Goal: Information Seeking & Learning: Learn about a topic

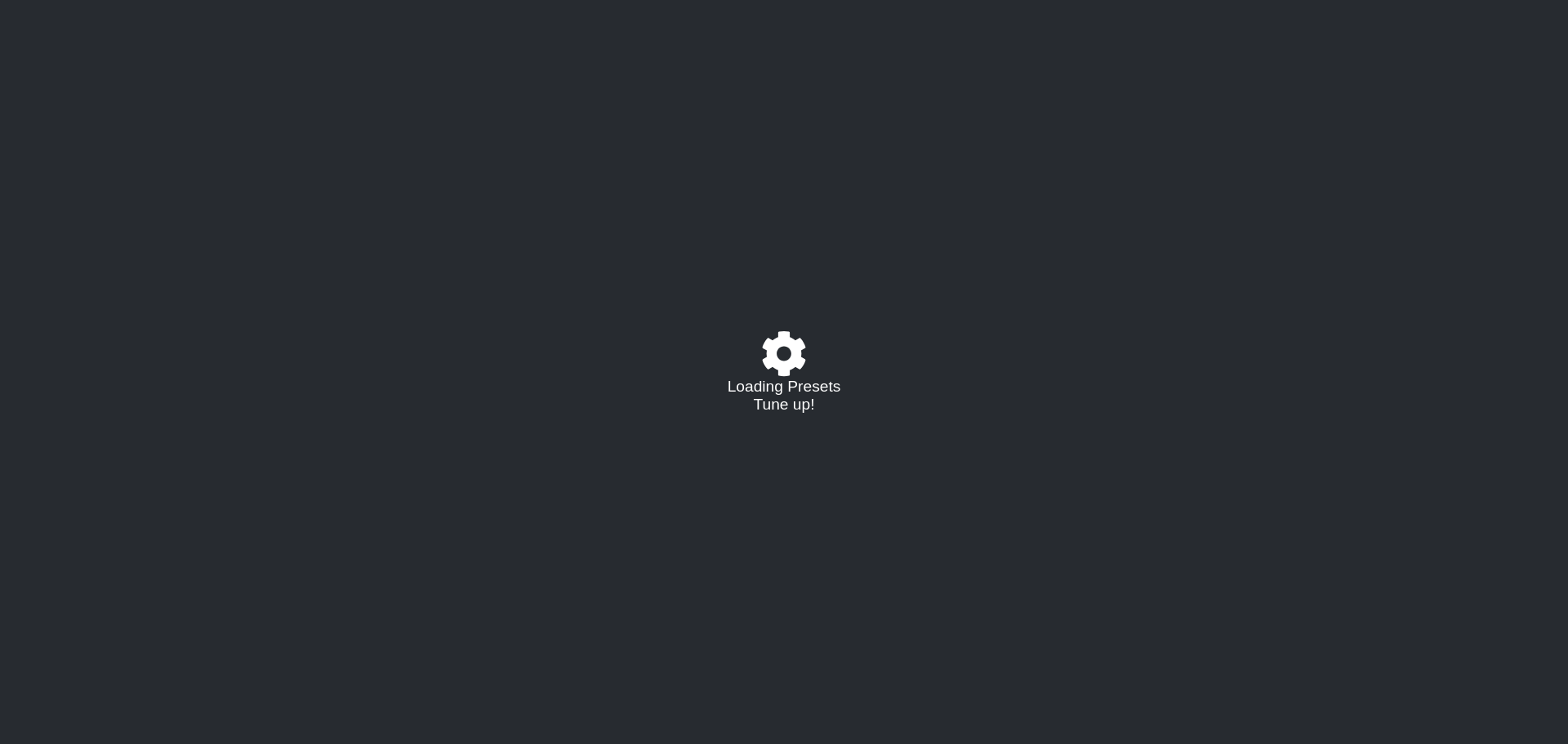
select select "/02995785082"
select select "C"
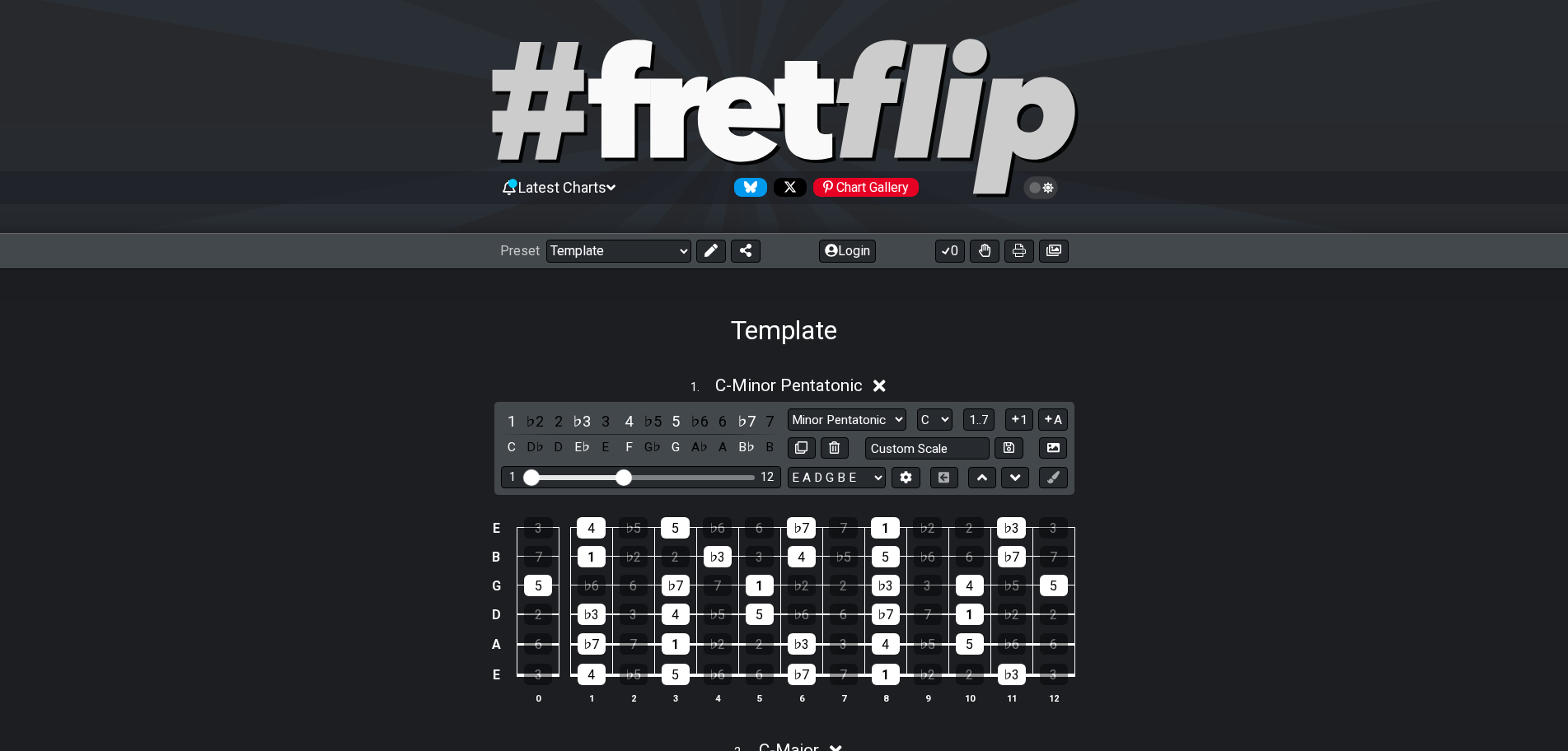
click at [881, 381] on icon at bounding box center [880, 385] width 12 height 12
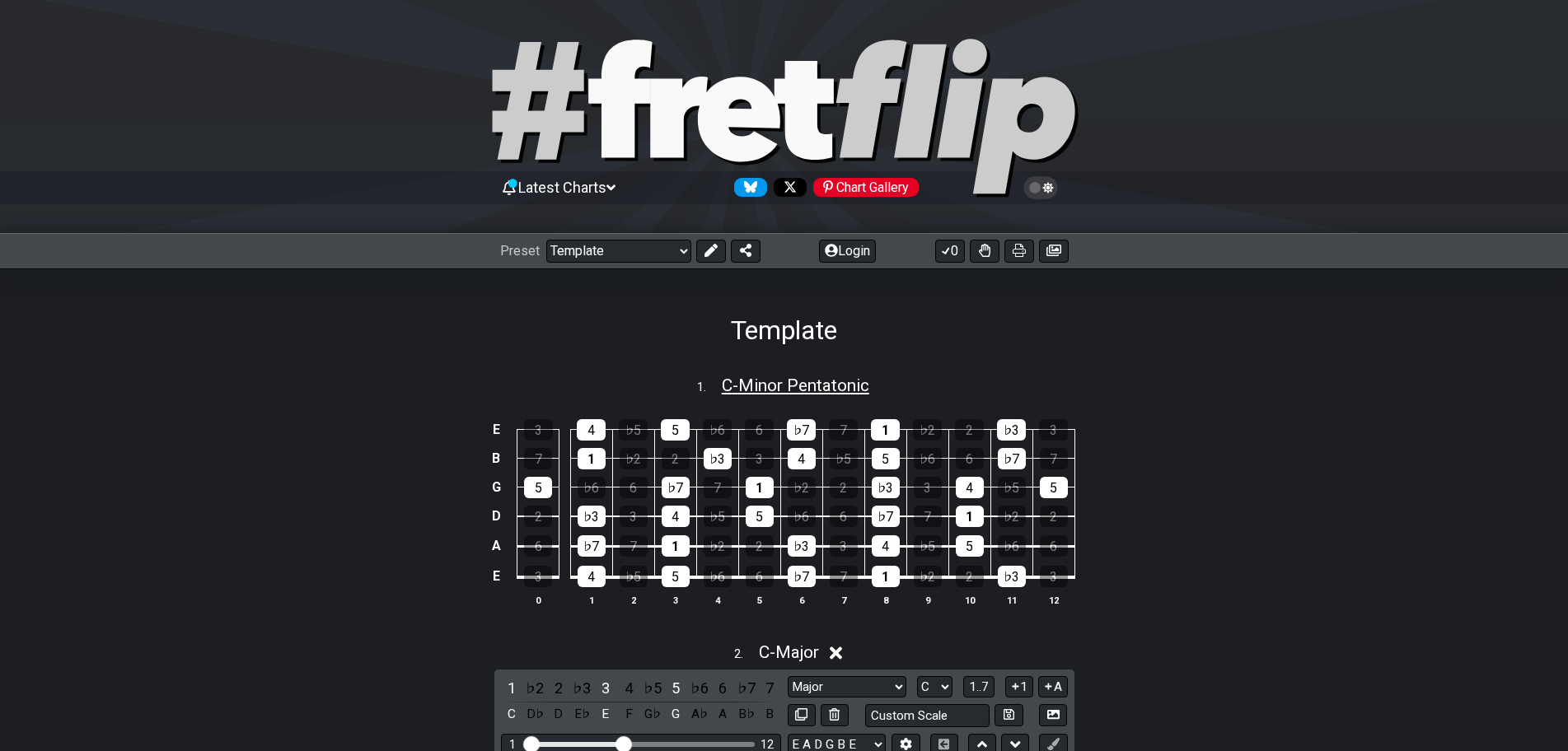
click at [761, 382] on span "C - Minor Pentatonic" at bounding box center [795, 385] width 147 height 20
select select "C"
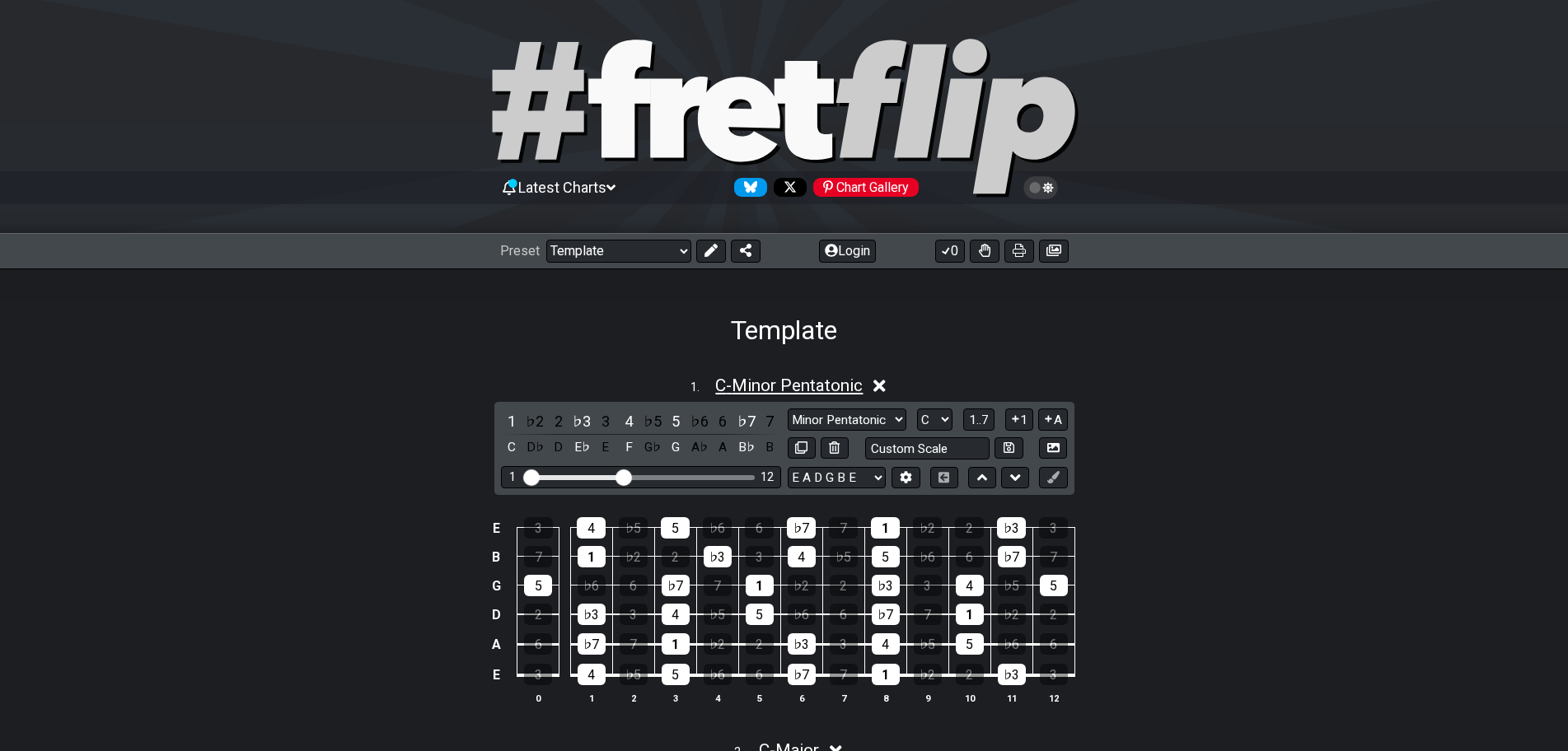
click at [767, 384] on span "C - Minor Pentatonic" at bounding box center [788, 385] width 147 height 20
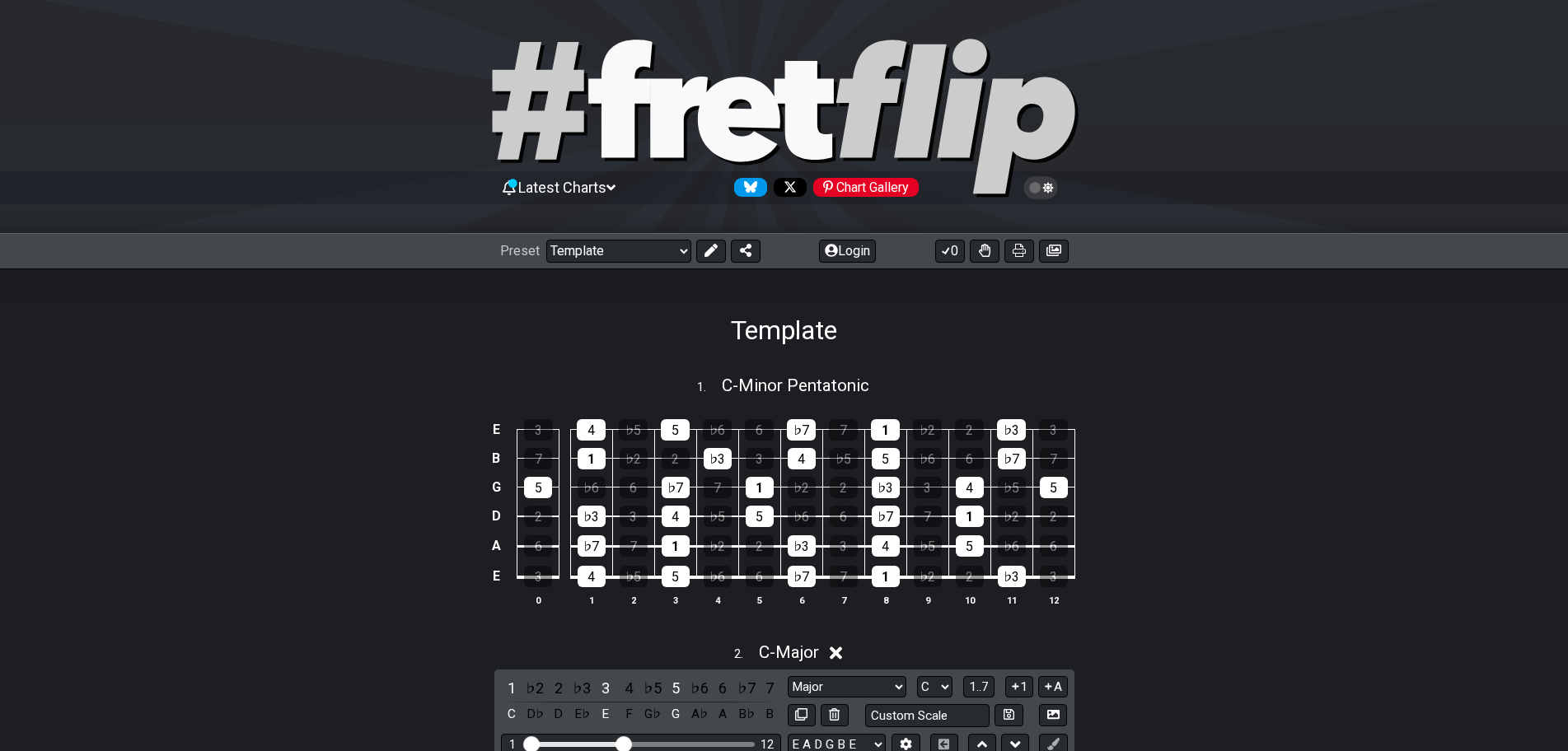
click at [624, 184] on div "Latest Charts Chart Gallery" at bounding box center [784, 188] width 569 height 27
click at [607, 184] on span "Latest Charts" at bounding box center [562, 188] width 88 height 17
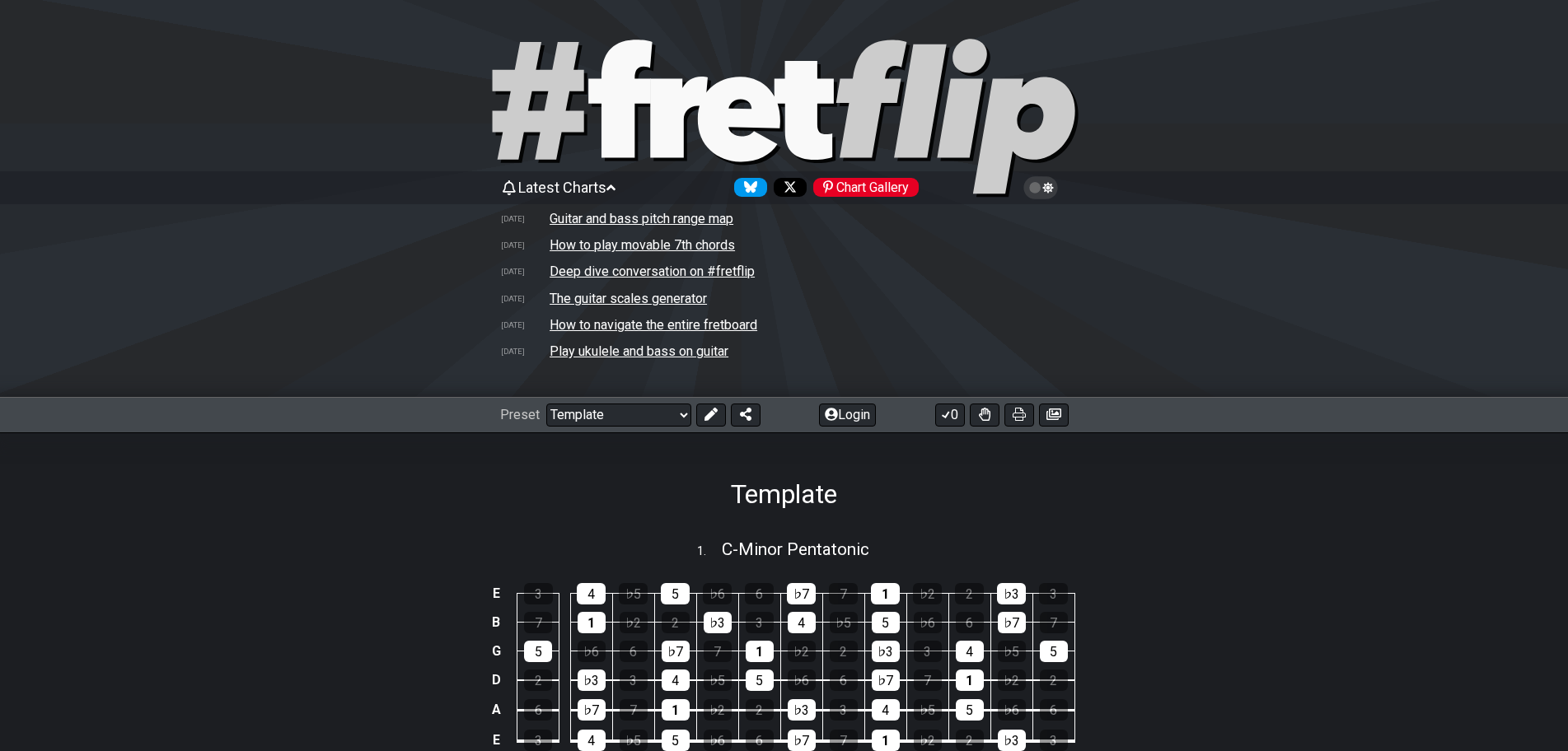
drag, startPoint x: 590, startPoint y: 299, endPoint x: 441, endPoint y: 304, distance: 149.1
click at [437, 306] on div "Latest Charts Chart Gallery [DATE] Guitar and bass pitch range map [DATE] How t…" at bounding box center [784, 286] width 1568 height 224
click at [592, 304] on td "The guitar scales generator" at bounding box center [628, 299] width 159 height 17
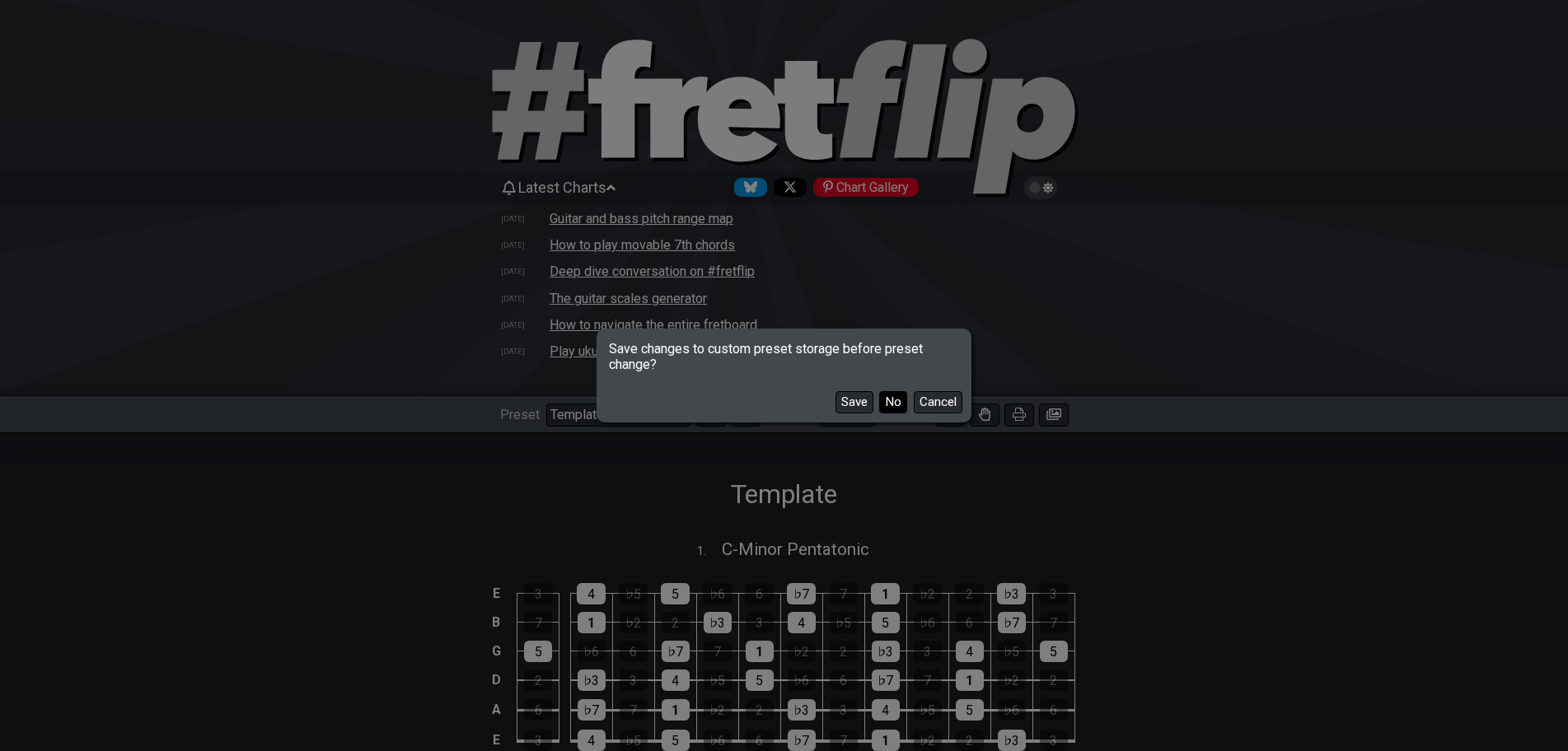
click at [895, 400] on button "No" at bounding box center [893, 403] width 28 height 22
select select "/guitar-scales-generator"
select select "A"
select select "Root"
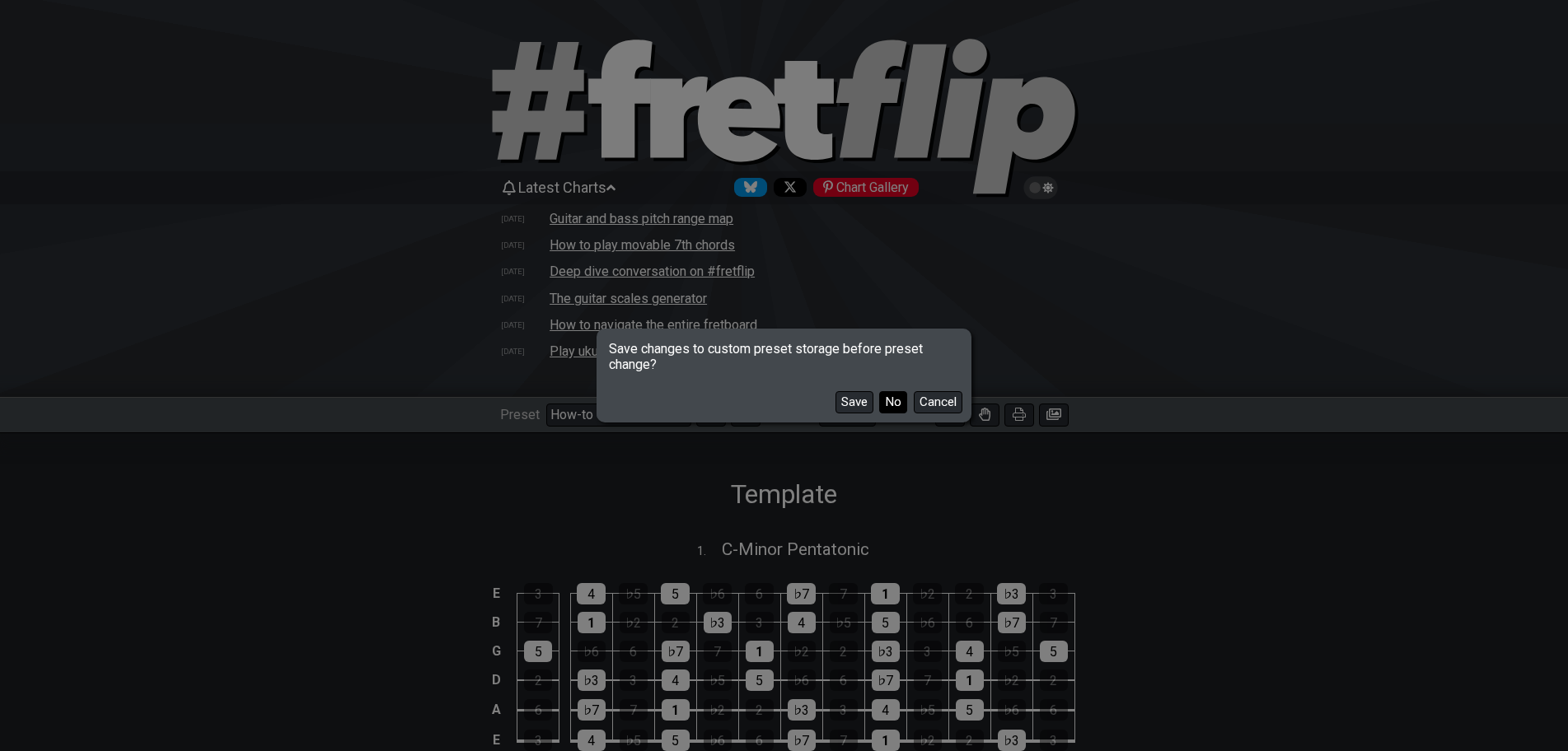
select select "Minor Blues"
select select "A"
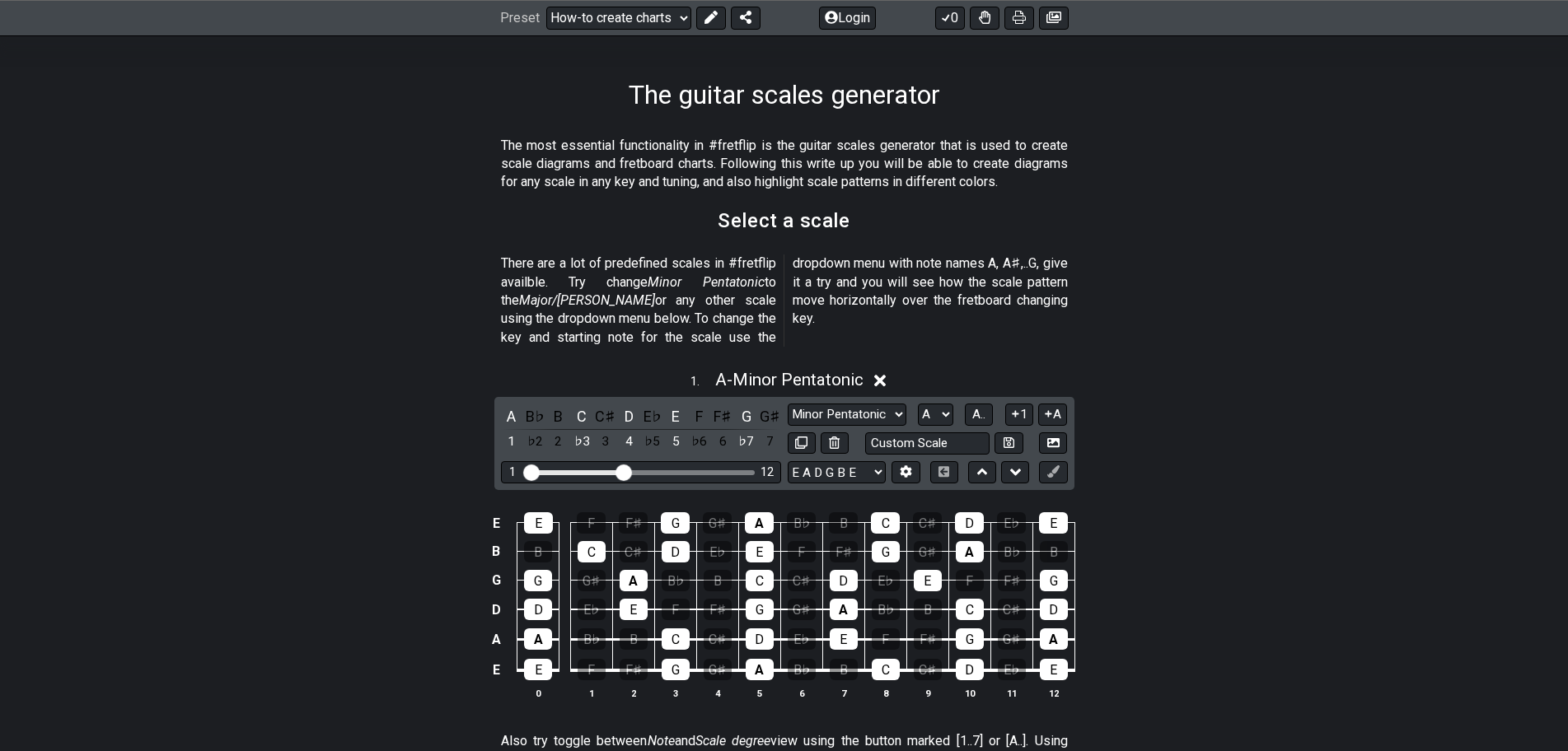
scroll to position [412, 0]
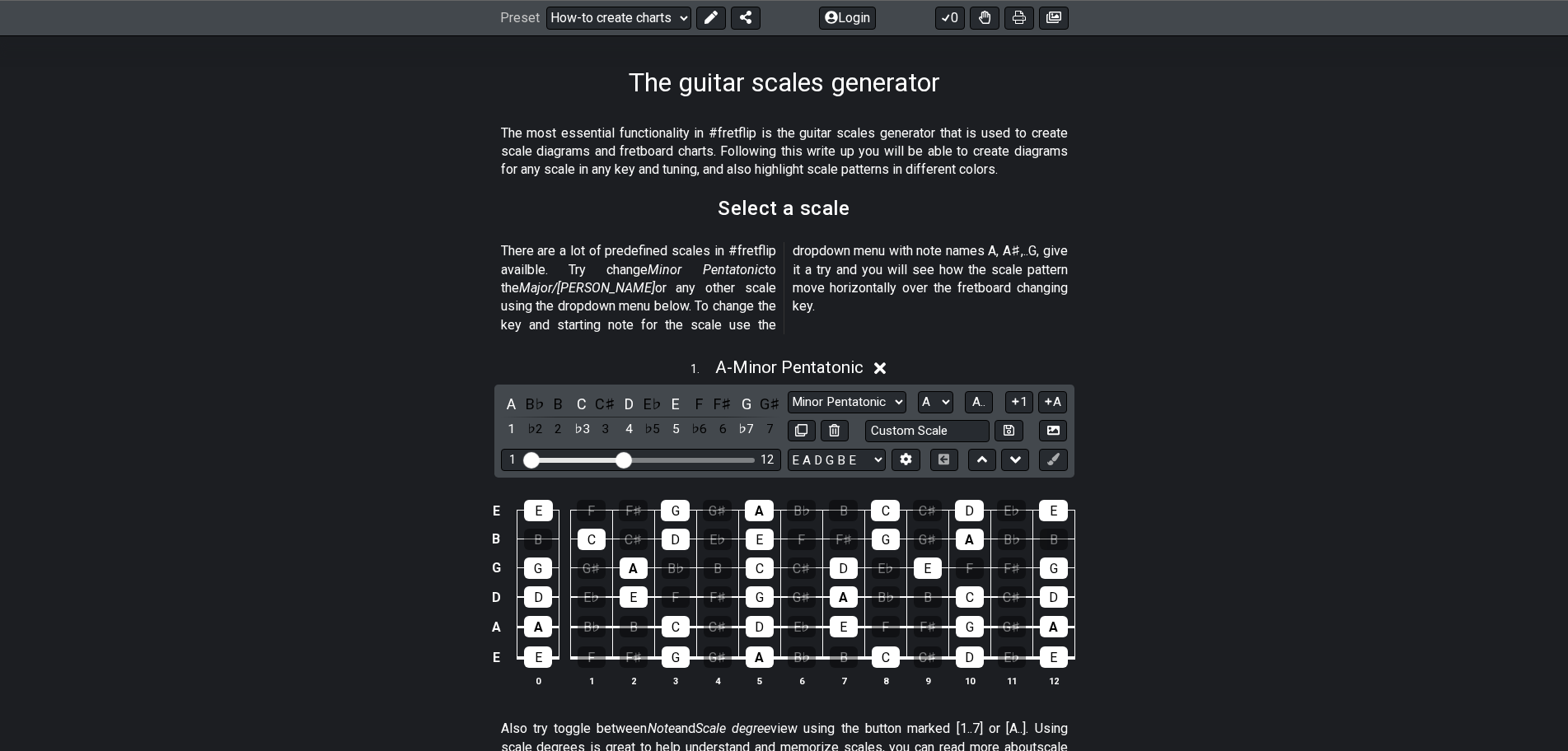
click at [884, 362] on icon at bounding box center [880, 368] width 12 height 12
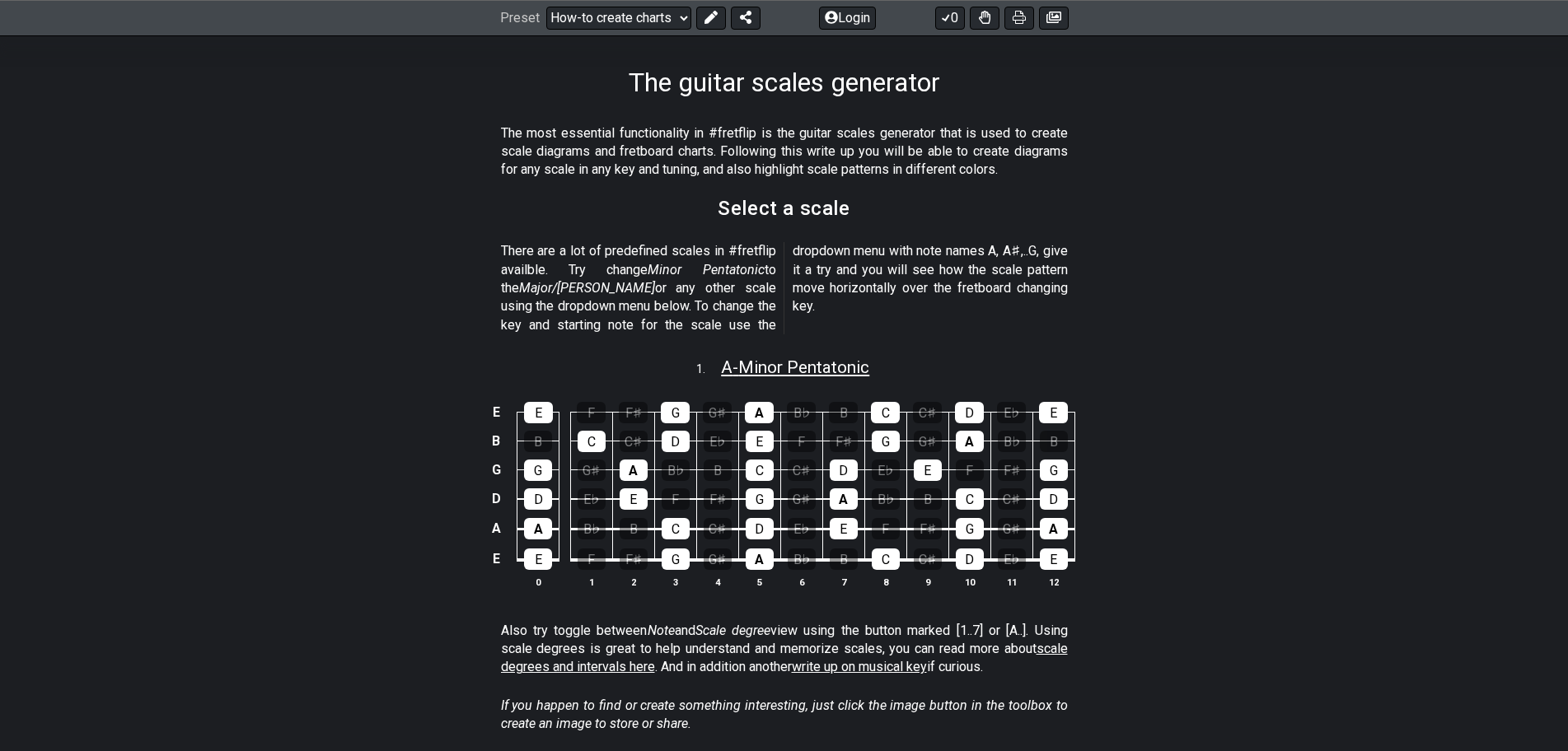
click at [745, 358] on span "A - Minor Pentatonic" at bounding box center [795, 367] width 148 height 20
select select "A"
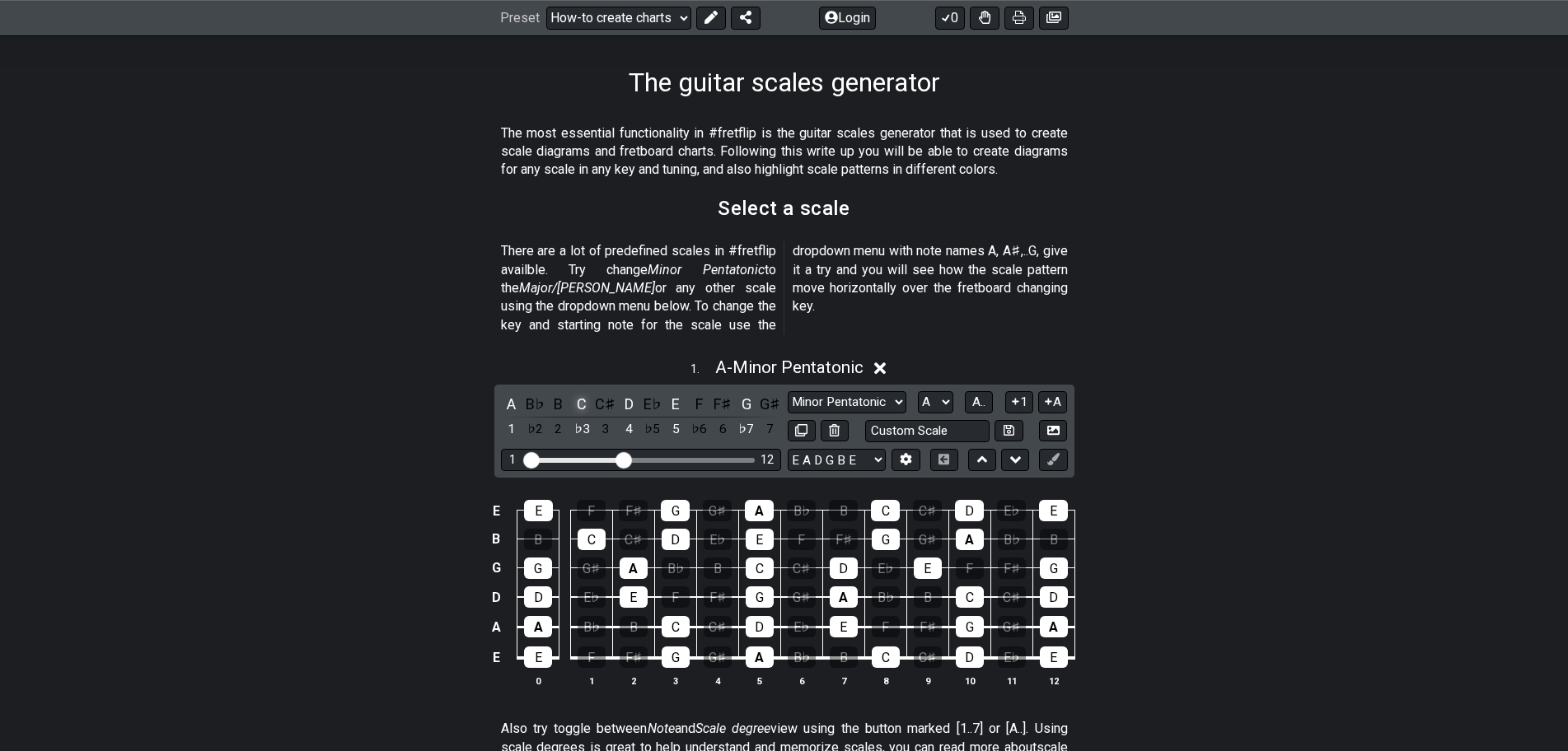
click at [584, 393] on div "C" at bounding box center [582, 404] width 22 height 22
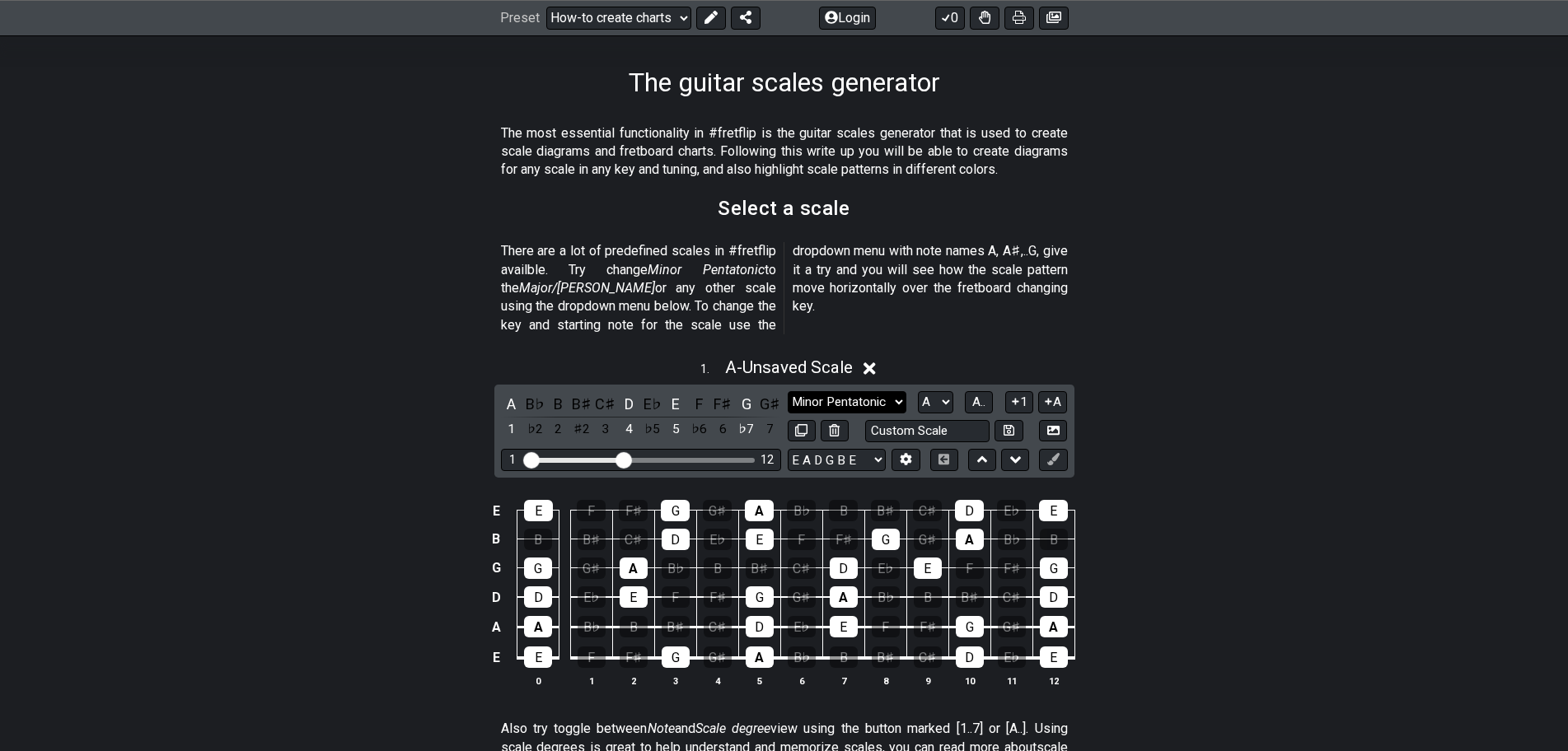
click at [889, 391] on select "Minor Pentatonic New Scale Minor Pentatonic Major Pentatonic Minor Blues Major …" at bounding box center [847, 403] width 119 height 22
select select "New Scale"
click at [787, 391] on select "Minor Pentatonic New Scale Minor Pentatonic Major Pentatonic Minor Blues Major …" at bounding box center [847, 403] width 119 height 22
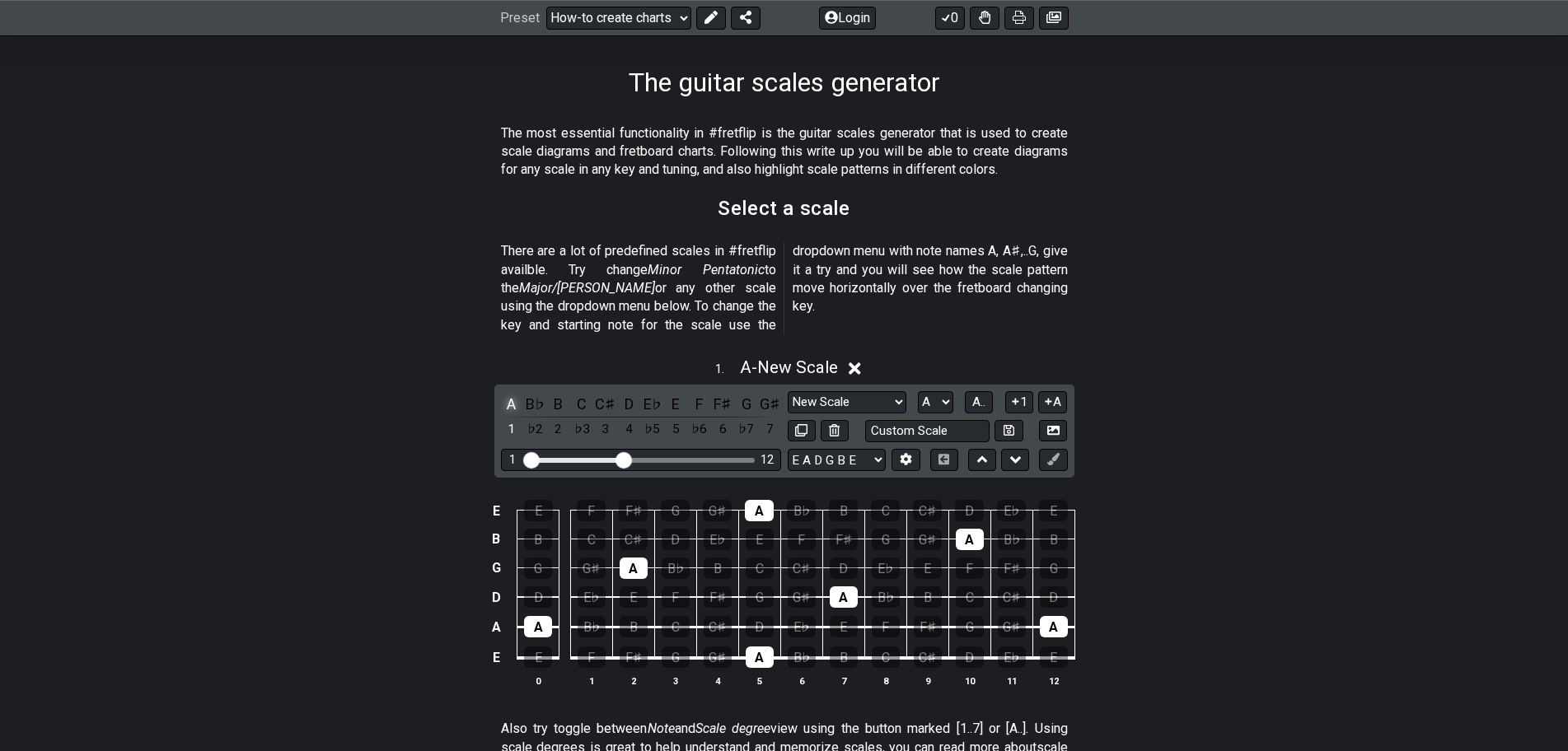
click at [510, 393] on div "A" at bounding box center [511, 404] width 22 height 22
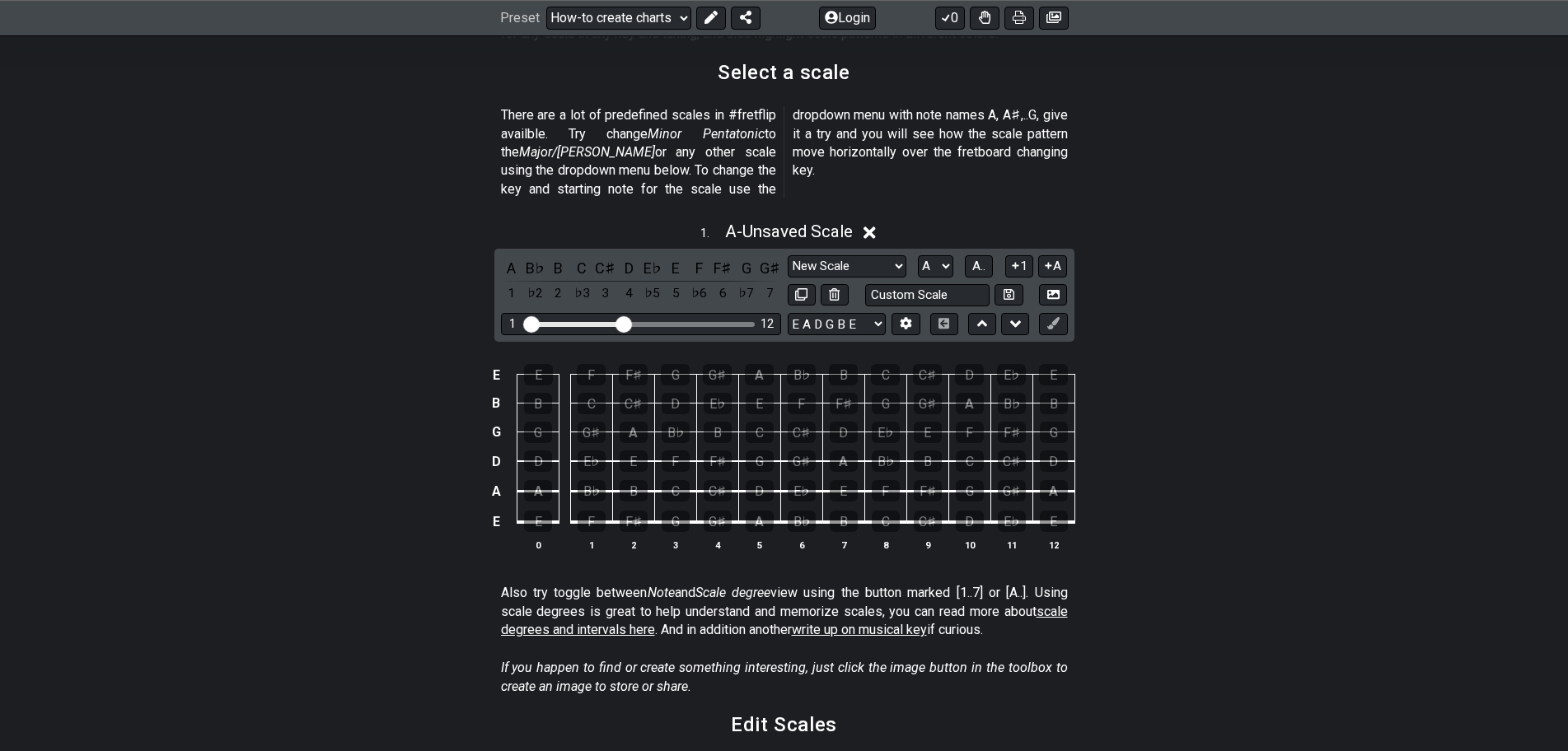
scroll to position [576, 0]
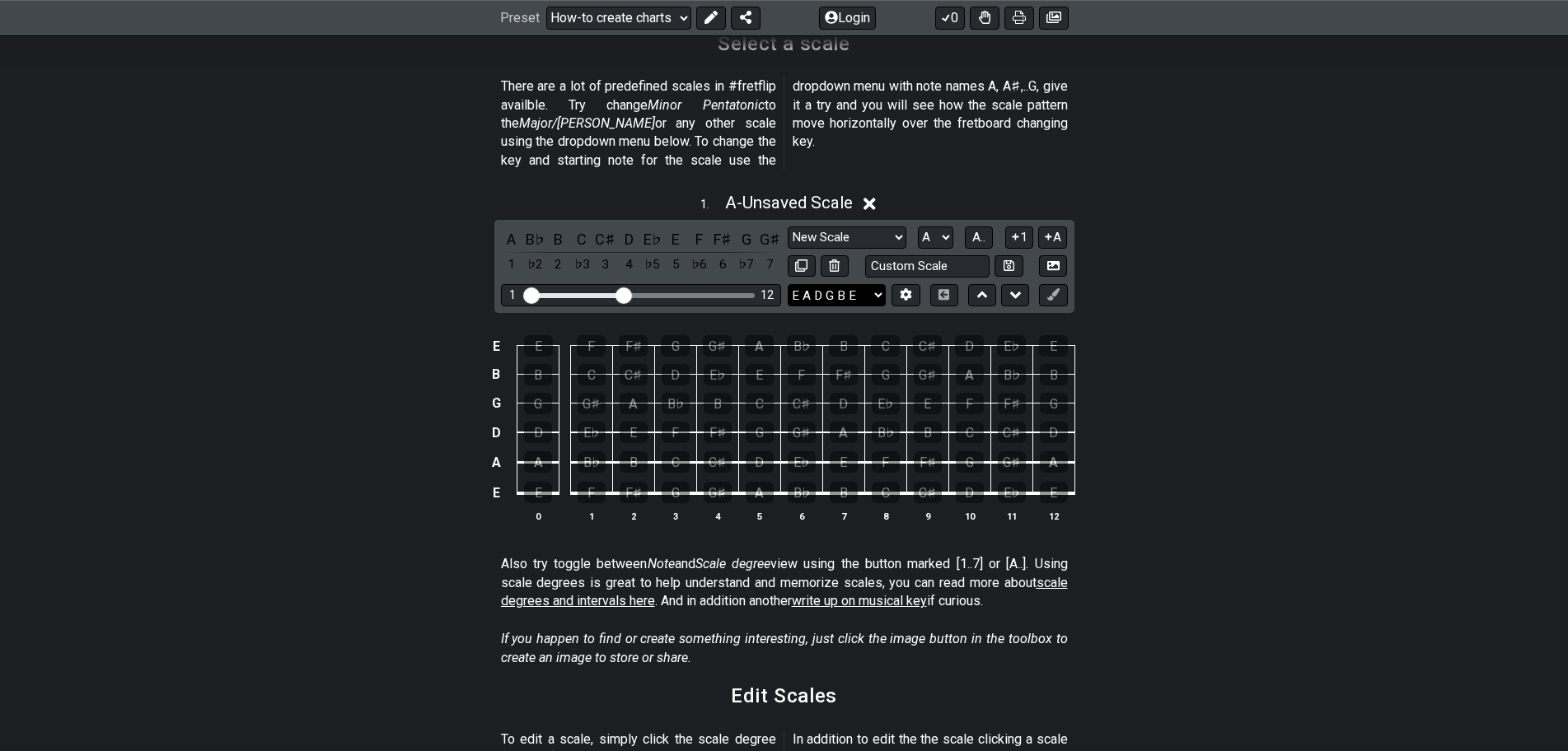
click at [875, 284] on select "E A D G B E E A D G B E E A D G B E B E A D F♯ B A D G C E A D A D G B E E♭ A♭ …" at bounding box center [836, 295] width 98 height 22
click at [874, 284] on select "E A D G B E E A D G B E E A D G B E B E A D F♯ B A D G C E A D A D G B E E♭ A♭ …" at bounding box center [836, 295] width 98 height 22
click at [589, 482] on div "F" at bounding box center [591, 492] width 28 height 22
click at [587, 482] on div "F" at bounding box center [591, 492] width 28 height 22
click at [585, 228] on div "C" at bounding box center [582, 239] width 22 height 22
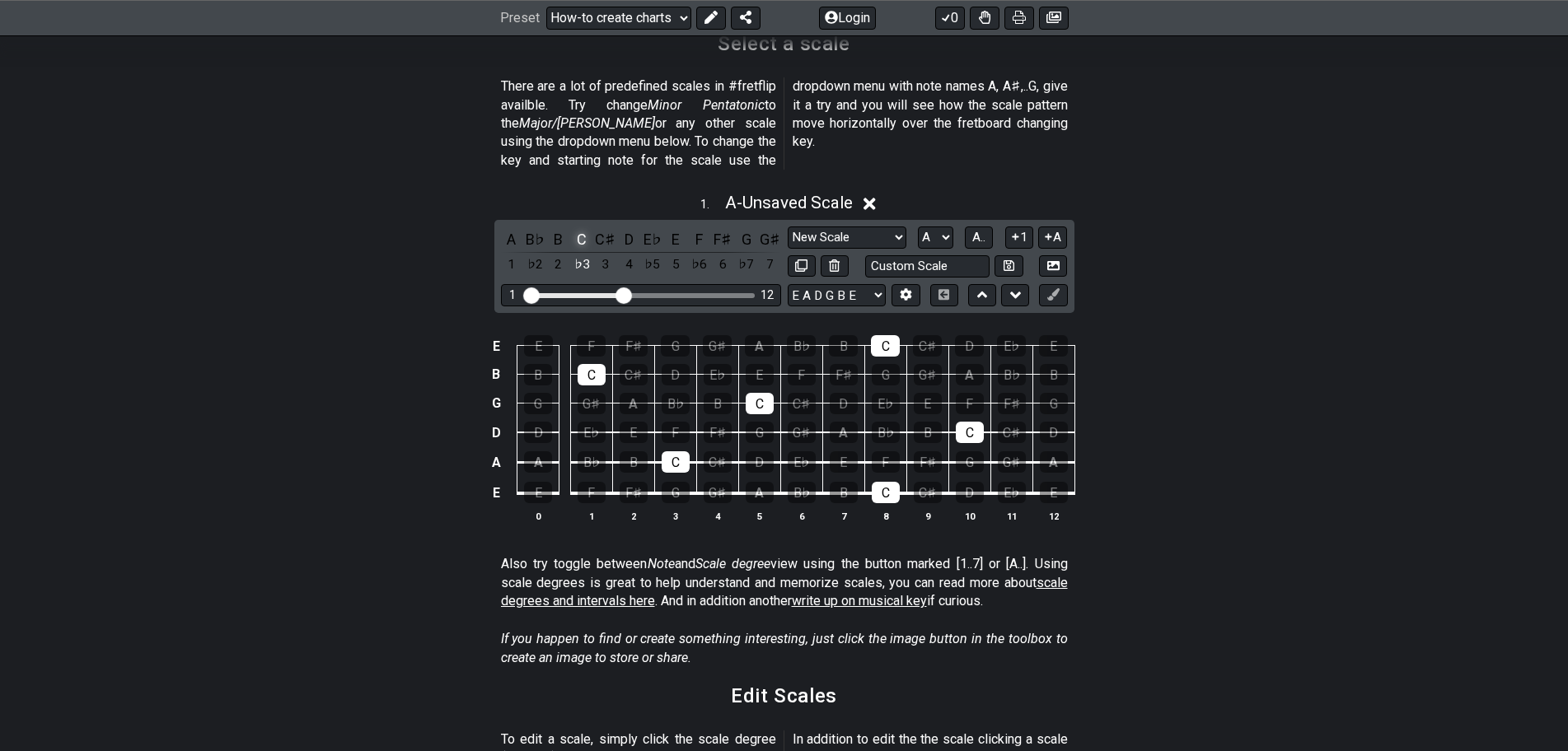
click at [585, 228] on div "C" at bounding box center [582, 239] width 22 height 22
click at [515, 228] on div "A" at bounding box center [511, 239] width 22 height 22
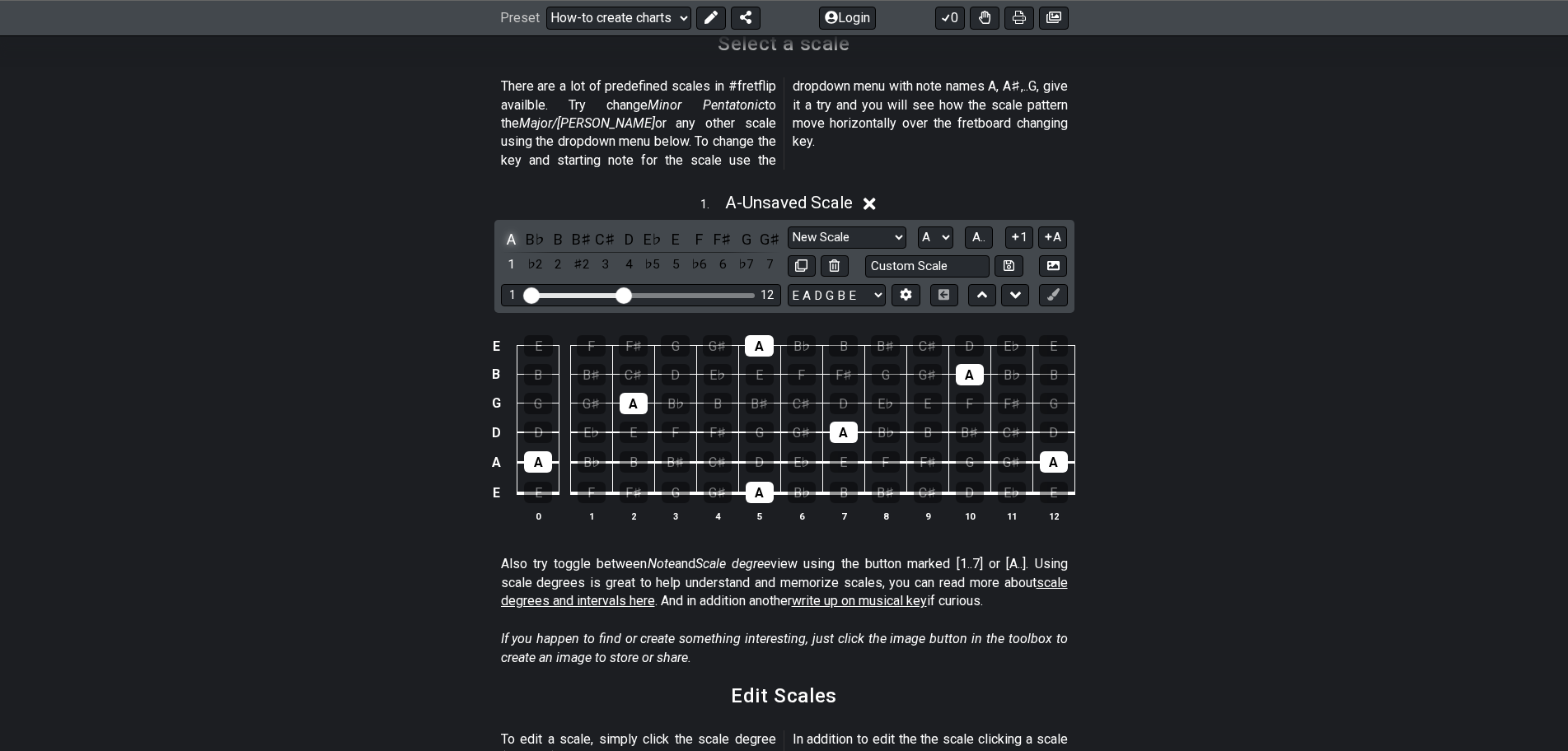
click at [515, 228] on div "A" at bounding box center [511, 239] width 22 height 22
click at [534, 228] on div "B♭" at bounding box center [534, 239] width 22 height 22
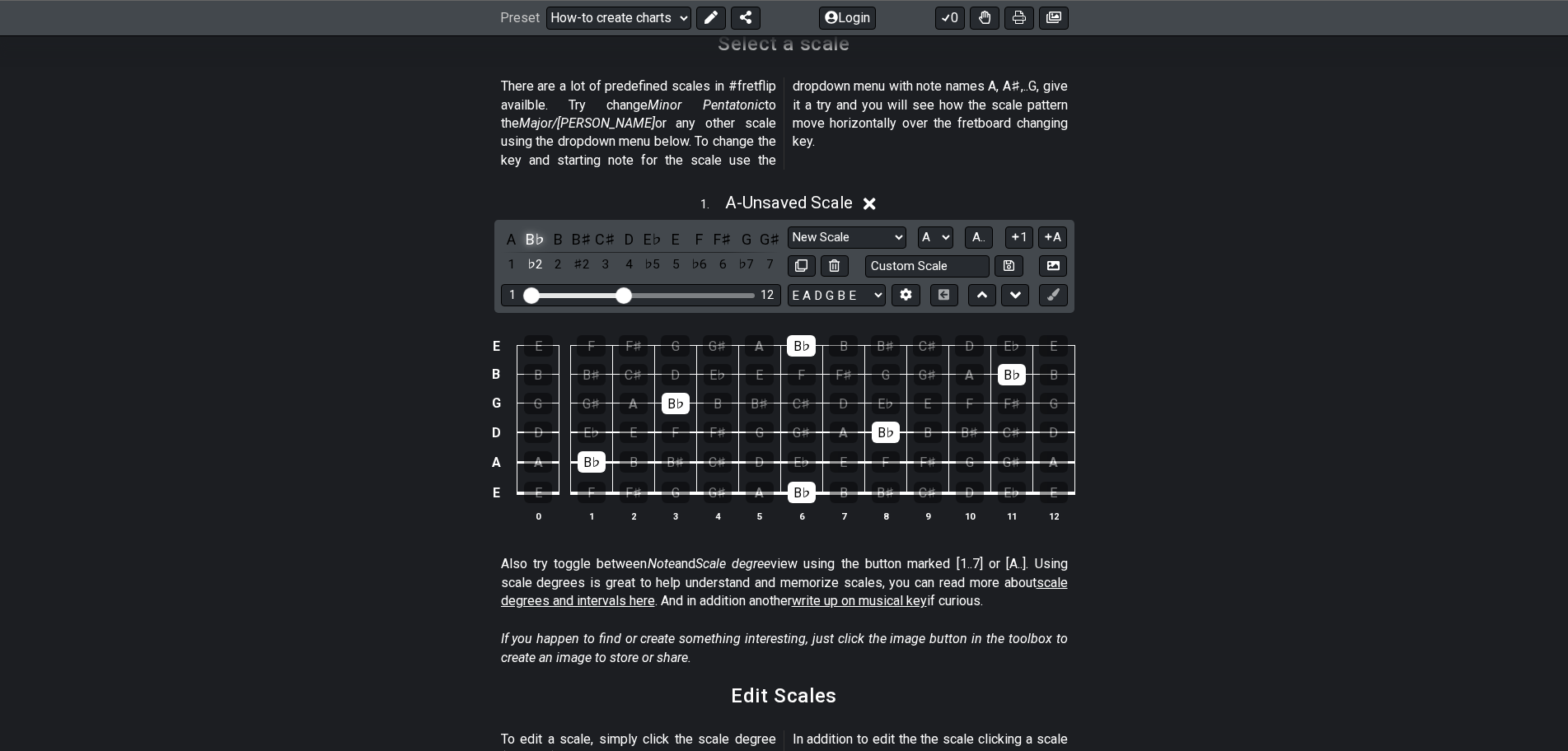
click at [534, 228] on div "B♭" at bounding box center [534, 239] width 22 height 22
click at [576, 228] on div "B♯" at bounding box center [582, 239] width 22 height 22
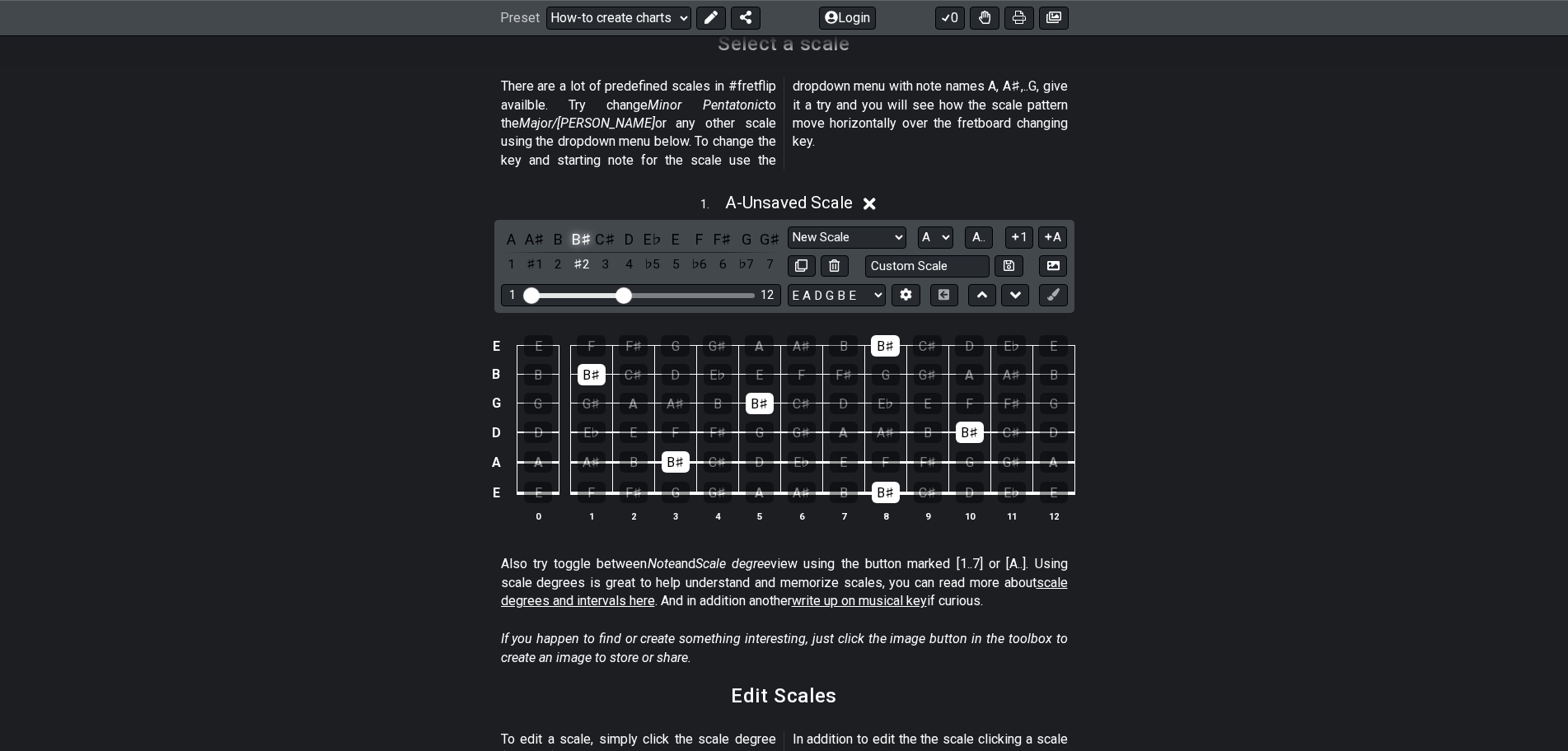
click at [576, 228] on div "B♯" at bounding box center [582, 239] width 22 height 22
click at [512, 228] on div "A" at bounding box center [511, 239] width 22 height 22
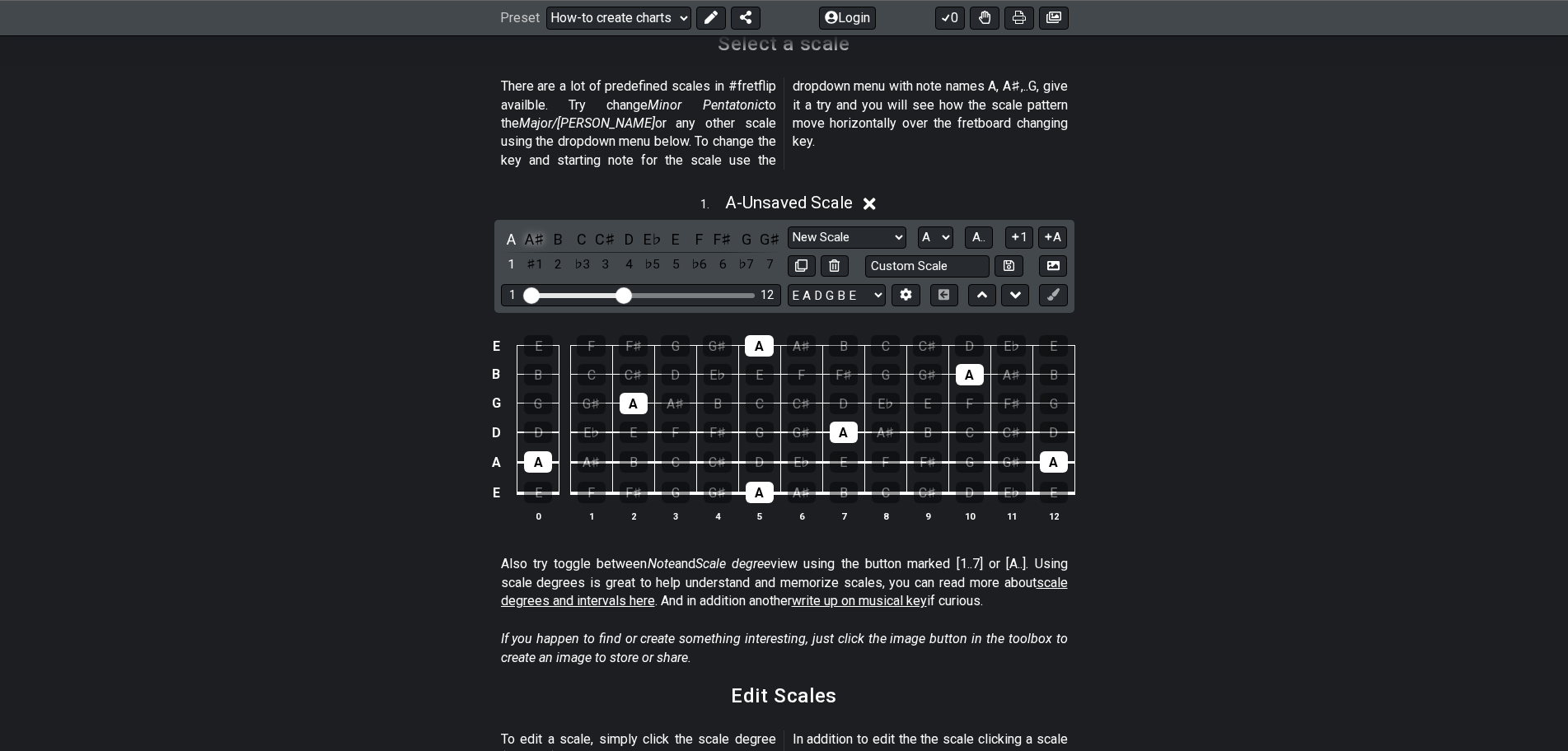
click at [534, 228] on div "A♯" at bounding box center [534, 239] width 22 height 22
click at [556, 228] on div "B" at bounding box center [559, 239] width 22 height 22
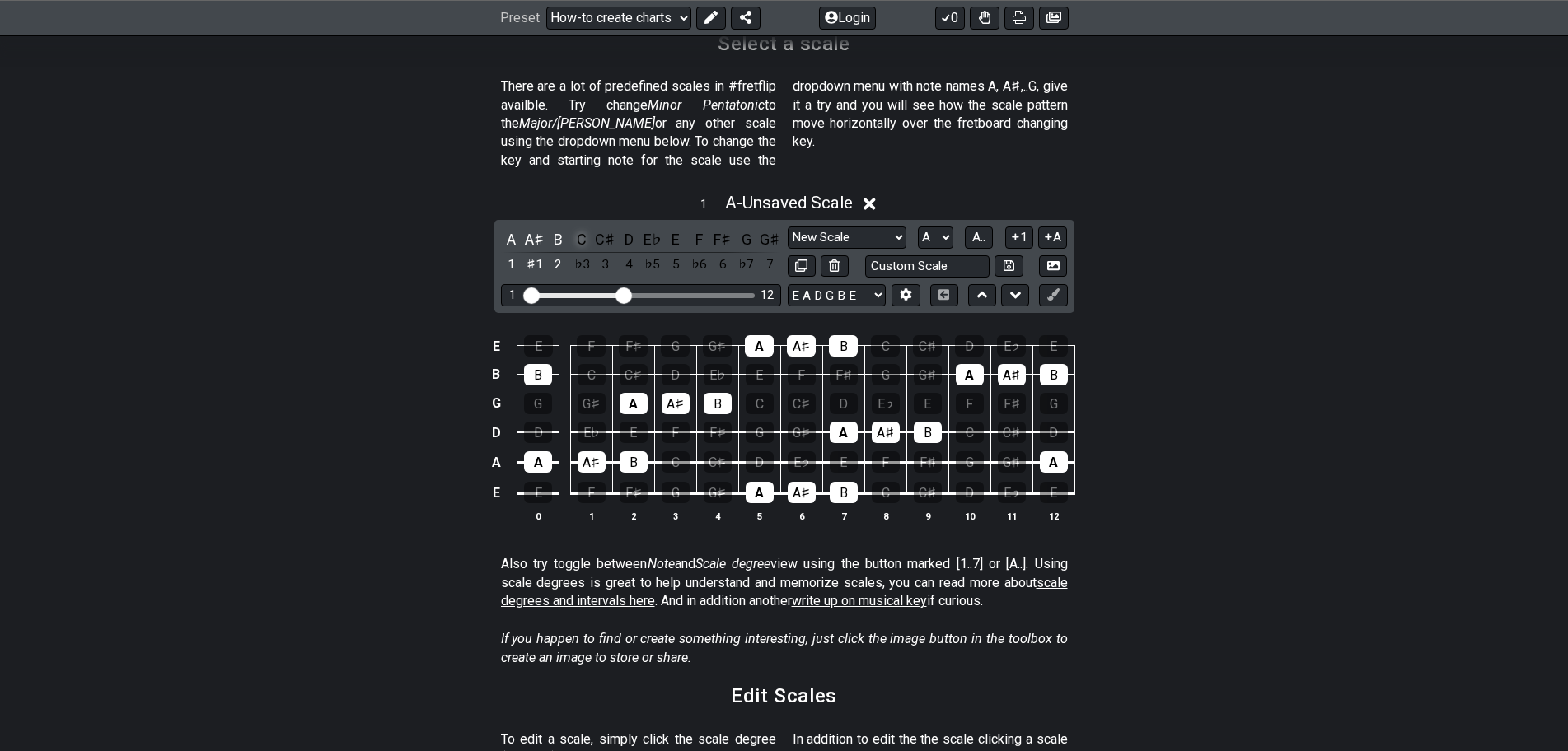
click at [582, 228] on div "C" at bounding box center [582, 239] width 22 height 22
click at [609, 228] on div "C♯" at bounding box center [605, 239] width 22 height 22
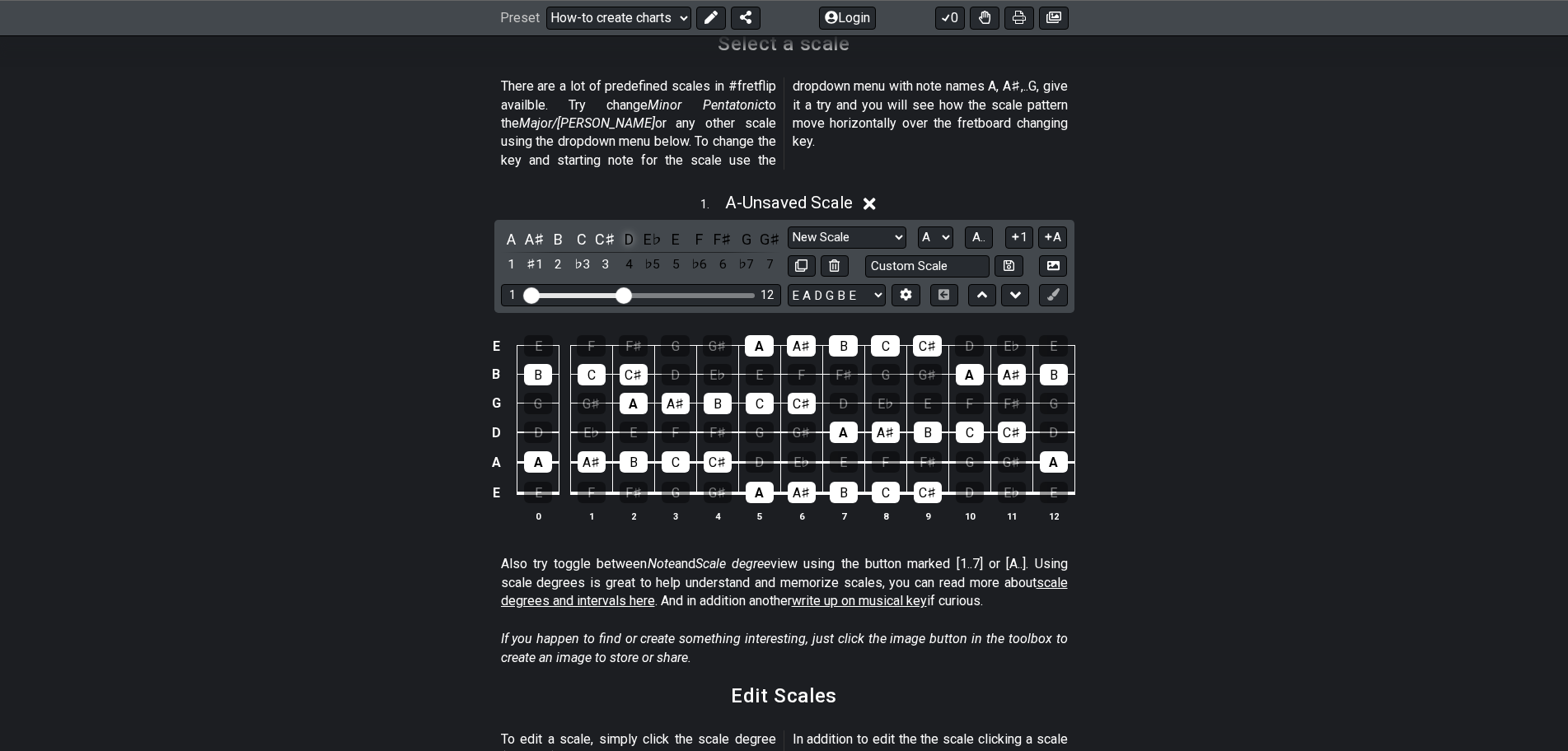
click at [633, 228] on div "D" at bounding box center [628, 239] width 22 height 22
click at [651, 228] on div "E♭" at bounding box center [652, 239] width 22 height 22
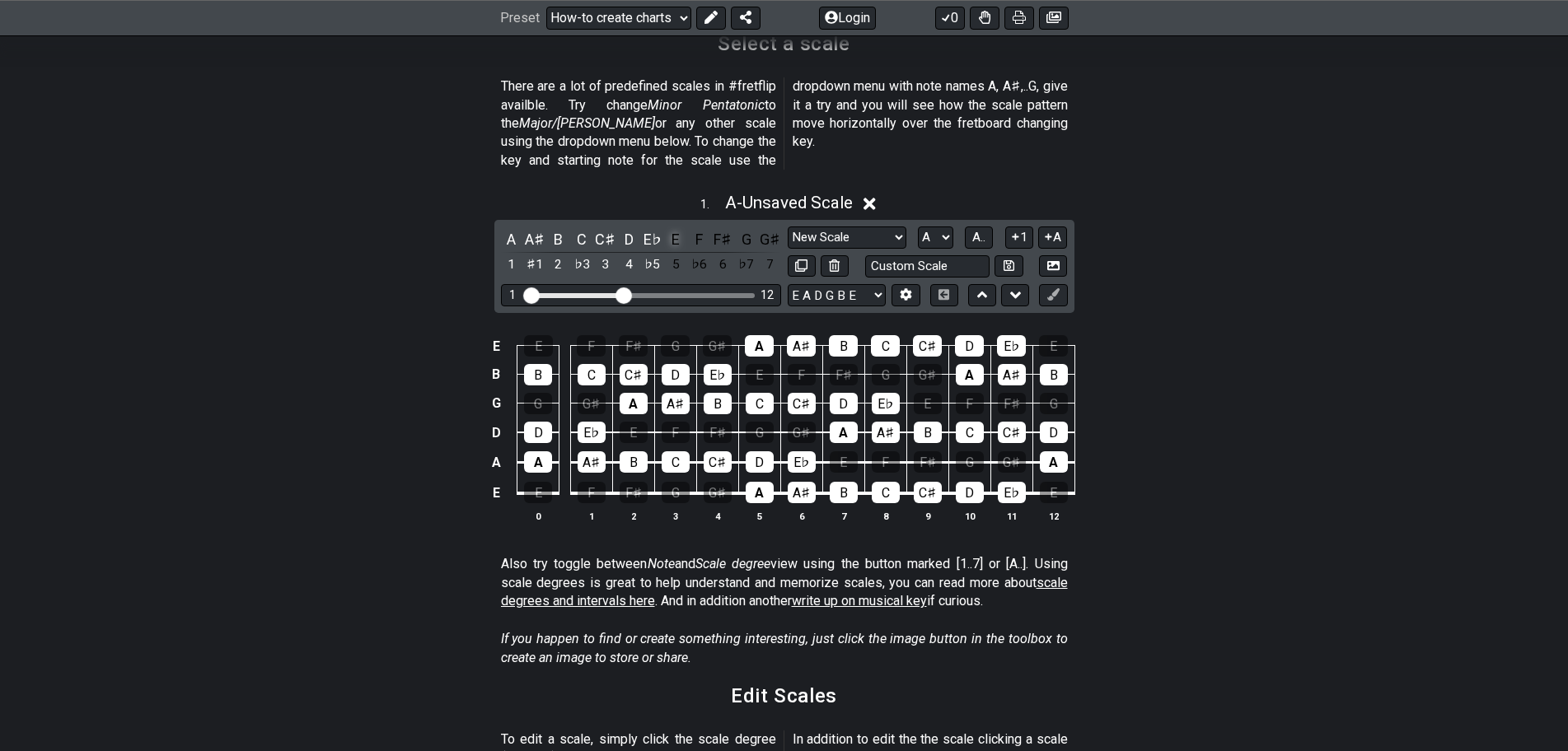
click at [681, 228] on div "E" at bounding box center [676, 239] width 22 height 22
click at [696, 228] on div "F" at bounding box center [700, 239] width 22 height 22
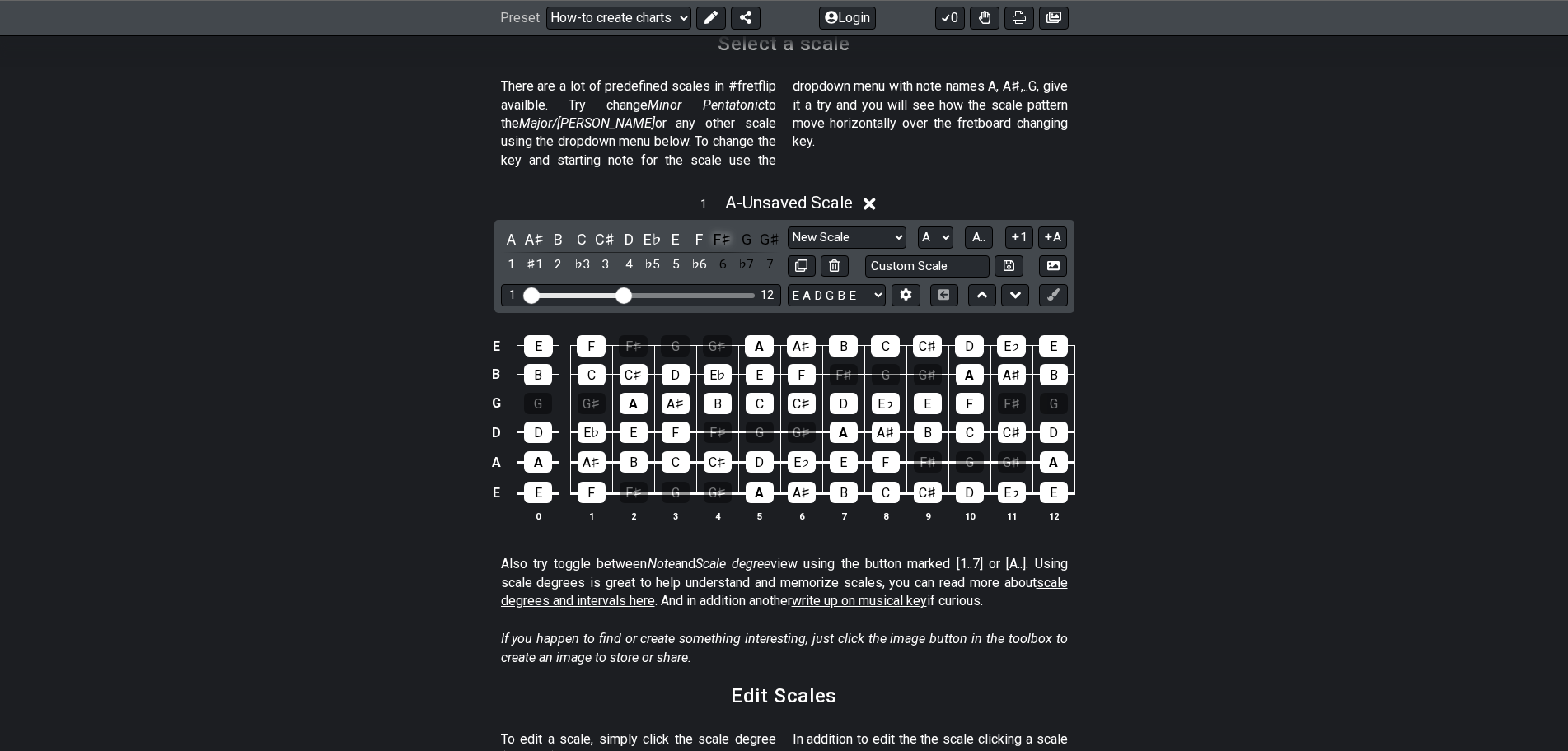
click at [718, 228] on div "F♯" at bounding box center [722, 239] width 22 height 22
click at [739, 228] on div "G" at bounding box center [746, 239] width 22 height 22
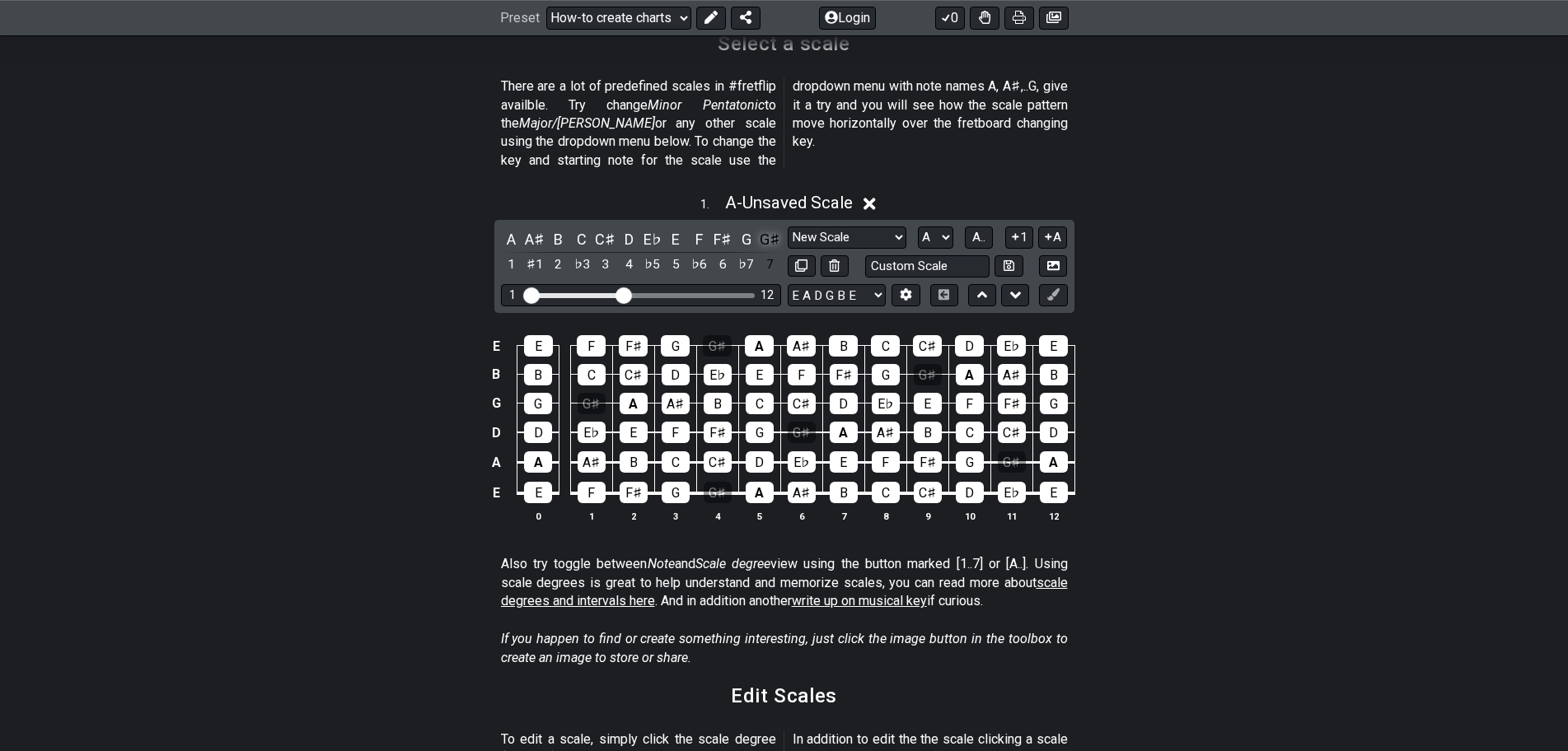
click at [768, 228] on div "G♯" at bounding box center [769, 239] width 22 height 22
click at [942, 226] on select "A♭ A A♯ B♭ B C C♯ D♭ D D♯ E♭ E F F♯ G♭ G G♯" at bounding box center [935, 237] width 35 height 22
click at [918, 226] on select "A♭ A A♯ B♭ B C C♯ D♭ D D♯ E♭ E F F♯ G♭ G G♯" at bounding box center [935, 237] width 35 height 22
click at [944, 226] on select "A♭ A A♯ B♭ B C C♯ D♭ D D♯ E♭ E F F♯ G♭ G G♯" at bounding box center [934, 237] width 35 height 22
click at [917, 226] on select "A♭ A A♯ B♭ B C C♯ D♭ D D♯ E♭ E F F♯ G♭ G G♯" at bounding box center [934, 237] width 35 height 22
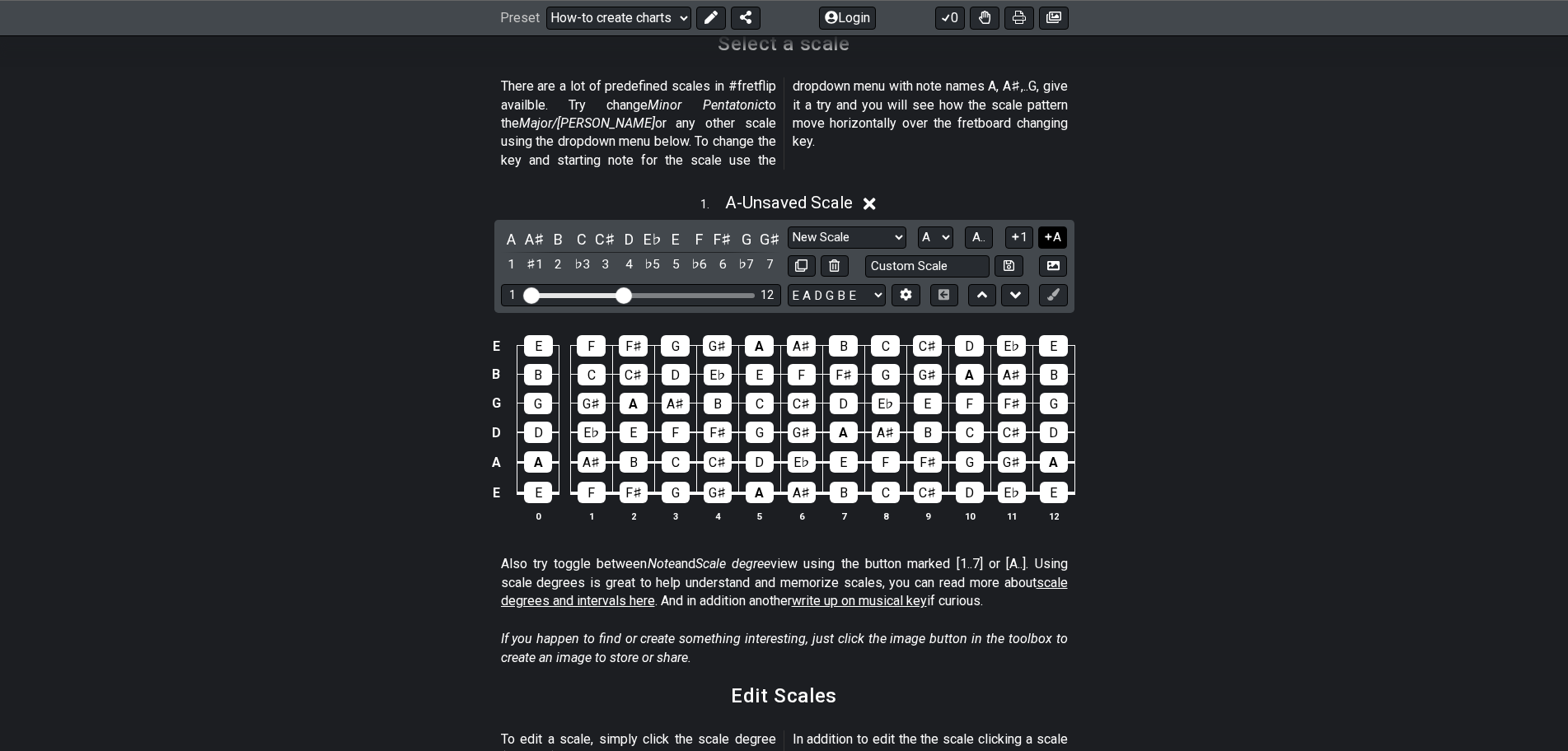
click at [1053, 231] on icon at bounding box center [1048, 237] width 15 height 12
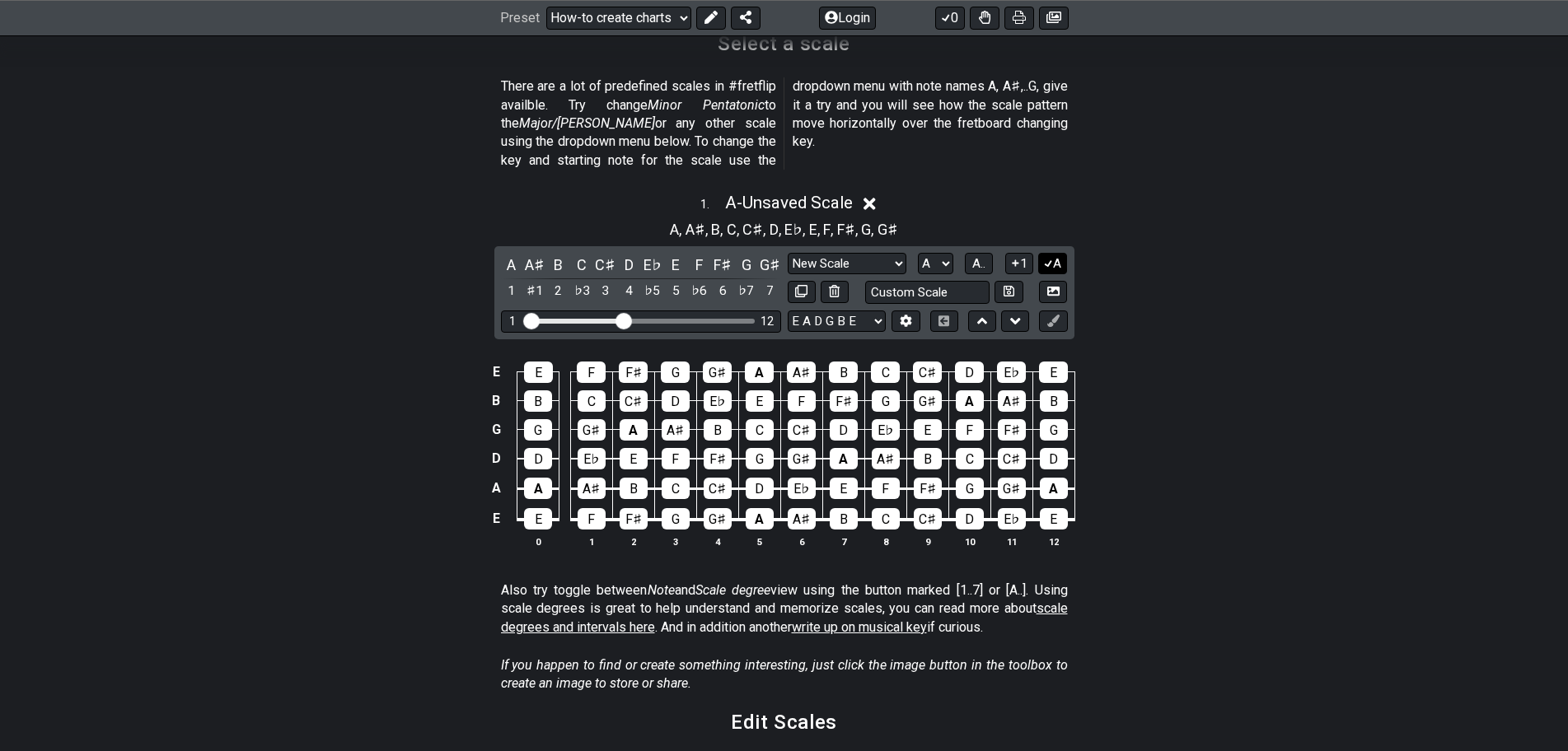
click at [1054, 253] on button "A" at bounding box center [1053, 264] width 29 height 22
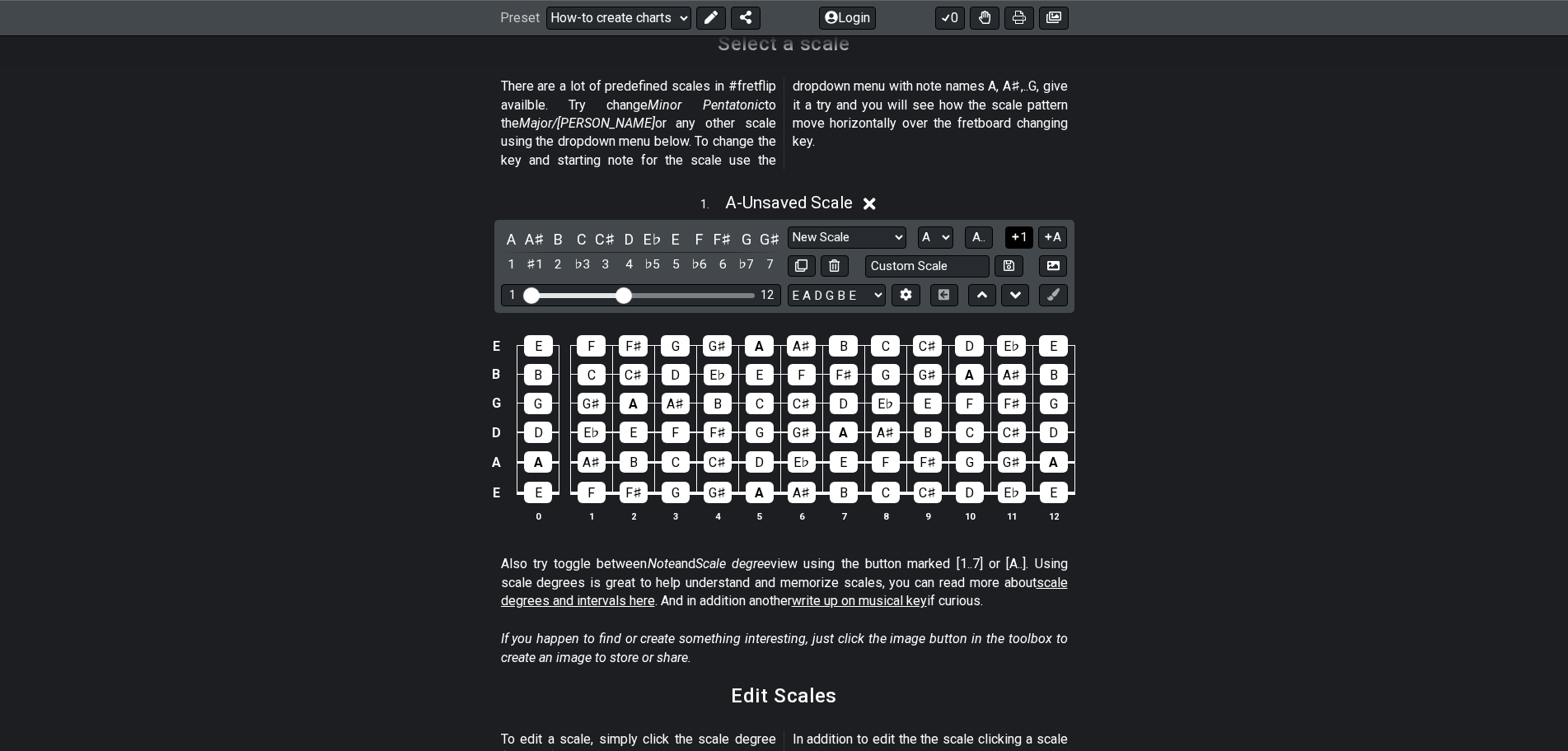
click at [1020, 226] on button "1" at bounding box center [1019, 237] width 28 height 22
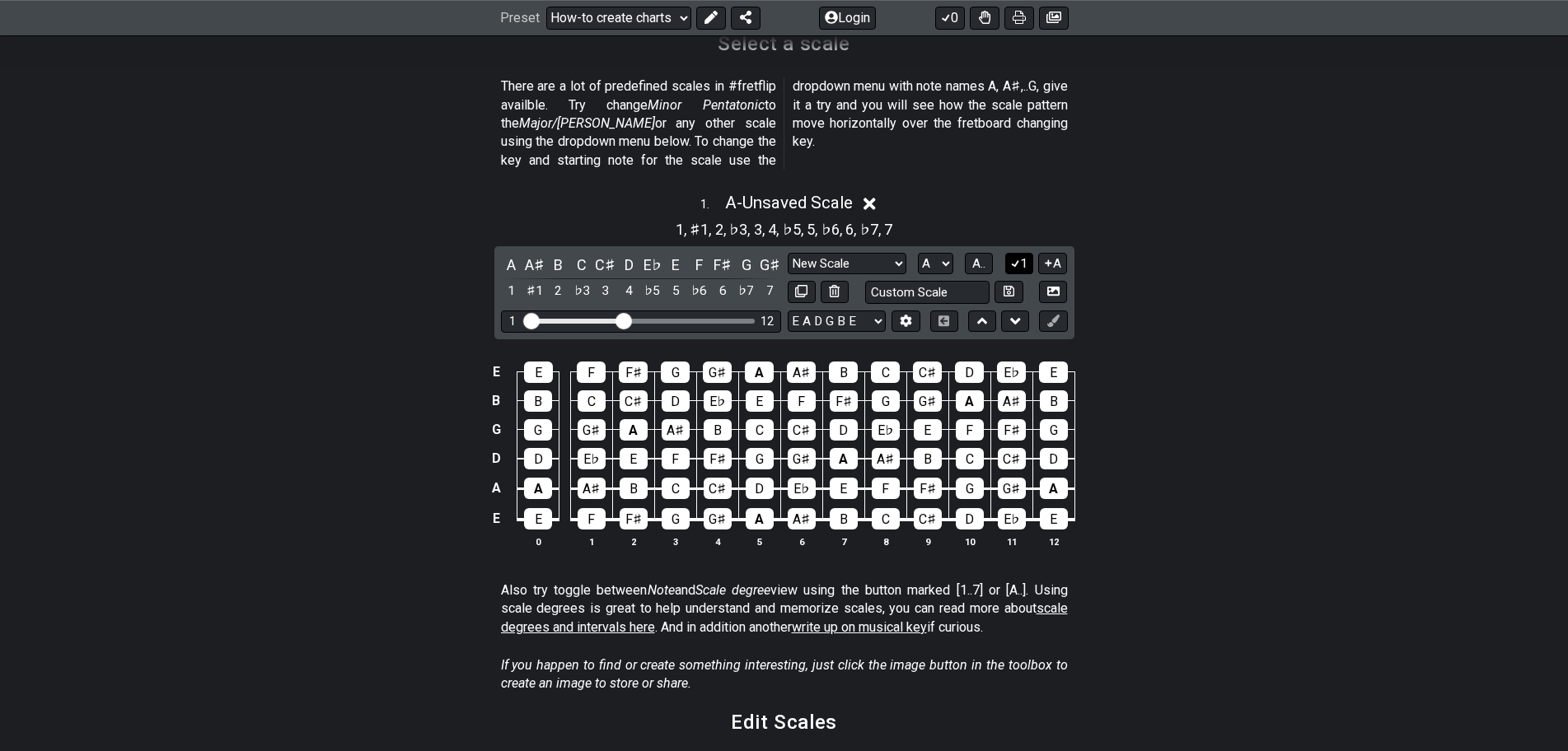
click at [1019, 257] on icon at bounding box center [1015, 263] width 15 height 12
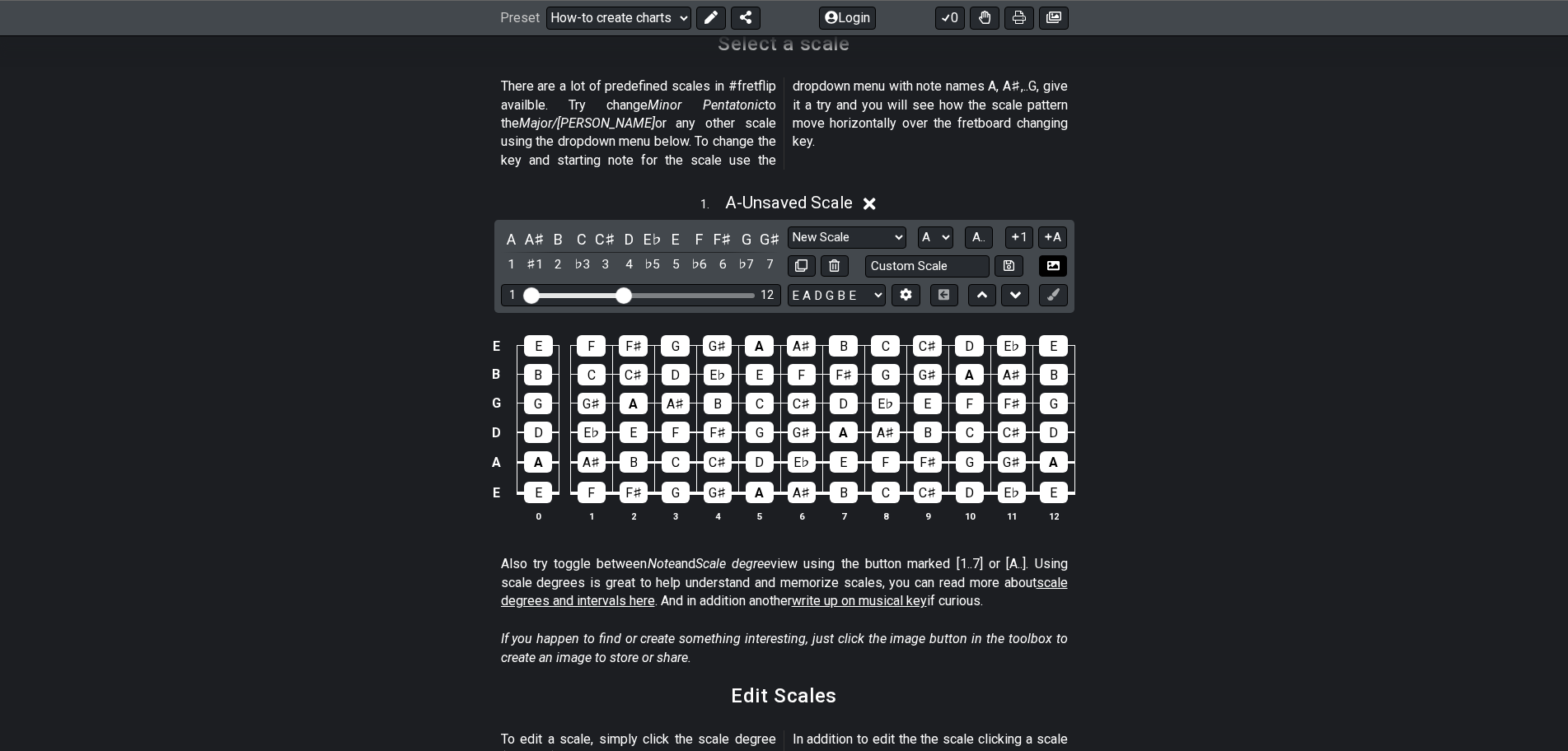
click at [1053, 260] on icon at bounding box center [1053, 266] width 12 height 12
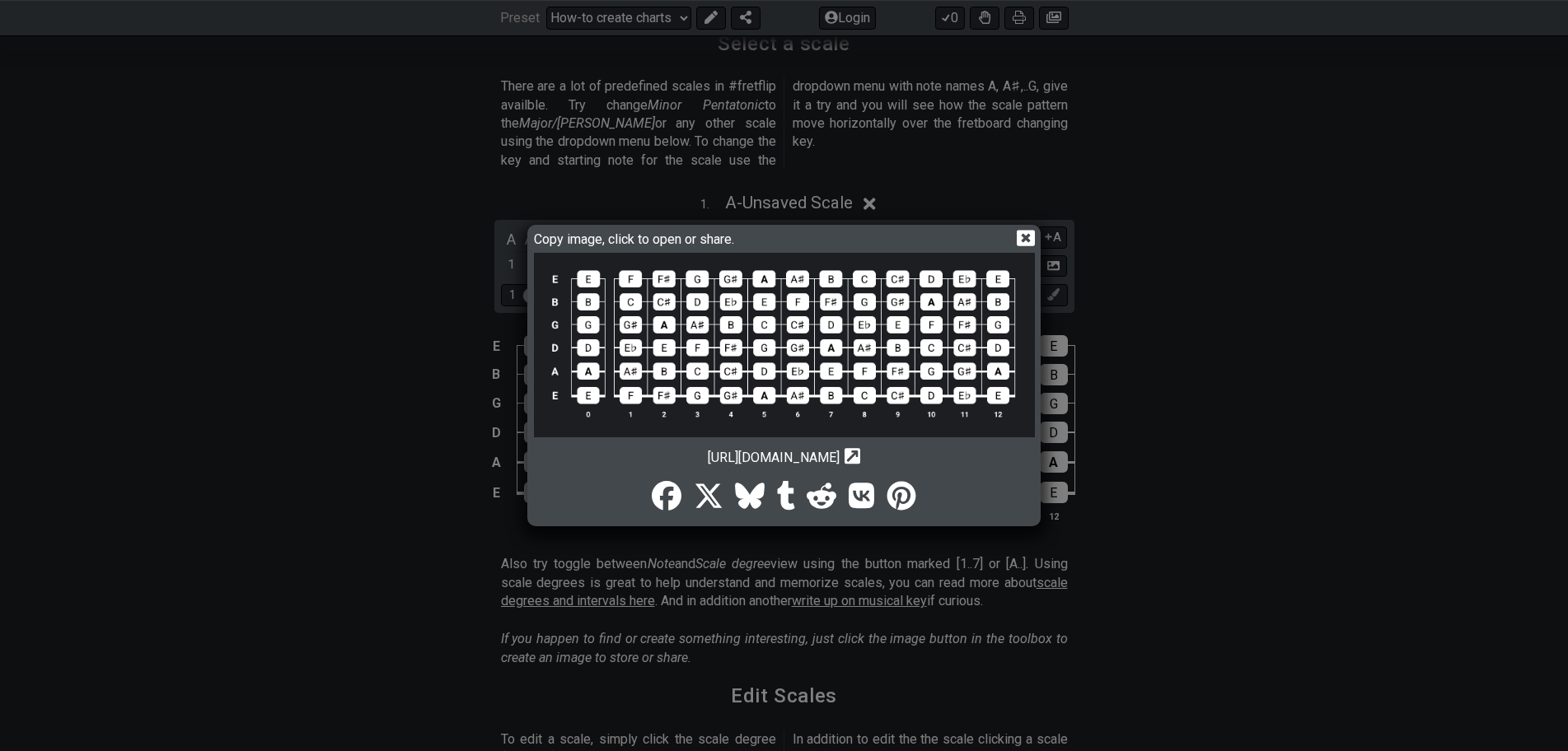
click at [861, 454] on icon at bounding box center [853, 457] width 15 height 15
click at [762, 387] on img at bounding box center [785, 345] width 501 height 184
click at [1027, 233] on icon at bounding box center [1026, 238] width 17 height 15
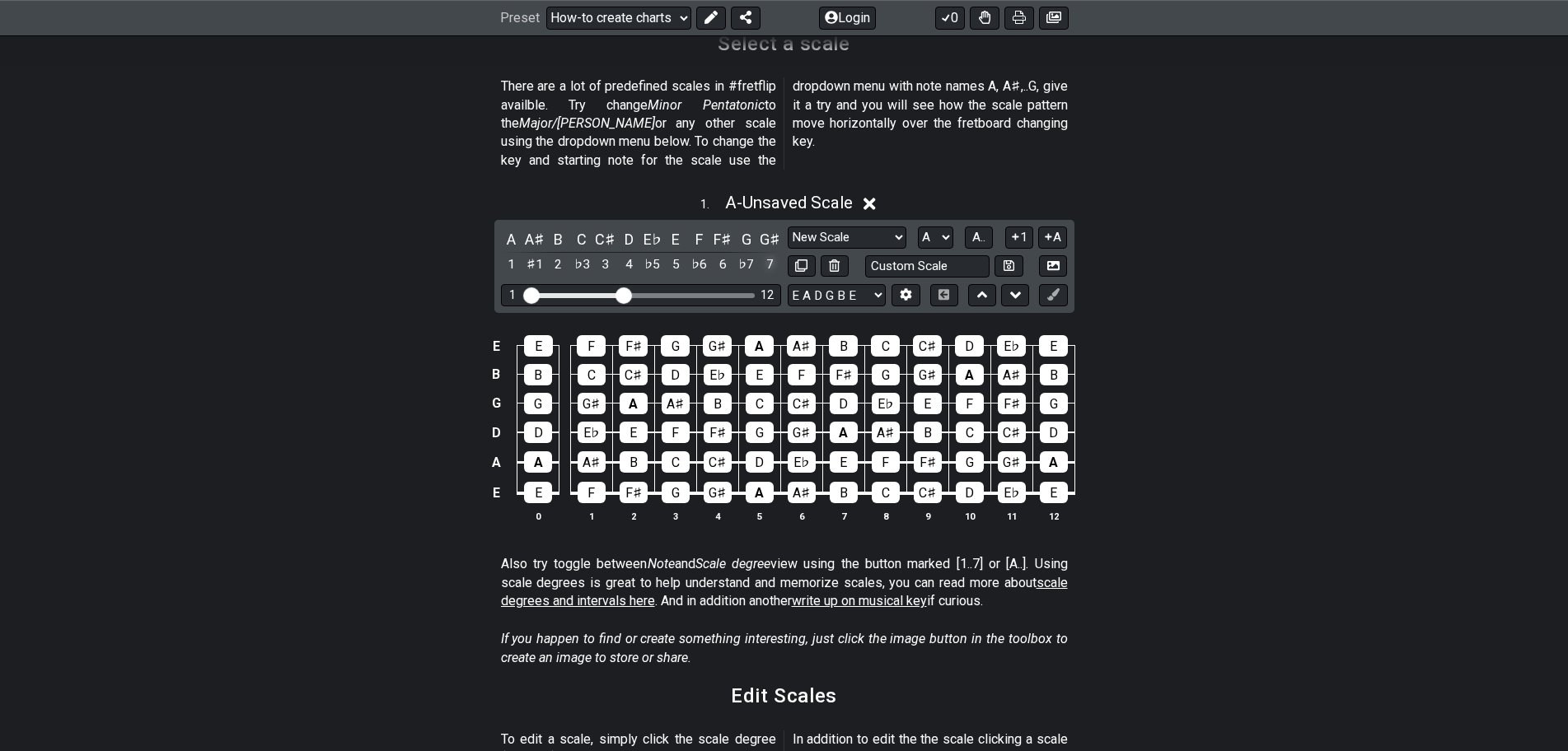
click at [768, 254] on div "7" at bounding box center [769, 265] width 22 height 22
click at [948, 226] on select "A♭ A A♯ B♭ B C C♯ D♭ D D♯ E♭ E F F♯ G♭ G G♯" at bounding box center [935, 237] width 35 height 22
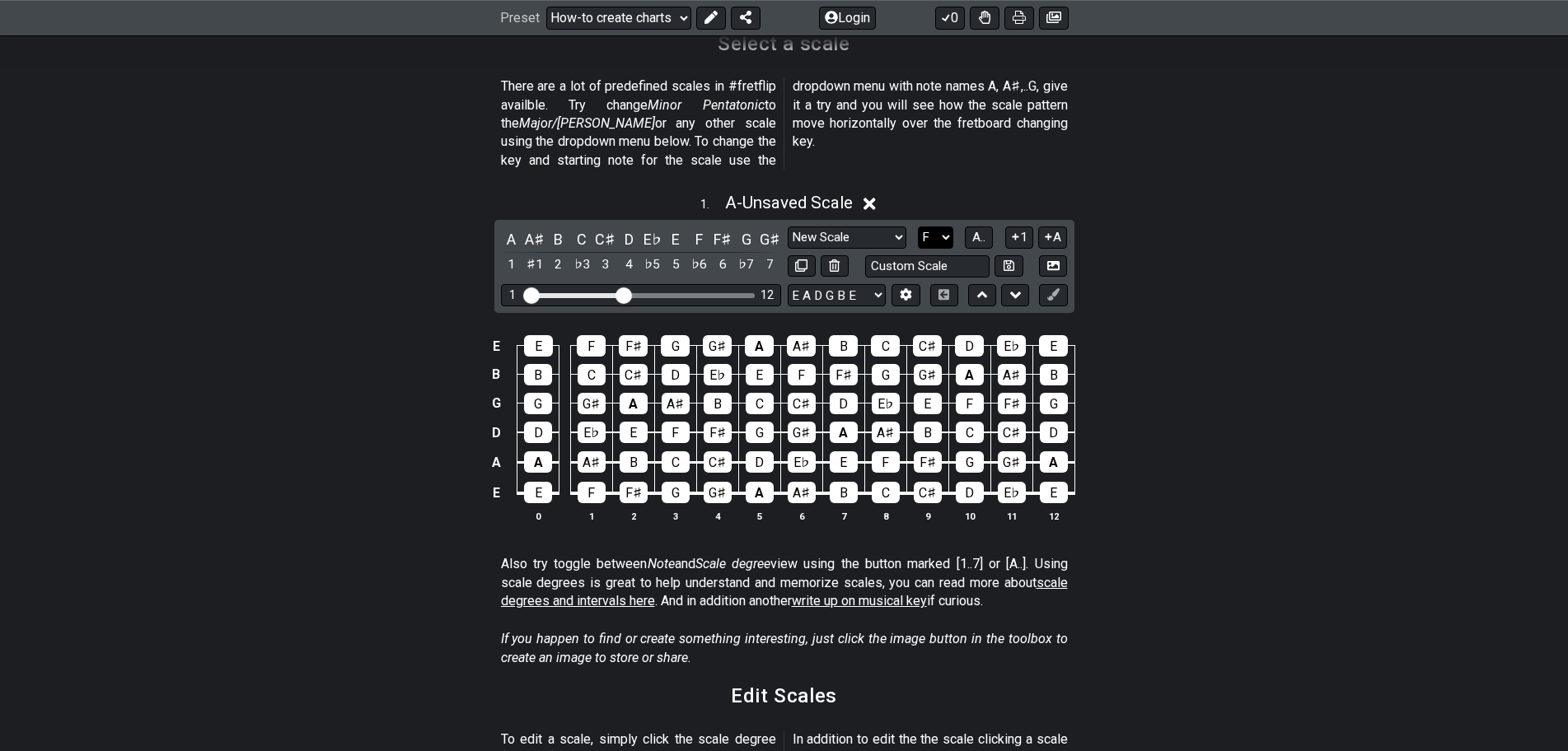
click at [918, 226] on select "A♭ A A♯ B♭ B C C♯ D♭ D D♯ E♭ E F F♯ G♭ G G♯" at bounding box center [935, 237] width 35 height 22
click at [986, 226] on button "F.." at bounding box center [978, 237] width 28 height 22
click at [969, 230] on span "1..7" at bounding box center [978, 237] width 20 height 15
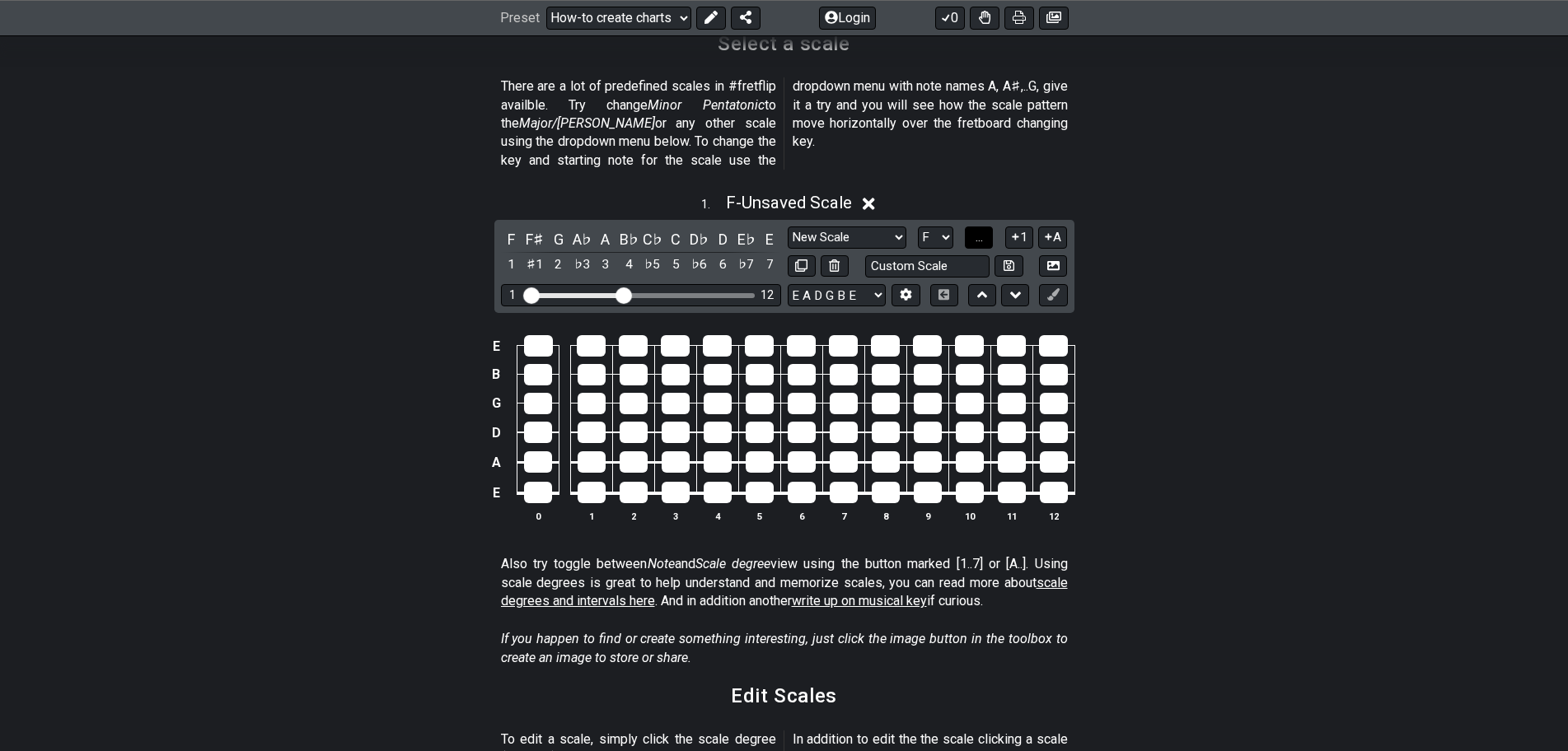
click at [972, 226] on button "..." at bounding box center [978, 237] width 28 height 22
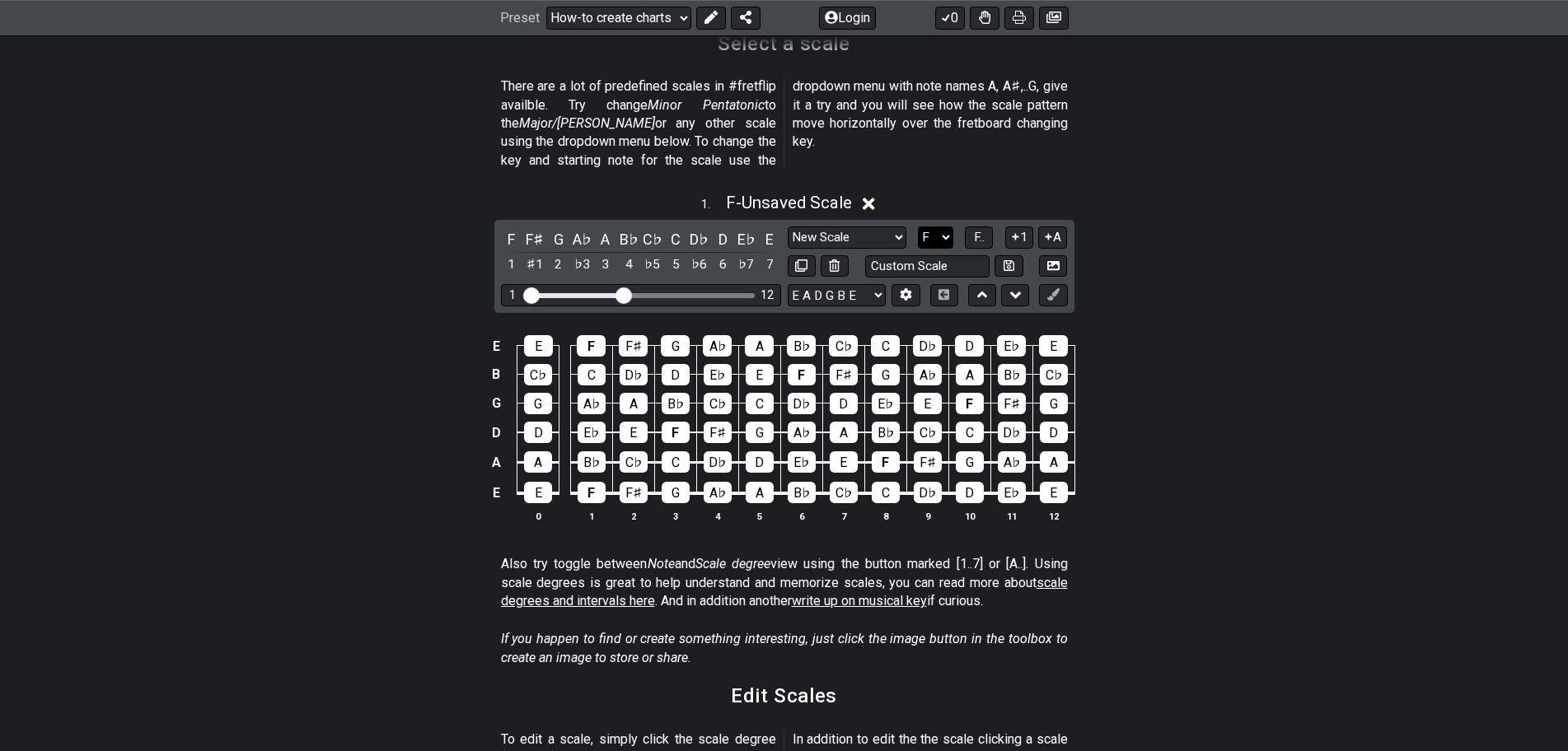
click at [950, 226] on select "A♭ A A♯ B♭ B C C♯ D♭ D D♯ E♭ E F F♯ G♭ G G♯" at bounding box center [935, 237] width 35 height 22
select select "A"
click at [918, 226] on select "A♭ A A♯ B♭ B C C♯ D♭ D D♯ E♭ E F F♯ G♭ G G♯" at bounding box center [935, 237] width 35 height 22
click at [941, 255] on input "text" at bounding box center [928, 267] width 126 height 22
type input "Custom Scale"
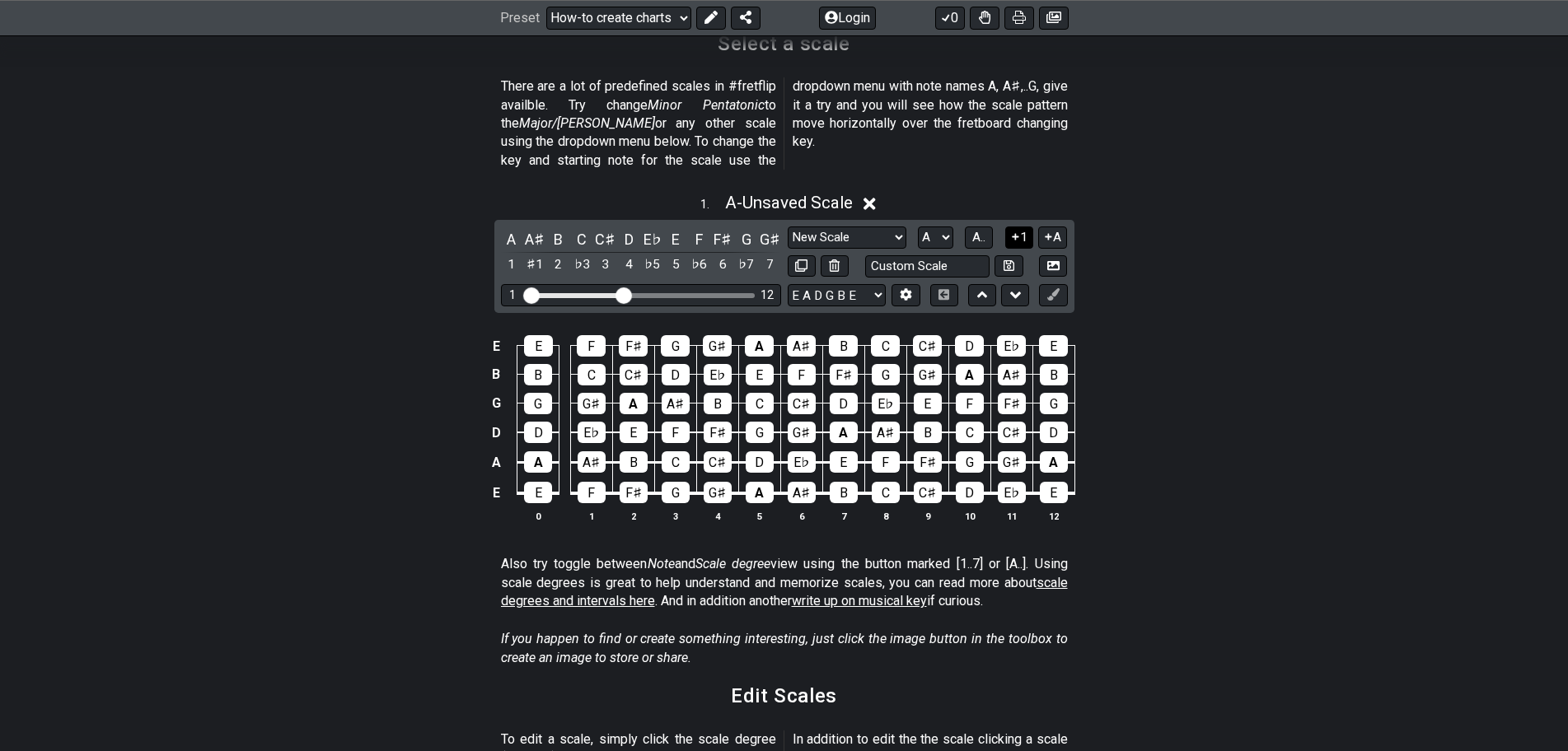
click at [1016, 234] on icon at bounding box center [1015, 237] width 7 height 7
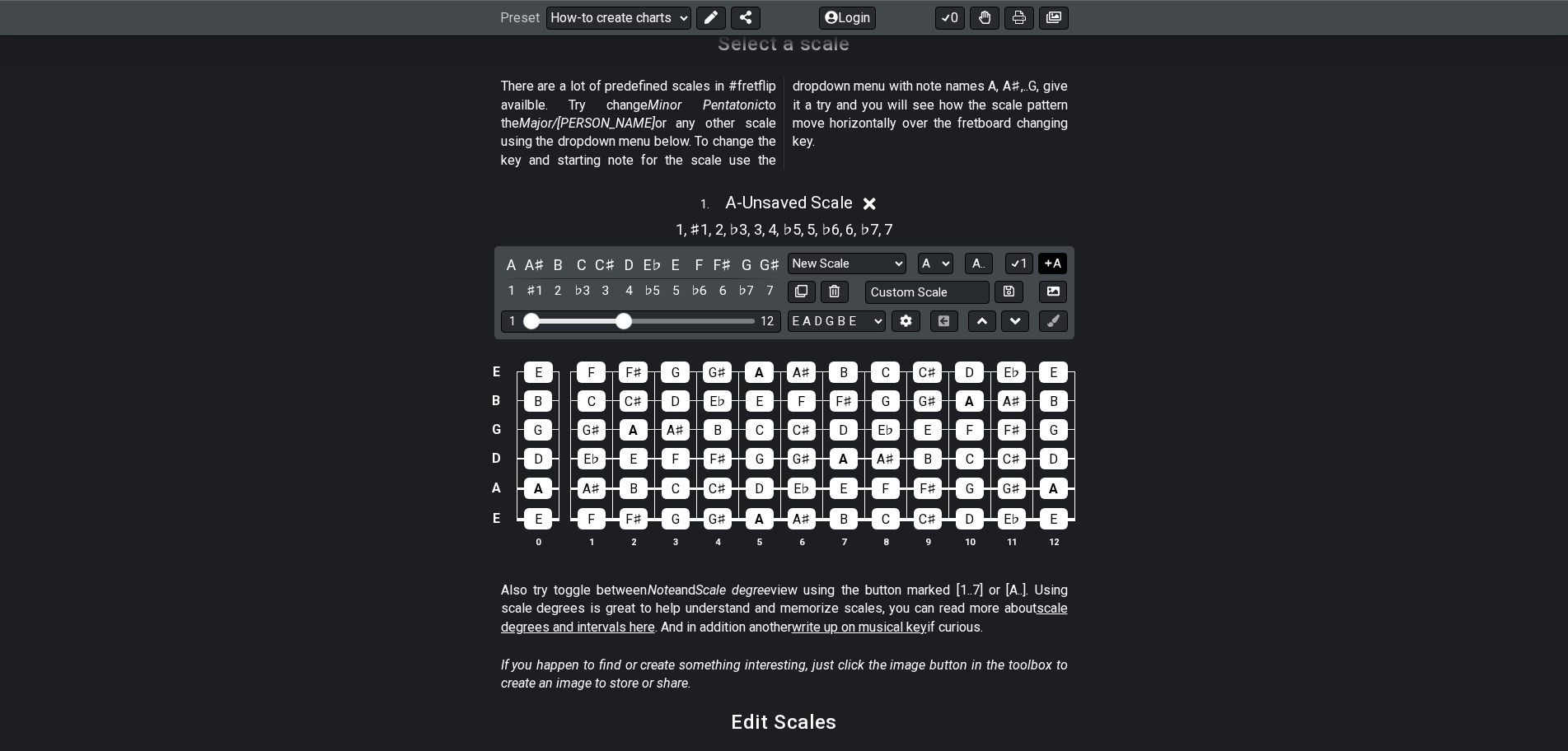
click at [1040, 257] on icon at bounding box center [1048, 263] width 15 height 12
click at [1046, 257] on icon at bounding box center [1048, 263] width 15 height 12
click at [1044, 257] on icon at bounding box center [1048, 263] width 15 height 12
click at [874, 198] on icon at bounding box center [870, 204] width 12 height 12
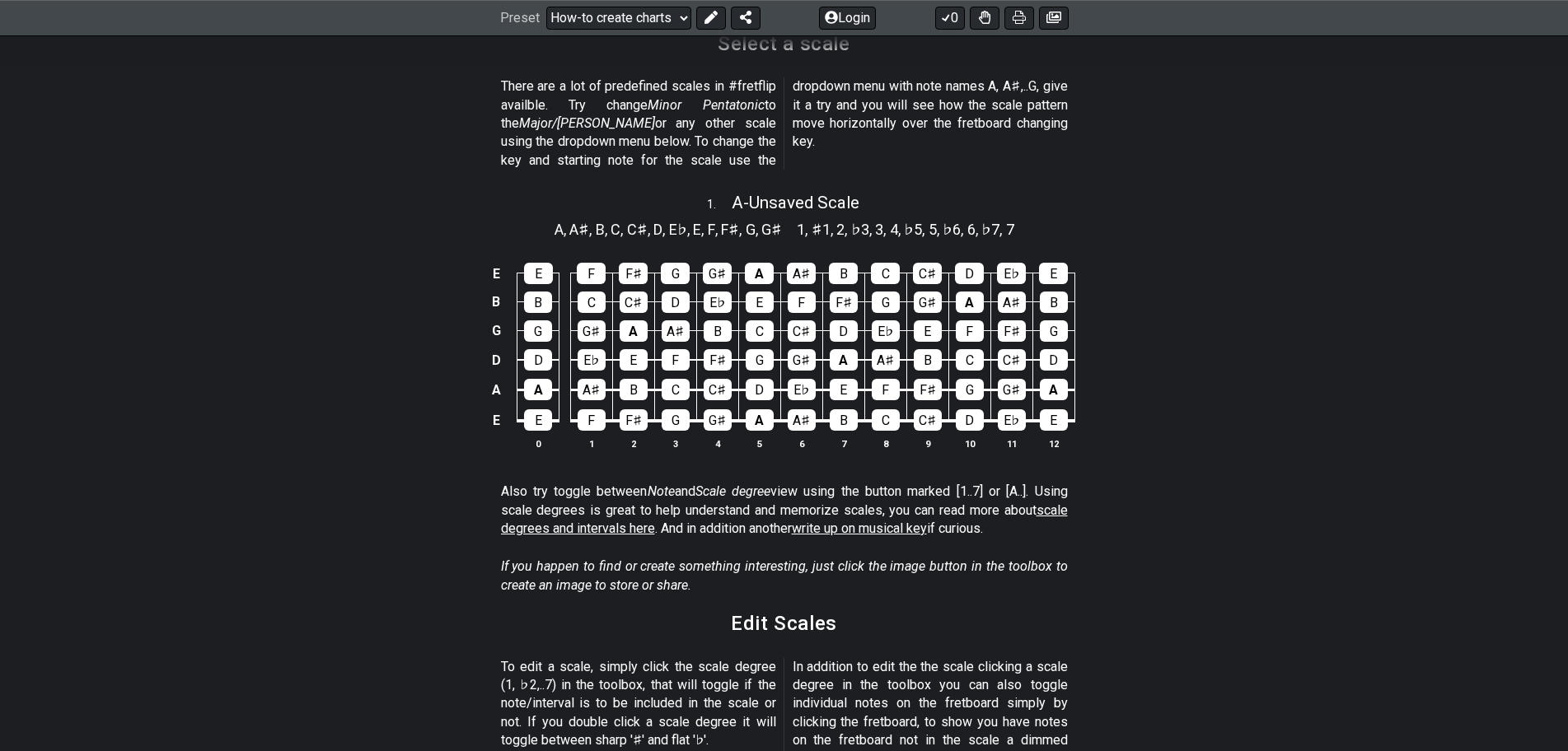
drag, startPoint x: 746, startPoint y: 204, endPoint x: 751, endPoint y: 197, distance: 8.6
click at [747, 219] on span "G" at bounding box center [750, 230] width 9 height 22
click at [736, 193] on span "A - Unsaved Scale" at bounding box center [795, 202] width 127 height 20
select select "New Scale"
select select "A"
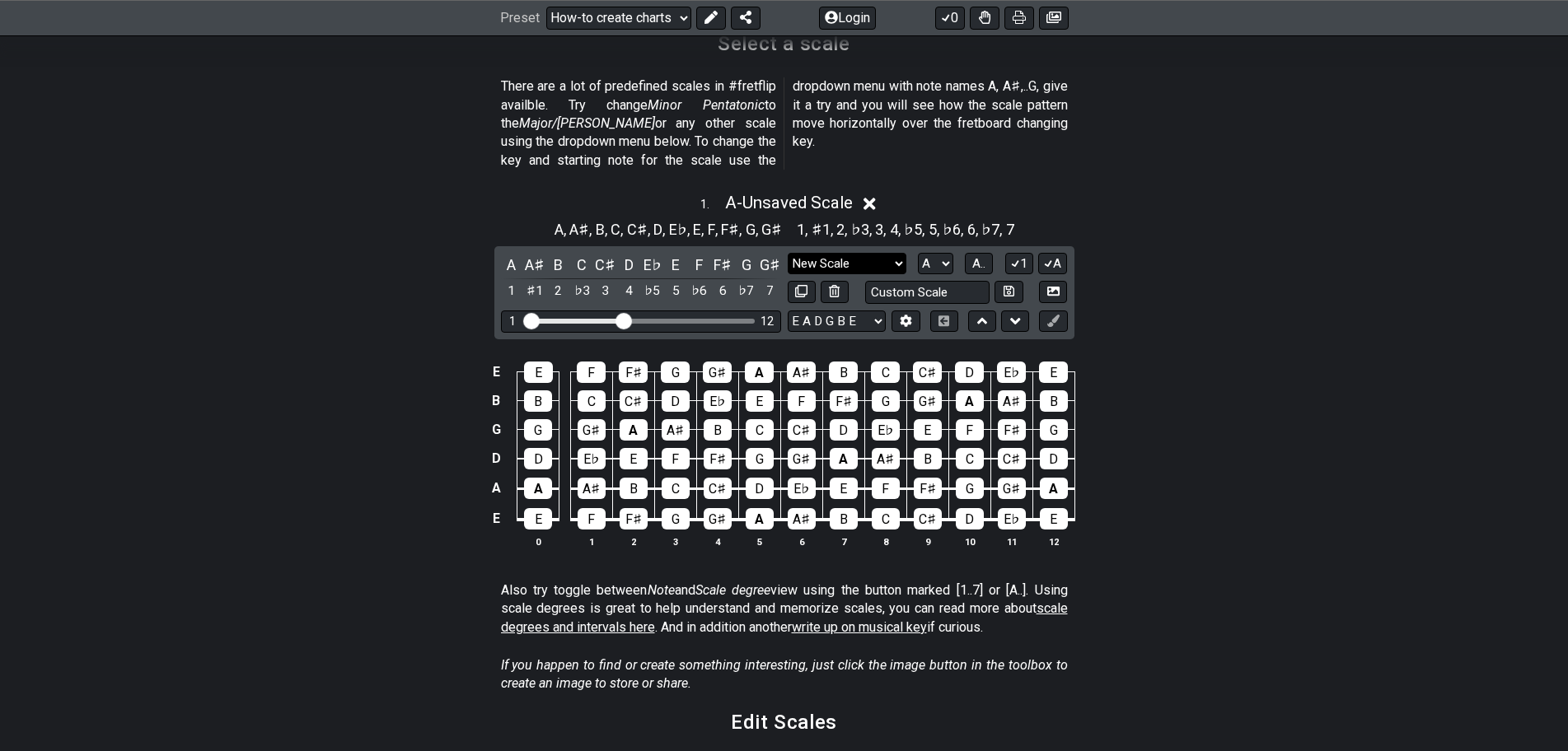
click at [874, 253] on select "Minor Pentatonic New Scale Minor Pentatonic Major Pentatonic Minor Blues Major …" at bounding box center [847, 264] width 119 height 22
select select "Superlocrian / Altered"
click at [787, 253] on select "Minor Pentatonic New Scale Minor Pentatonic Major Pentatonic Minor Blues Major …" at bounding box center [847, 264] width 119 height 22
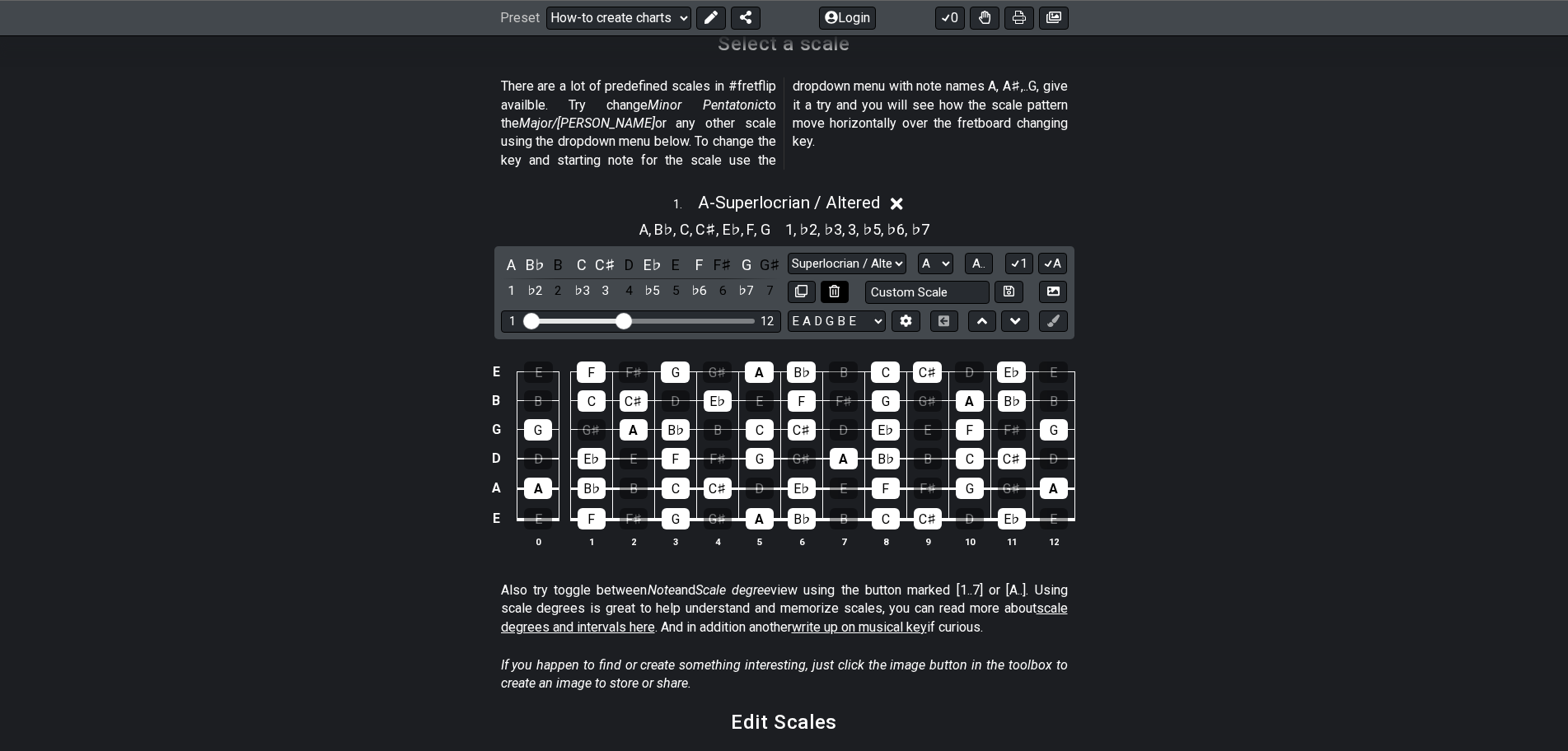
click at [830, 285] on icon at bounding box center [834, 291] width 10 height 12
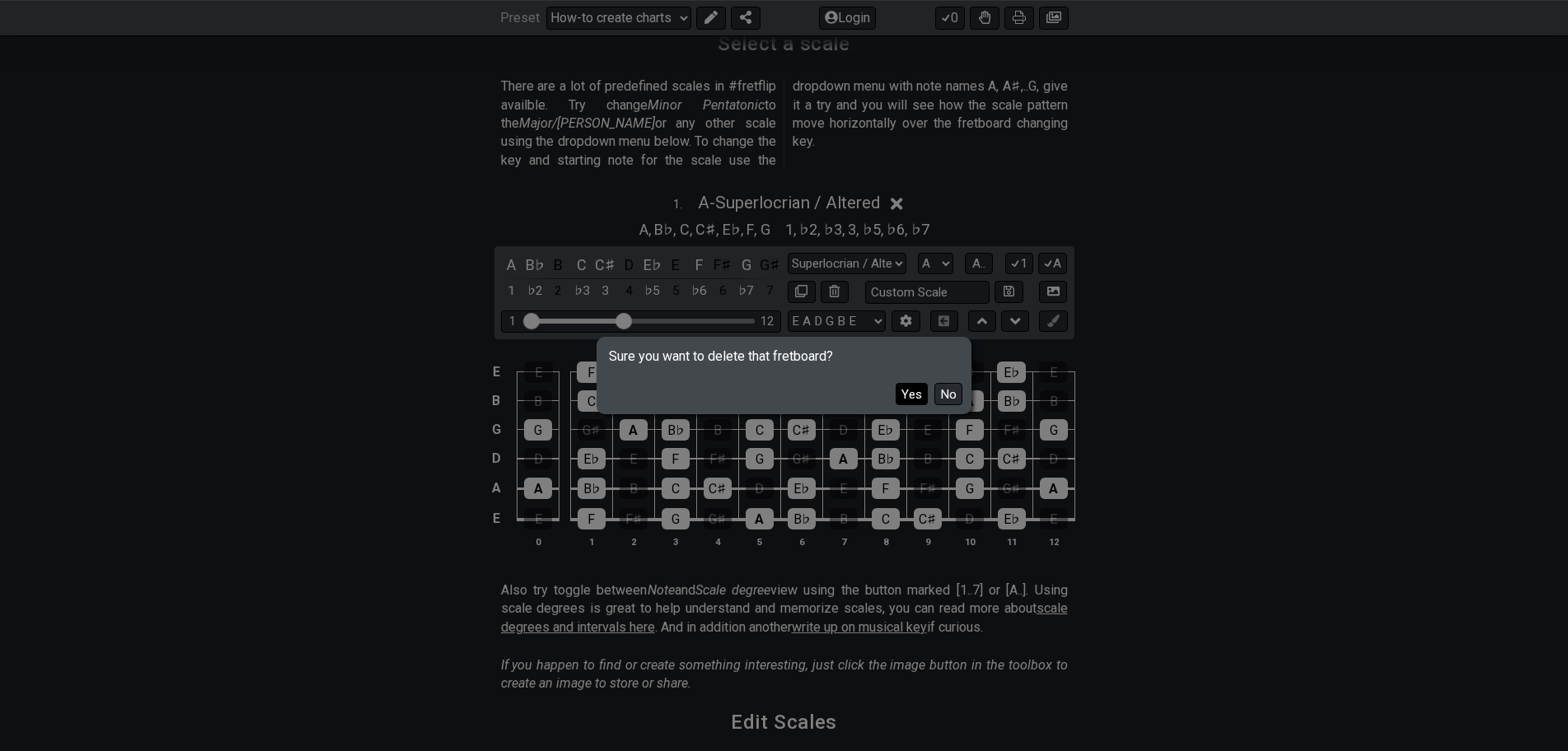
click at [904, 391] on button "Yes" at bounding box center [911, 394] width 32 height 22
select select "Minor Blues"
select select "Root"
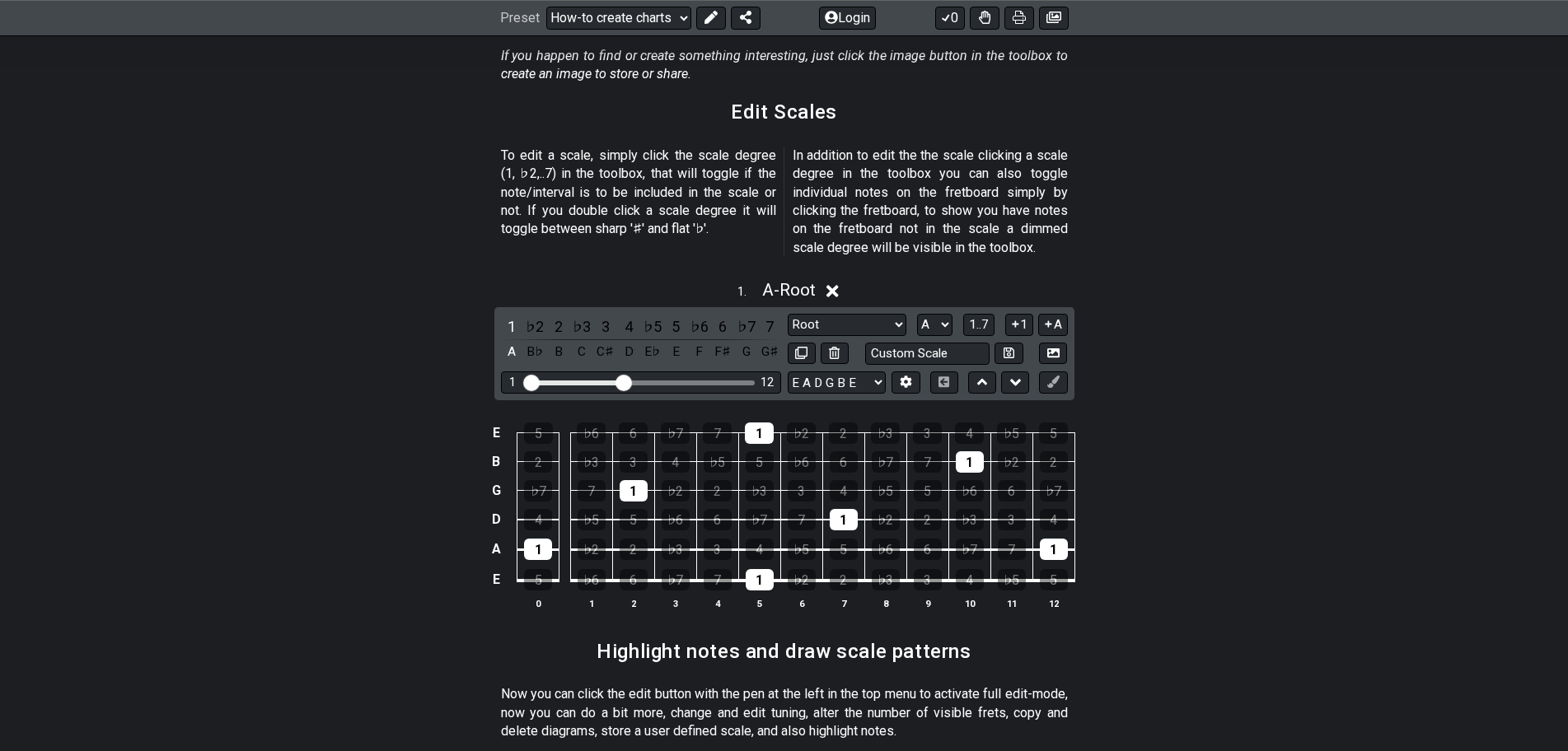
scroll to position [824, 0]
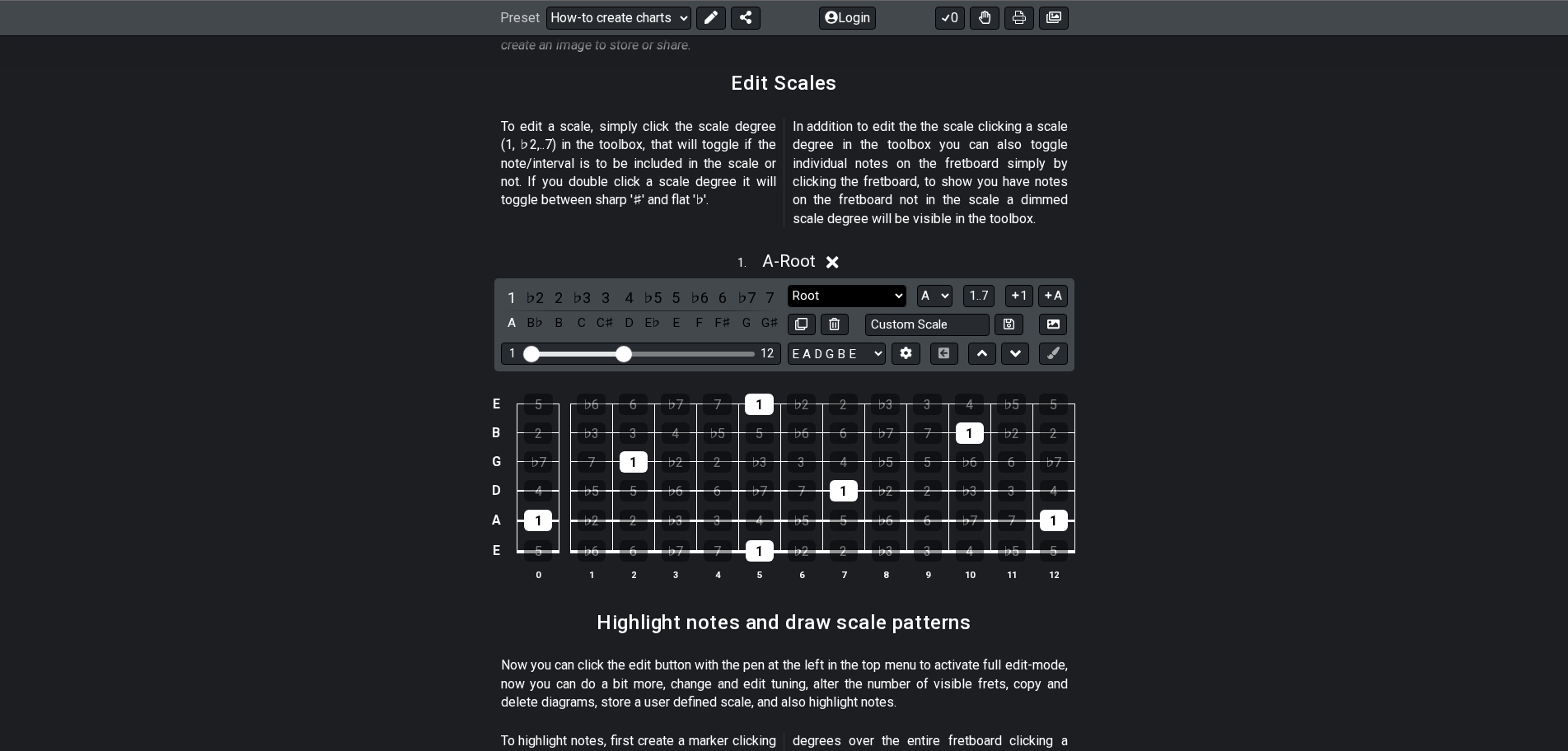
click at [865, 285] on select "Root Root Minor Pentatonic Major Pentatonic Minor Blues Major Blues Major / [PE…" at bounding box center [847, 296] width 119 height 22
click at [806, 342] on select "E A D G B E E A D G B E E A D G B E B E A D F♯ B A D G C E A D A D G B E E♭ A♭ …" at bounding box center [836, 354] width 98 height 22
drag, startPoint x: 623, startPoint y: 328, endPoint x: 725, endPoint y: 333, distance: 102.1
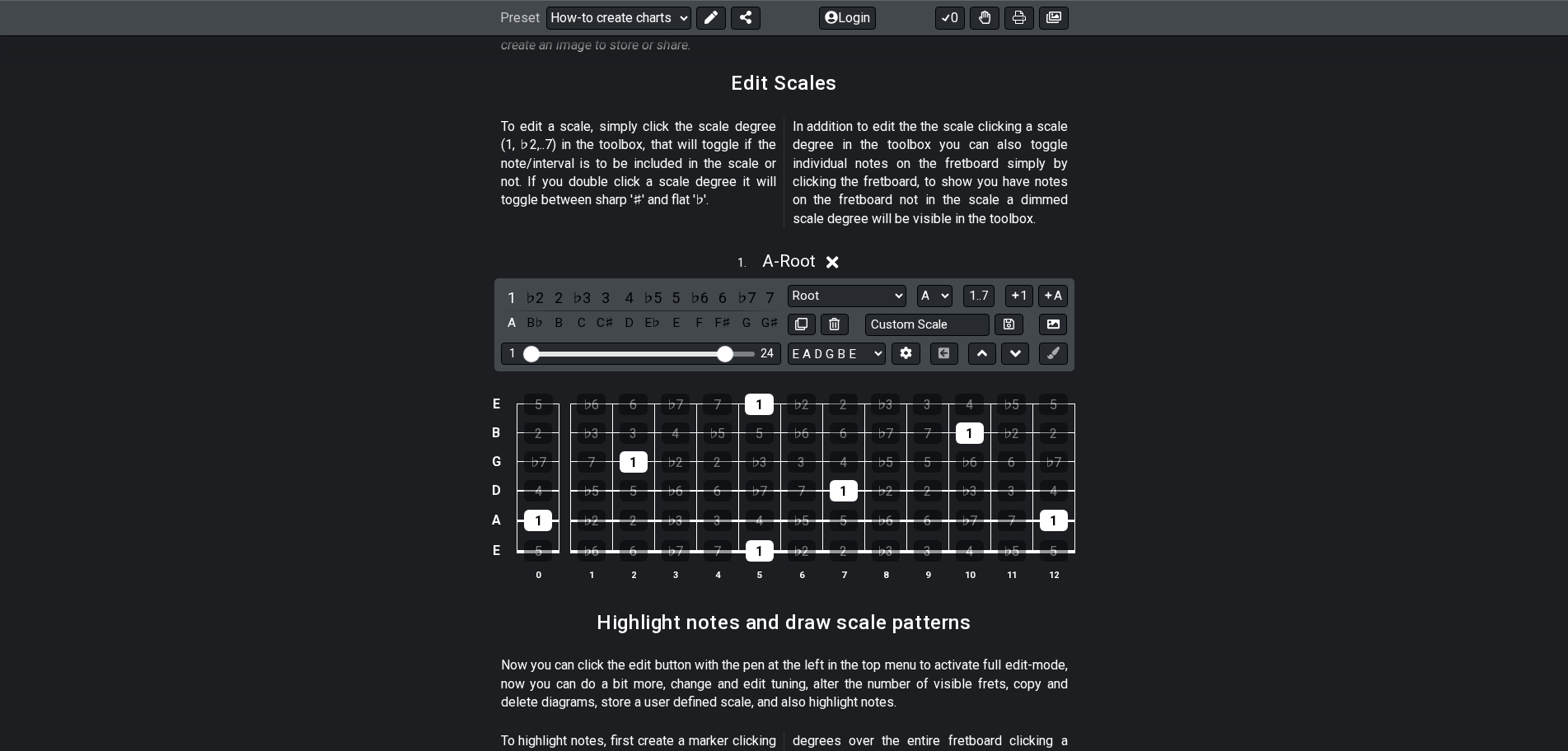
click at [725, 353] on input "Visible fret range" at bounding box center [641, 353] width 234 height 0
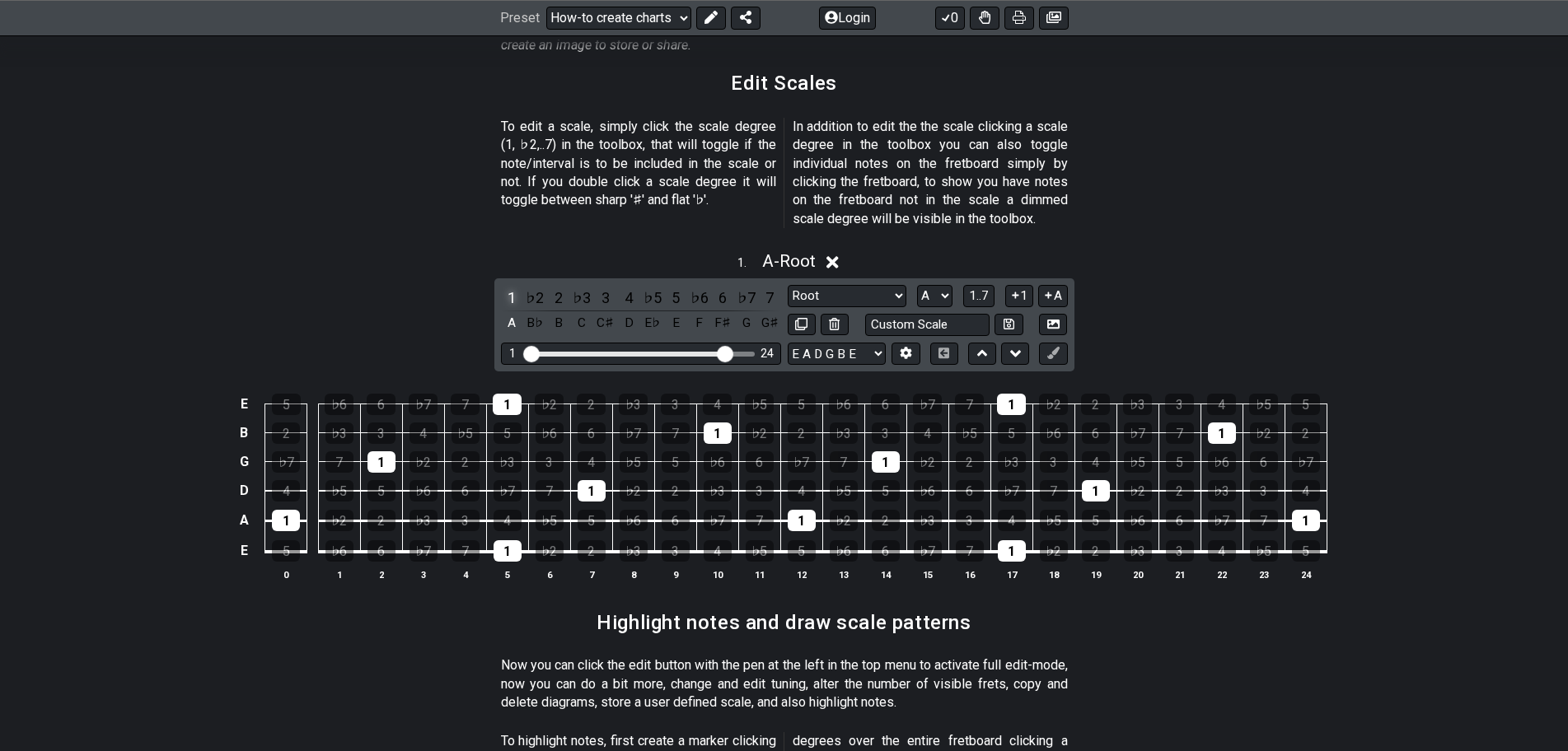
click at [509, 286] on div "1" at bounding box center [511, 298] width 22 height 22
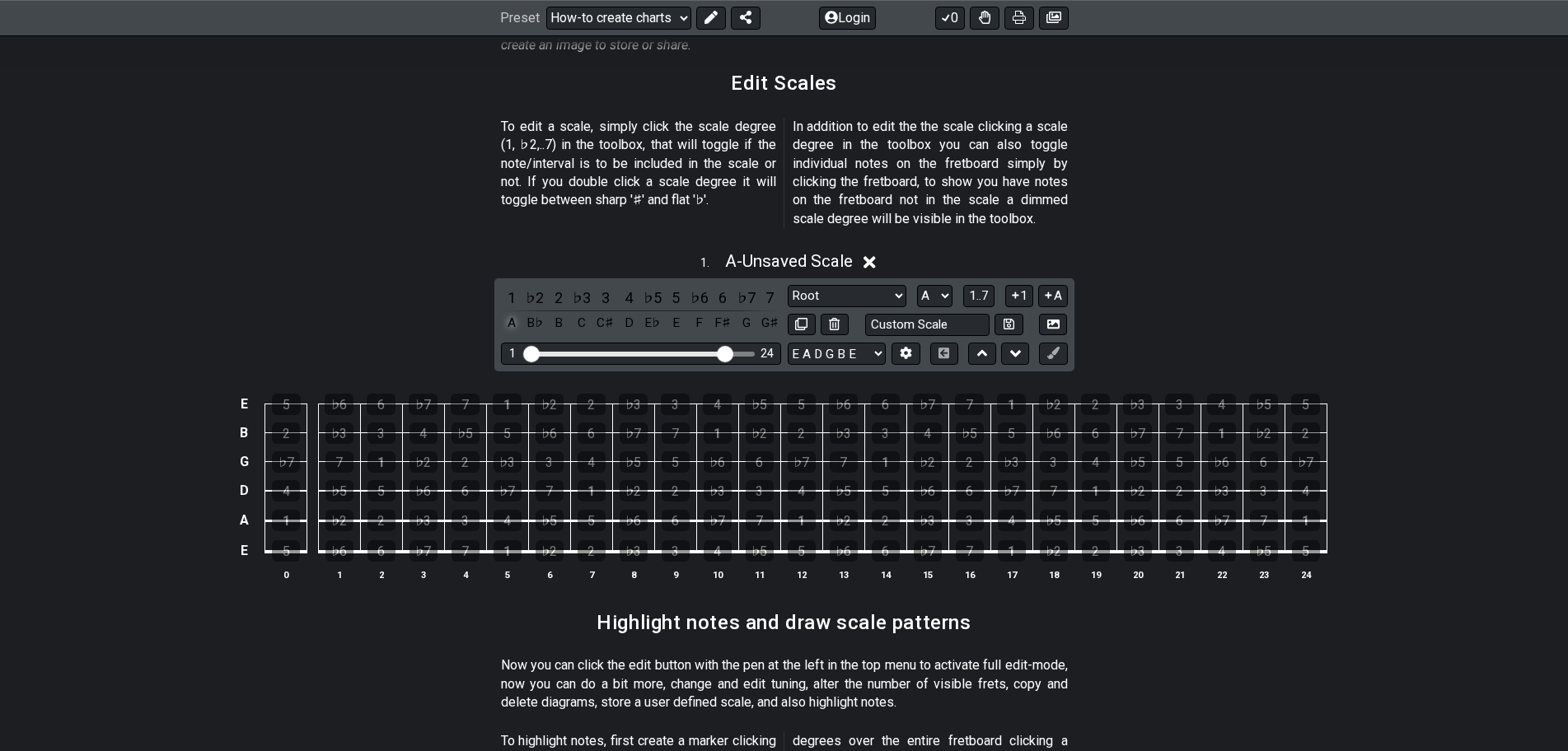
click at [509, 312] on div "A" at bounding box center [511, 323] width 22 height 22
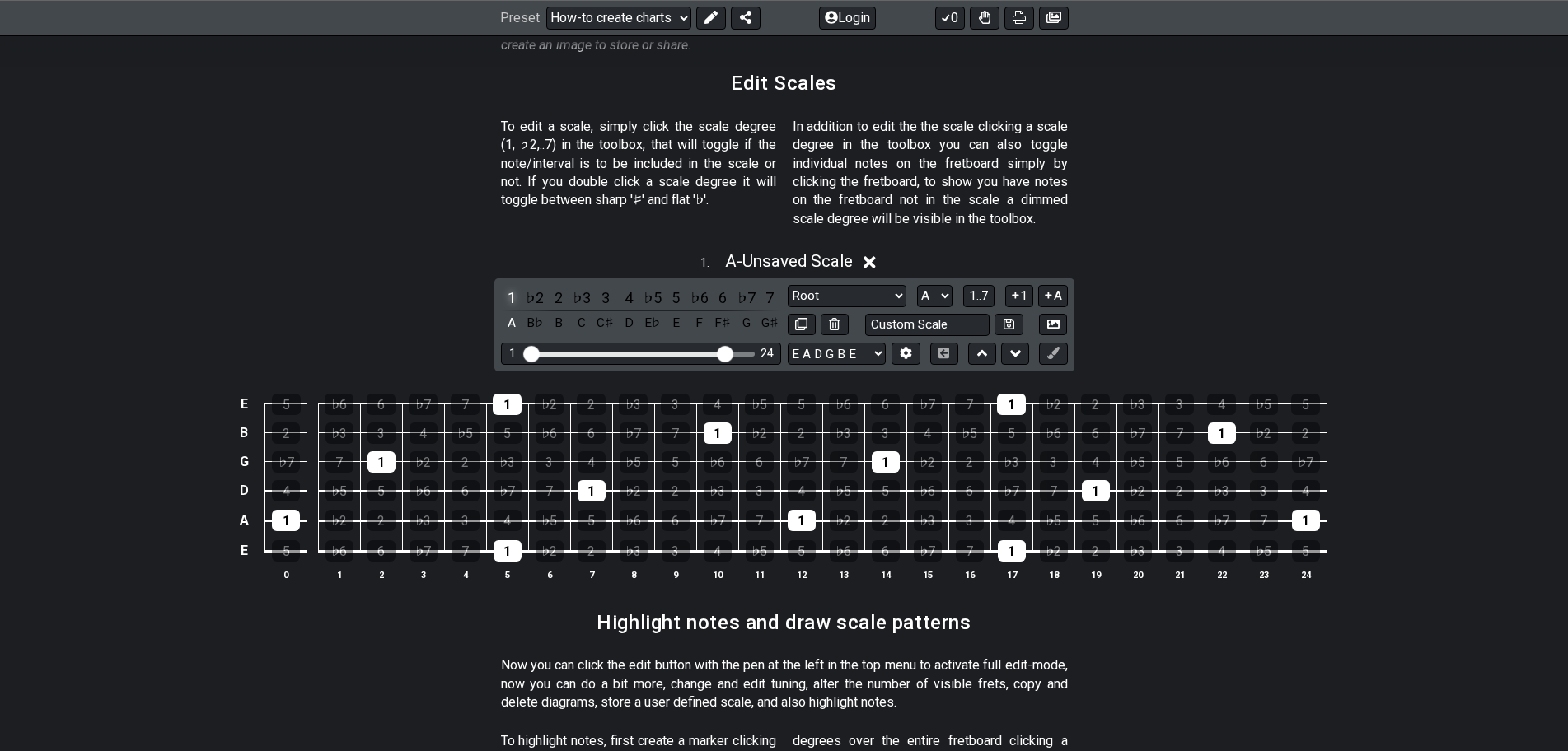
click at [510, 286] on div "1" at bounding box center [511, 298] width 22 height 22
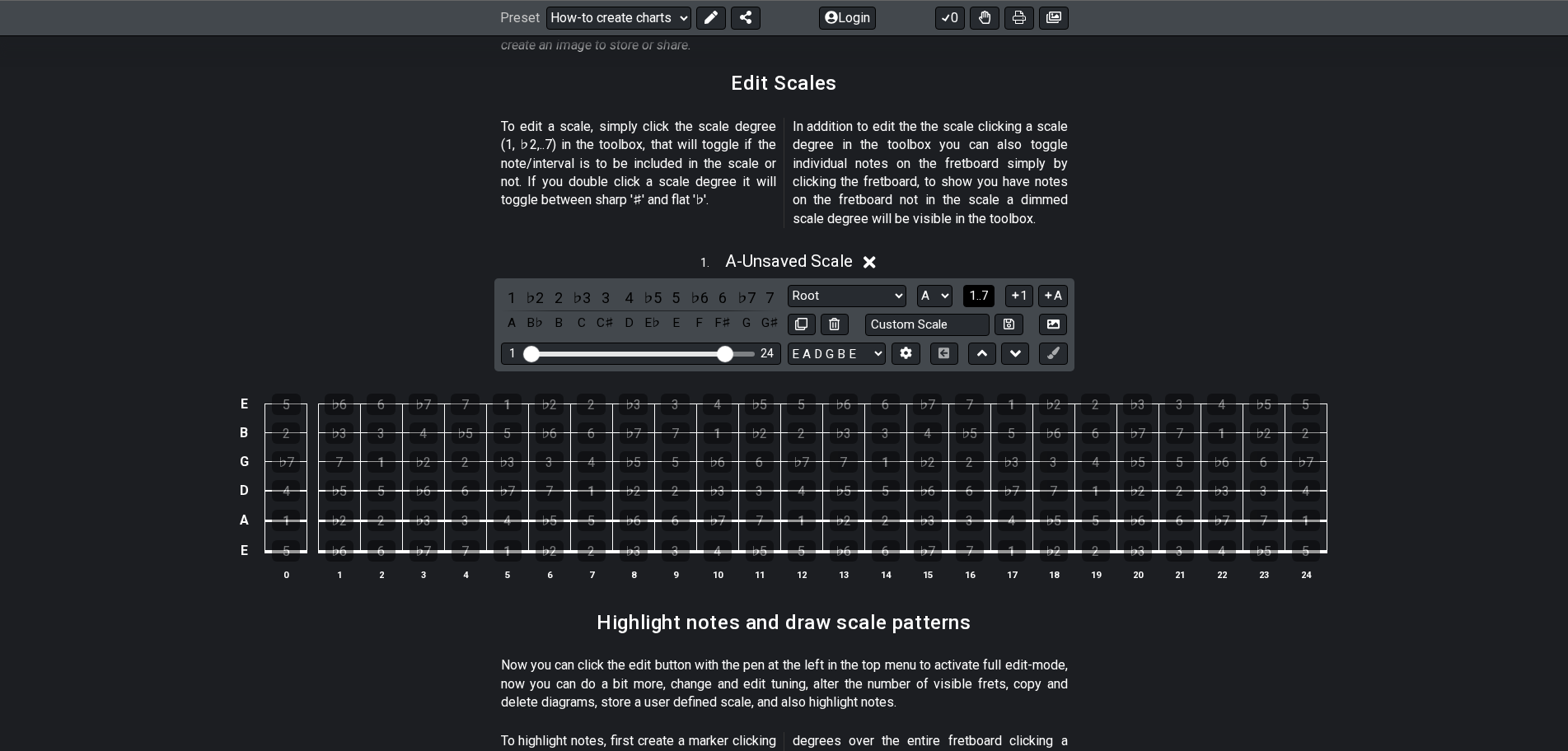
click at [984, 288] on span "1..7" at bounding box center [978, 295] width 20 height 15
click at [512, 286] on div "A" at bounding box center [511, 298] width 22 height 22
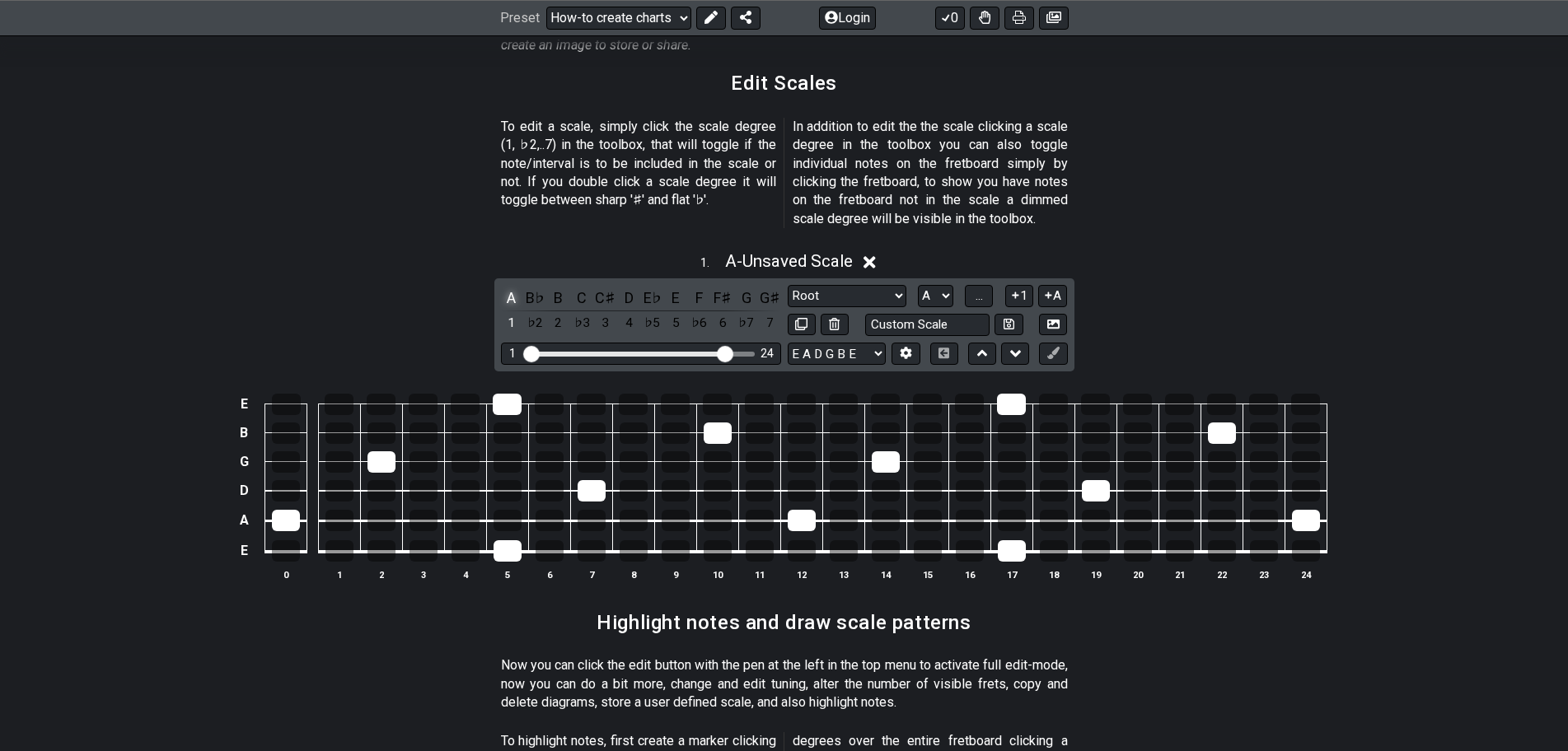
click at [512, 286] on div "A" at bounding box center [511, 298] width 22 height 22
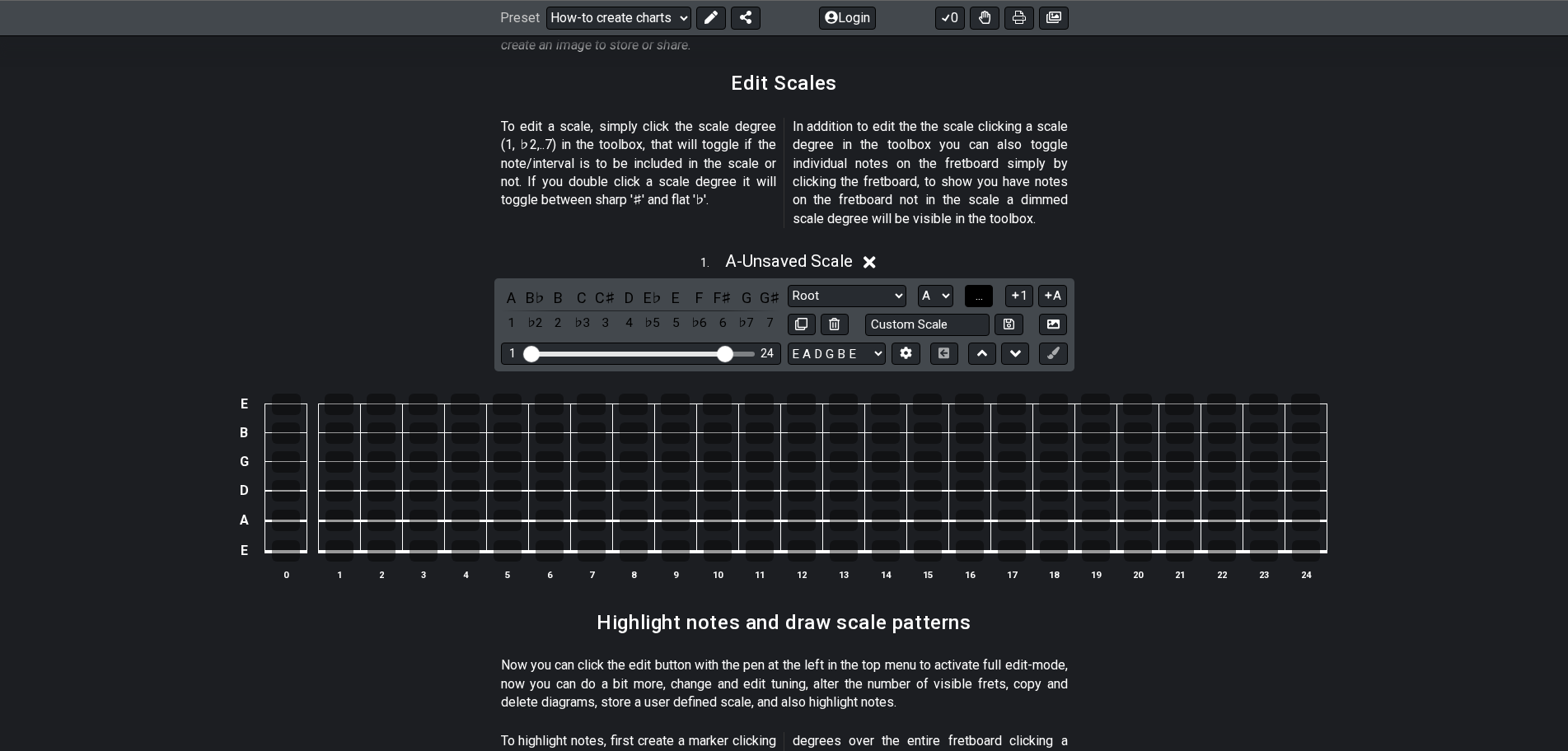
click at [978, 288] on span "..." at bounding box center [979, 295] width 8 height 15
click at [508, 286] on div "A" at bounding box center [511, 298] width 22 height 22
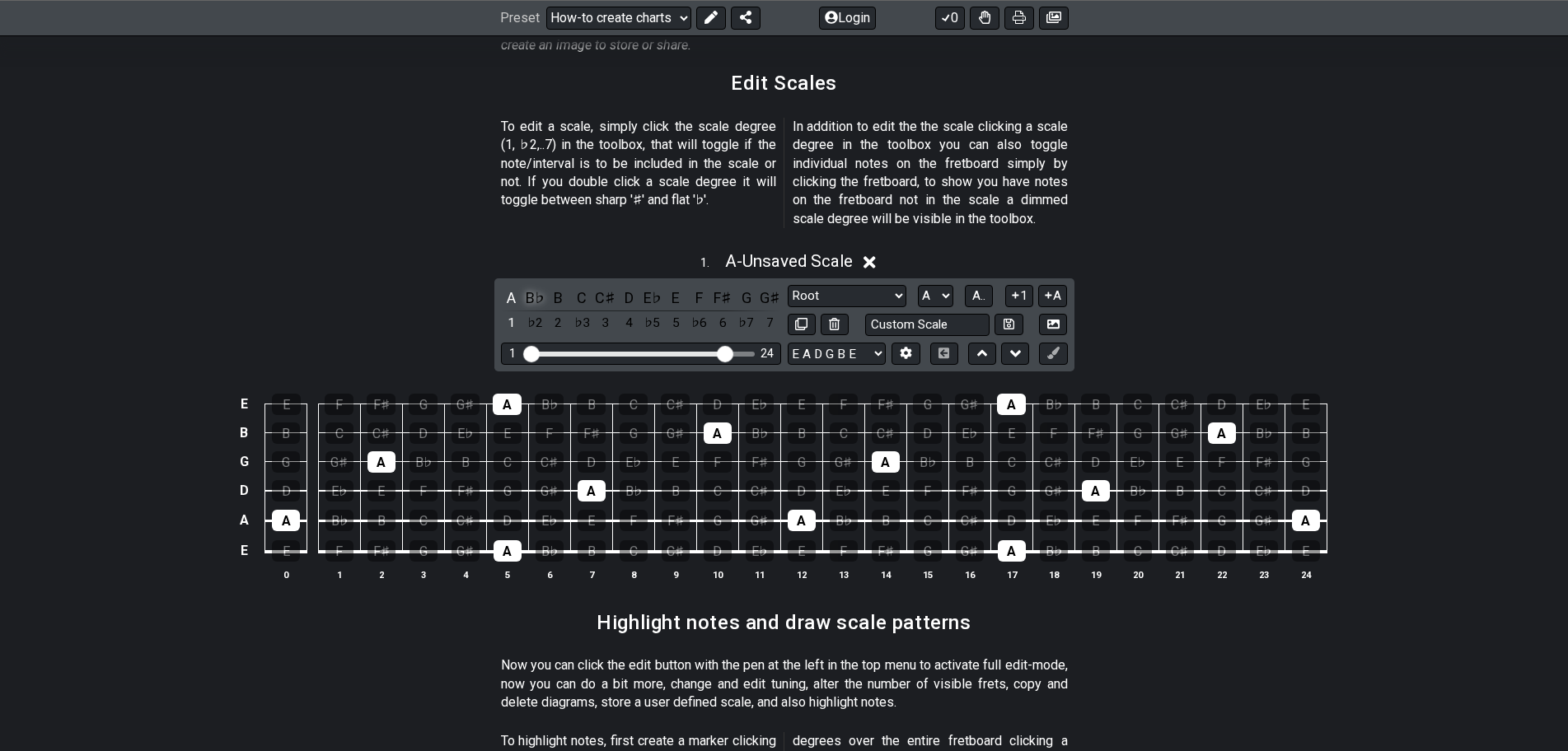
click at [534, 286] on div "B♭" at bounding box center [534, 298] width 22 height 22
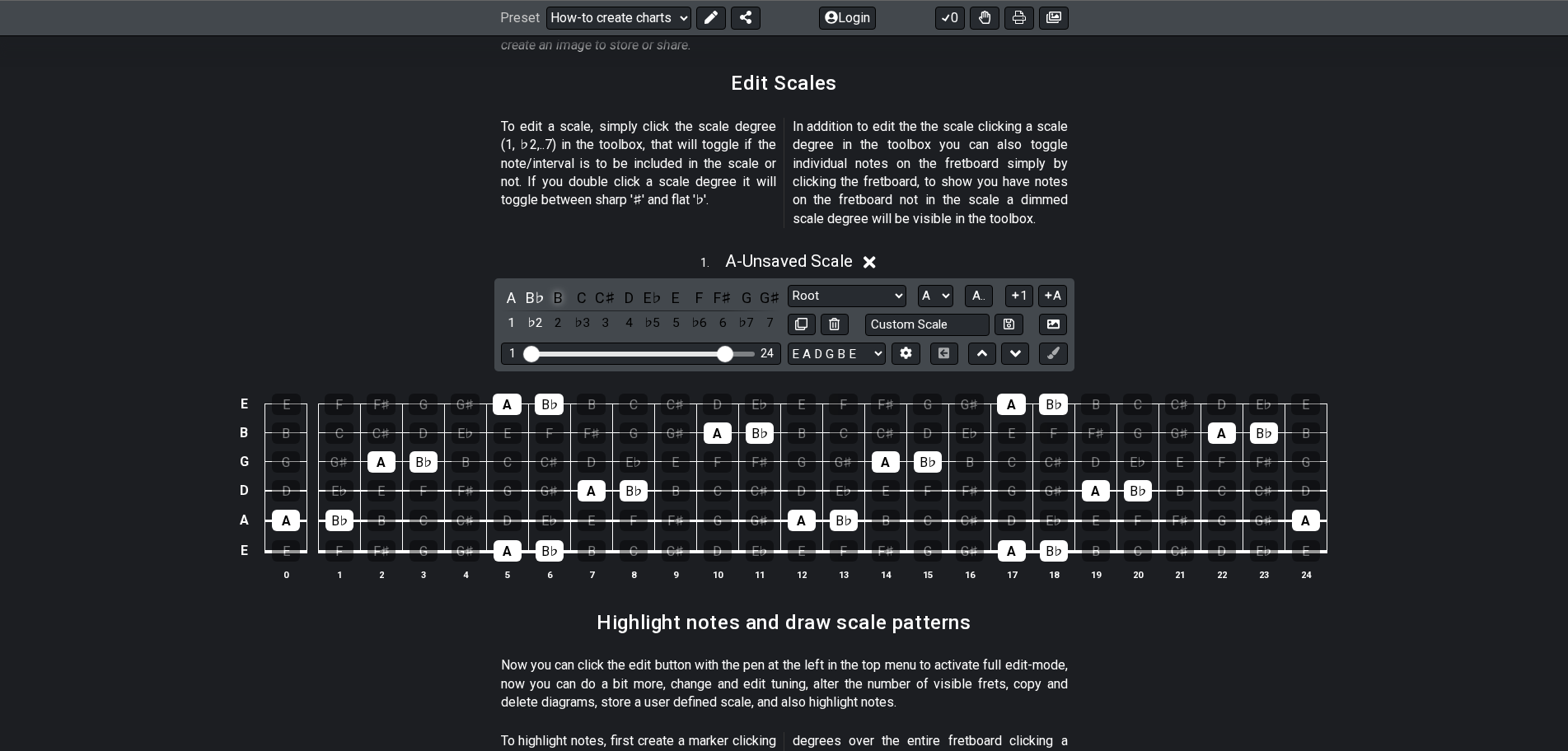
click at [559, 286] on div "B" at bounding box center [559, 298] width 22 height 22
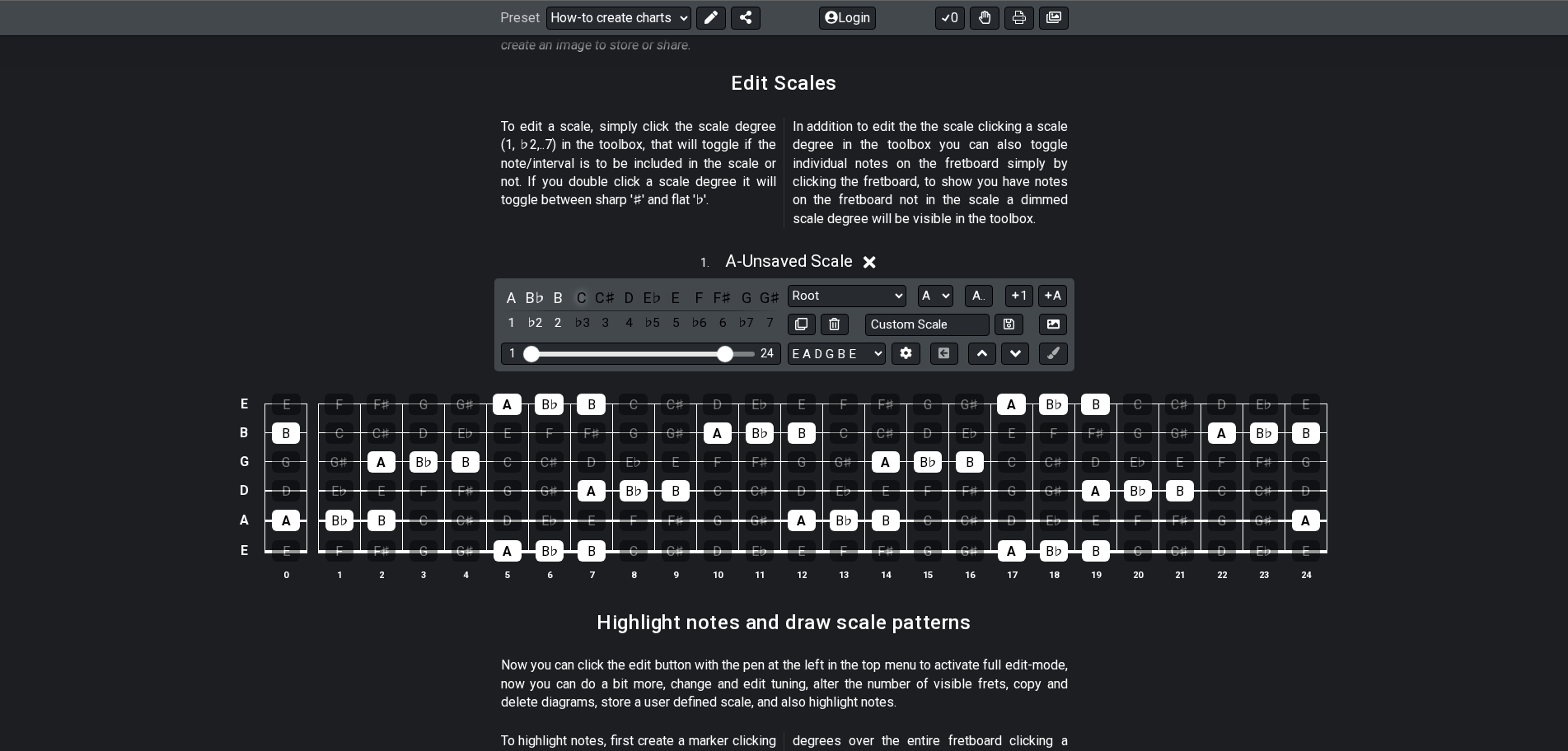
click at [578, 286] on div "C" at bounding box center [582, 298] width 22 height 22
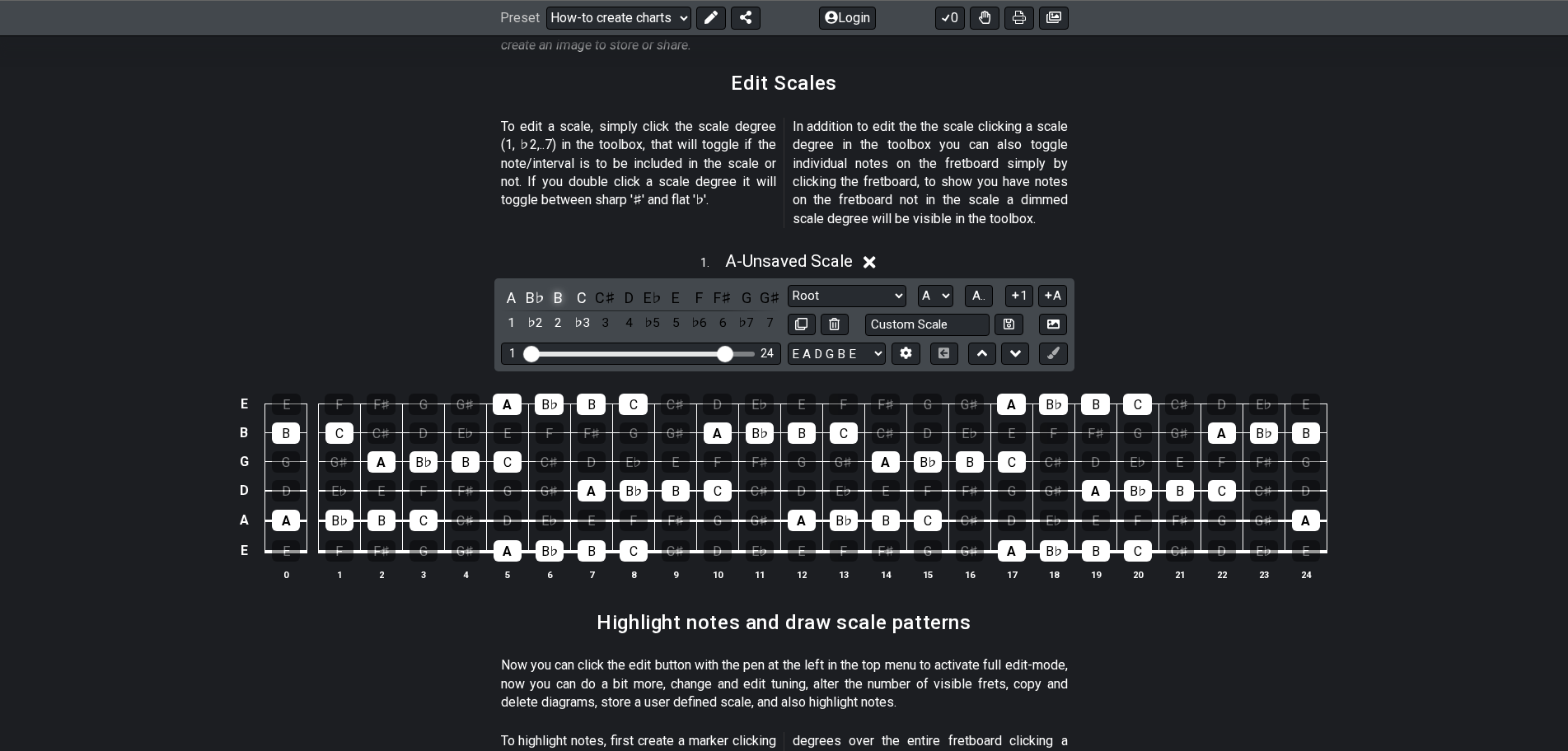
click at [553, 286] on div "B" at bounding box center [559, 298] width 22 height 22
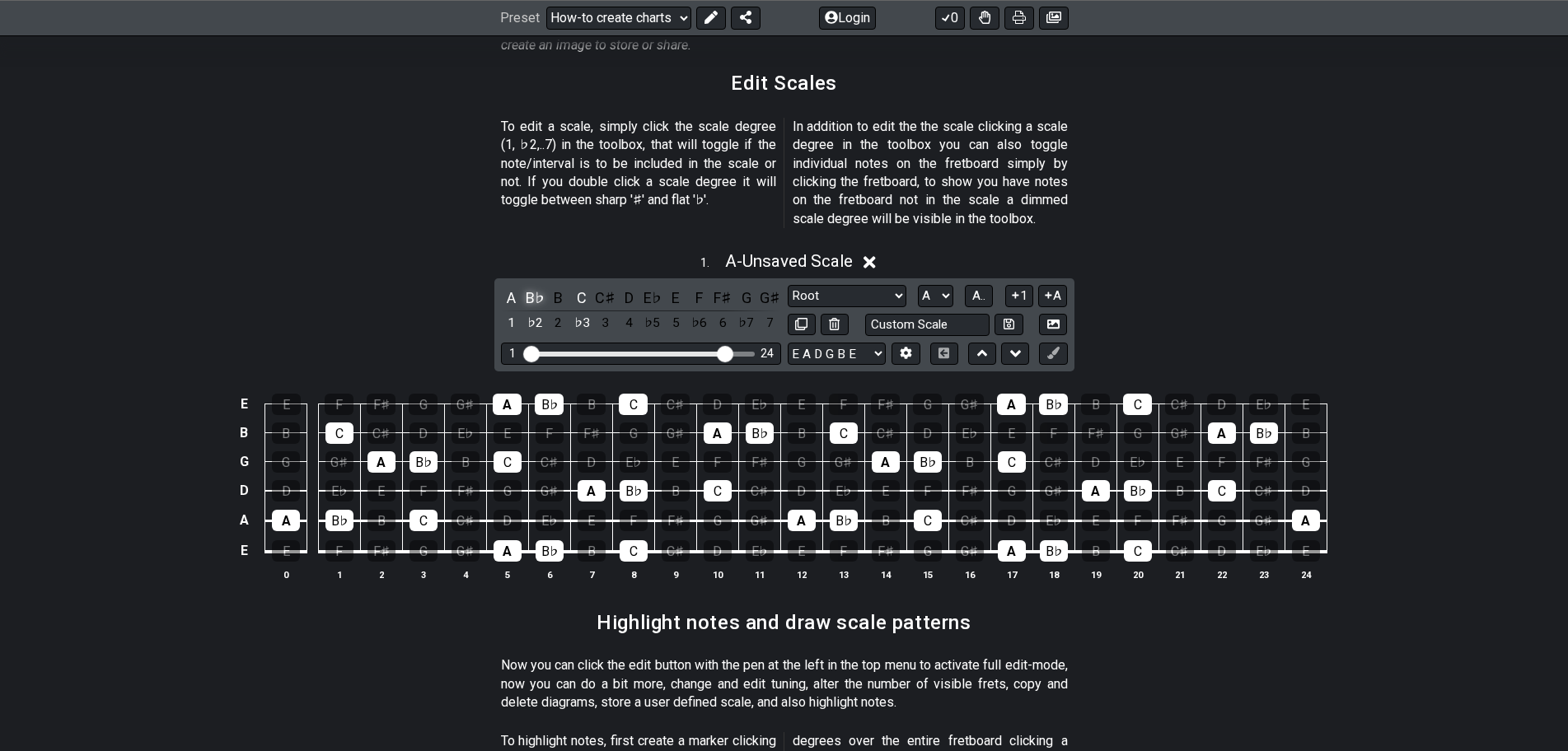
click at [528, 286] on div "B♭" at bounding box center [534, 298] width 22 height 22
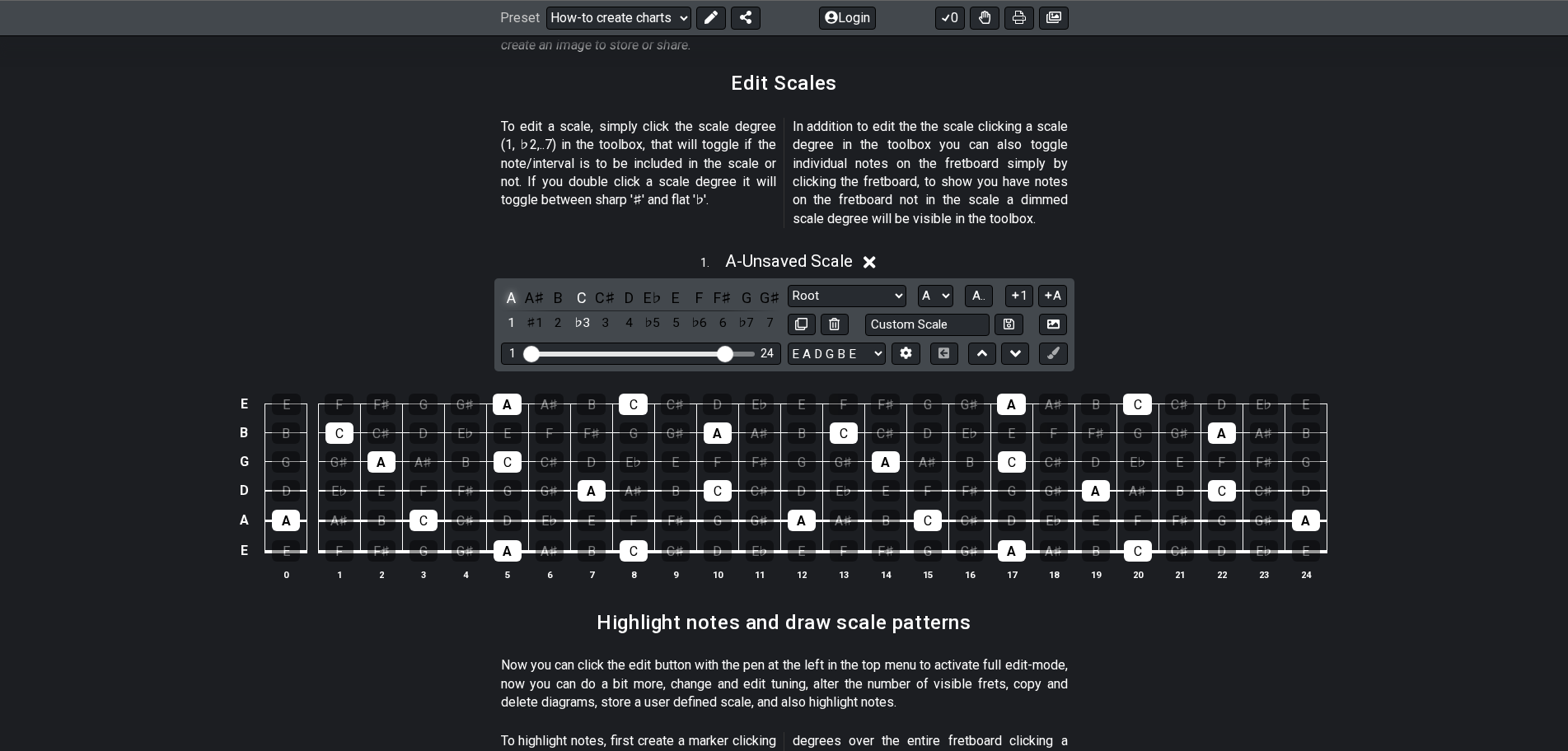
click at [510, 286] on div "A" at bounding box center [511, 298] width 22 height 22
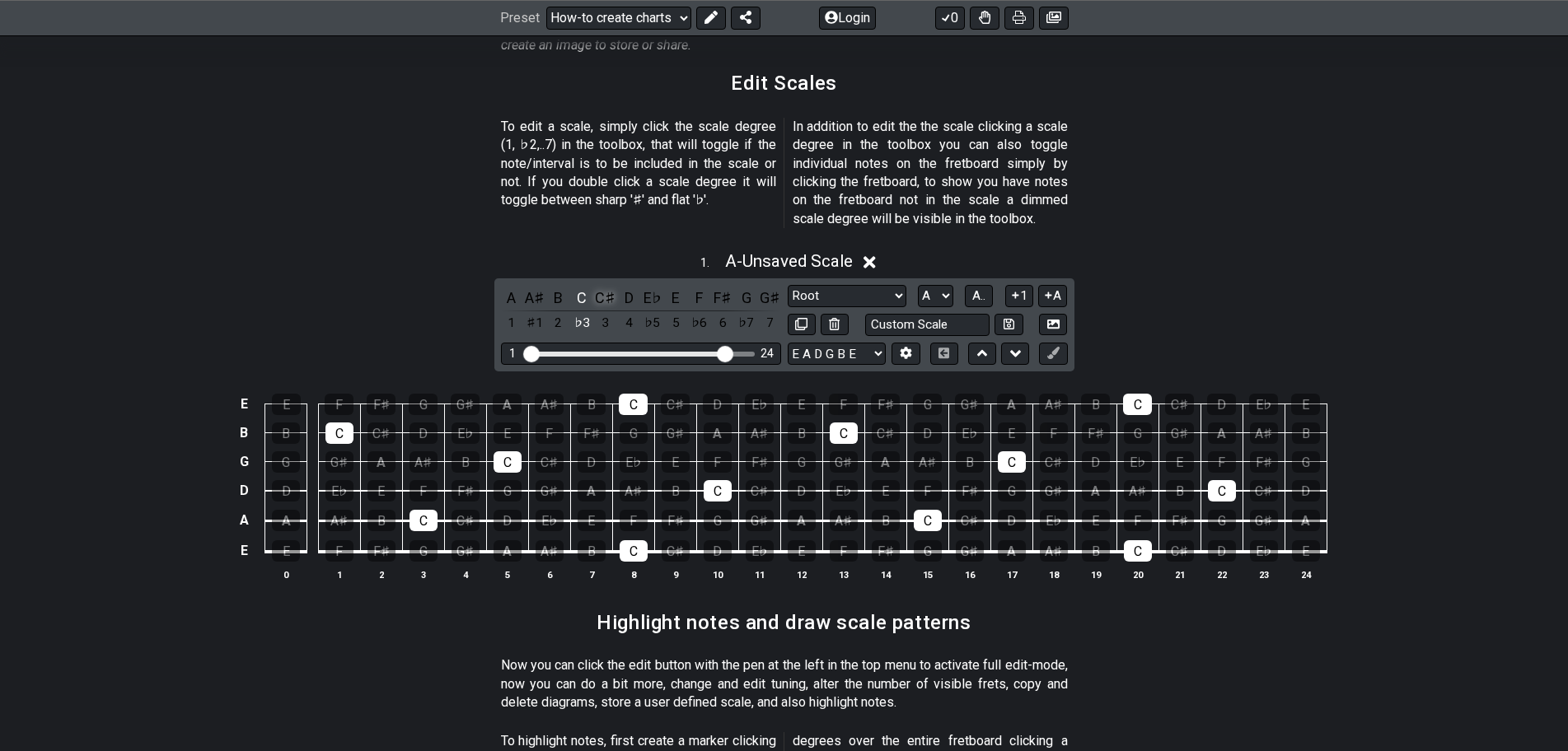
click at [608, 286] on div "C♯" at bounding box center [605, 298] width 22 height 22
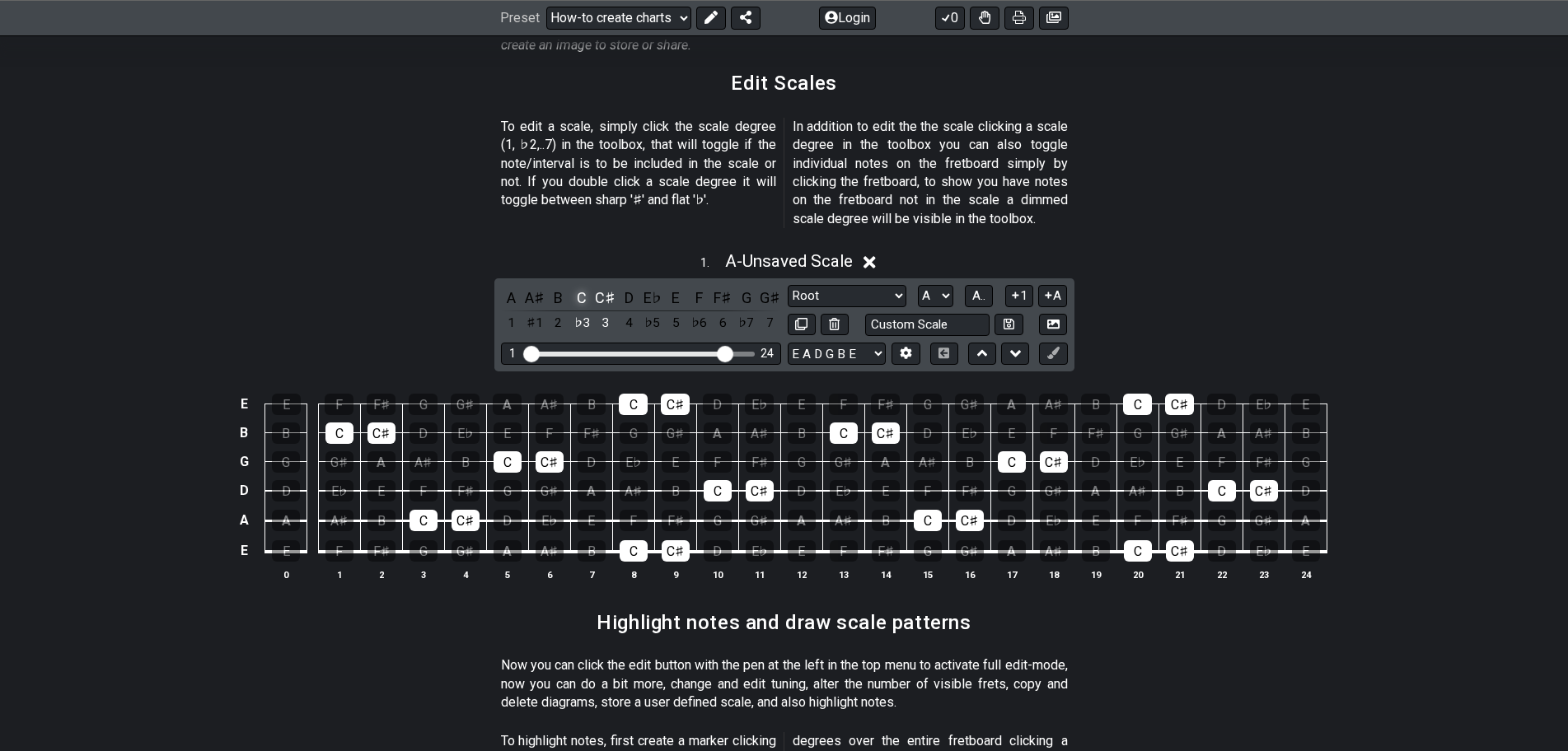
click at [581, 286] on div "C" at bounding box center [582, 298] width 22 height 22
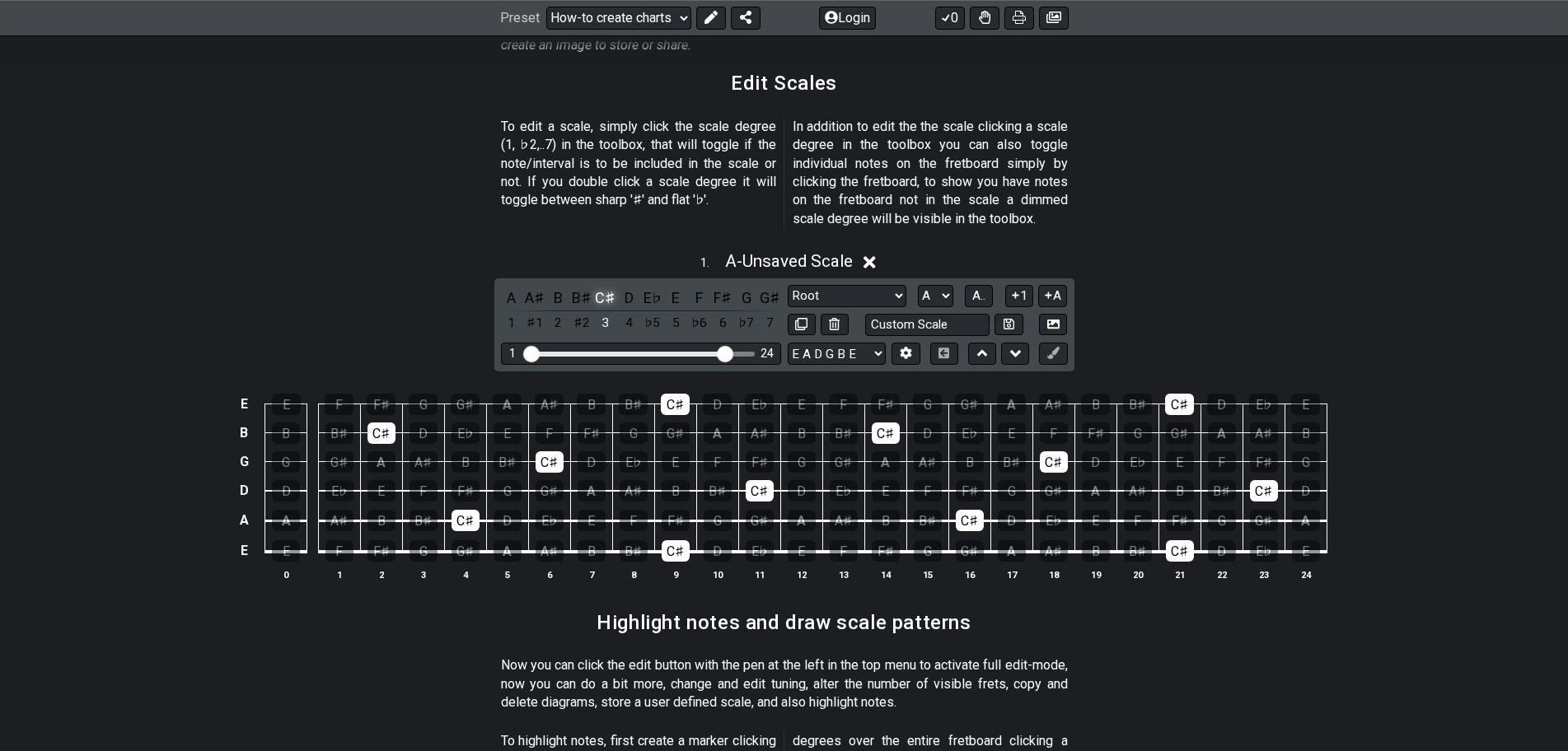
click at [596, 286] on div "C♯" at bounding box center [605, 298] width 22 height 22
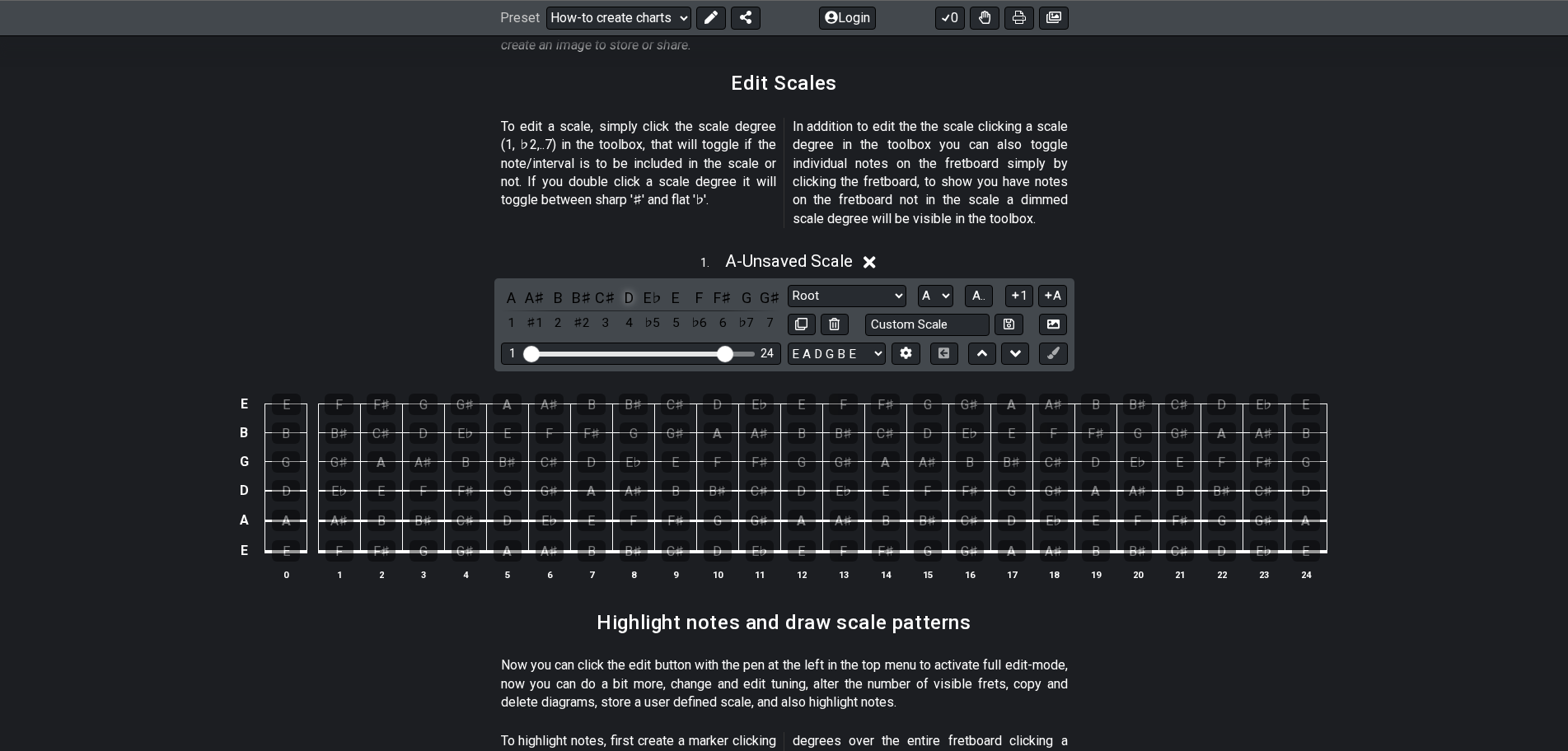
click at [627, 286] on div "D" at bounding box center [628, 298] width 22 height 22
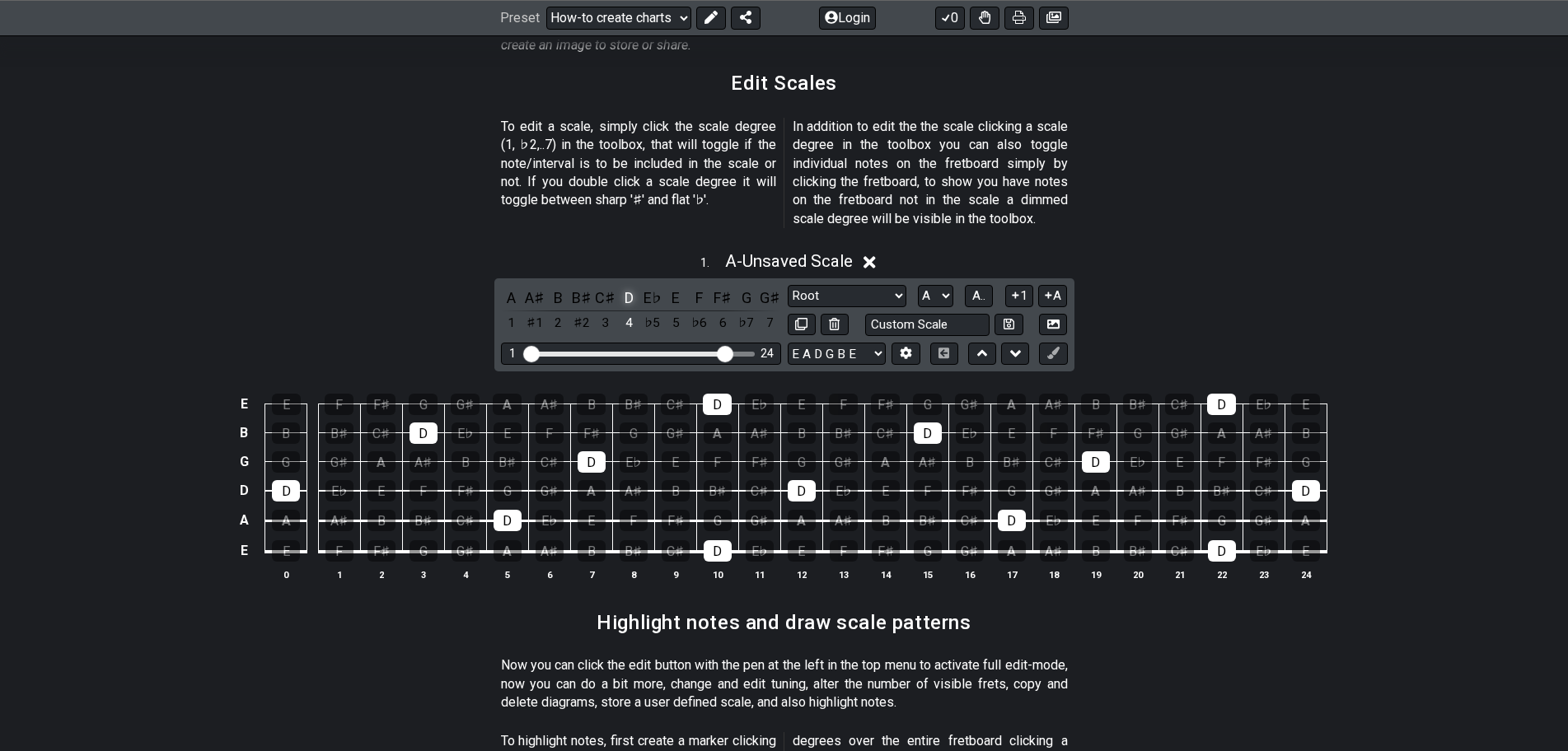
click at [627, 286] on div "D" at bounding box center [628, 298] width 22 height 22
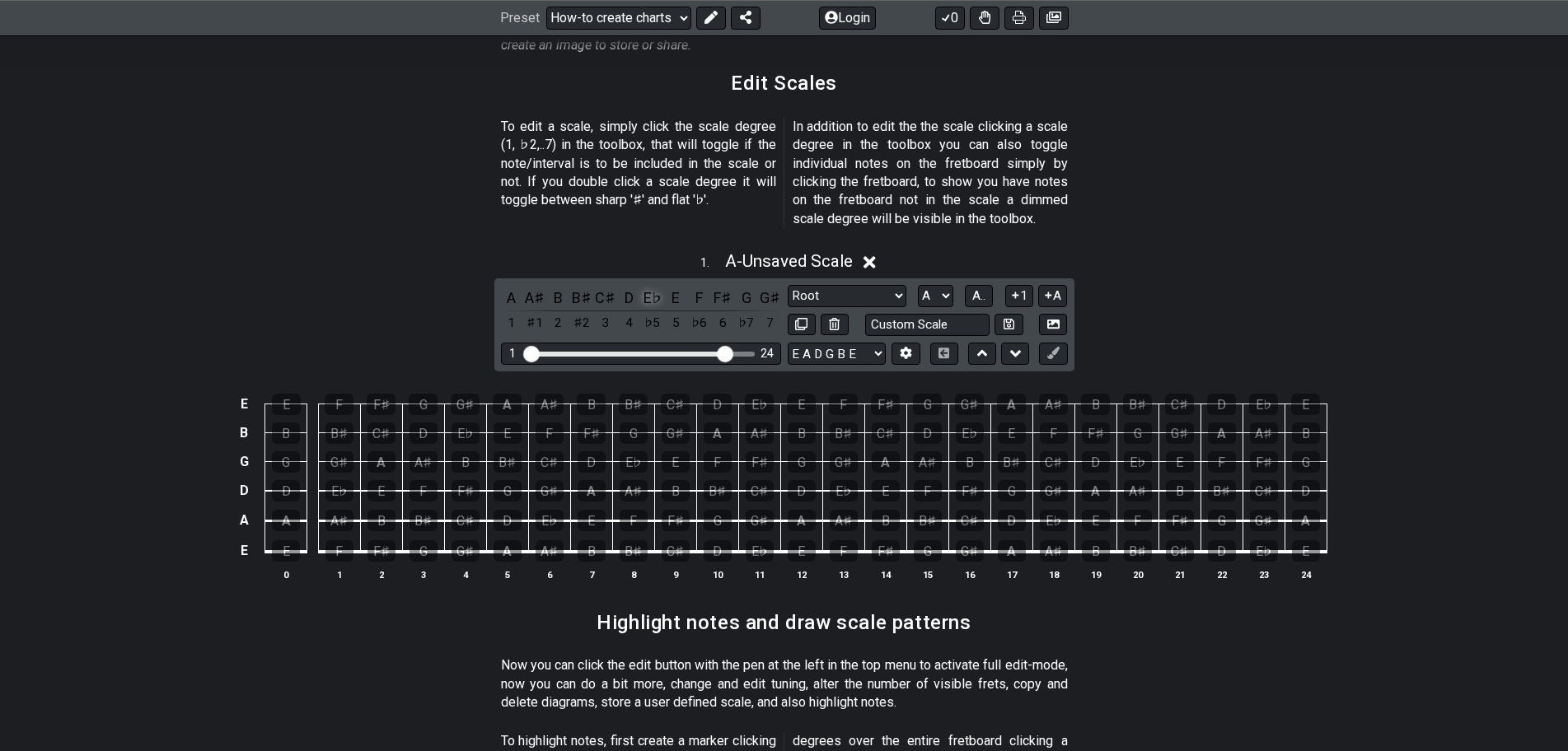
click at [642, 286] on div "E♭" at bounding box center [652, 298] width 22 height 22
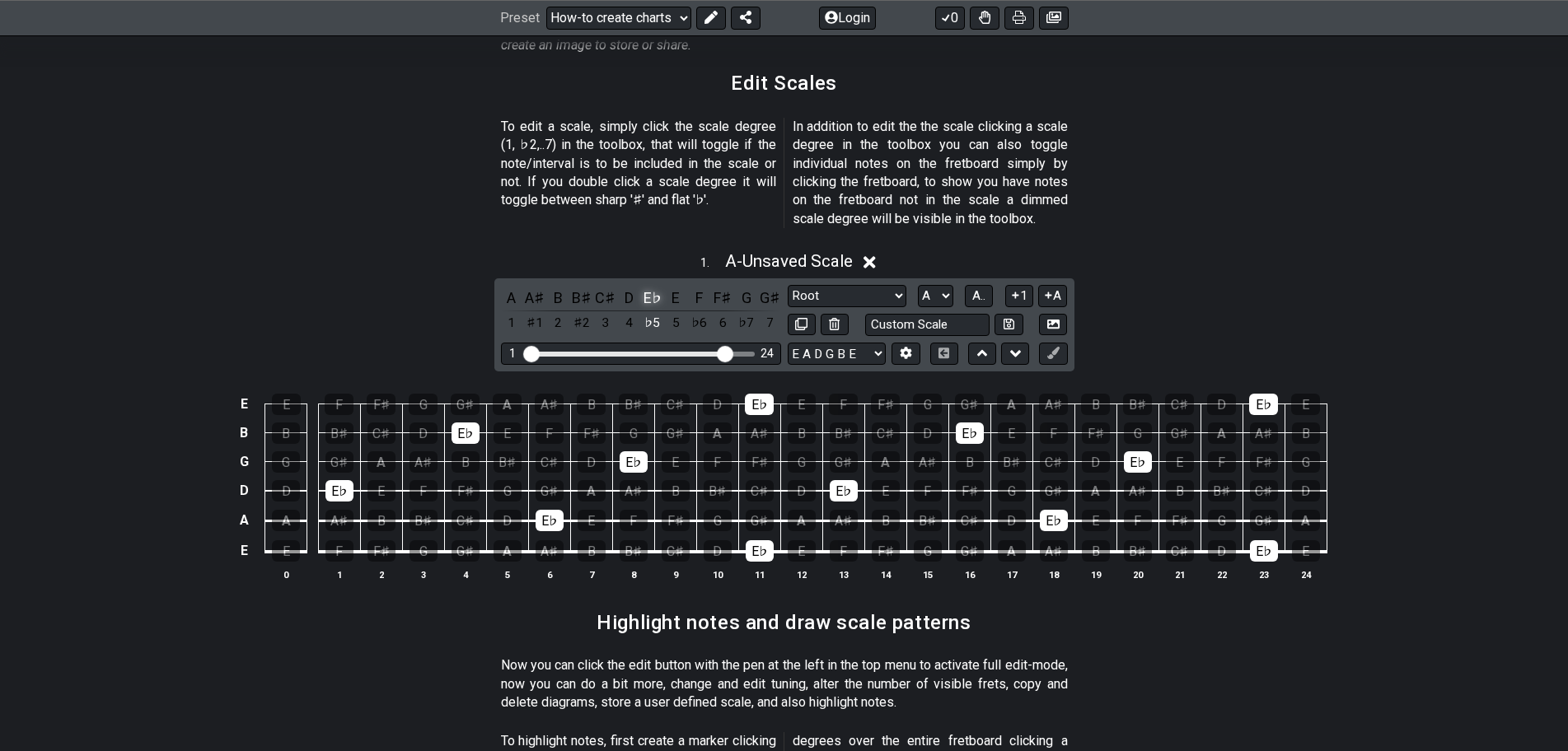
click at [642, 286] on div "E♭" at bounding box center [652, 298] width 22 height 22
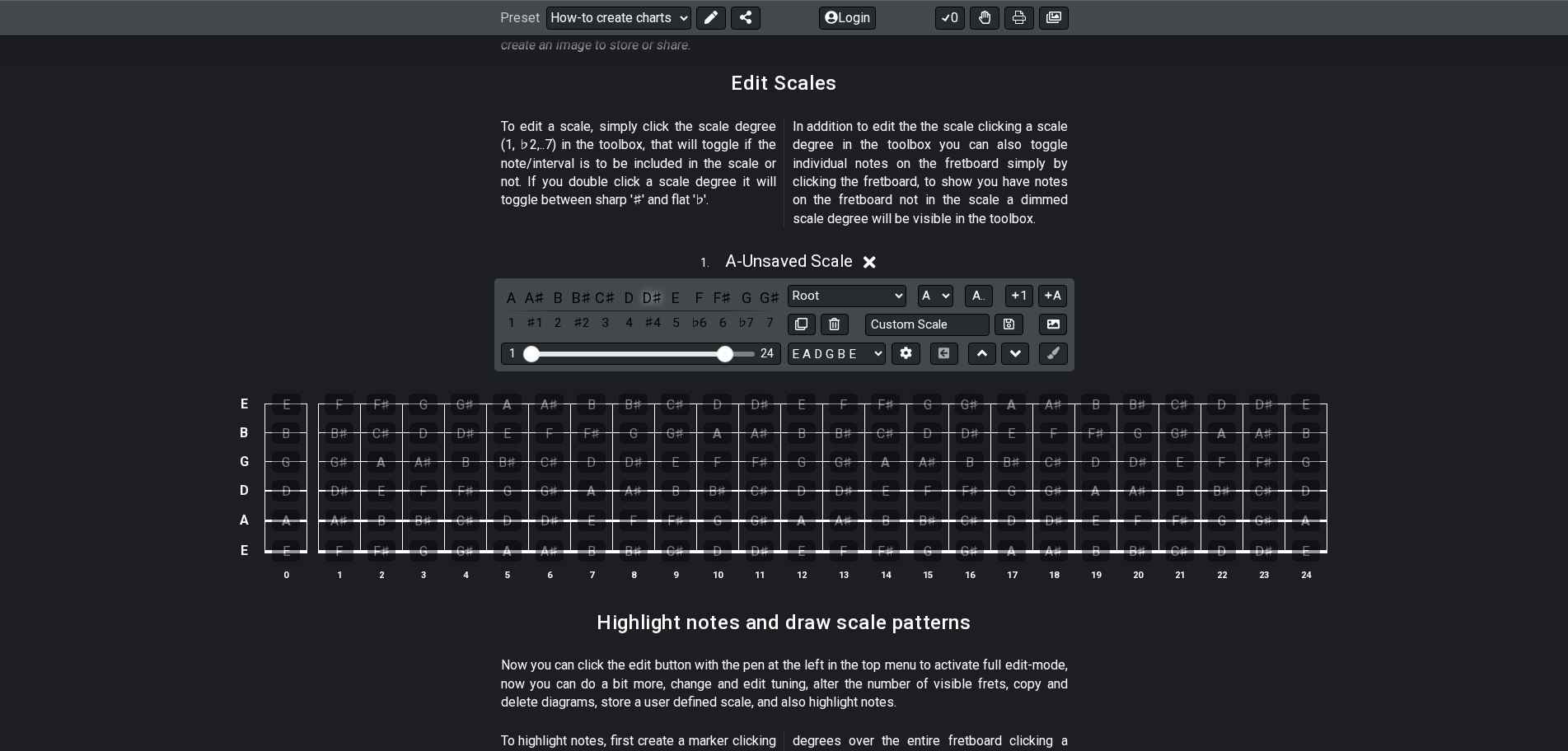
click at [652, 286] on div "D♯" at bounding box center [652, 298] width 22 height 22
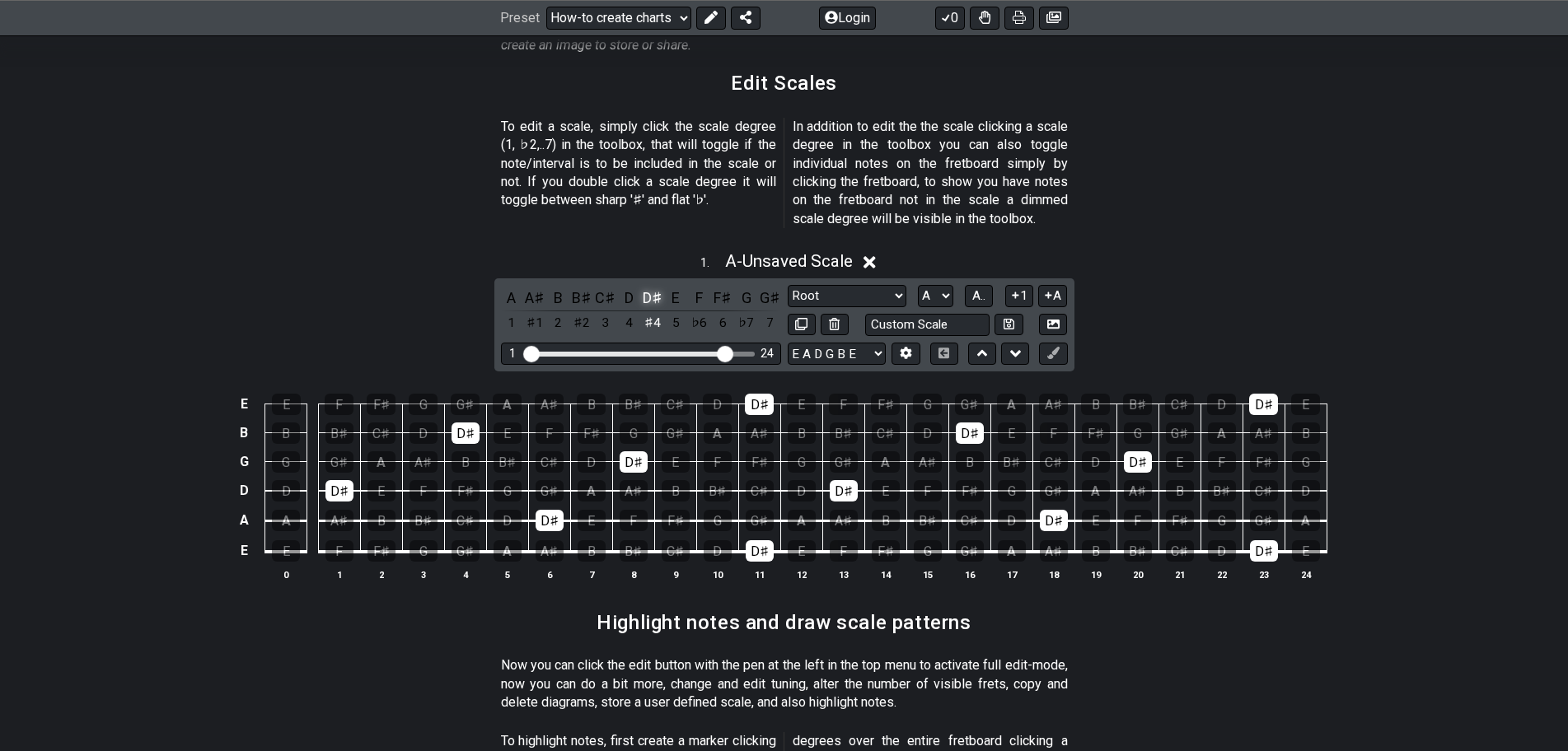
click at [651, 286] on div "D♯" at bounding box center [652, 298] width 22 height 22
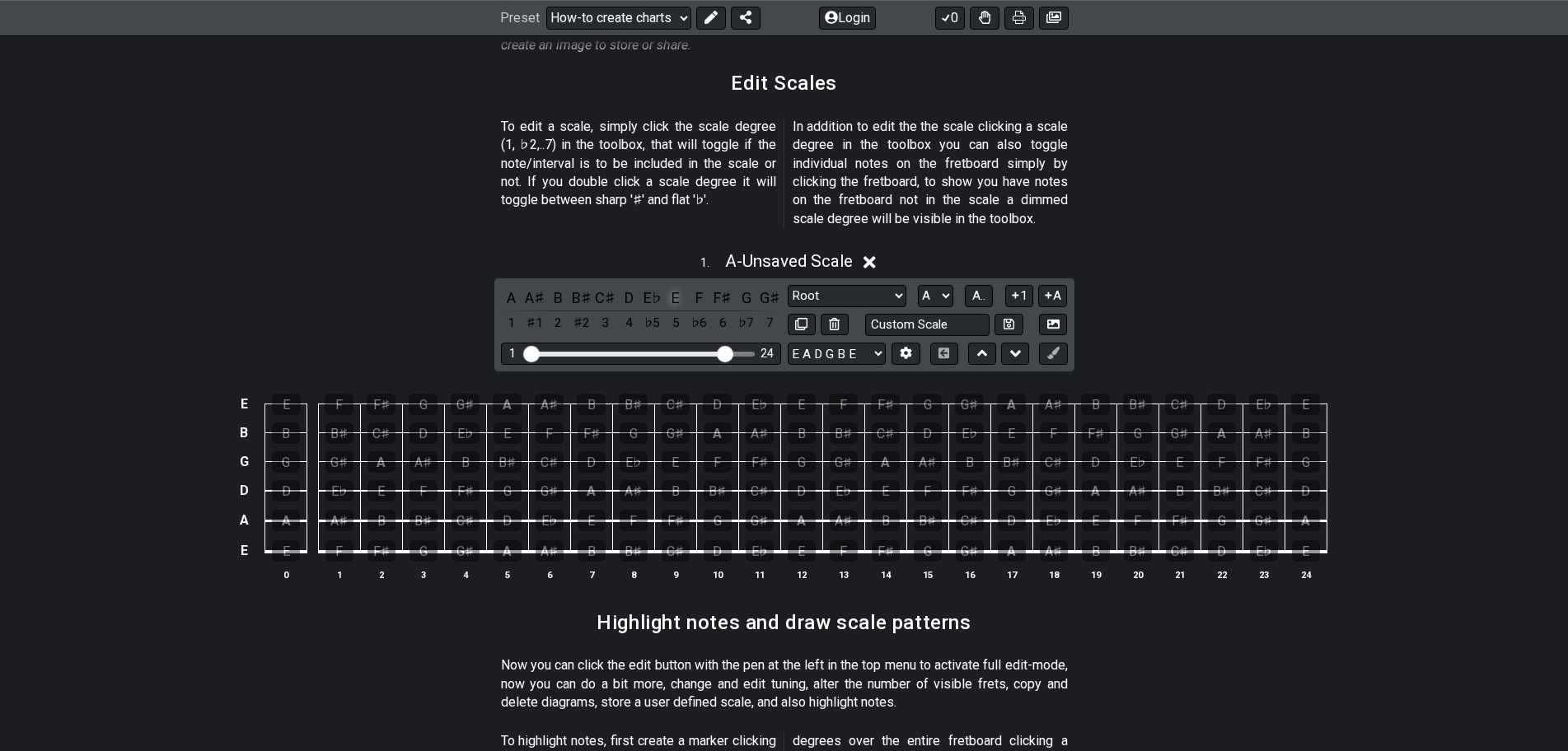
click at [671, 286] on div "E" at bounding box center [676, 298] width 22 height 22
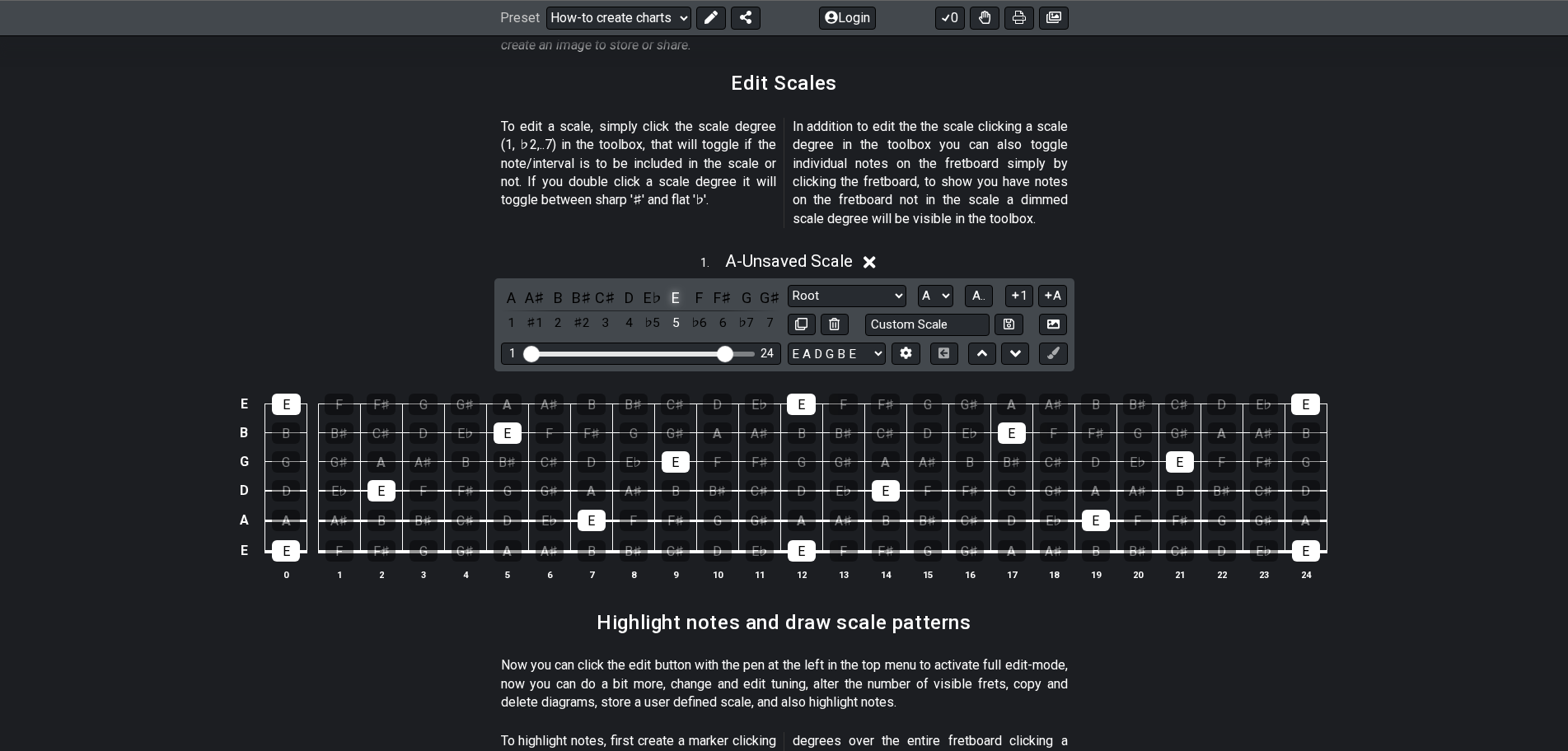
click at [672, 286] on div "E" at bounding box center [676, 298] width 22 height 22
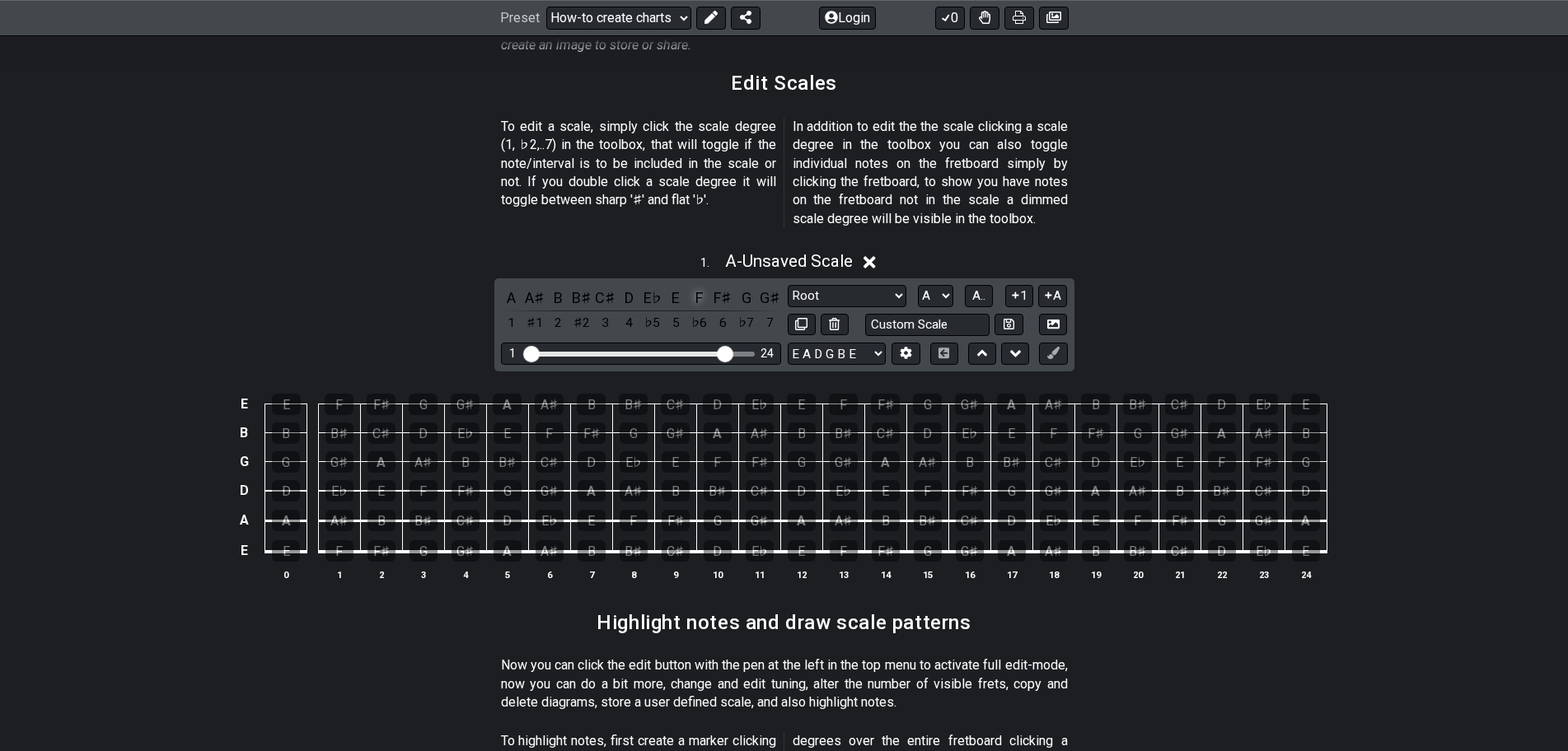
click at [697, 286] on div "F" at bounding box center [700, 298] width 22 height 22
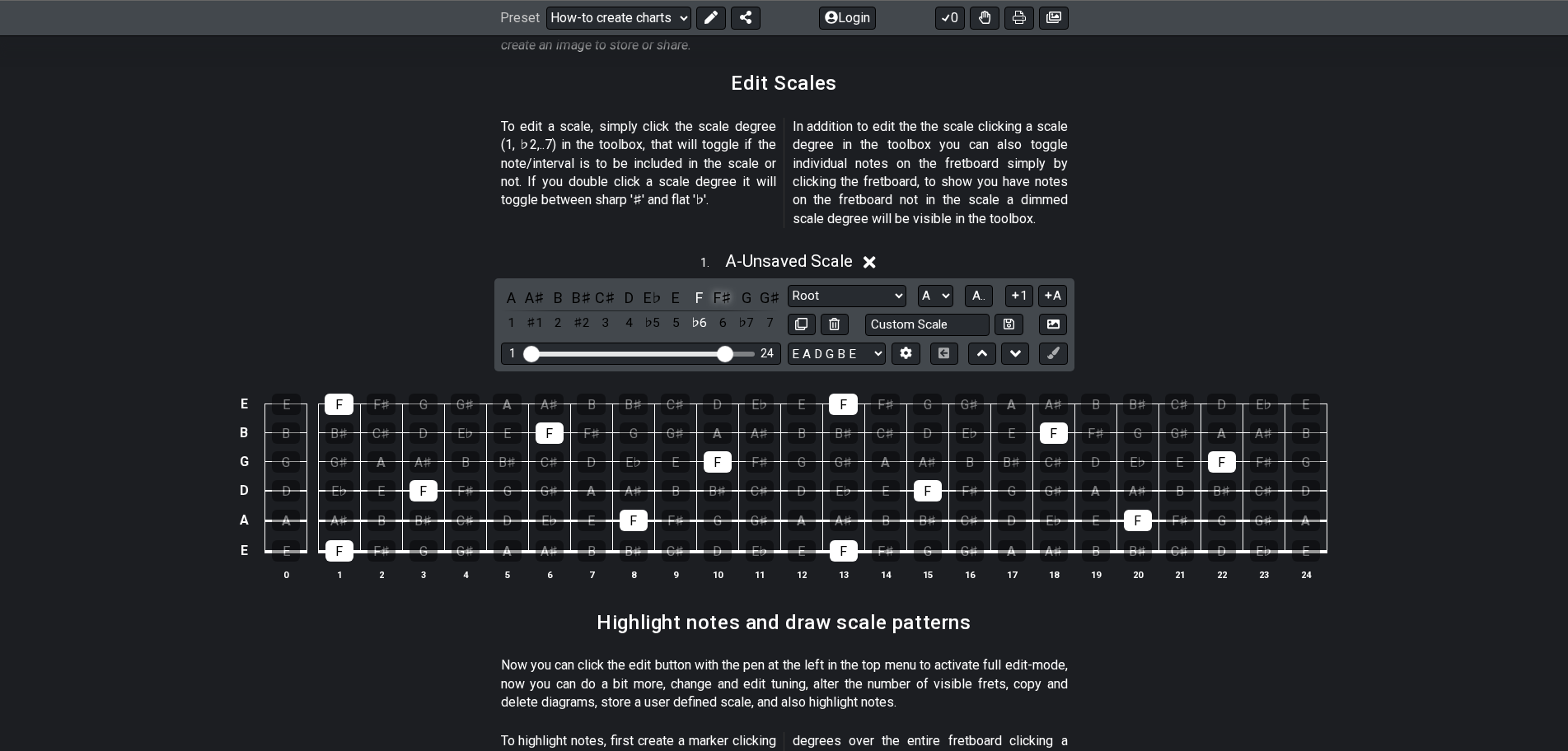
click at [718, 286] on div "F♯" at bounding box center [722, 298] width 22 height 22
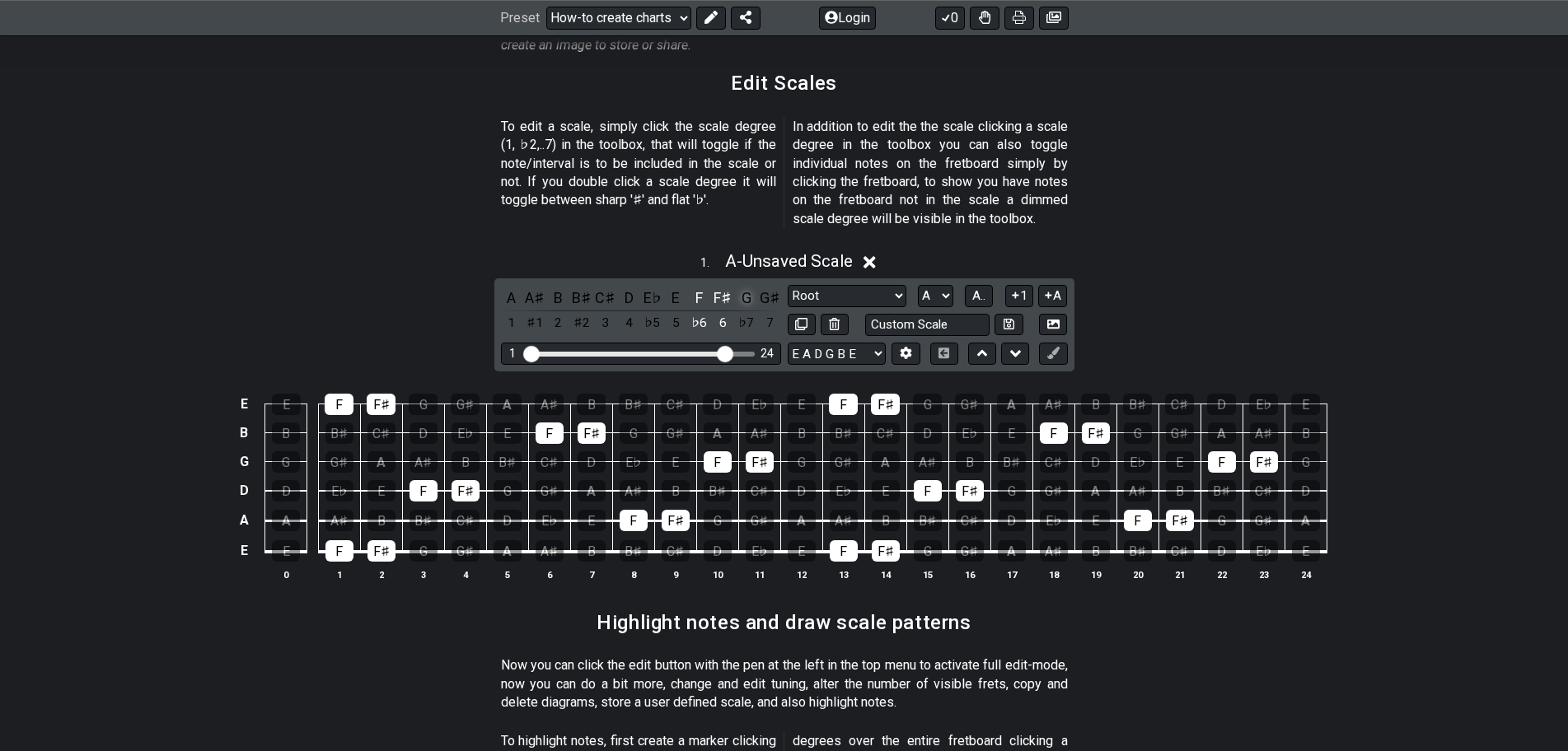
click at [740, 286] on div "G" at bounding box center [746, 298] width 22 height 22
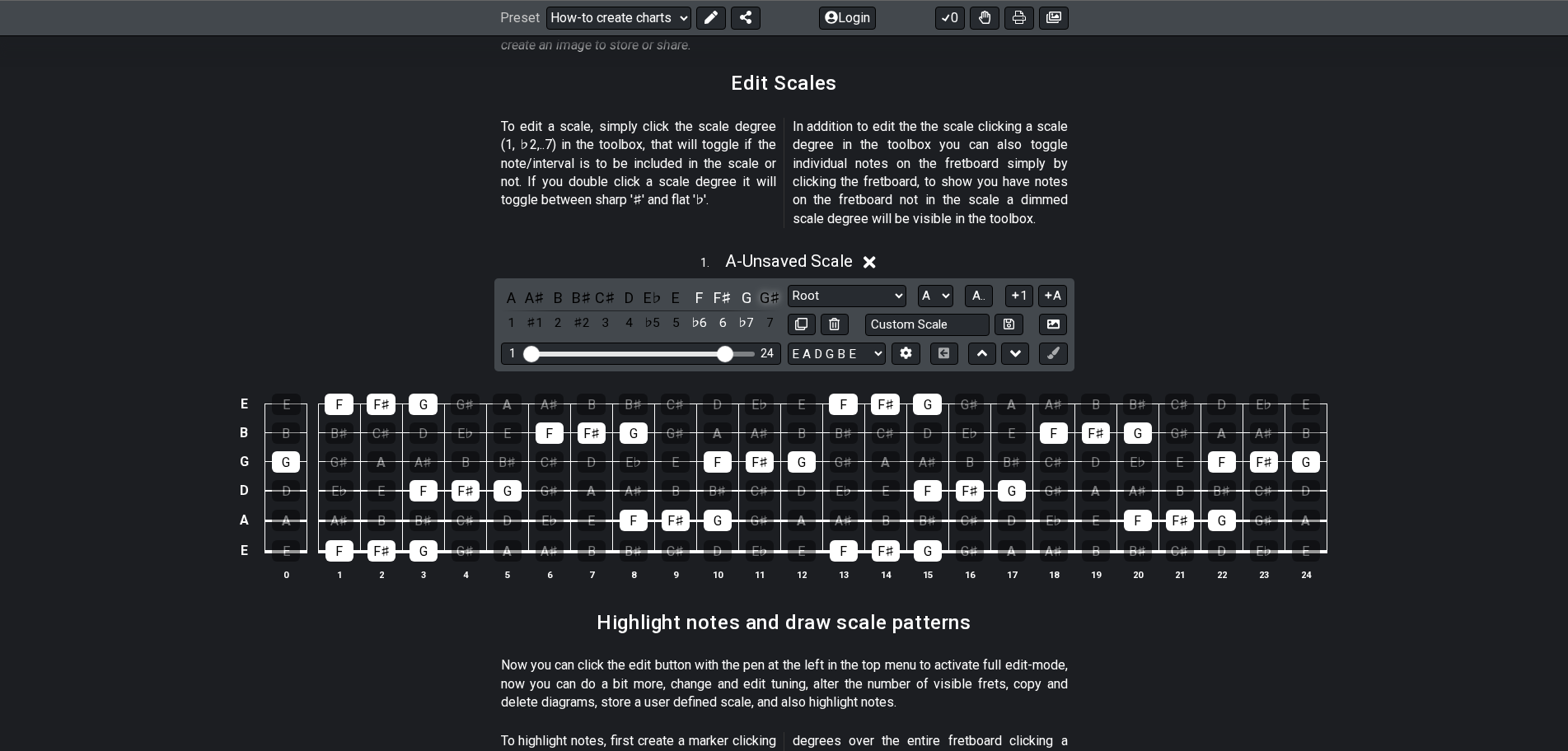
click at [775, 286] on div "G♯" at bounding box center [769, 298] width 22 height 22
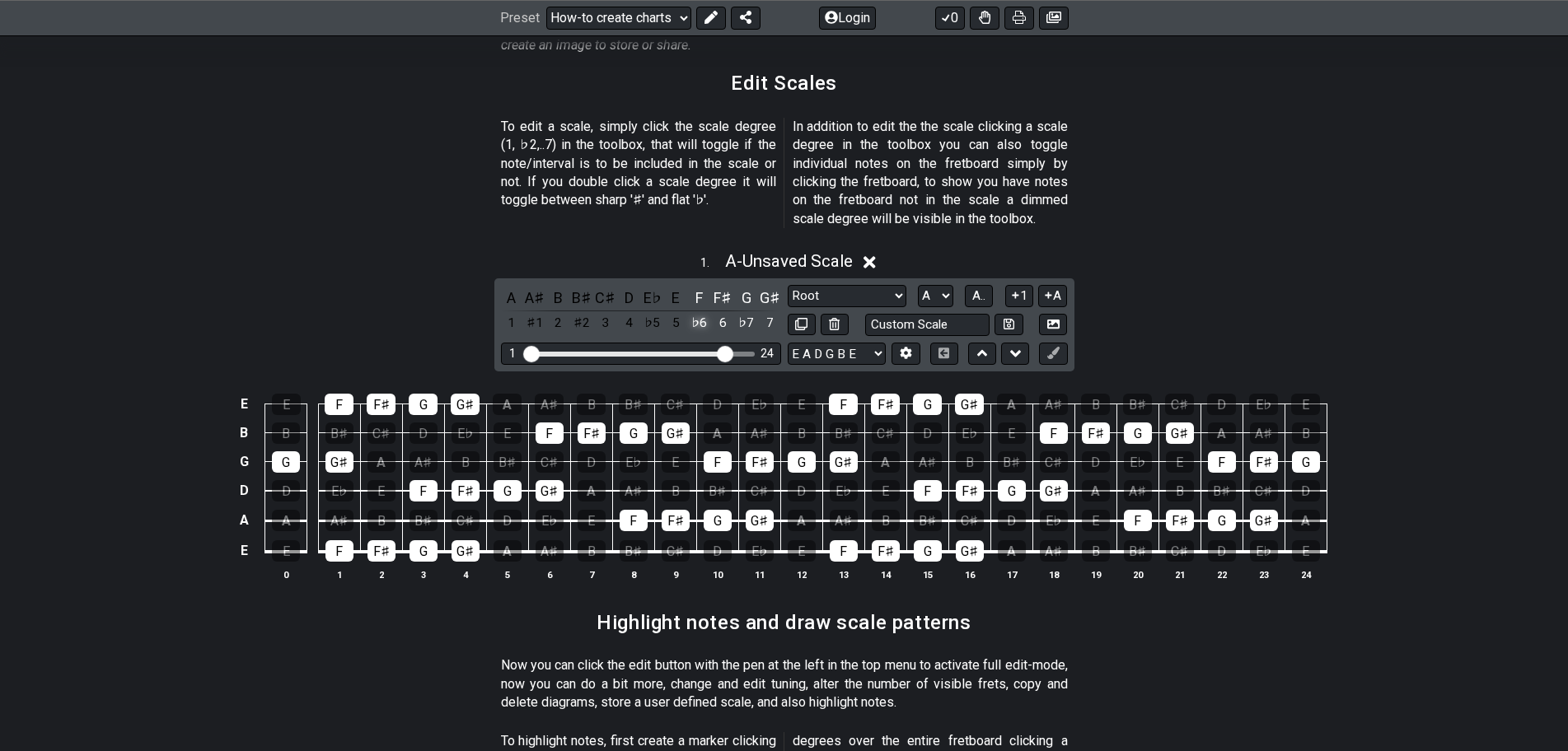
click at [701, 312] on div "♭6" at bounding box center [700, 323] width 22 height 22
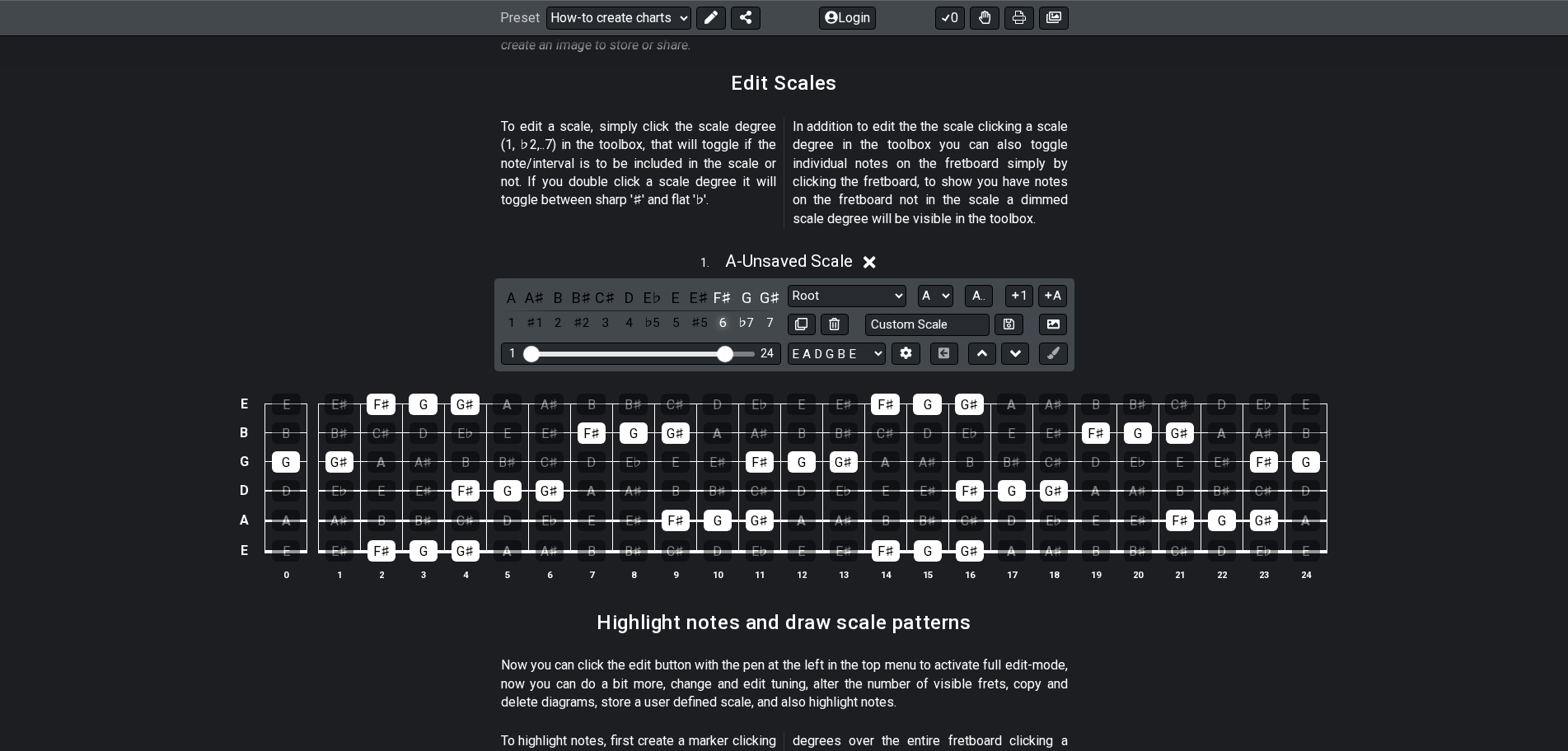
click at [723, 312] on div "6" at bounding box center [722, 323] width 22 height 22
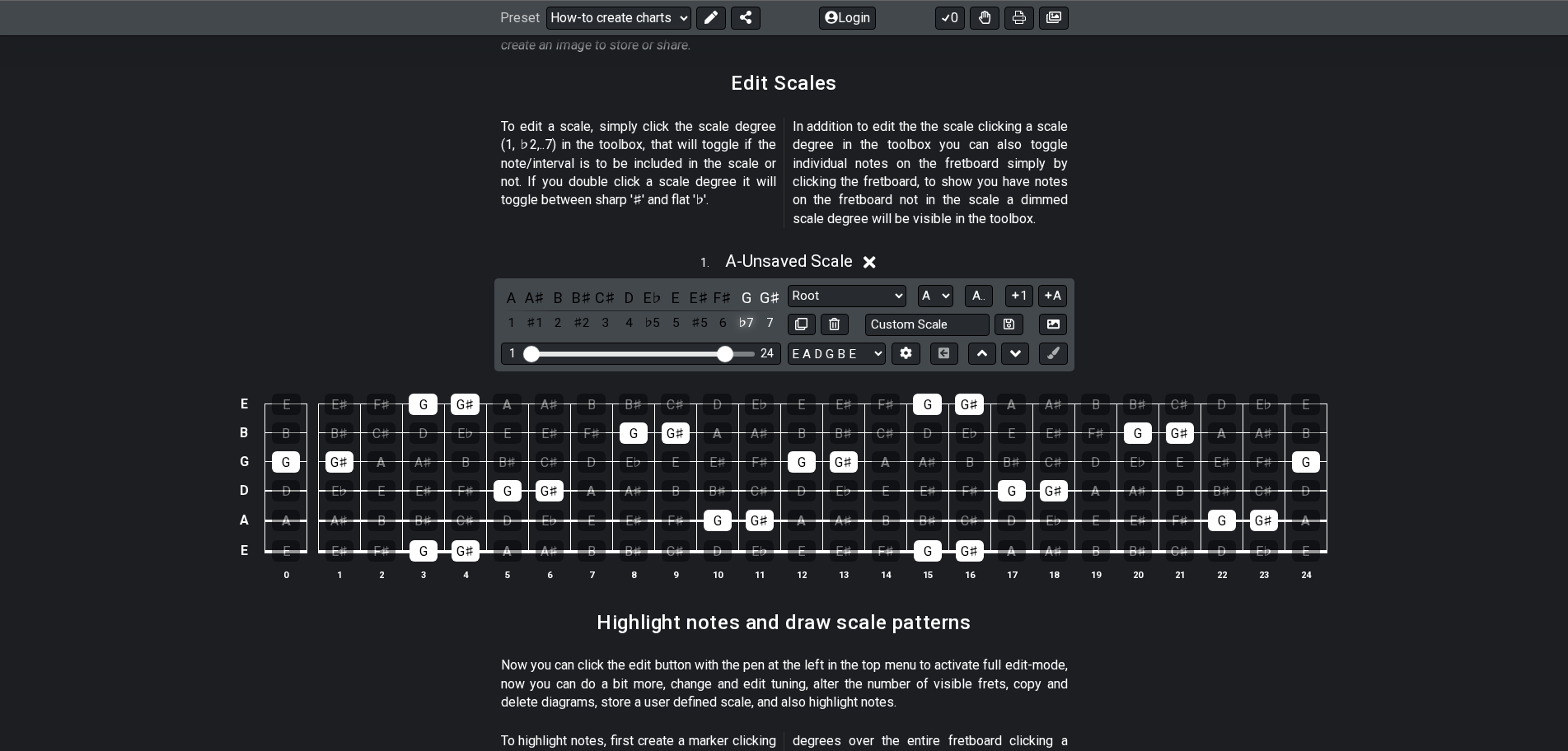
click at [743, 312] on div "♭7" at bounding box center [746, 323] width 22 height 22
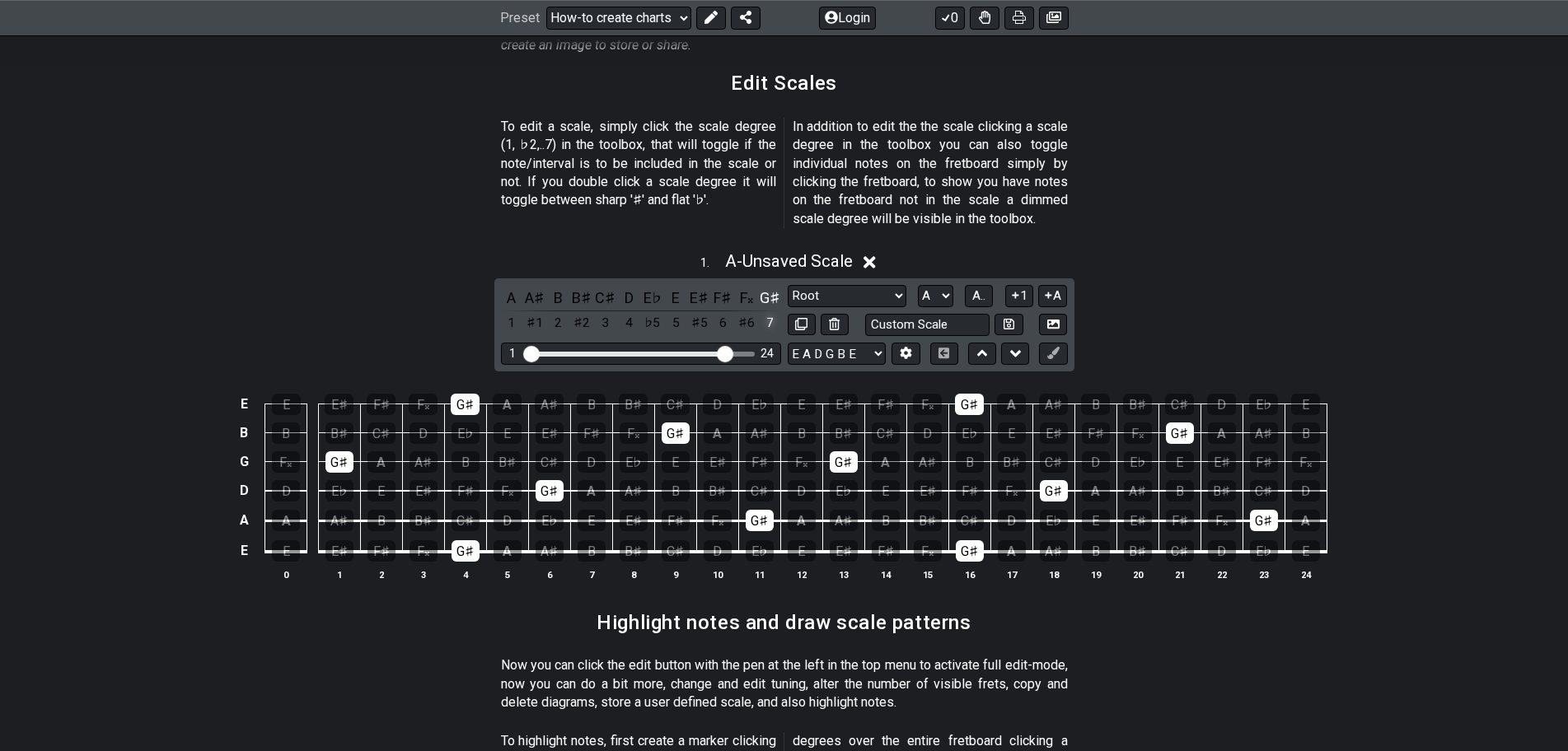
click at [768, 312] on div "7" at bounding box center [769, 323] width 22 height 22
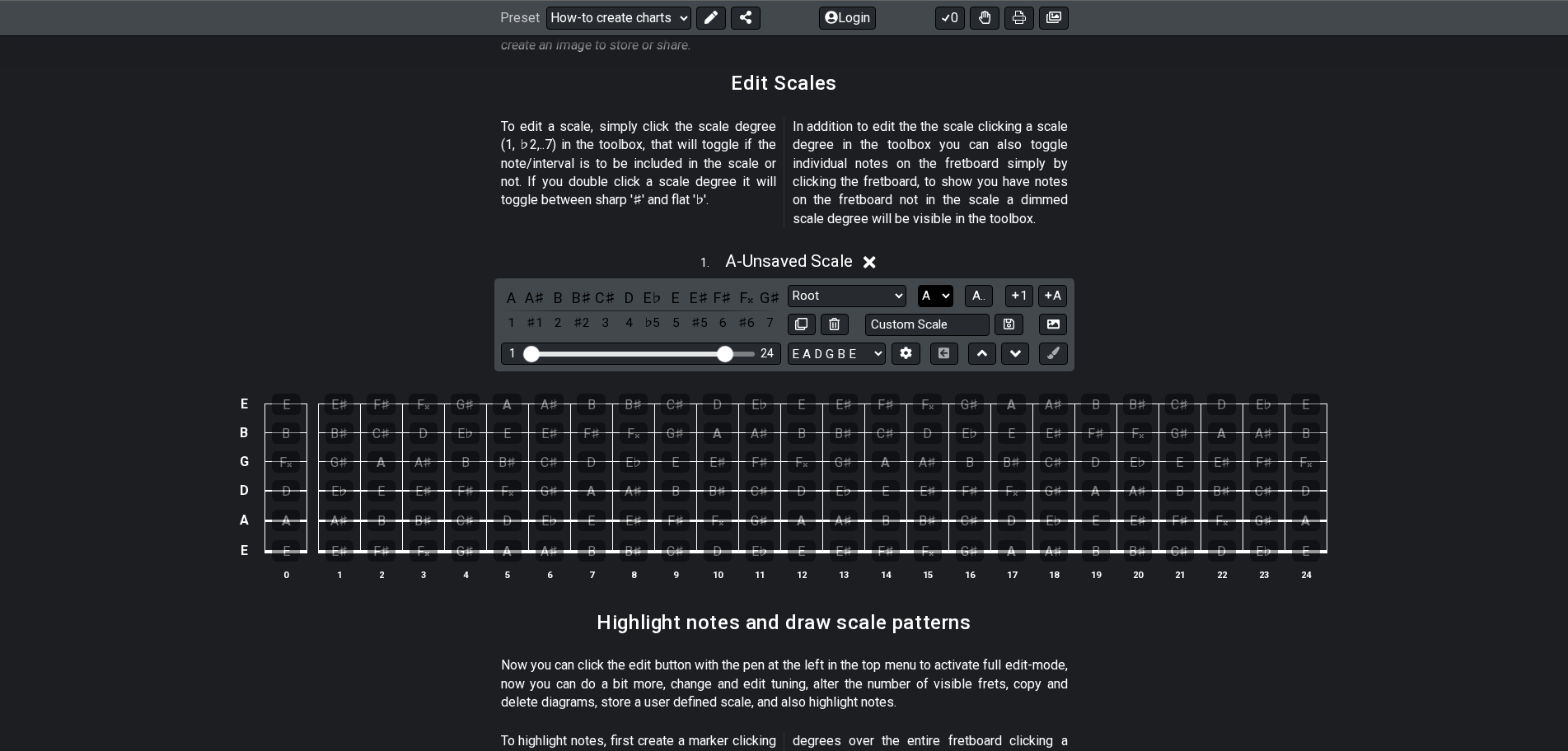
click at [944, 285] on select "A♭ A A♯ B♭ B C C♯ D♭ D D♯ E♭ E F F♯ G♭ G G♯" at bounding box center [935, 296] width 35 height 22
click at [918, 285] on select "A♭ A A♯ B♭ B C C♯ D♭ D D♯ E♭ E F F♯ G♭ G G♯" at bounding box center [935, 296] width 35 height 22
click at [946, 285] on select "A♭ A A♯ B♭ B C C♯ D♭ D D♯ E♭ E F F♯ G♭ G G♯" at bounding box center [935, 296] width 35 height 22
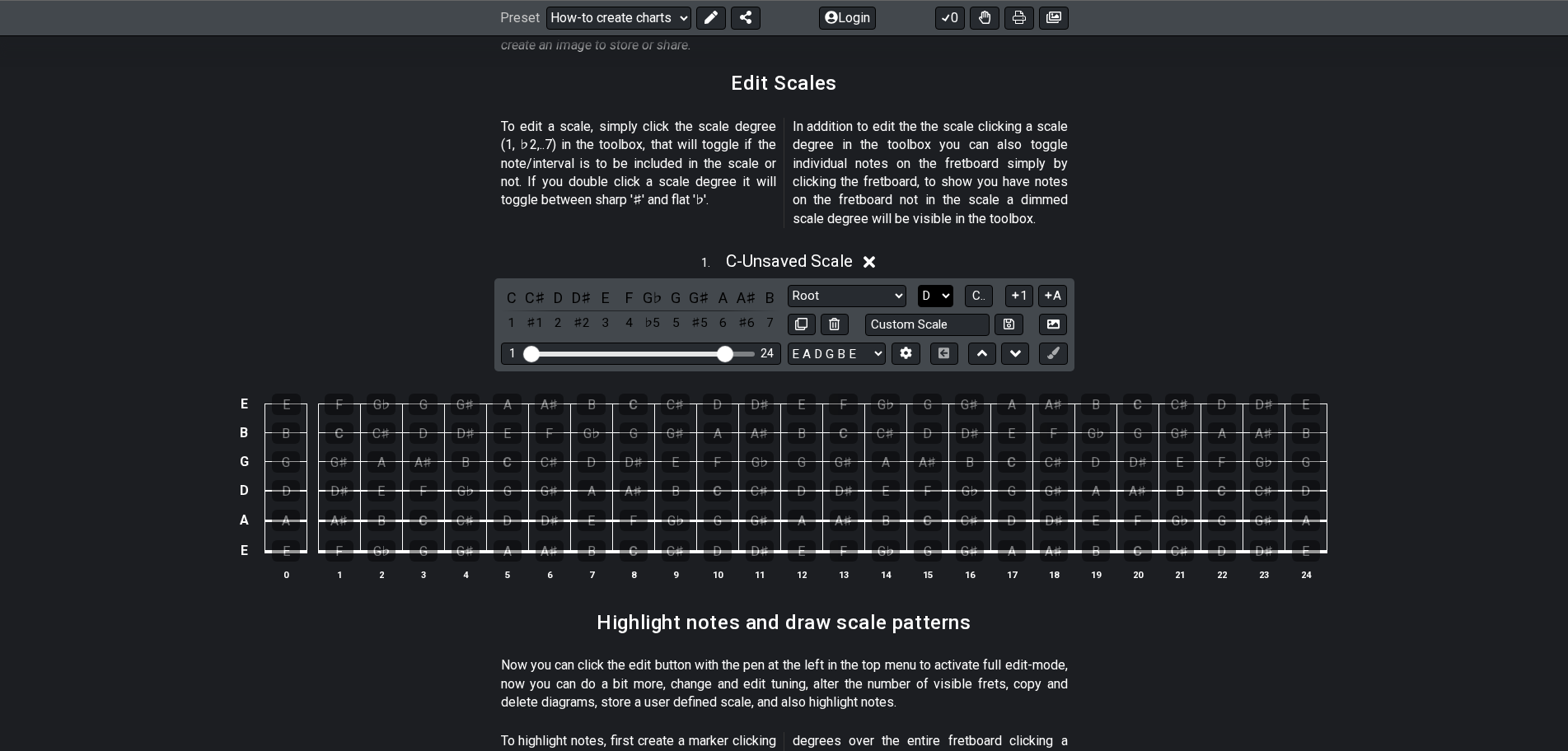
click at [918, 285] on select "A♭ A A♯ B♭ B C C♯ D♭ D D♯ E♭ E F F♯ G♭ G G♯" at bounding box center [935, 296] width 35 height 22
click at [511, 286] on div "D" at bounding box center [511, 298] width 22 height 22
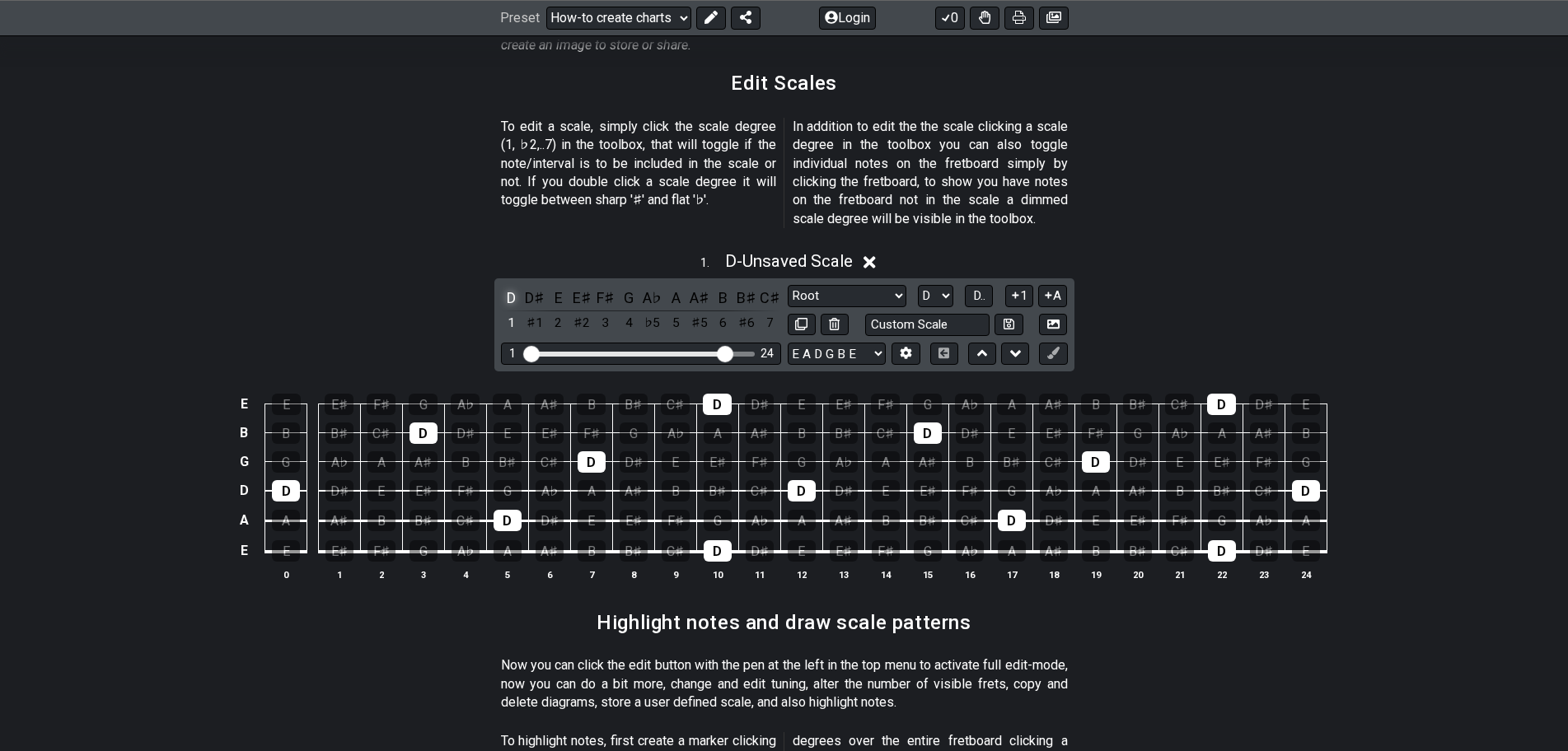
click at [511, 286] on div "D" at bounding box center [511, 298] width 22 height 22
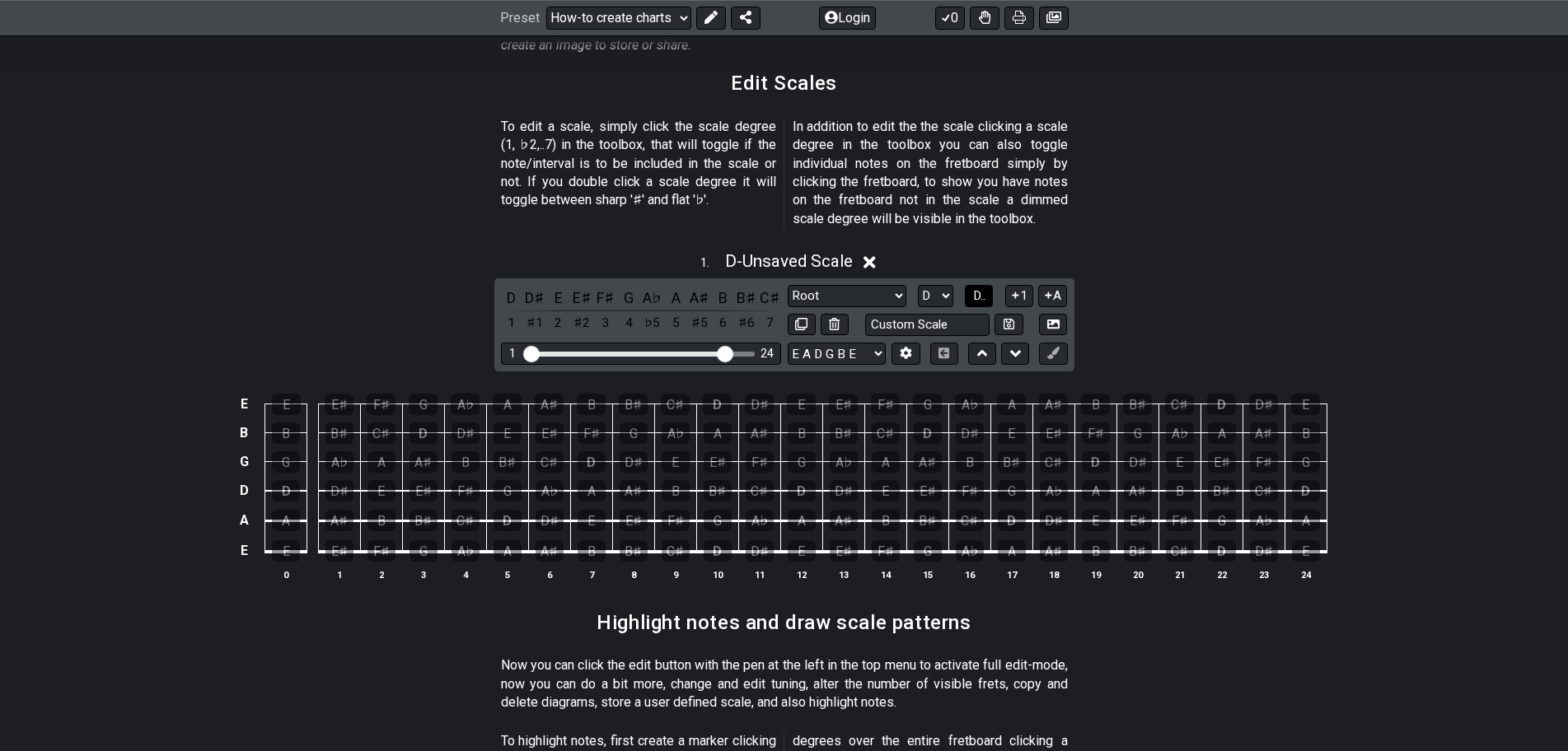
click at [984, 288] on span "D.." at bounding box center [979, 295] width 12 height 15
click at [984, 288] on span "1..7" at bounding box center [978, 295] width 20 height 15
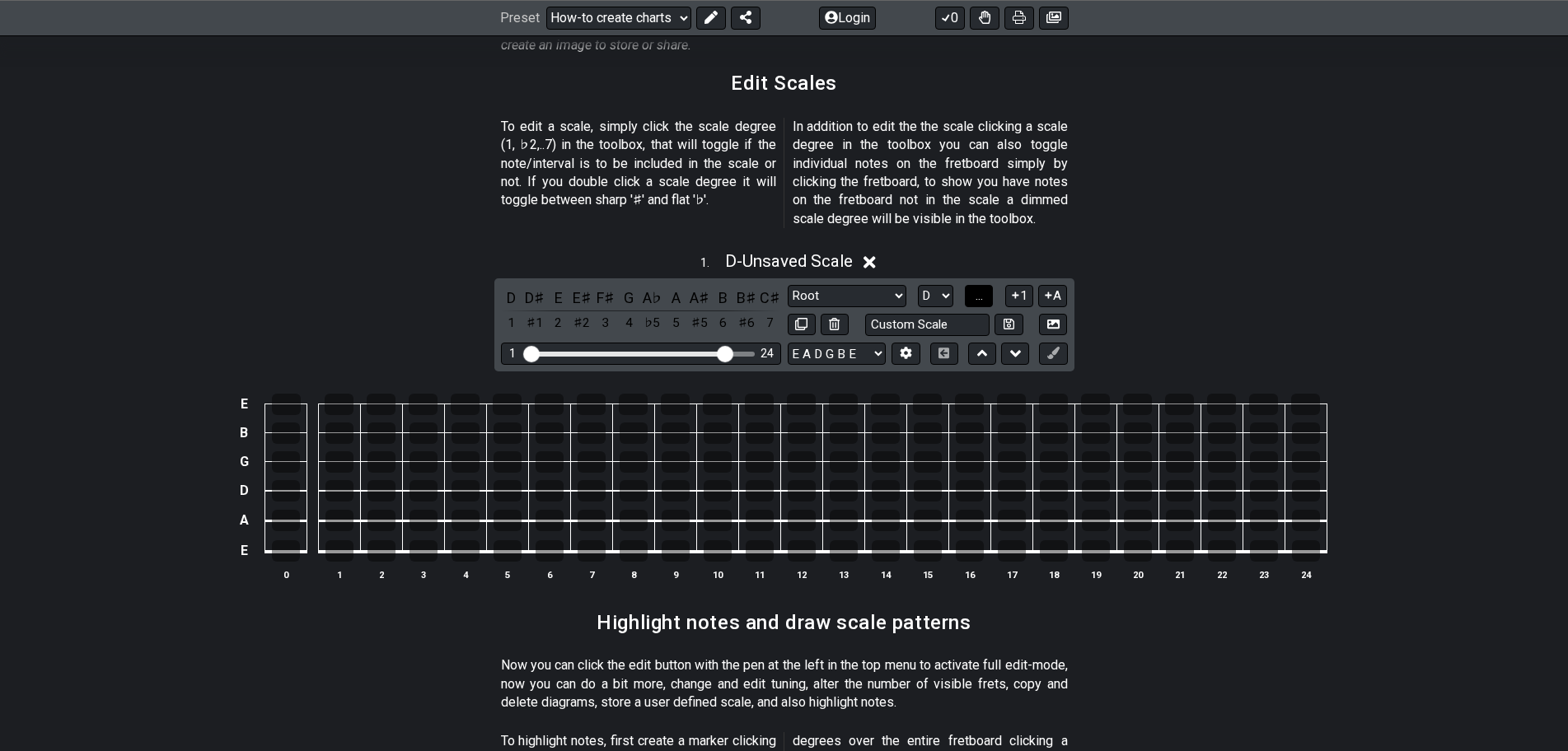
click at [983, 288] on span "..." at bounding box center [979, 295] width 8 height 15
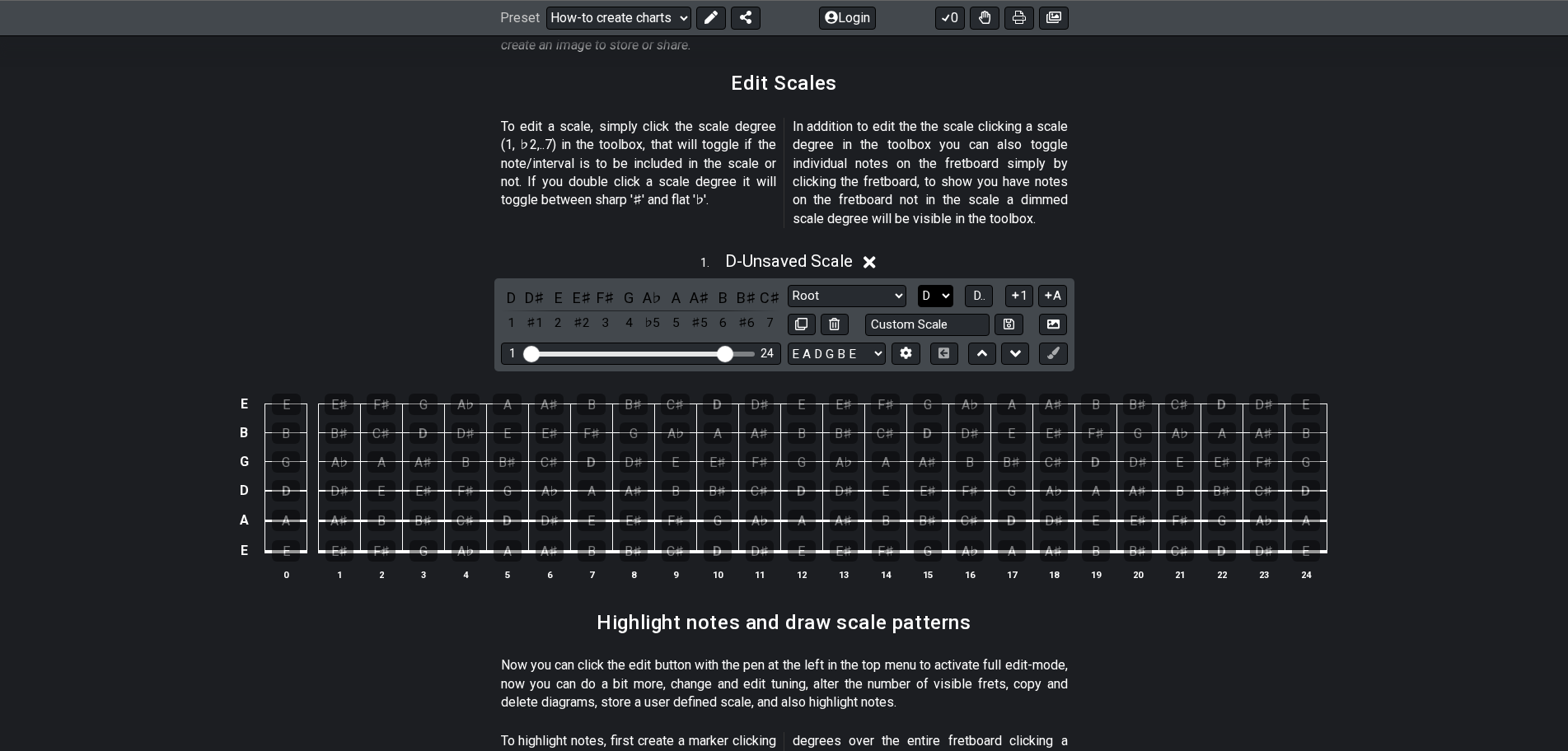
click at [939, 285] on select "A♭ A A♯ B♭ B C C♯ D♭ D D♯ E♭ E F F♯ G♭ G G♯" at bounding box center [935, 296] width 35 height 22
select select "E"
click at [918, 285] on select "A♭ A A♯ B♭ B C C♯ D♭ D D♯ E♭ E F F♯ G♭ G G♯" at bounding box center [935, 296] width 35 height 22
click at [889, 285] on select "Root Root Minor Pentatonic Major Pentatonic Minor Blues Major Blues Major / [PE…" at bounding box center [847, 296] width 119 height 22
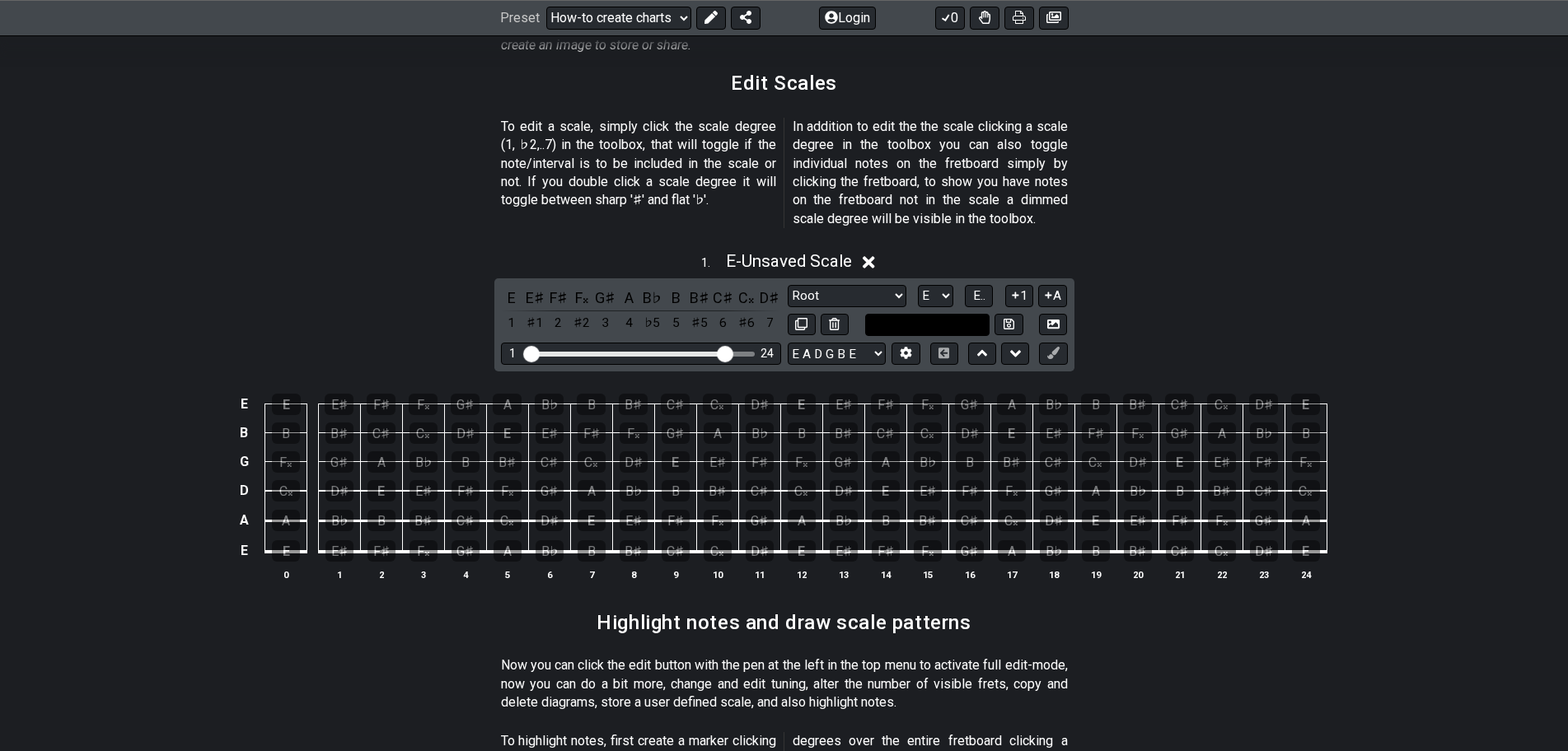
click at [906, 314] on input "text" at bounding box center [928, 325] width 126 height 22
type input "Custom Scale"
click at [874, 342] on select "E A D G B E E A D G B E E A D G B E B E A D F♯ B A D G C E A D A D G B E E♭ A♭ …" at bounding box center [836, 354] width 98 height 22
click at [787, 342] on select "E A D G B E E A D G B E E A D G B E B E A D F♯ B A D G C E A D A D G B E E♭ A♭ …" at bounding box center [836, 354] width 98 height 22
click at [929, 314] on input "text" at bounding box center [928, 325] width 126 height 22
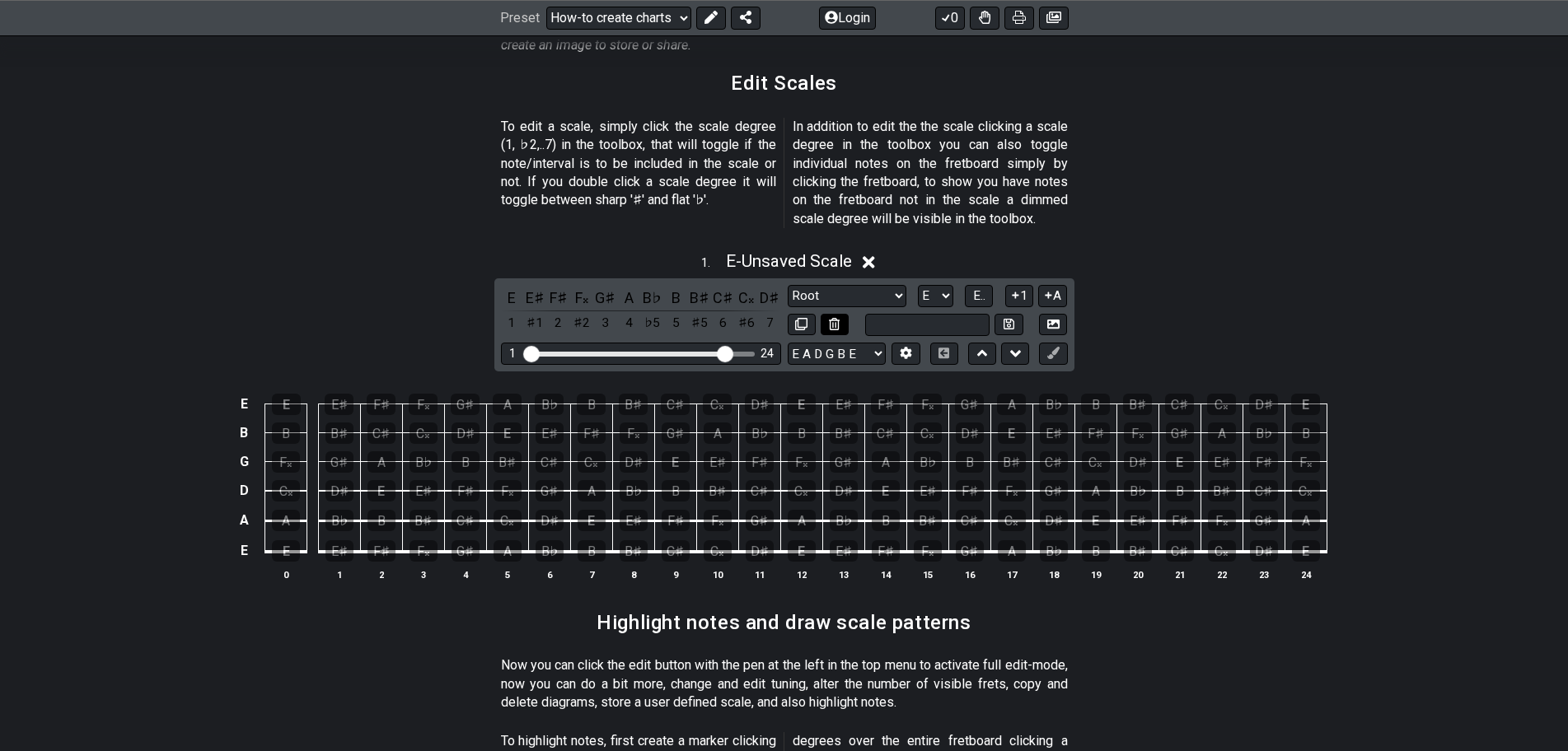
type input "Custom Scale"
click at [838, 318] on icon at bounding box center [834, 324] width 10 height 12
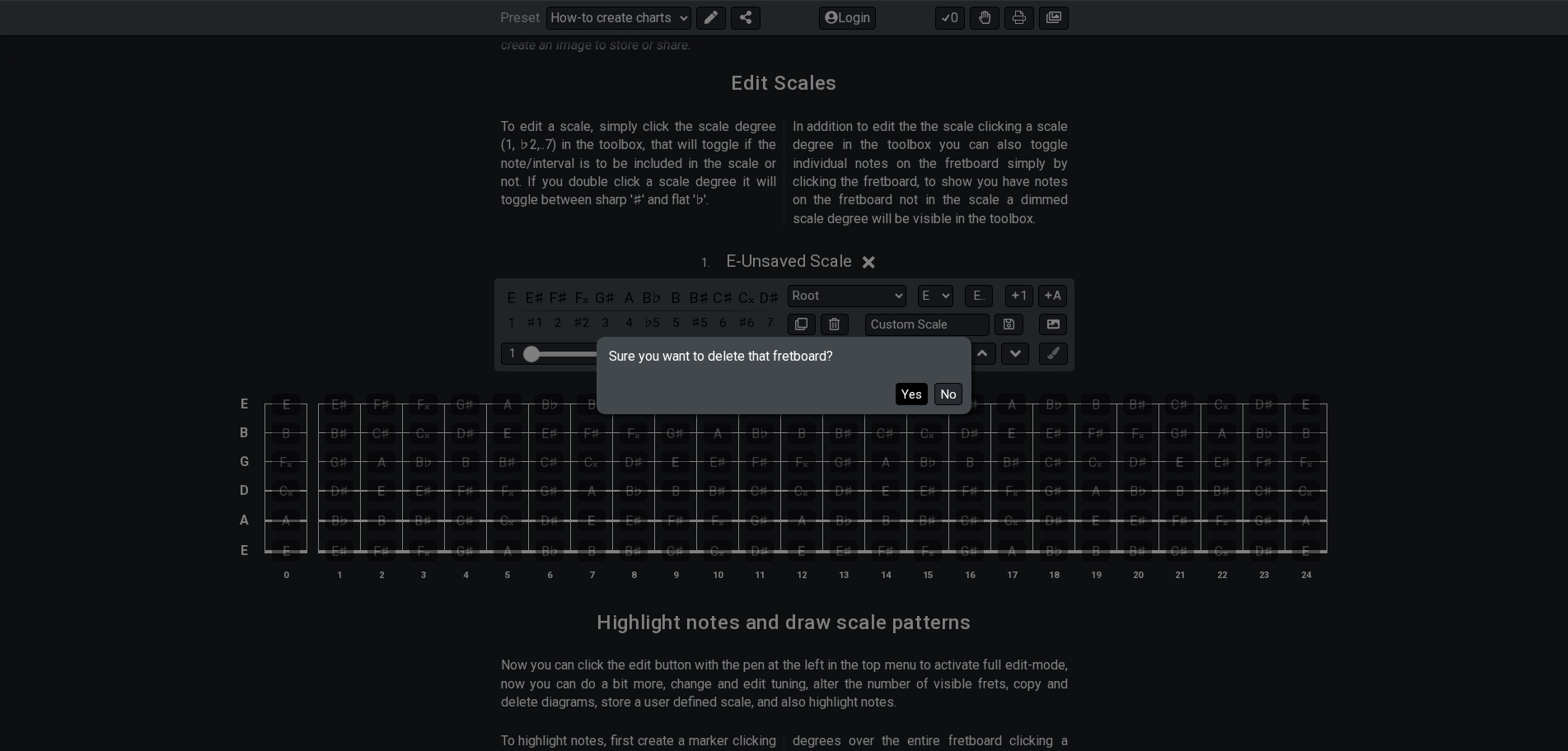
click at [909, 394] on button "Yes" at bounding box center [911, 394] width 32 height 22
select select "A"
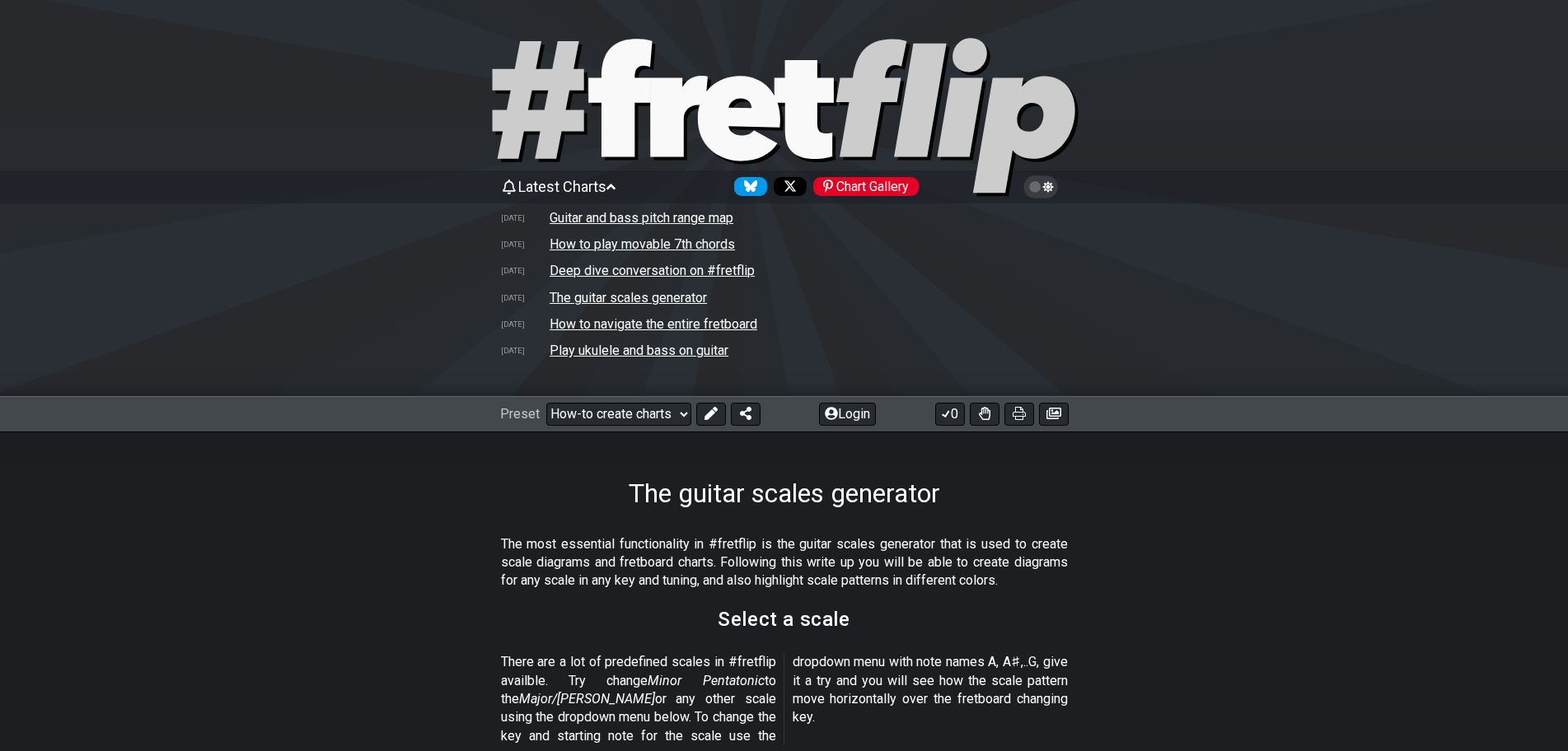
scroll to position [0, 0]
click at [618, 296] on td "The guitar scales generator" at bounding box center [628, 299] width 159 height 17
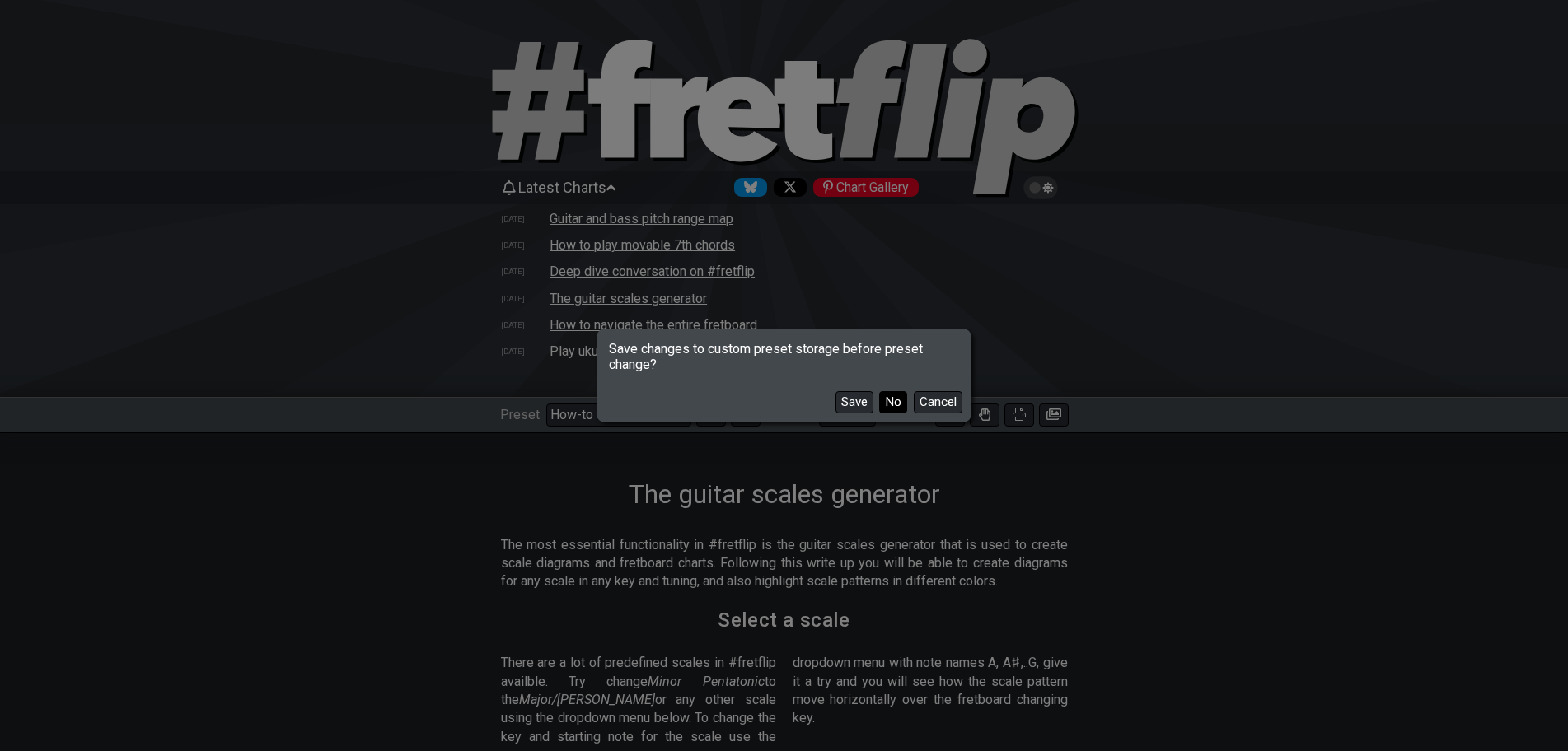
click at [892, 400] on button "No" at bounding box center [893, 403] width 28 height 22
select select "Minor Pentatonic"
select select "A"
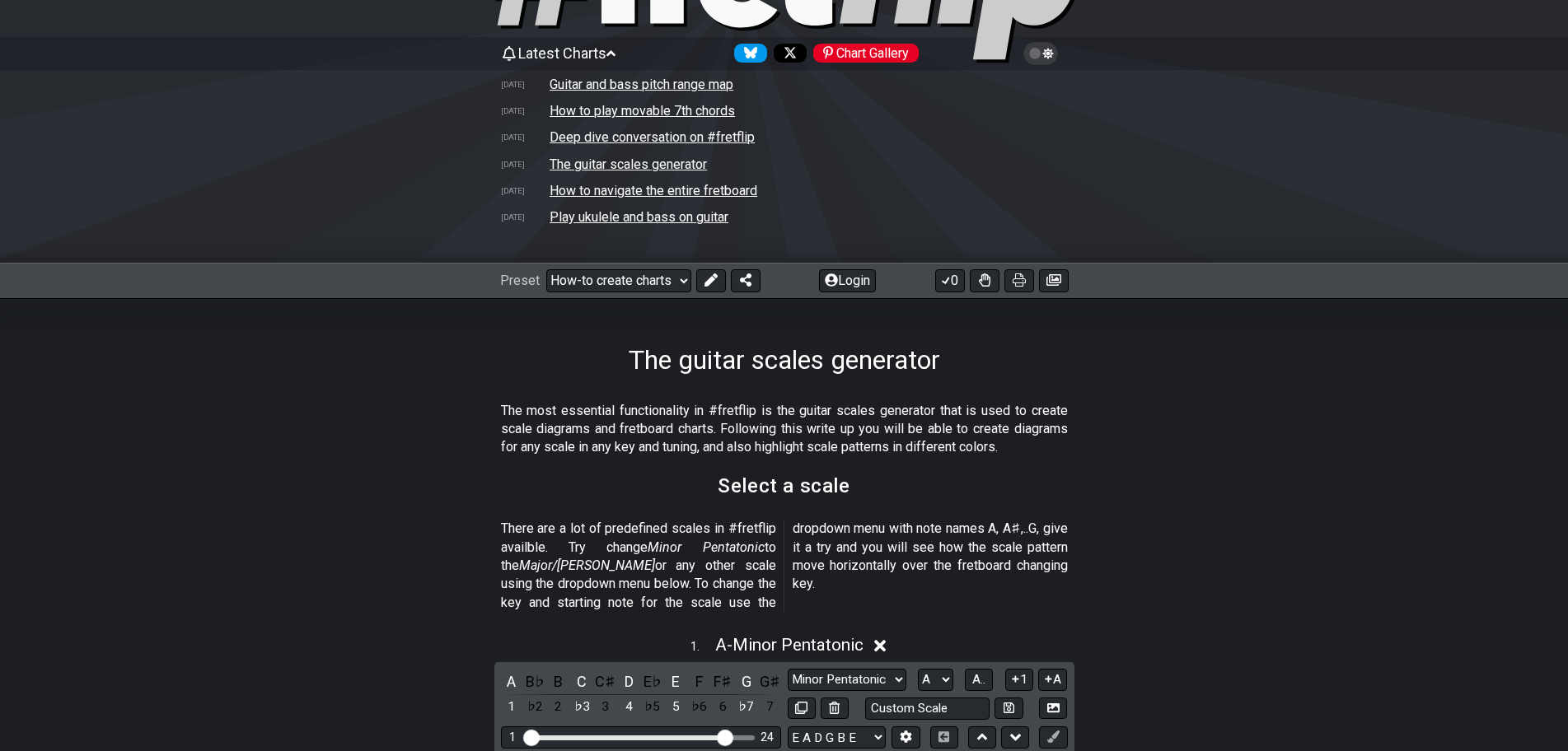
scroll to position [412, 0]
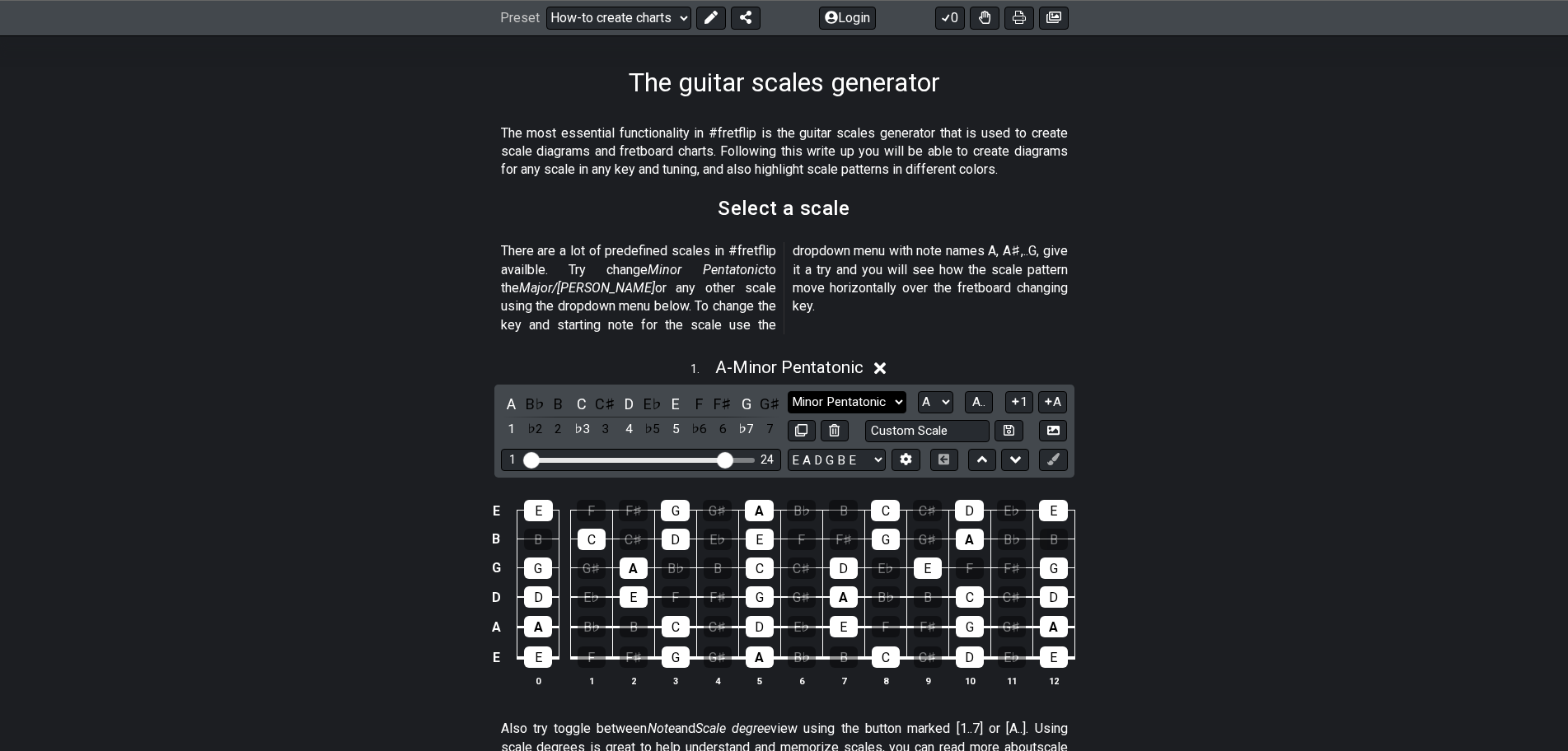
click at [870, 391] on select "Minor Pentatonic New Scale Minor Pentatonic Major Pentatonic Minor Blues Major …" at bounding box center [847, 403] width 119 height 22
click at [874, 391] on select "Minor Pentatonic New Scale Minor Pentatonic Major Pentatonic Minor Blues Major …" at bounding box center [847, 403] width 119 height 22
click at [886, 360] on icon at bounding box center [880, 368] width 12 height 17
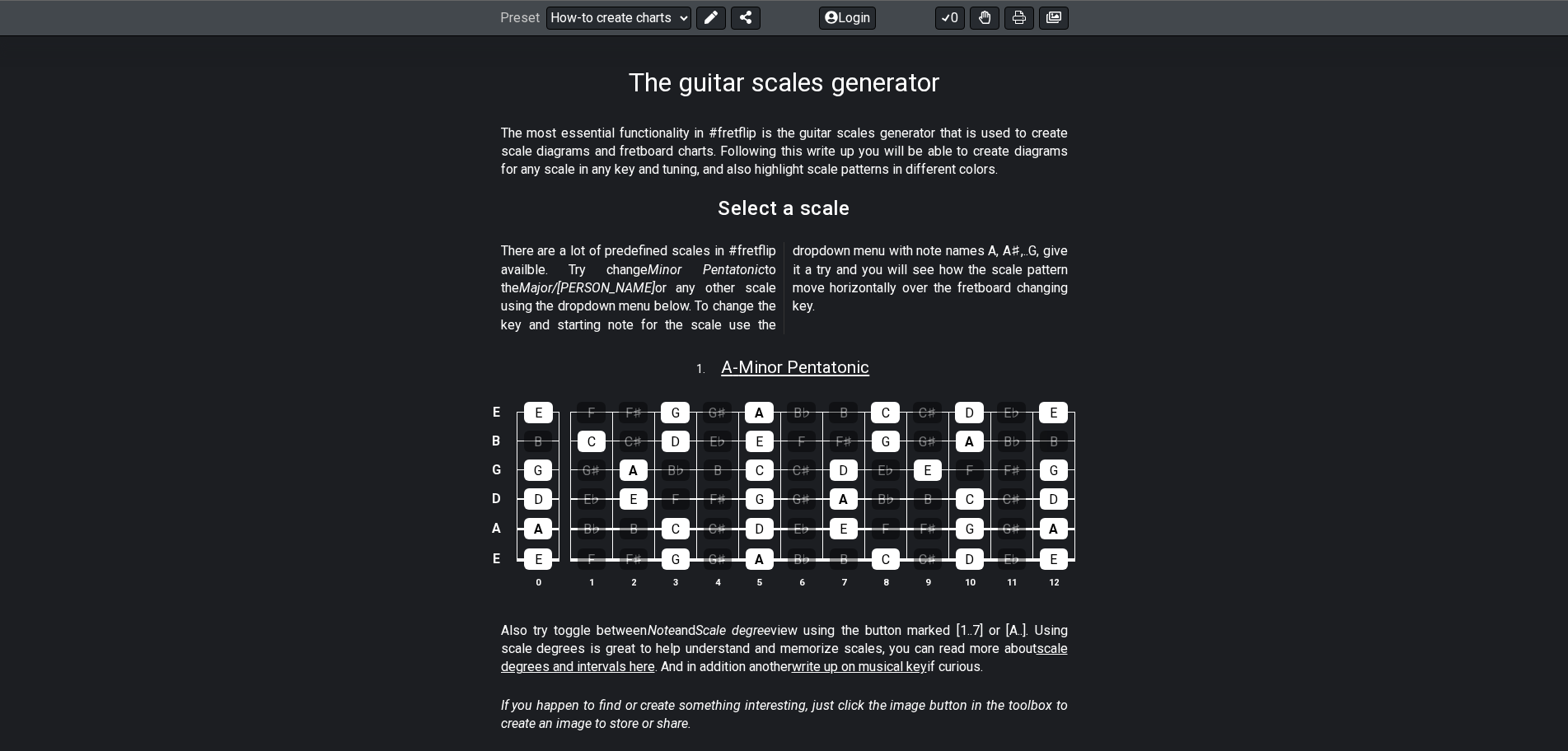
click at [831, 358] on span "A - Minor Pentatonic" at bounding box center [795, 367] width 148 height 20
select select "A"
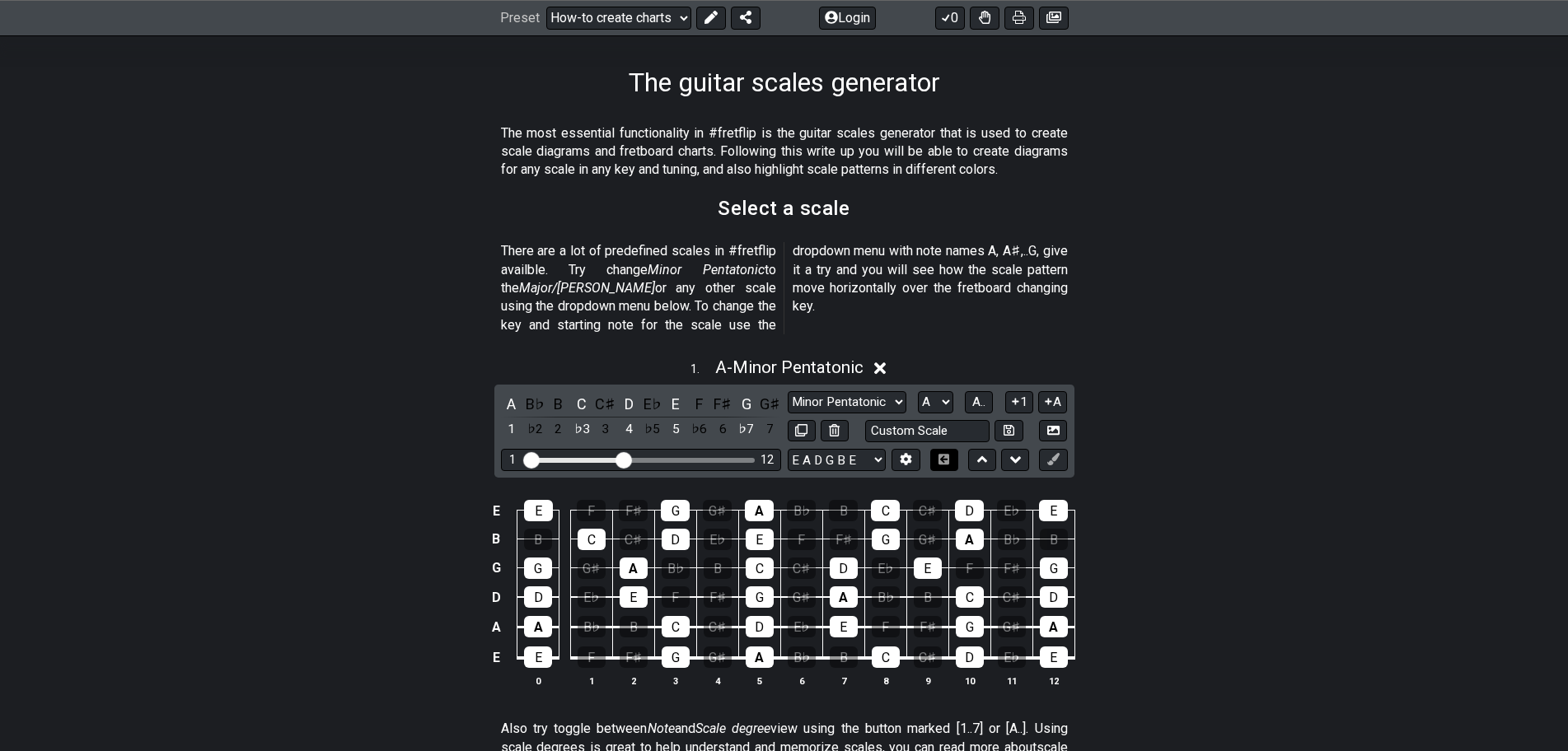
click at [944, 454] on icon at bounding box center [944, 459] width 12 height 10
click at [908, 454] on icon at bounding box center [906, 460] width 11 height 12
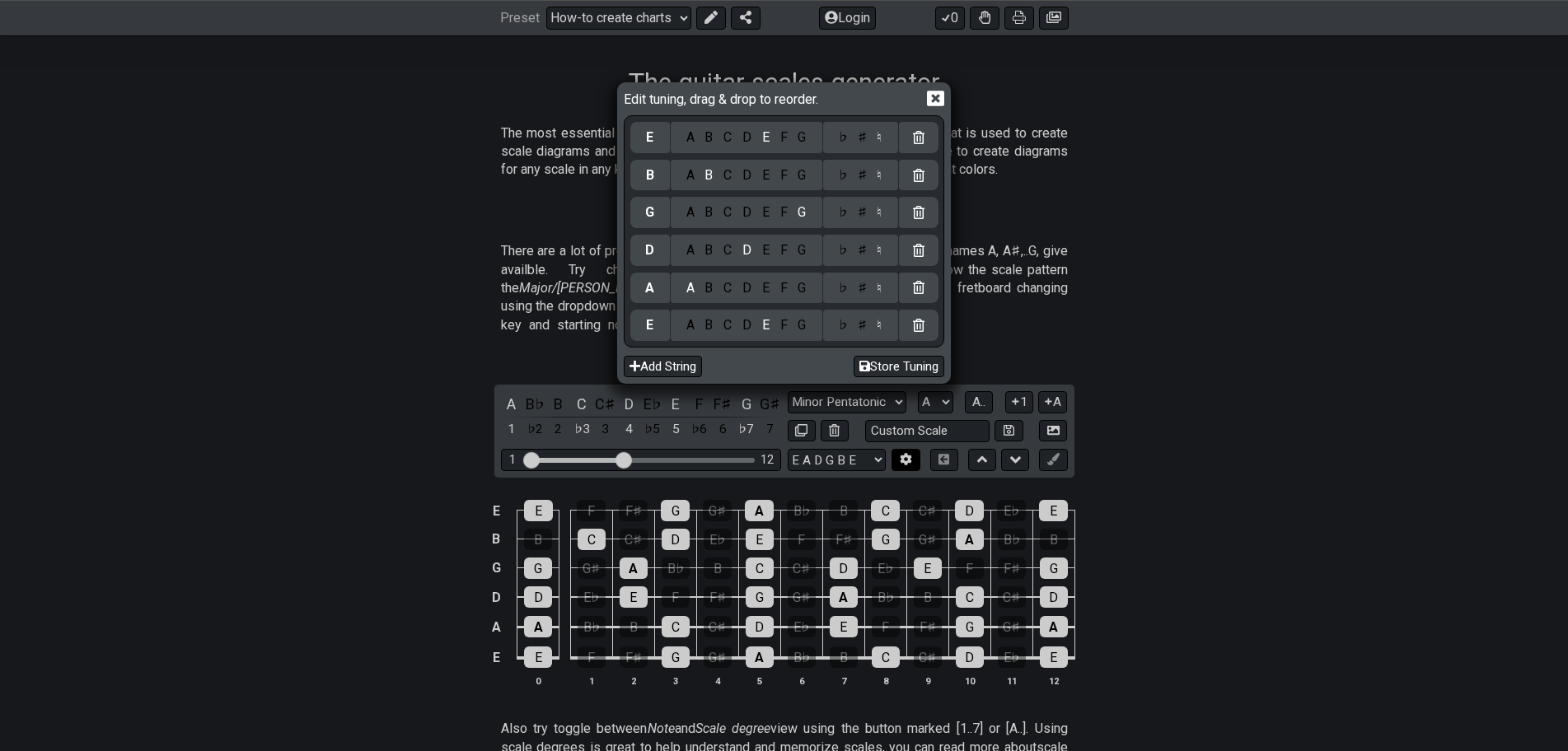
click at [906, 436] on div "Edit tuning, drag & drop to reorder. E A B C D E F G ♭ ♯ ♮ B A B C D E F G ♭ ♯ …" at bounding box center [784, 375] width 1568 height 751
click at [930, 101] on icon at bounding box center [935, 98] width 17 height 15
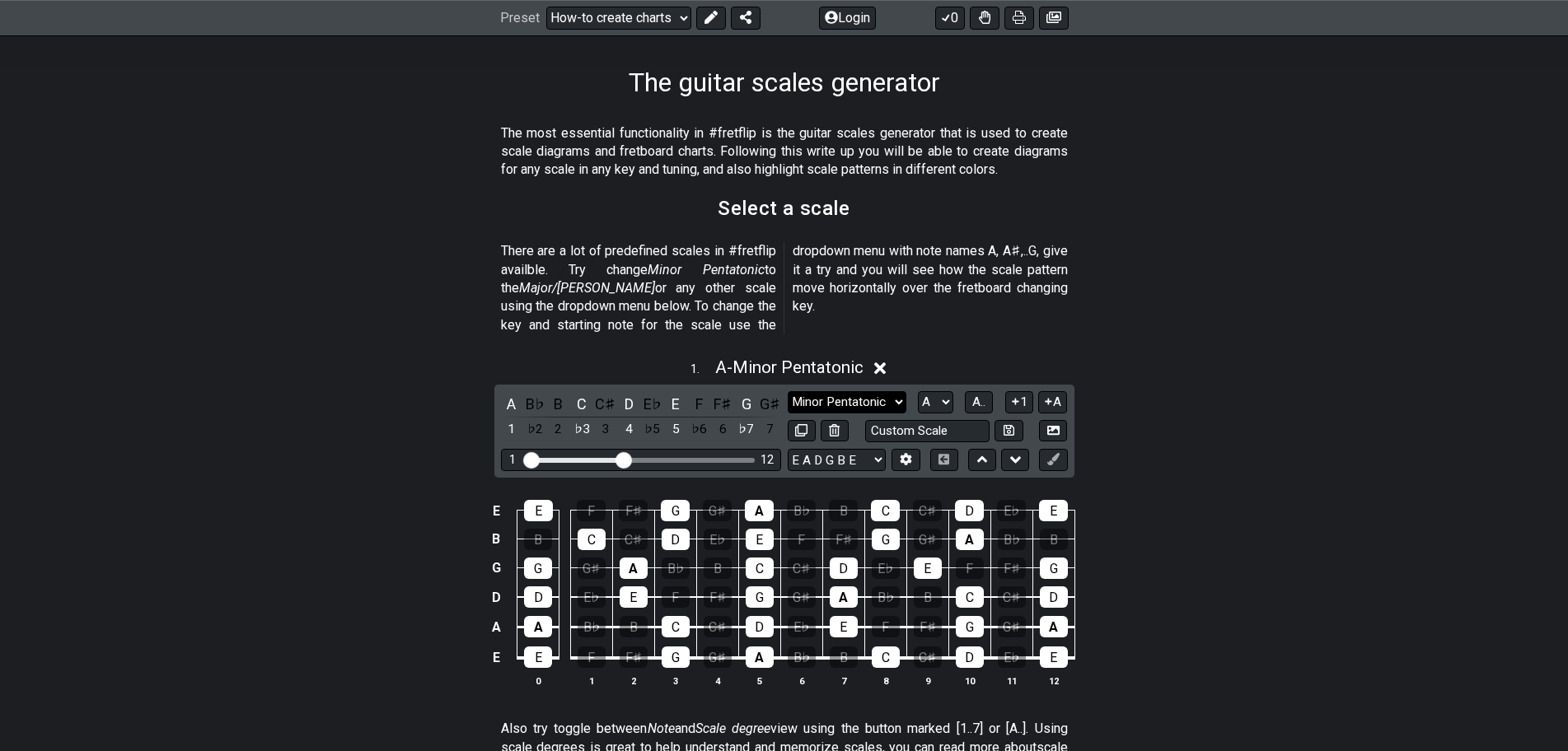
click at [828, 391] on select "Minor Pentatonic New Scale Minor Pentatonic Major Pentatonic Minor Blues Major …" at bounding box center [847, 403] width 119 height 22
click at [787, 391] on select "Minor Pentatonic New Scale Minor Pentatonic Major Pentatonic Minor Blues Major …" at bounding box center [847, 403] width 119 height 22
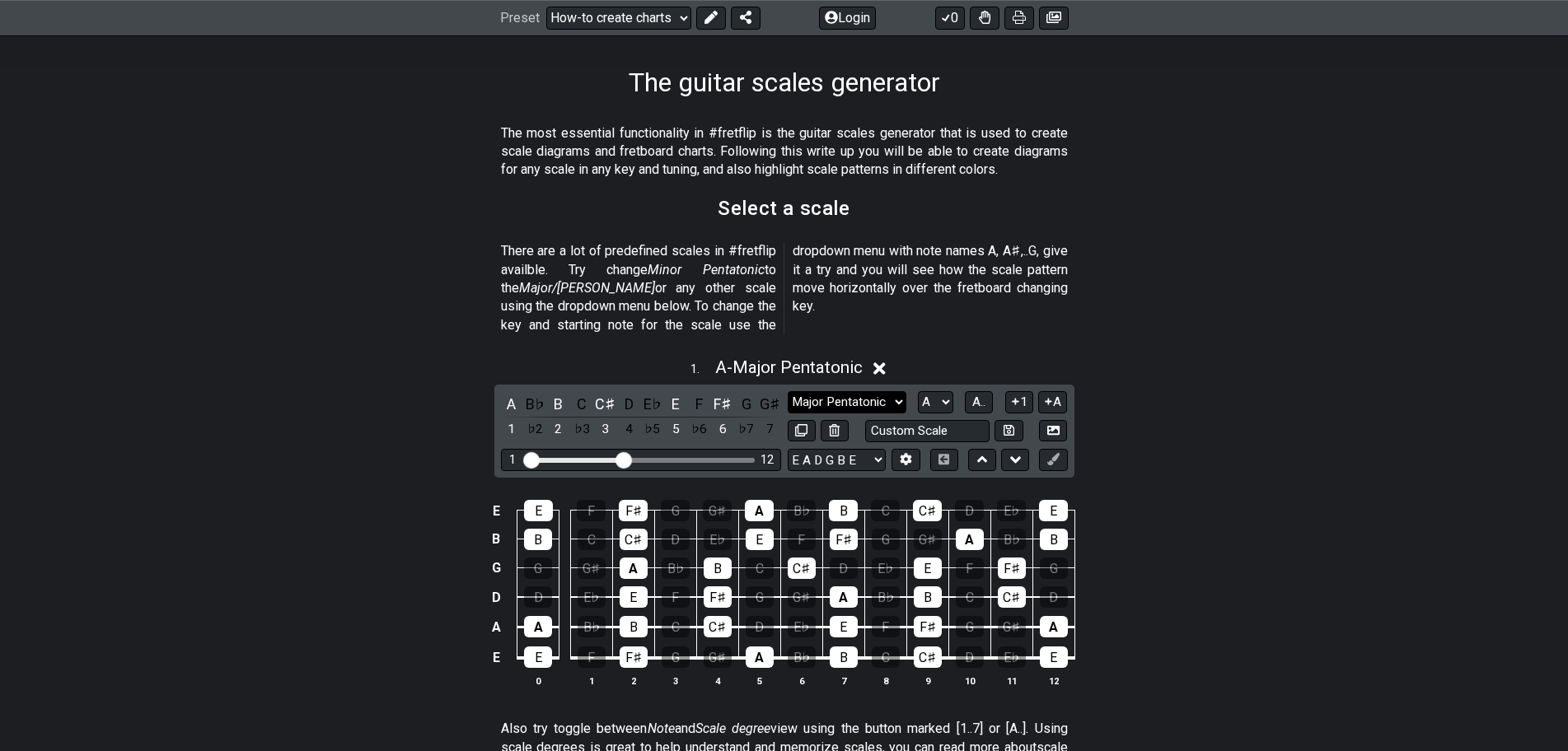
click at [835, 391] on select "Minor Pentatonic New Scale Minor Pentatonic Major Pentatonic Minor Blues Major …" at bounding box center [847, 403] width 119 height 22
click at [787, 391] on select "Minor Pentatonic New Scale Minor Pentatonic Major Pentatonic Minor Blues Major …" at bounding box center [847, 403] width 119 height 22
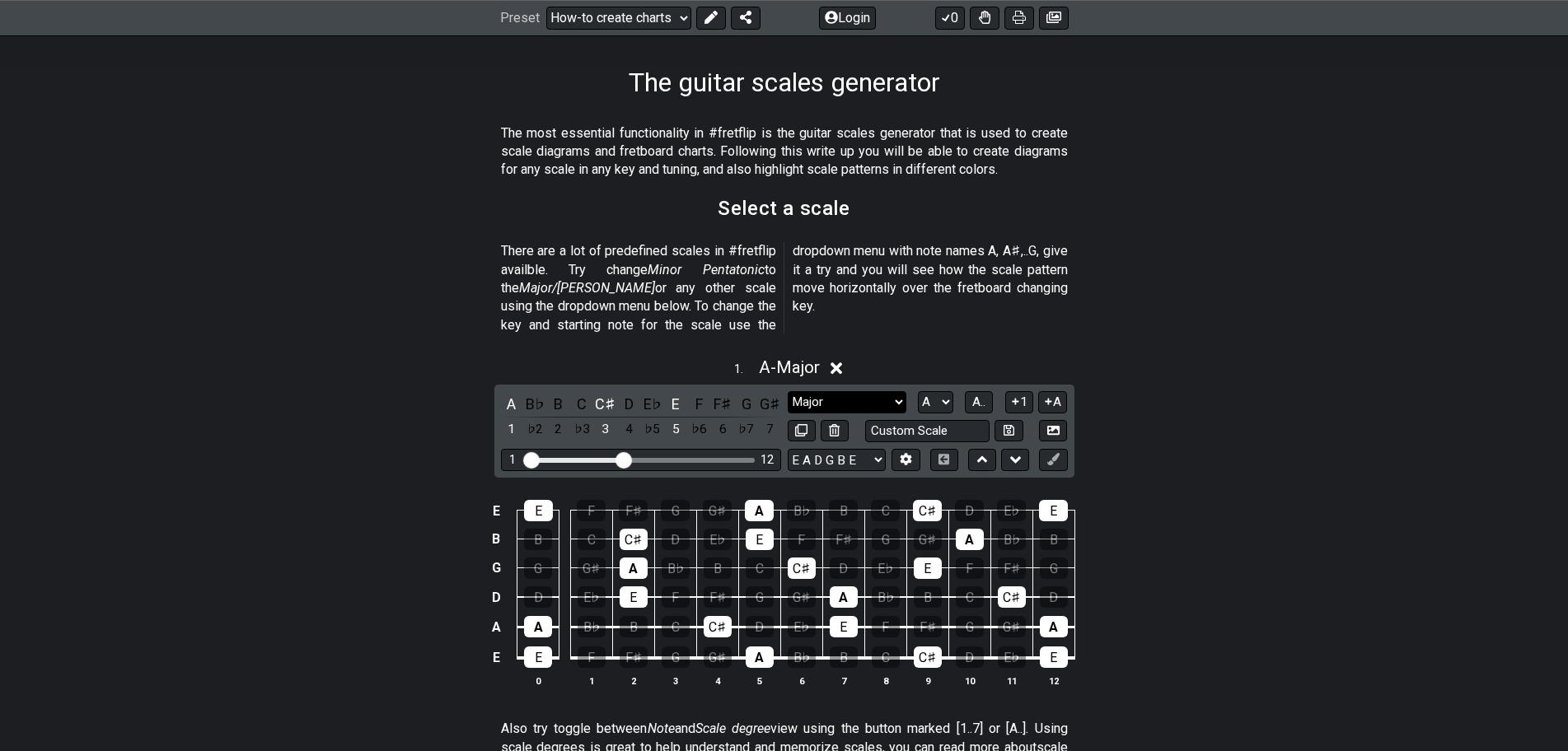
click at [886, 391] on select "Minor Pentatonic New Scale Minor Pentatonic Major Pentatonic Minor Blues Major …" at bounding box center [847, 403] width 119 height 22
select select "New Scale"
click at [787, 391] on select "Minor Pentatonic New Scale Minor Pentatonic Major Pentatonic Minor Blues Major …" at bounding box center [847, 403] width 119 height 22
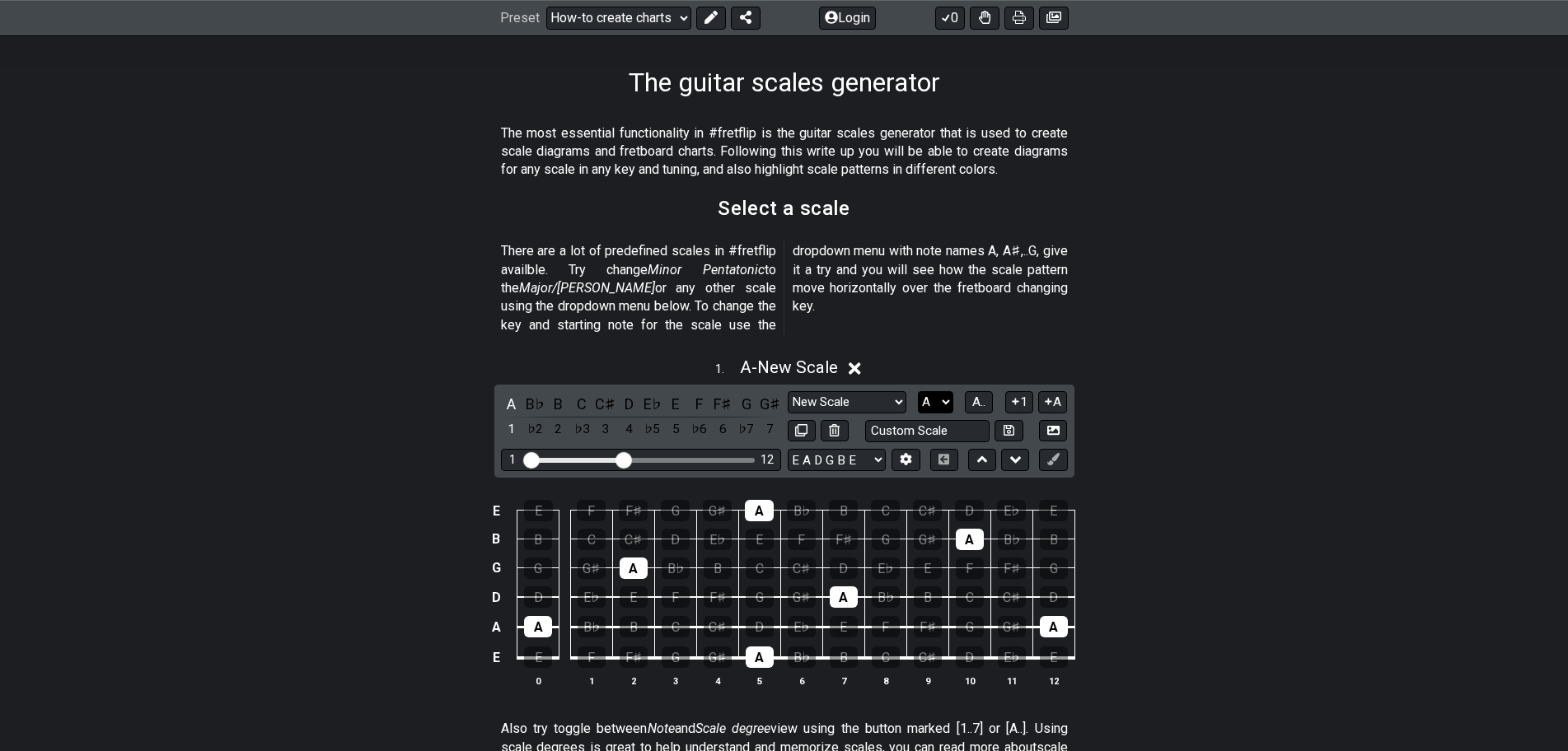
click at [943, 391] on select "A♭ A A♯ B♭ B C C♯ D♭ D D♯ E♭ E F F♯ G♭ G G♯" at bounding box center [935, 403] width 35 height 22
select select "C"
click at [918, 391] on select "A♭ A A♯ B♭ B C C♯ D♭ D D♯ E♭ E F F♯ G♭ G G♯" at bounding box center [935, 403] width 35 height 22
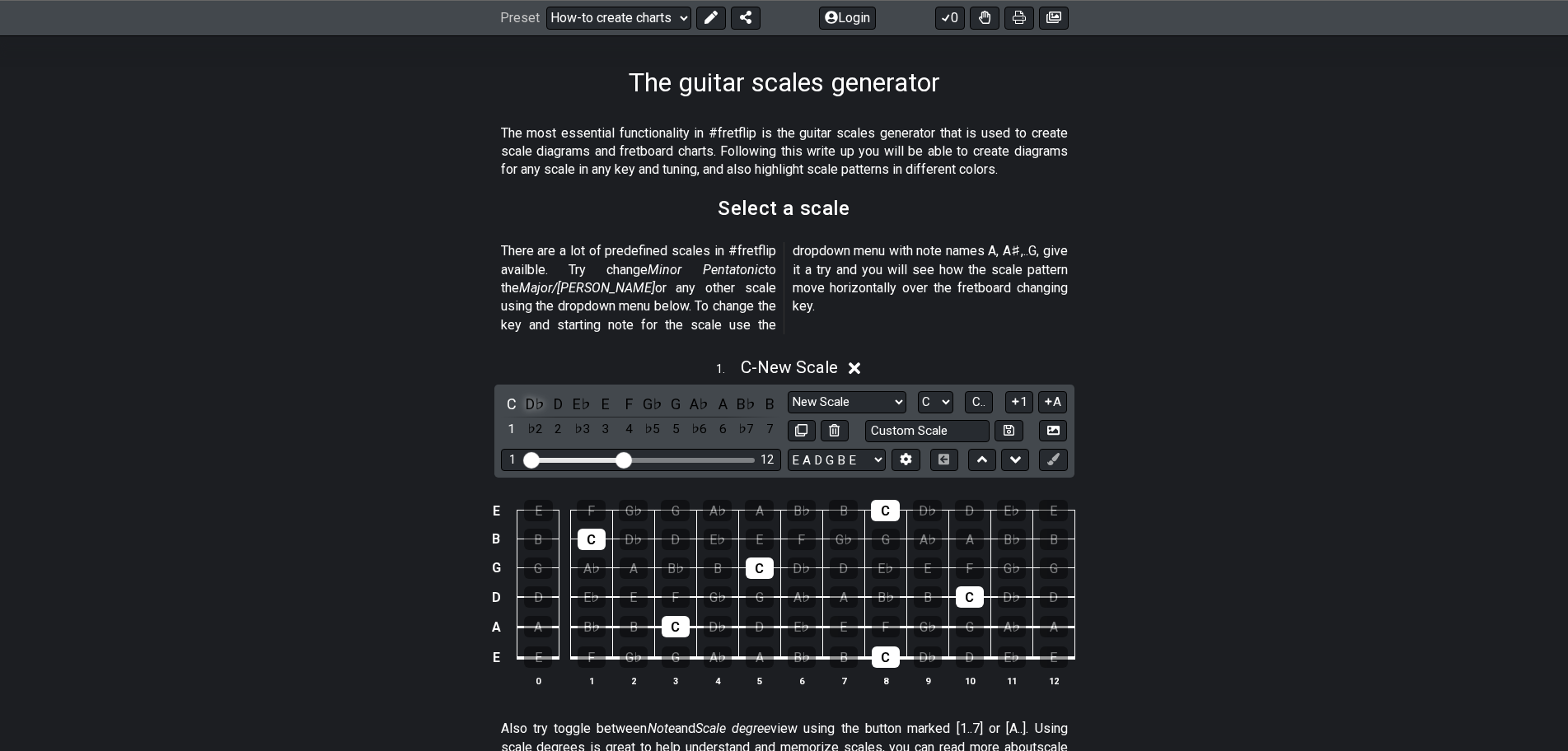
click at [531, 393] on div "D♭" at bounding box center [534, 404] width 22 height 22
click at [559, 393] on div "D" at bounding box center [559, 404] width 22 height 22
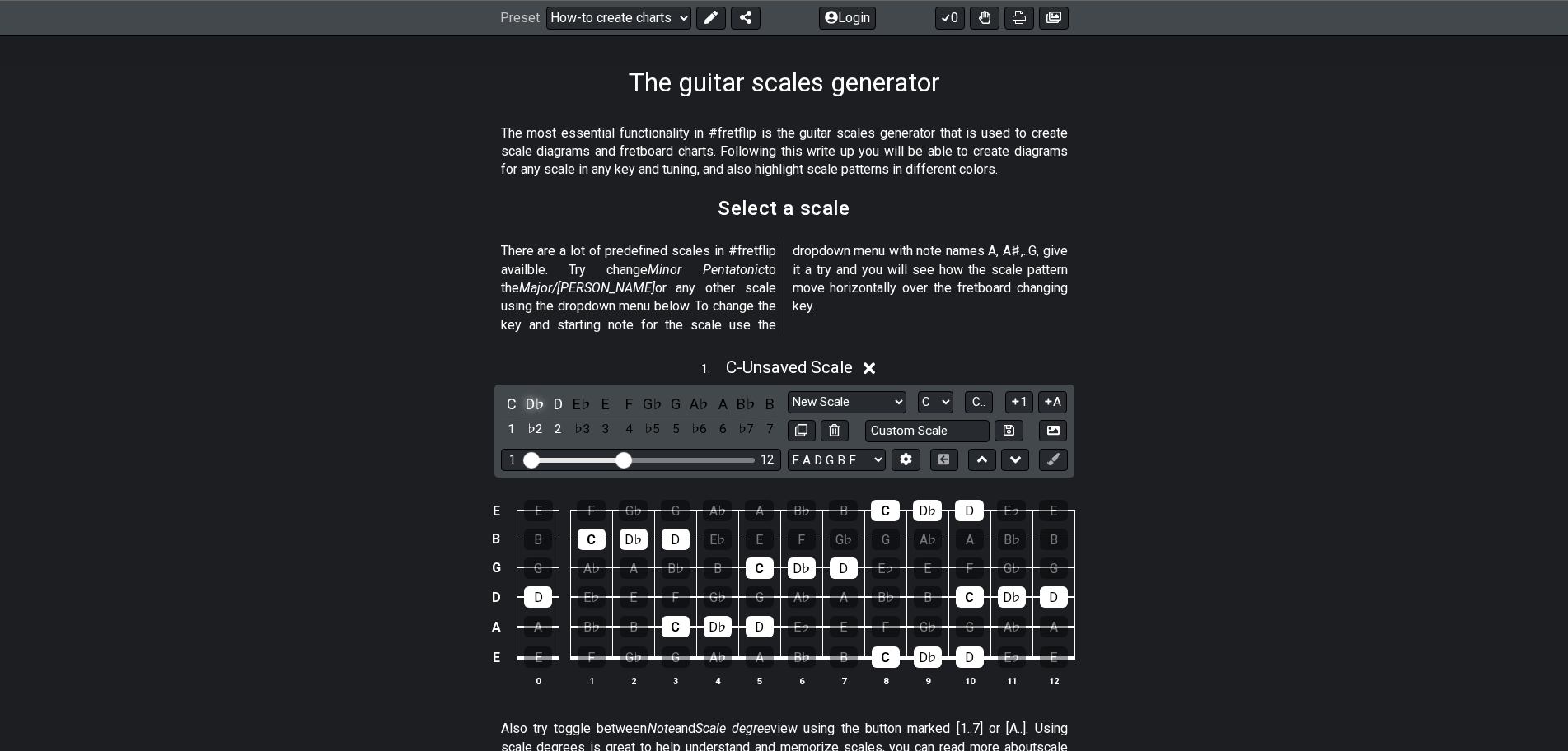
click at [524, 393] on div "D♭" at bounding box center [534, 404] width 22 height 22
click at [533, 393] on div "C♯" at bounding box center [534, 404] width 22 height 22
click at [576, 393] on div "E♭" at bounding box center [582, 404] width 22 height 22
click at [576, 393] on div "D♯" at bounding box center [582, 404] width 22 height 22
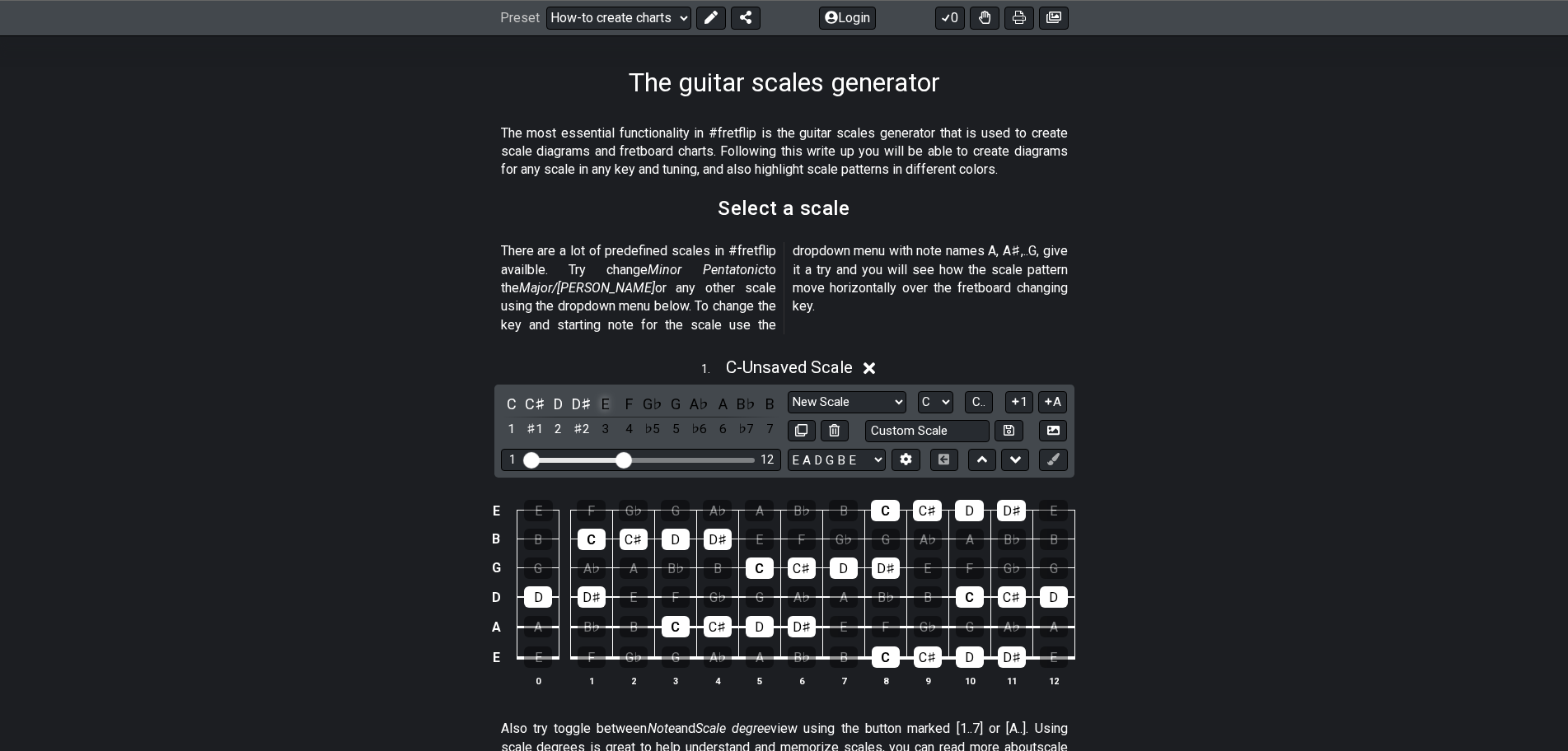
click at [606, 393] on div "E" at bounding box center [605, 404] width 22 height 22
click at [605, 393] on div "E" at bounding box center [605, 404] width 22 height 22
click at [636, 393] on div "F" at bounding box center [628, 404] width 22 height 22
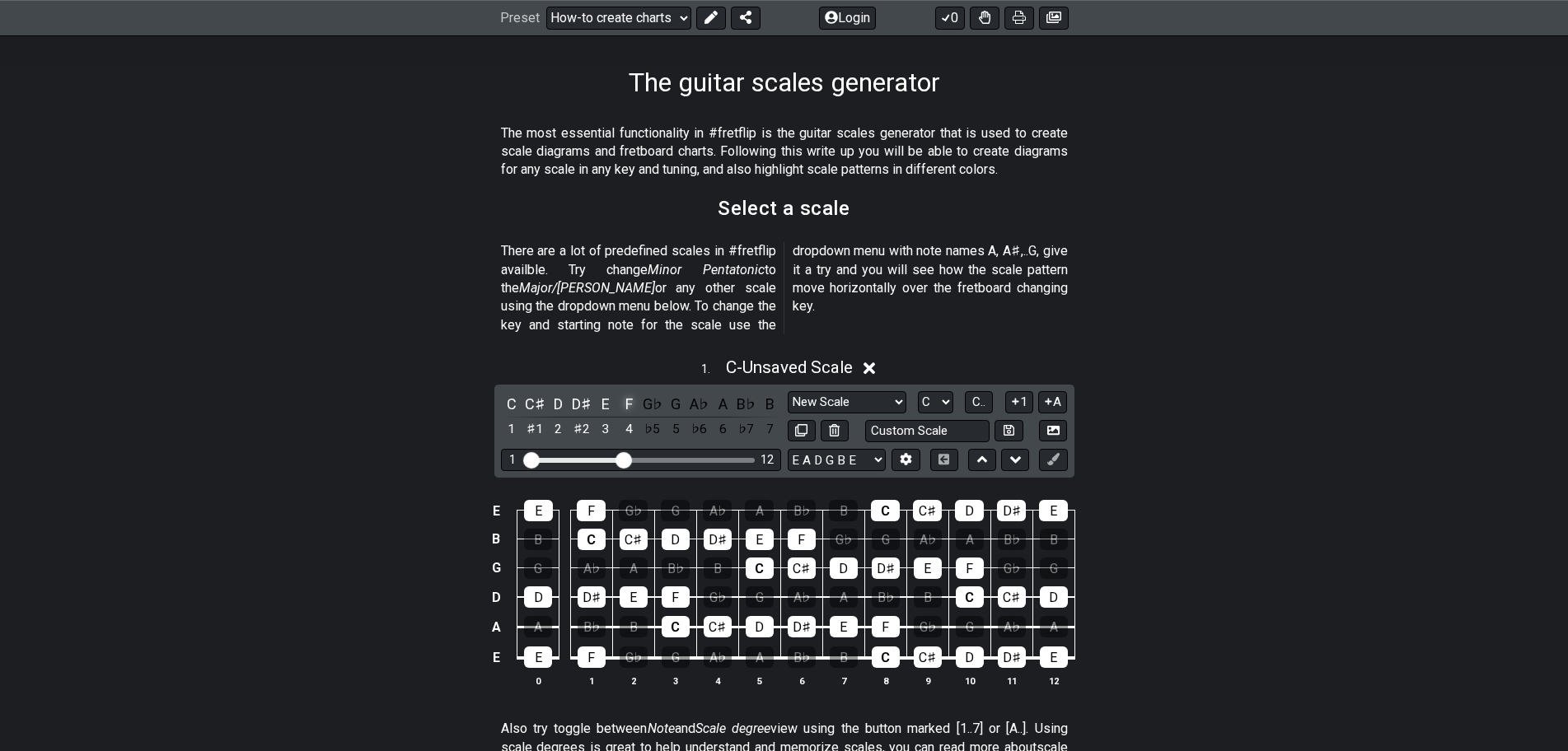
click at [633, 393] on div "F" at bounding box center [628, 404] width 22 height 22
click at [649, 393] on div "G♭" at bounding box center [652, 404] width 22 height 22
click at [649, 393] on div "F♯" at bounding box center [652, 404] width 22 height 22
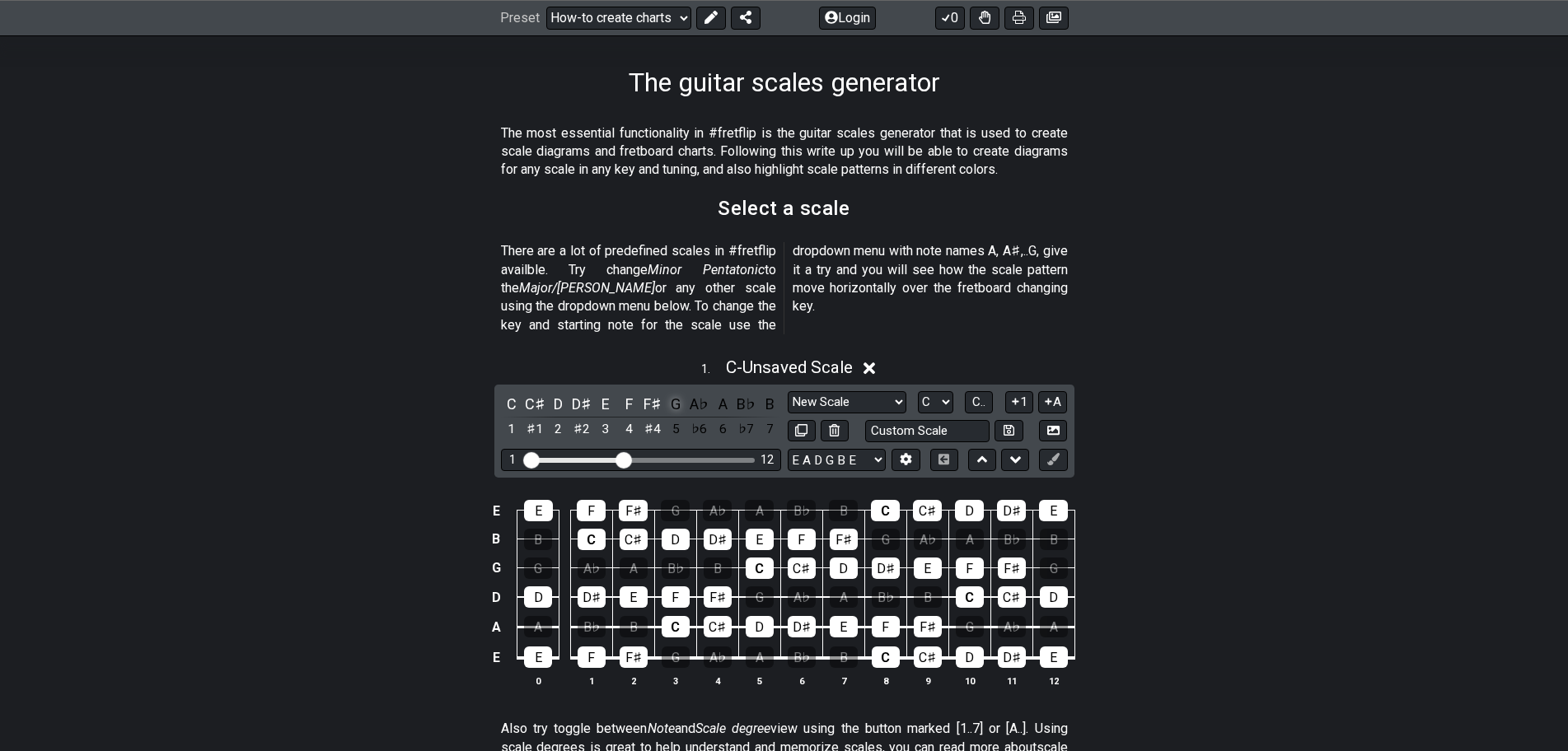
click at [682, 393] on div "G" at bounding box center [676, 404] width 22 height 22
click at [680, 393] on div "G" at bounding box center [676, 404] width 22 height 22
click at [689, 393] on div "A♭" at bounding box center [700, 404] width 22 height 22
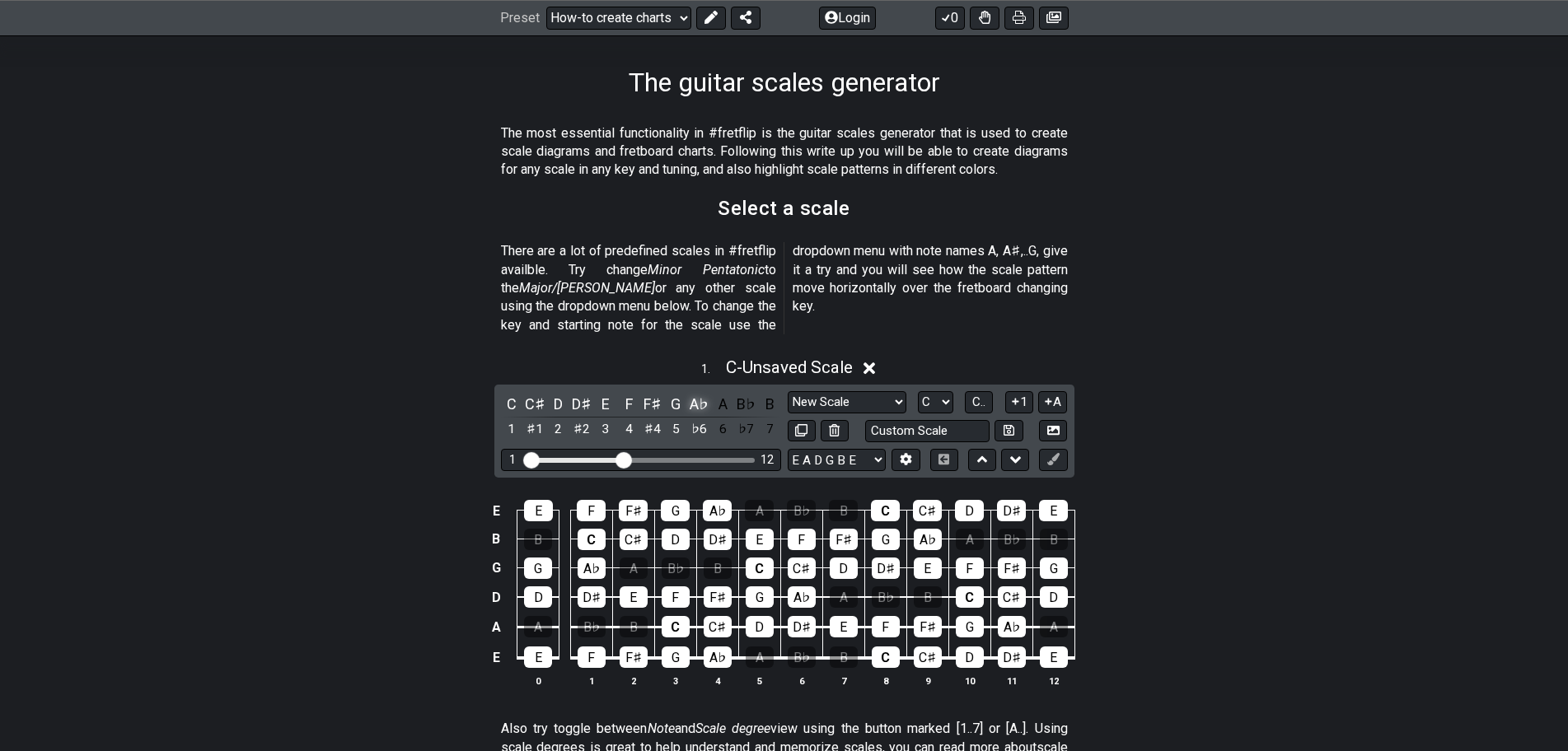
click at [689, 393] on div "A♭" at bounding box center [700, 404] width 22 height 22
click at [689, 393] on div "G♯" at bounding box center [700, 404] width 22 height 22
click at [724, 393] on div "A" at bounding box center [722, 404] width 22 height 22
click at [723, 393] on div "A" at bounding box center [722, 404] width 22 height 22
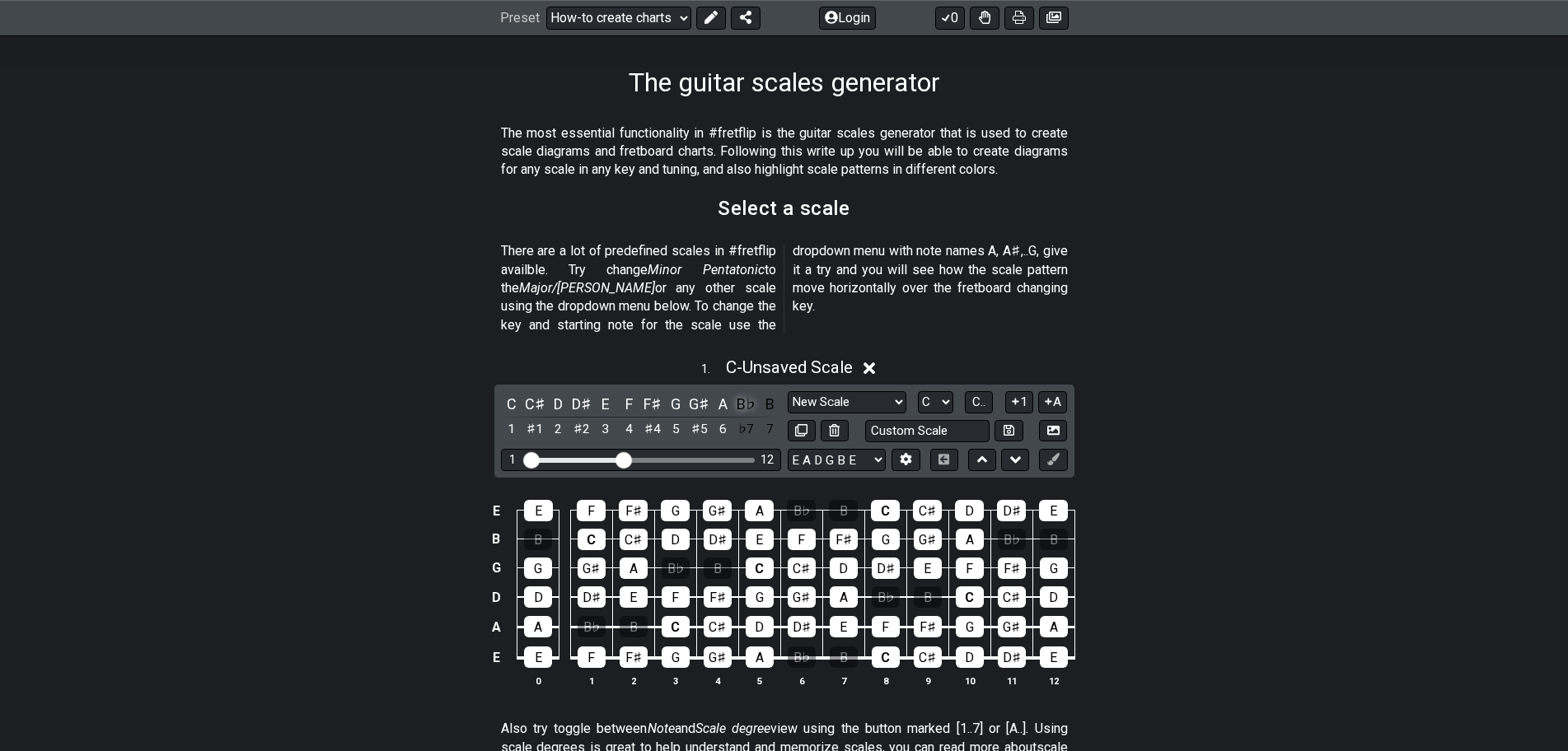
click at [748, 393] on div "B♭" at bounding box center [746, 404] width 22 height 22
click at [747, 393] on div "A♯" at bounding box center [746, 404] width 22 height 22
click at [770, 393] on div "B" at bounding box center [769, 404] width 22 height 22
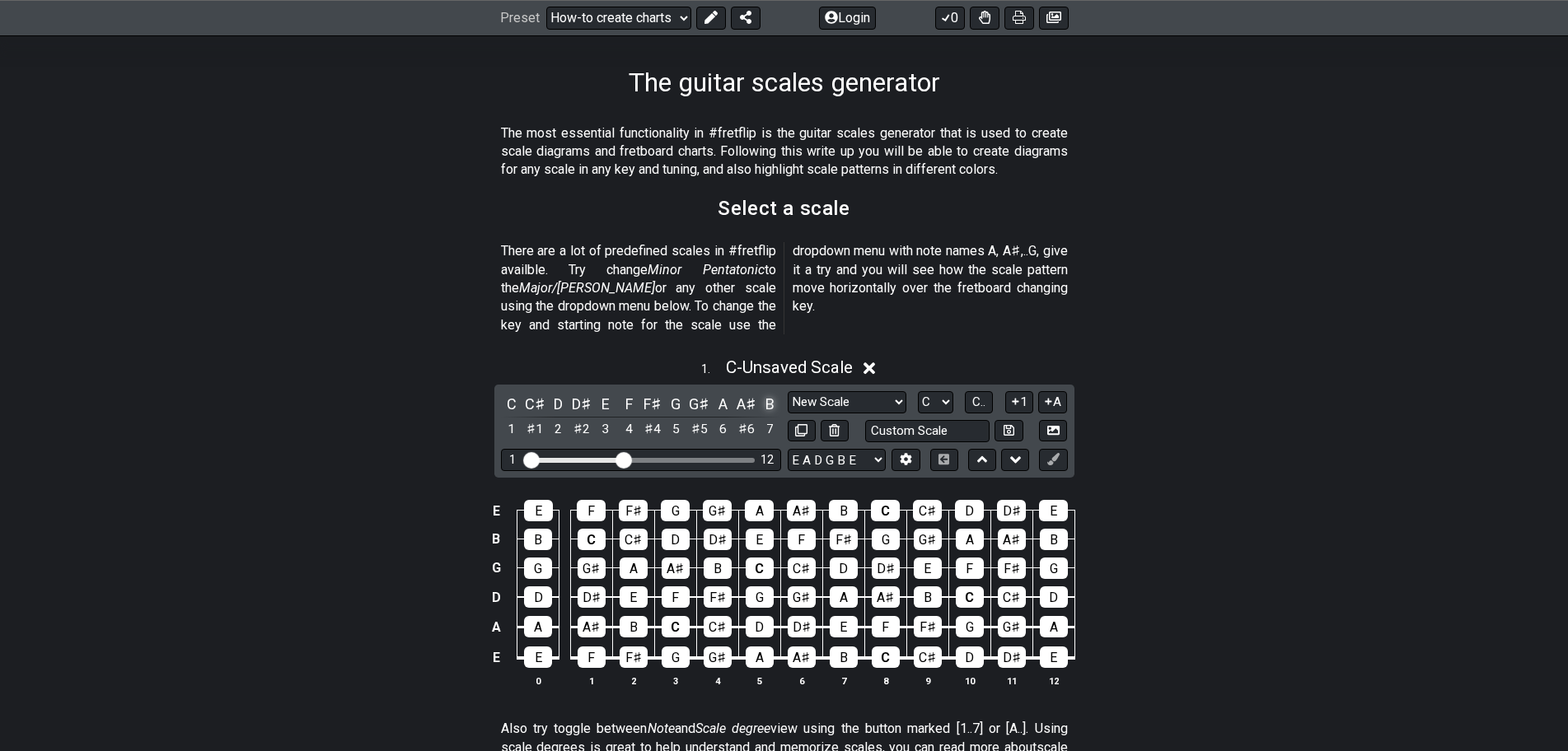
click at [770, 393] on div "B" at bounding box center [769, 404] width 22 height 22
drag, startPoint x: 619, startPoint y: 438, endPoint x: 787, endPoint y: 437, distance: 168.0
click at [758, 459] on input "Visible fret range" at bounding box center [641, 459] width 234 height 0
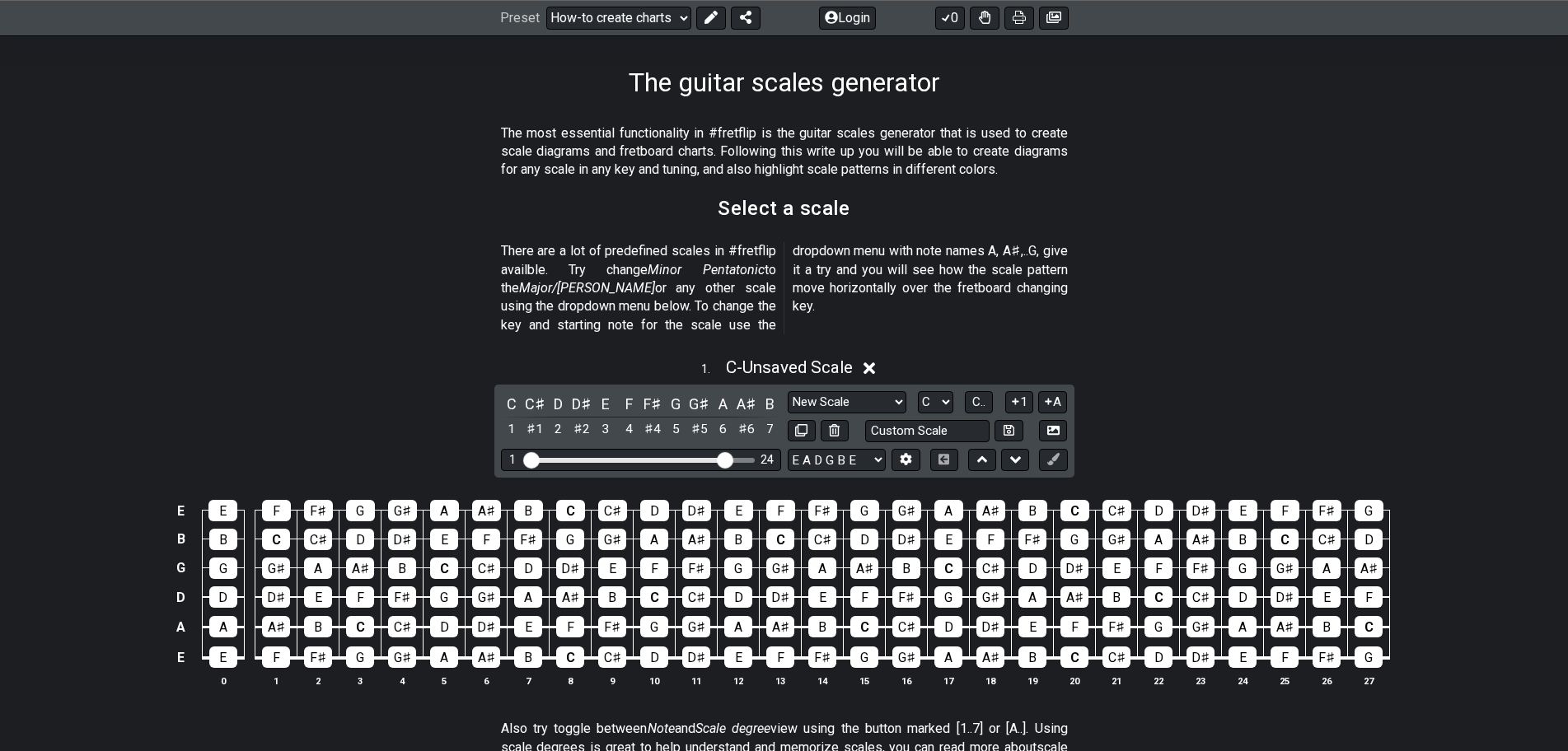
drag, startPoint x: 746, startPoint y: 436, endPoint x: 724, endPoint y: 438, distance: 22.1
click at [724, 459] on input "Visible fret range" at bounding box center [641, 459] width 234 height 0
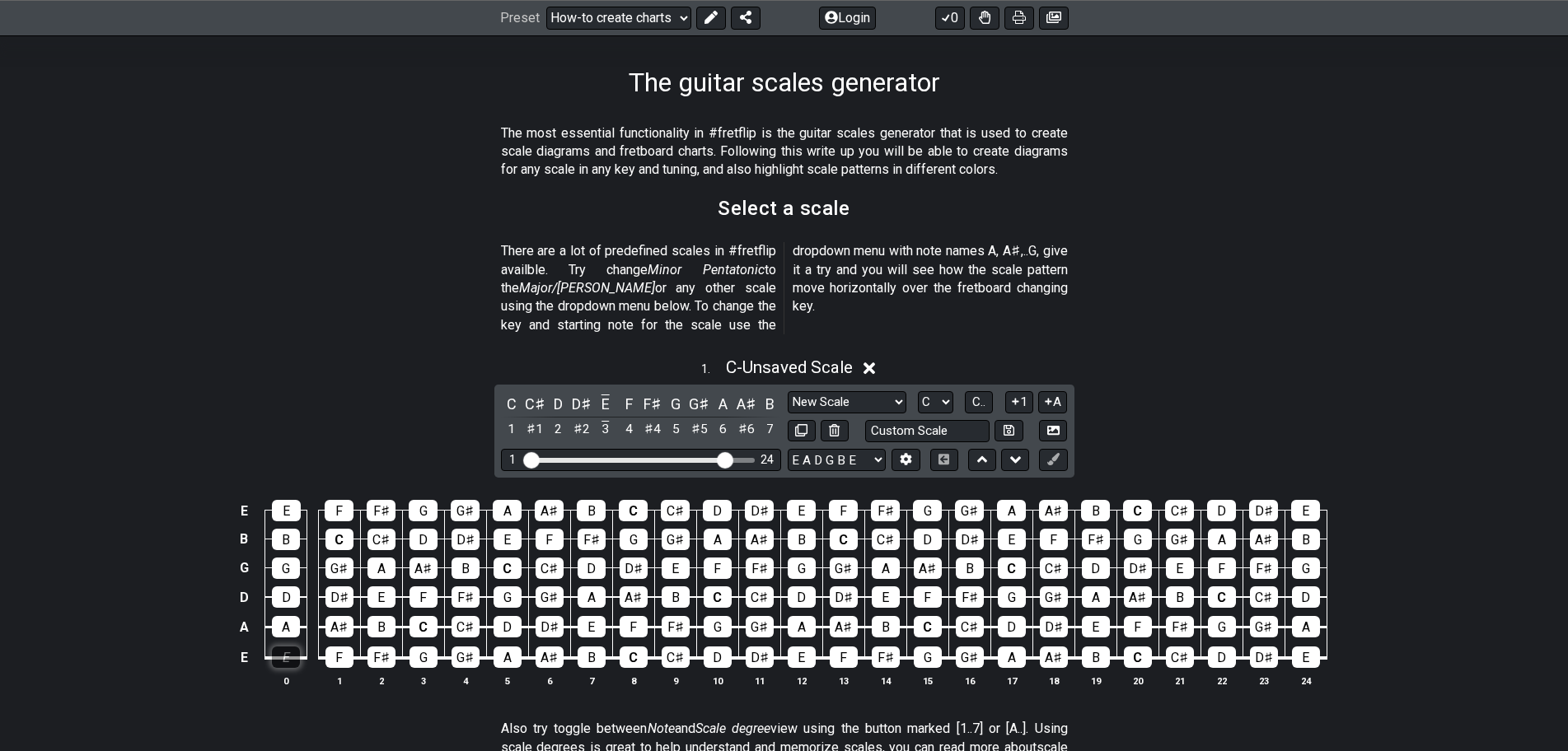
click at [290, 647] on div "E" at bounding box center [286, 657] width 28 height 22
click at [289, 647] on div "E" at bounding box center [286, 657] width 28 height 22
click at [287, 647] on div "E" at bounding box center [286, 657] width 28 height 22
click at [284, 647] on div "E" at bounding box center [286, 657] width 28 height 22
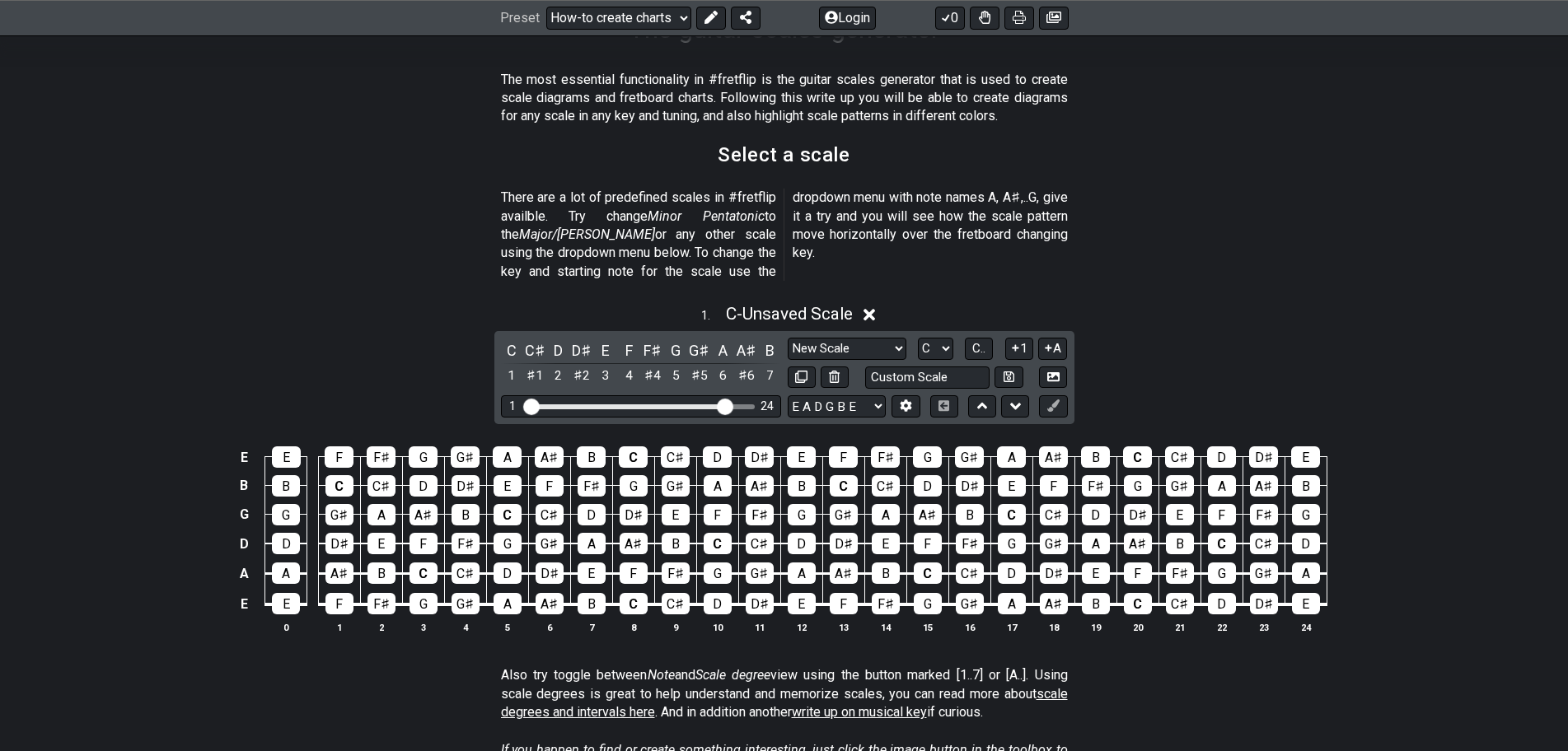
scroll to position [495, 0]
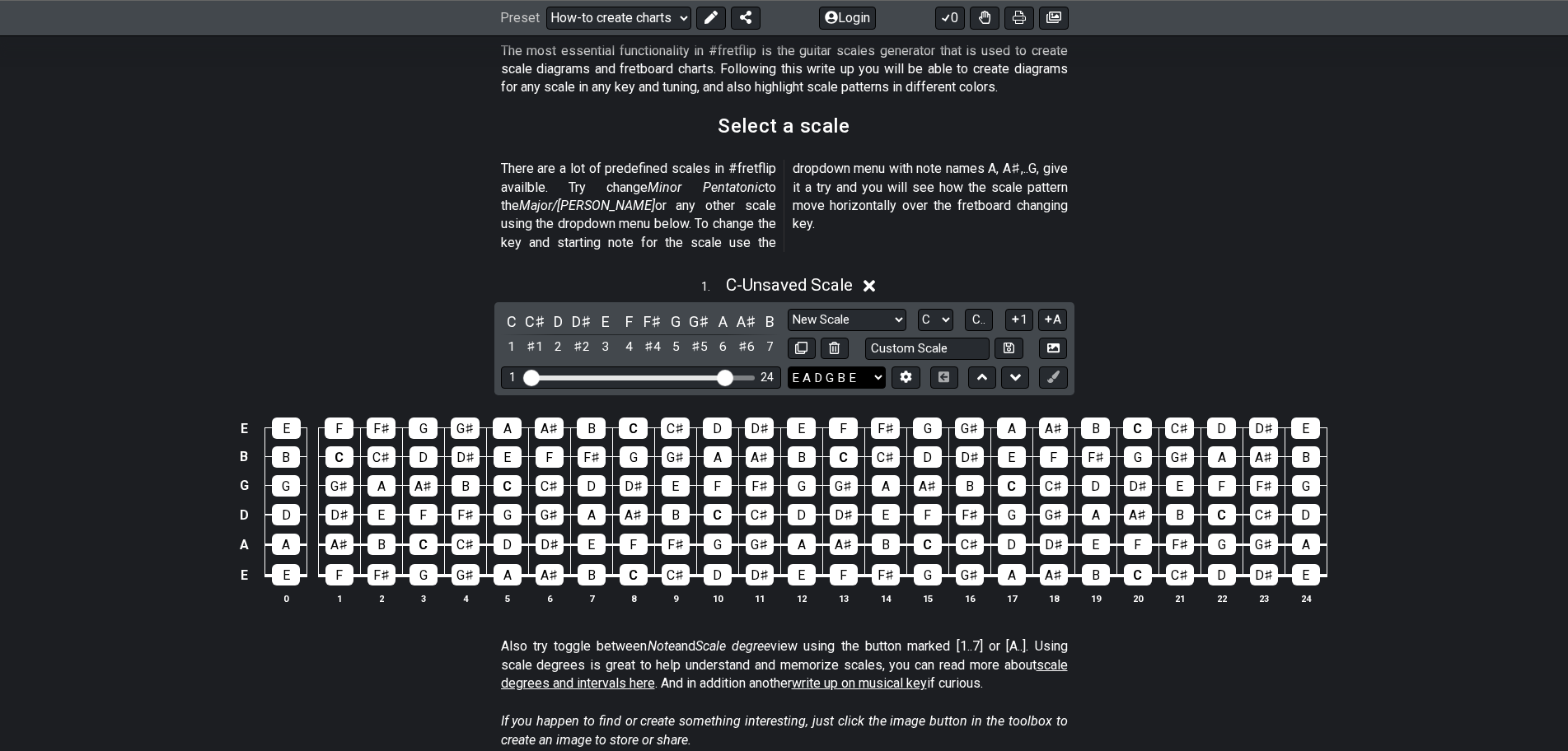
click at [872, 366] on select "E A D G B E E A D G B E E A D G B E B E A D F♯ B A D G C E A D A D G B E E♭ A♭ …" at bounding box center [836, 378] width 98 height 22
select select "E A D G B E"
click at [787, 366] on select "E A D G B E E A D G B E E A D G B E B E A D F♯ B A D G C E A D A D G B E E♭ A♭ …" at bounding box center [836, 378] width 98 height 22
click at [880, 338] on input "text" at bounding box center [928, 349] width 126 height 22
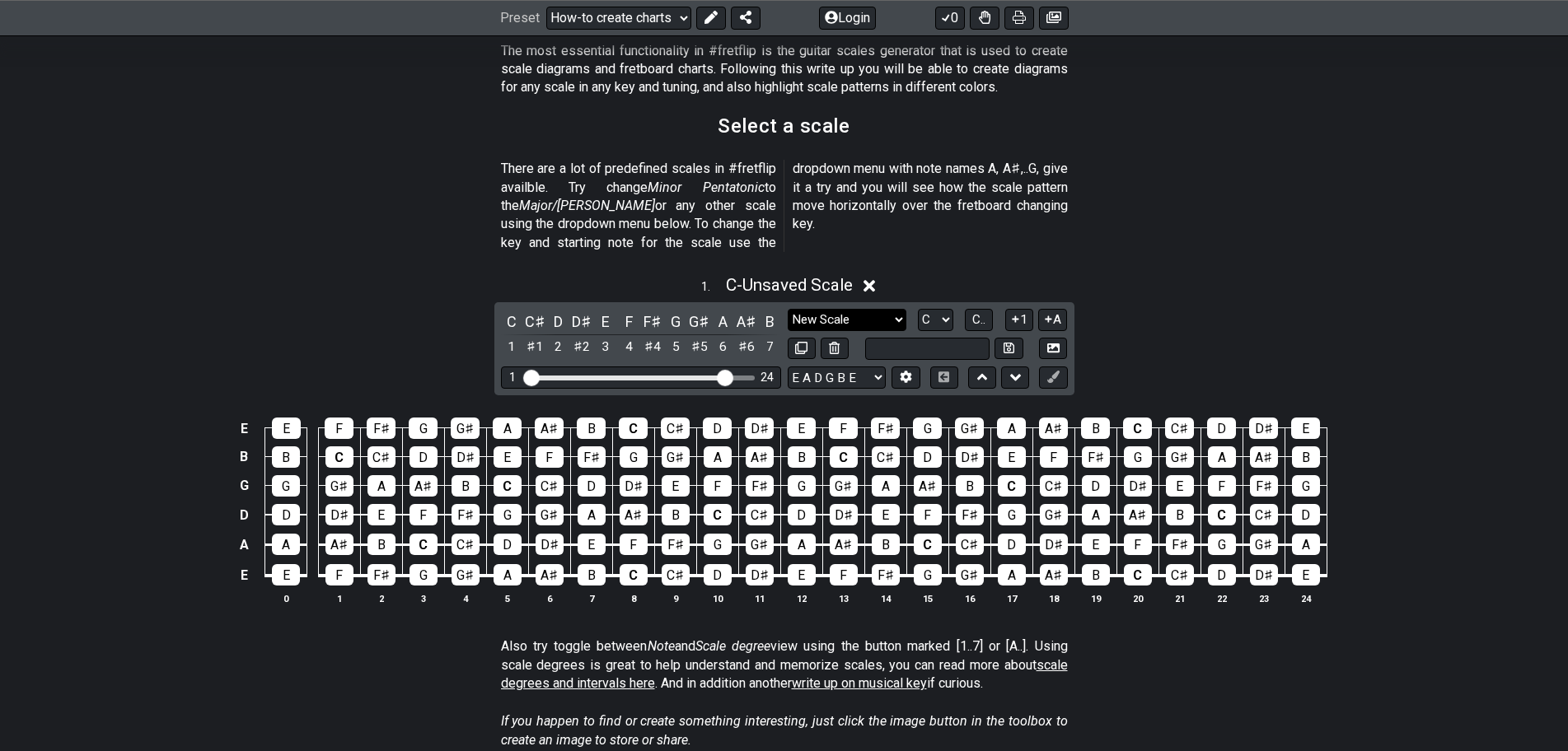
type input "Custom Scale"
click at [866, 309] on select "Minor Pentatonic New Scale Minor Pentatonic Major Pentatonic Minor Blues Major …" at bounding box center [847, 320] width 119 height 22
click at [787, 309] on select "Minor Pentatonic New Scale Minor Pentatonic Major Pentatonic Minor Blues Major …" at bounding box center [847, 320] width 119 height 22
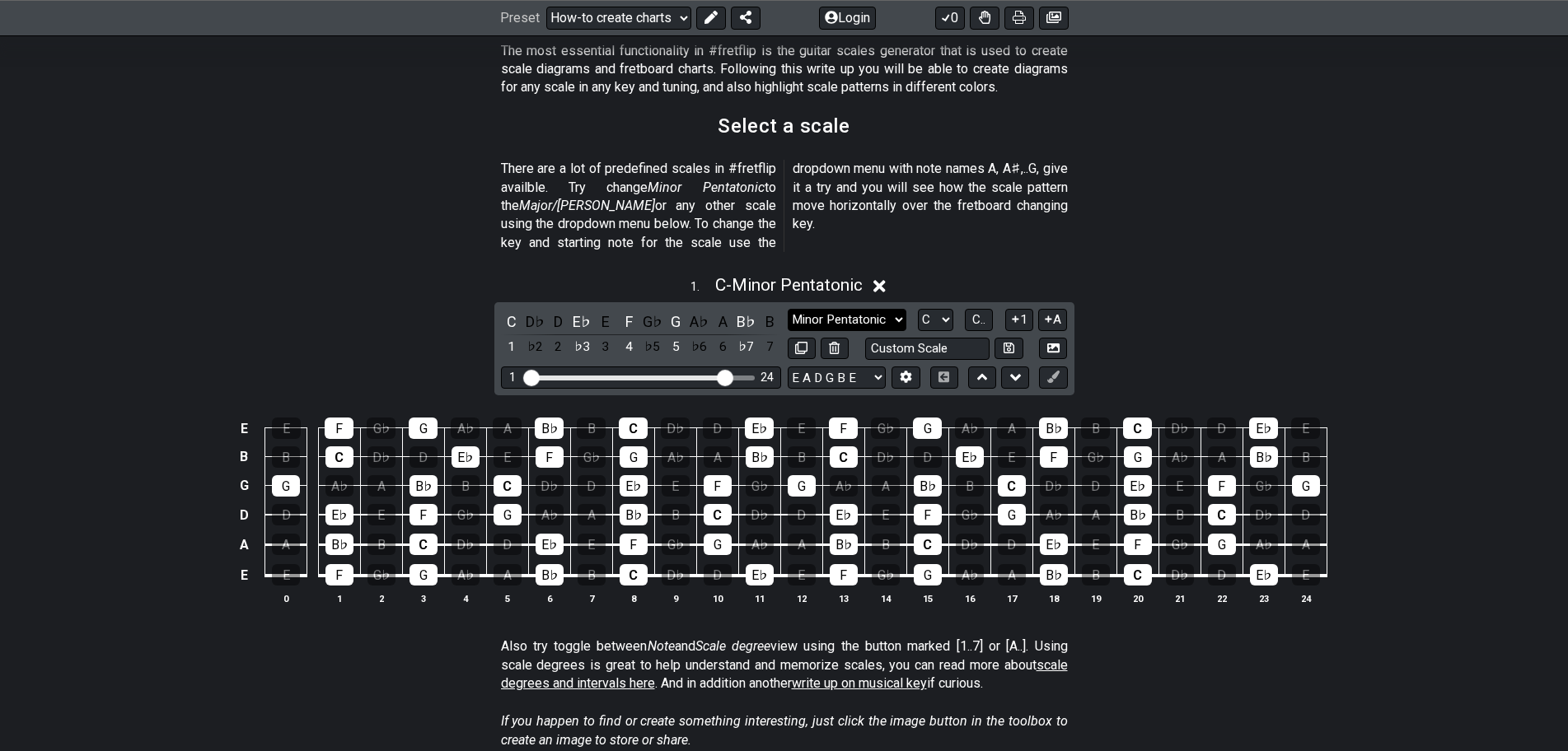
click at [847, 309] on select "Minor Pentatonic New Scale Minor Pentatonic Major Pentatonic Minor Blues Major …" at bounding box center [847, 320] width 119 height 22
select select "New Scale"
click at [787, 309] on select "Minor Pentatonic New Scale Minor Pentatonic Major Pentatonic Minor Blues Major …" at bounding box center [847, 320] width 119 height 22
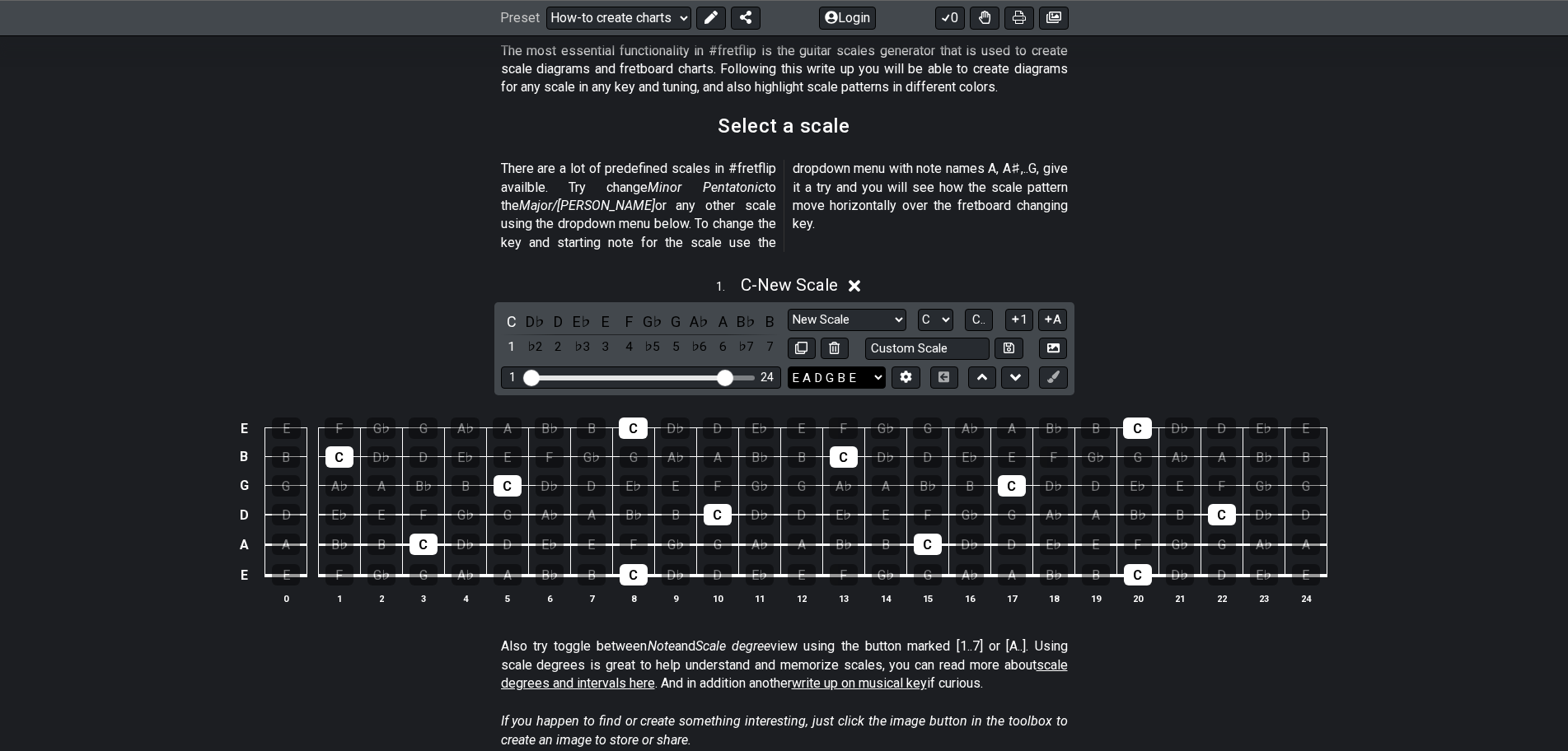
click at [868, 366] on select "E A D G B E E A D G B E E A D G B E B E A D F♯ B A D G C E A D A D G B E E♭ A♭ …" at bounding box center [836, 378] width 98 height 22
select select "E A D G B E"
click at [787, 366] on select "E A D G B E E A D G B E E A D G B E B E A D F♯ B A D G C E A D A D G B E E♭ A♭ …" at bounding box center [836, 378] width 98 height 22
click at [840, 366] on select "E A D G B E E A D G B E E A D G B E B E A D F♯ B A D G C E A D A D G B E E♭ A♭ …" at bounding box center [836, 378] width 98 height 22
click at [787, 366] on select "E A D G B E E A D G B E E A D G B E B E A D F♯ B A D G C E A D A D G B E E♭ A♭ …" at bounding box center [836, 378] width 98 height 22
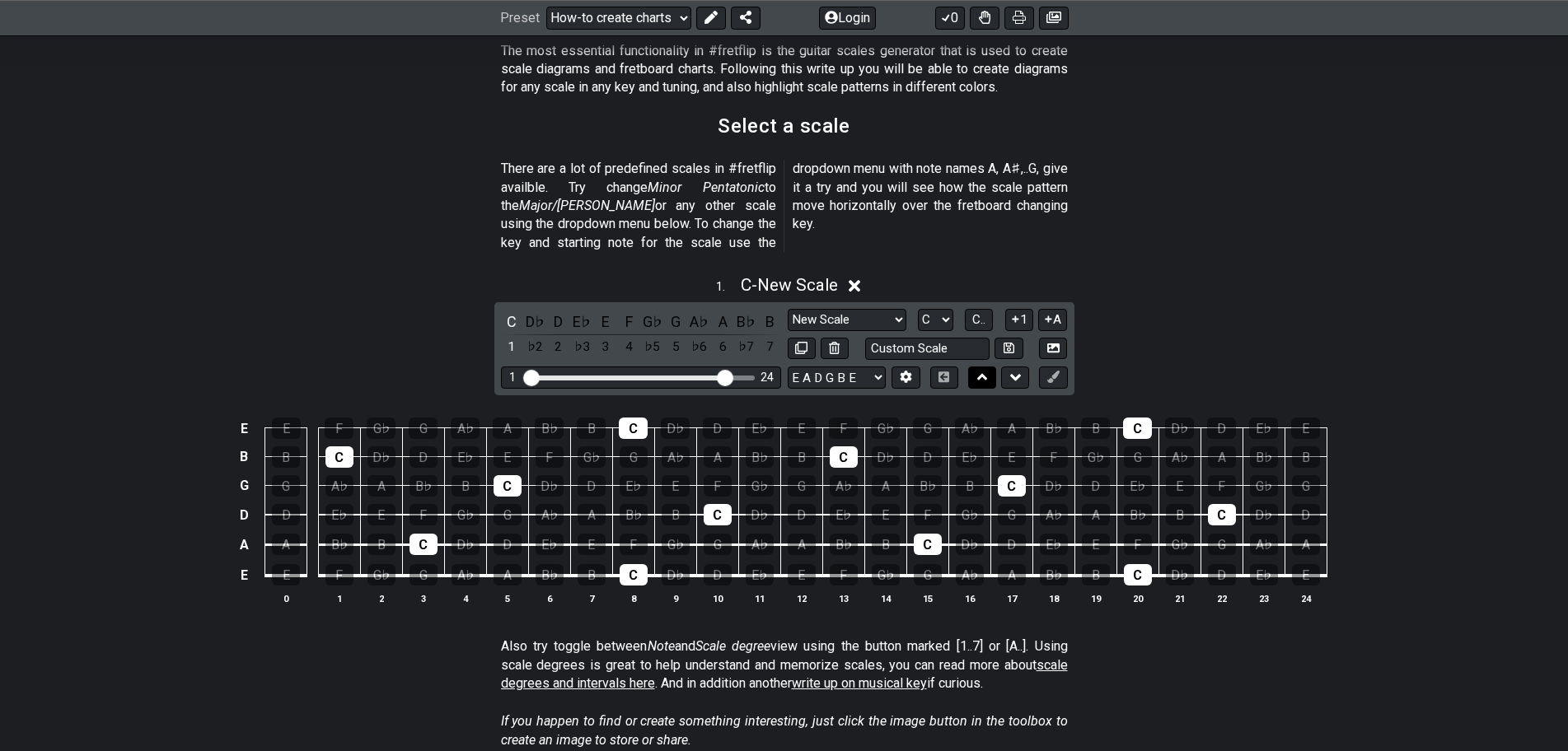
click at [982, 369] on icon at bounding box center [983, 377] width 10 height 16
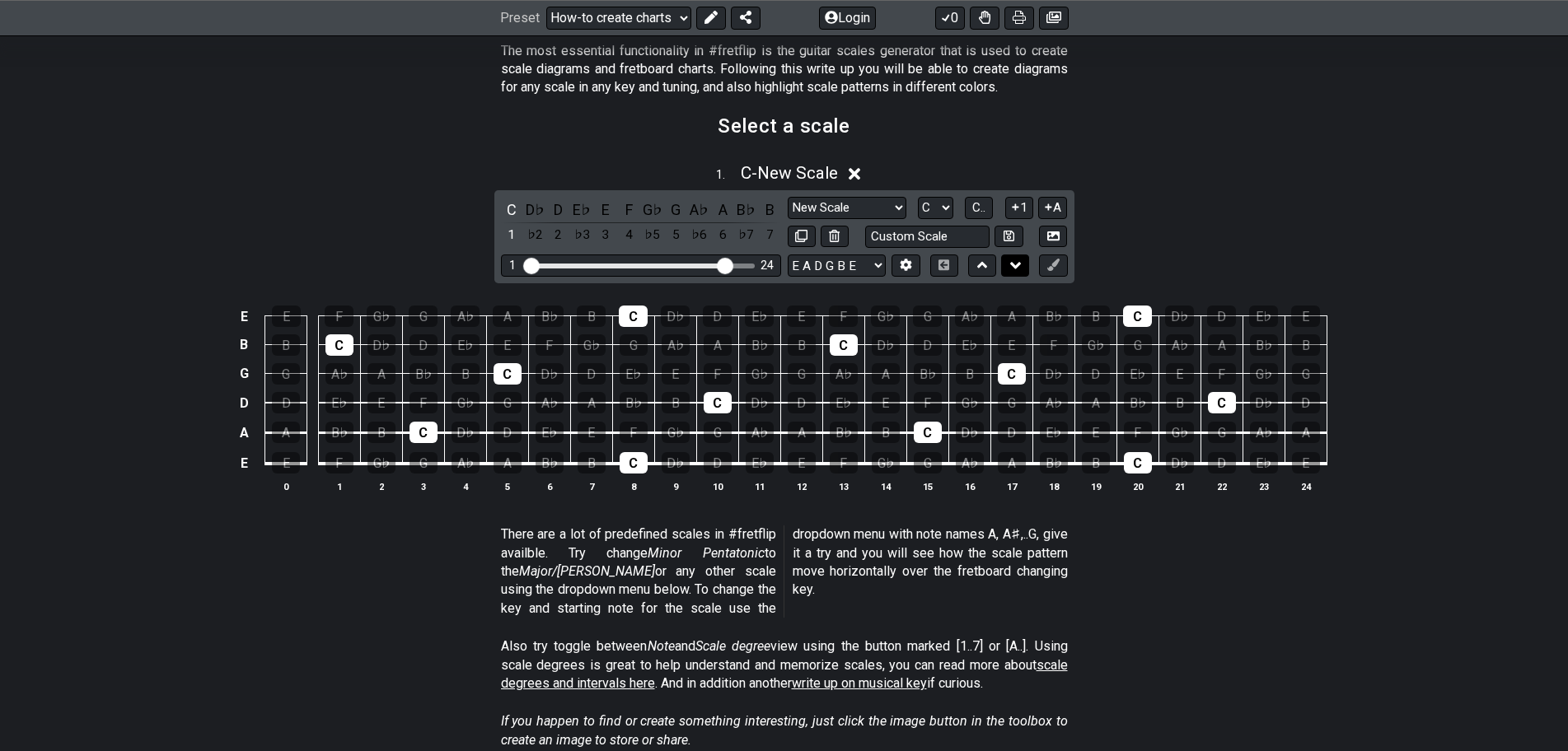
click at [1009, 262] on button at bounding box center [1015, 266] width 28 height 22
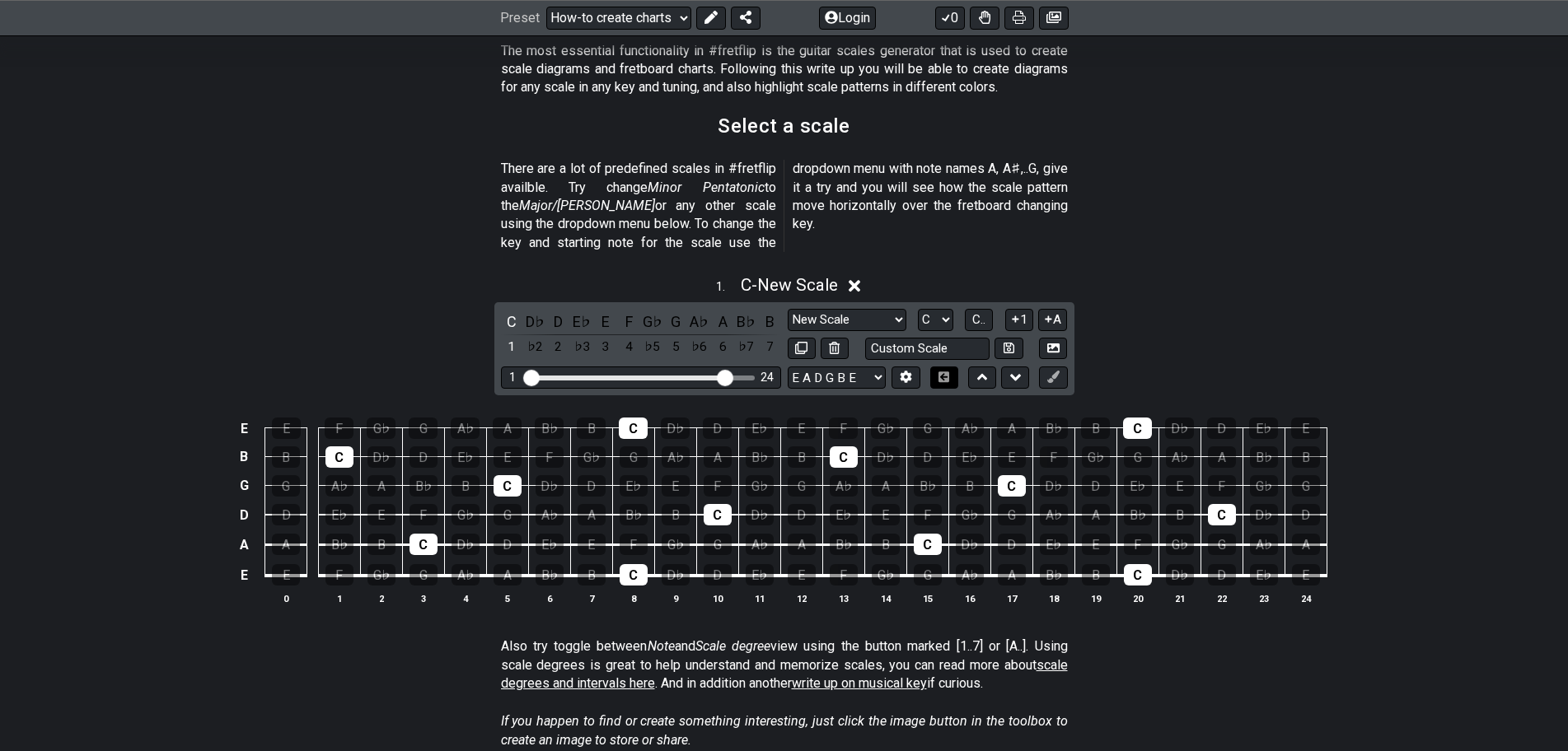
click at [941, 372] on icon at bounding box center [944, 377] width 10 height 10
click at [942, 372] on icon at bounding box center [944, 377] width 12 height 10
click at [928, 417] on div "G" at bounding box center [928, 428] width 29 height 22
click at [946, 372] on icon at bounding box center [944, 377] width 10 height 10
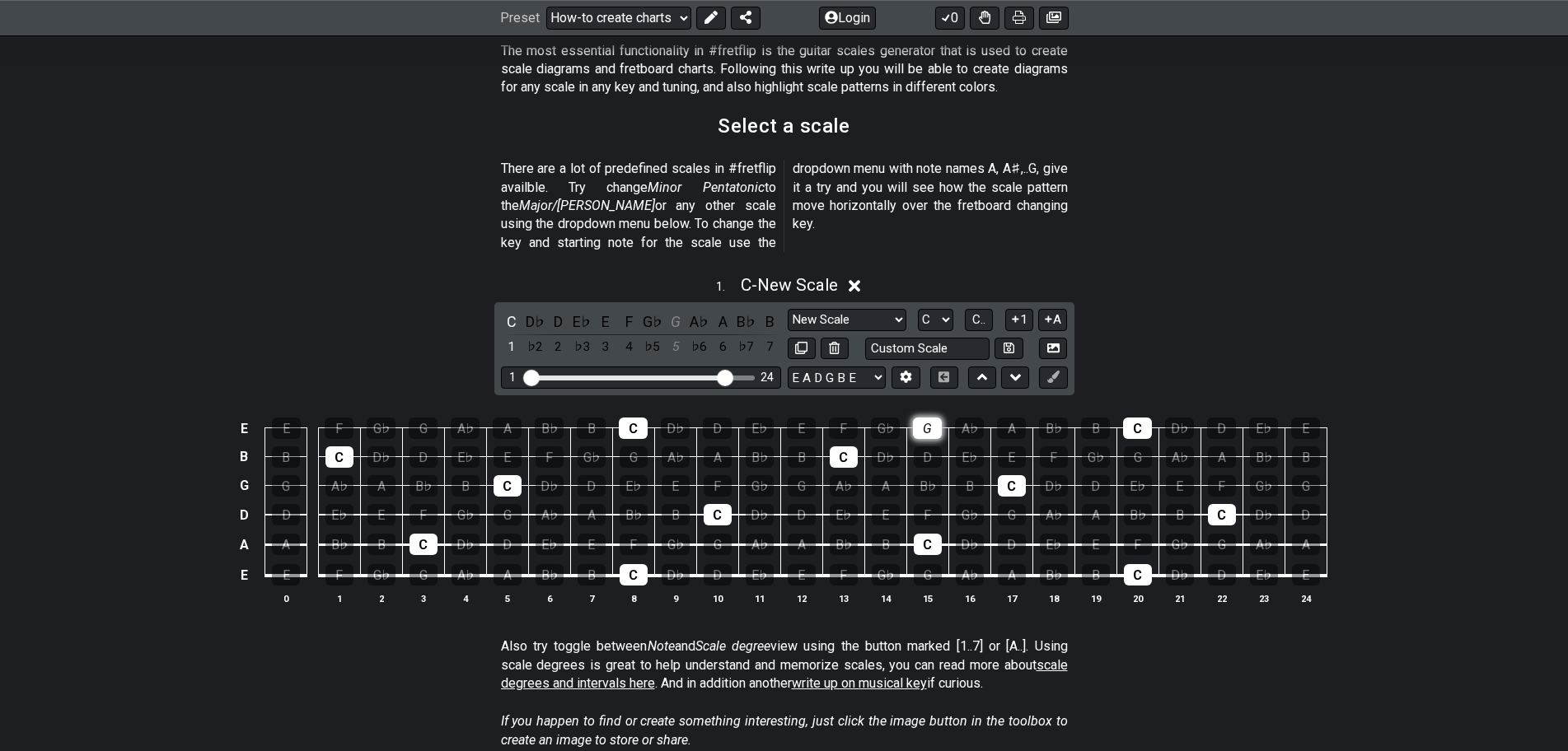
click at [931, 417] on div "G" at bounding box center [928, 428] width 29 height 22
click at [980, 312] on span "C.." at bounding box center [978, 319] width 13 height 15
click at [980, 312] on span "1..7" at bounding box center [978, 319] width 20 height 15
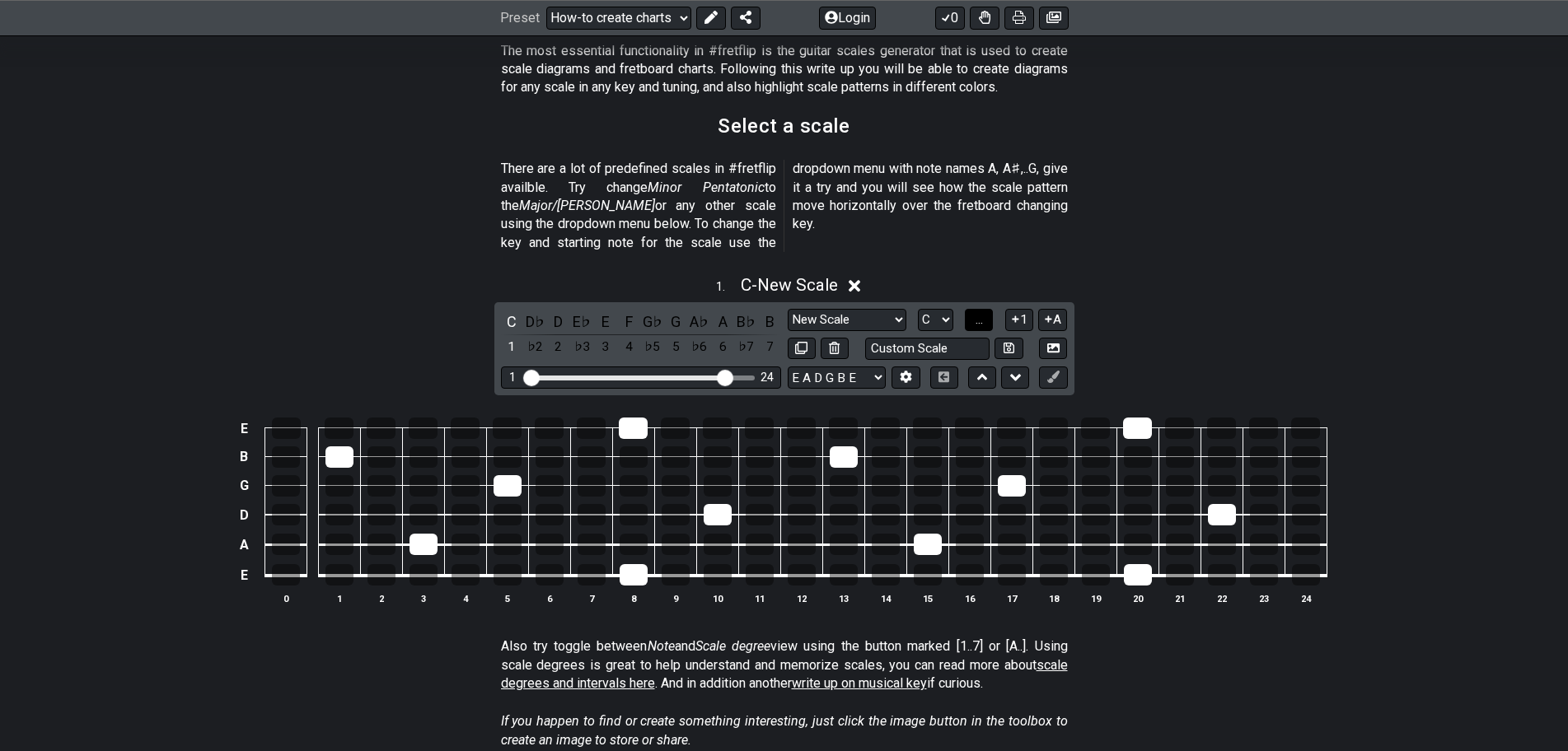
click at [980, 312] on span "..." at bounding box center [979, 319] width 8 height 15
click at [980, 312] on span "C.." at bounding box center [978, 319] width 13 height 15
click at [978, 312] on span "1..7" at bounding box center [978, 319] width 20 height 15
click at [990, 309] on button "..." at bounding box center [978, 320] width 28 height 22
drag, startPoint x: 242, startPoint y: 554, endPoint x: 244, endPoint y: 398, distance: 156.0
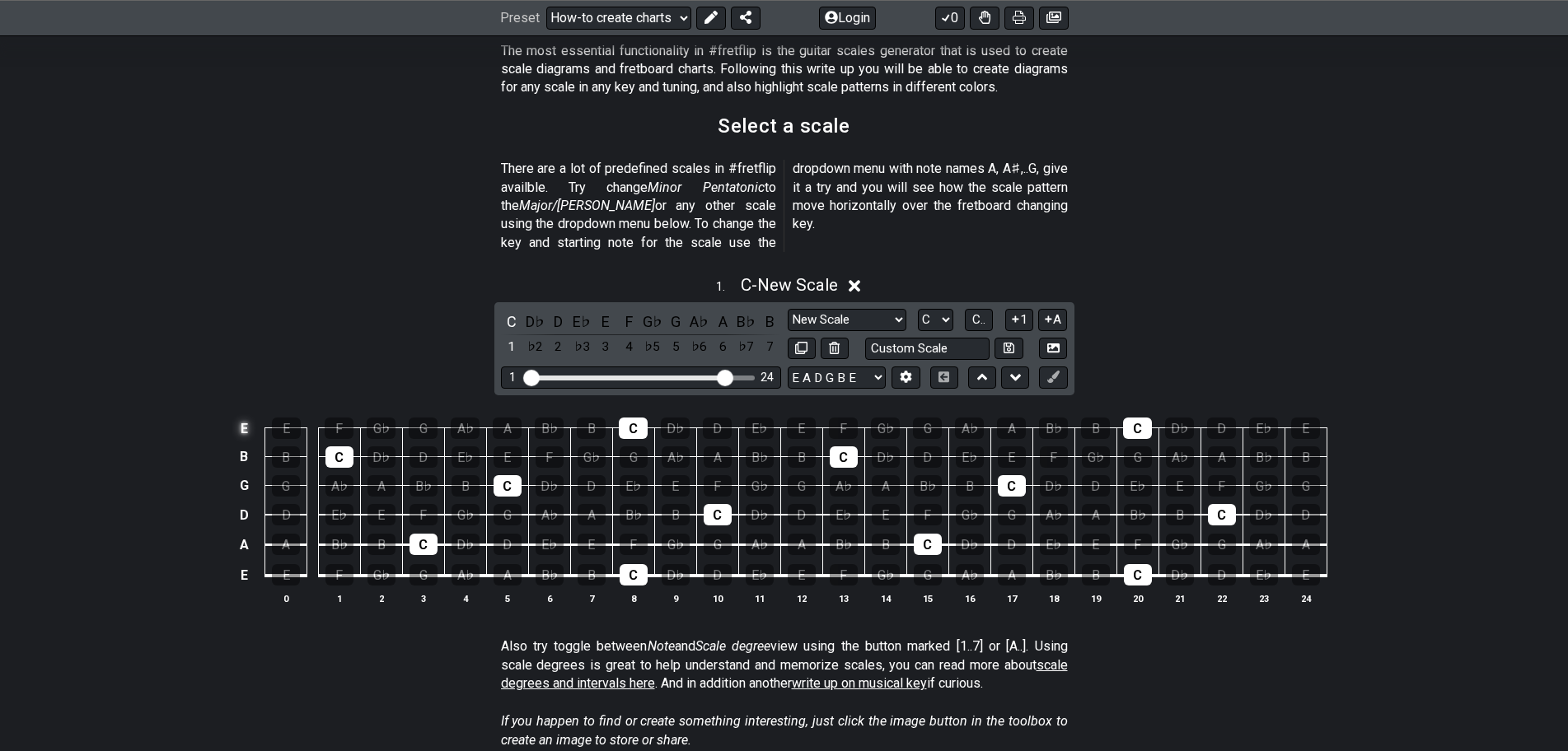
click at [244, 400] on tbody "E E F G♭ G A♭ A B♭ B C D♭ D E♭ E F G♭ G A♭ A B♭ B C D♭ D E♭ E B B C D♭ D E♭ E F…" at bounding box center [781, 496] width 1093 height 194
click at [244, 415] on td "E" at bounding box center [244, 429] width 20 height 29
click at [247, 415] on td "x" at bounding box center [244, 429] width 20 height 29
click at [244, 415] on td "o" at bounding box center [244, 429] width 20 height 29
click at [243, 415] on td at bounding box center [244, 429] width 20 height 29
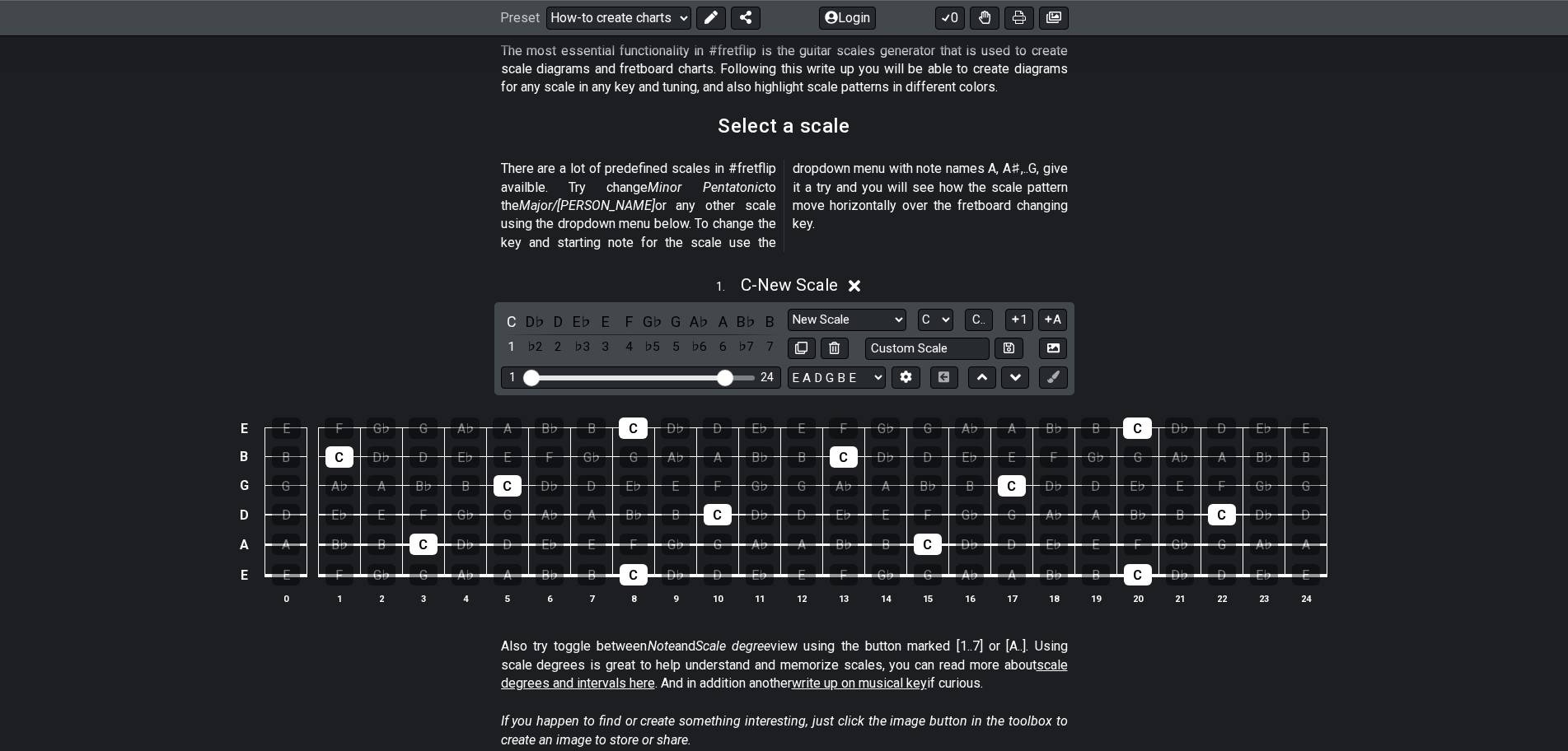
click at [281, 590] on th "0" at bounding box center [286, 599] width 42 height 17
drag, startPoint x: 349, startPoint y: 579, endPoint x: 705, endPoint y: 580, distance: 356.0
click at [705, 580] on tr "0 1 2 3 4 5 6 7 8 9 10 11 12 13 14 15 16 17 18 19 20 21 22 23 24" at bounding box center [781, 584] width 1093 height 17
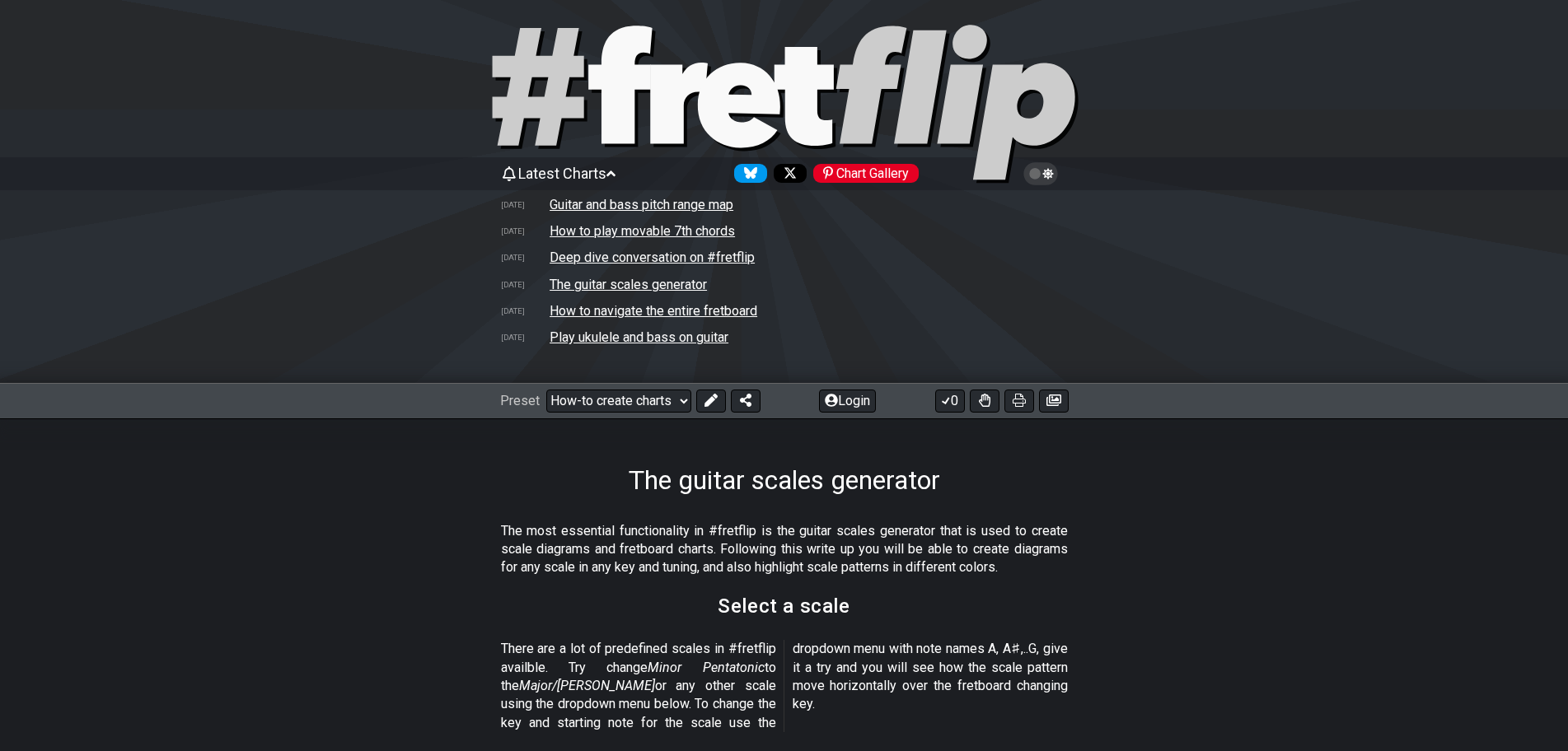
scroll to position [0, 0]
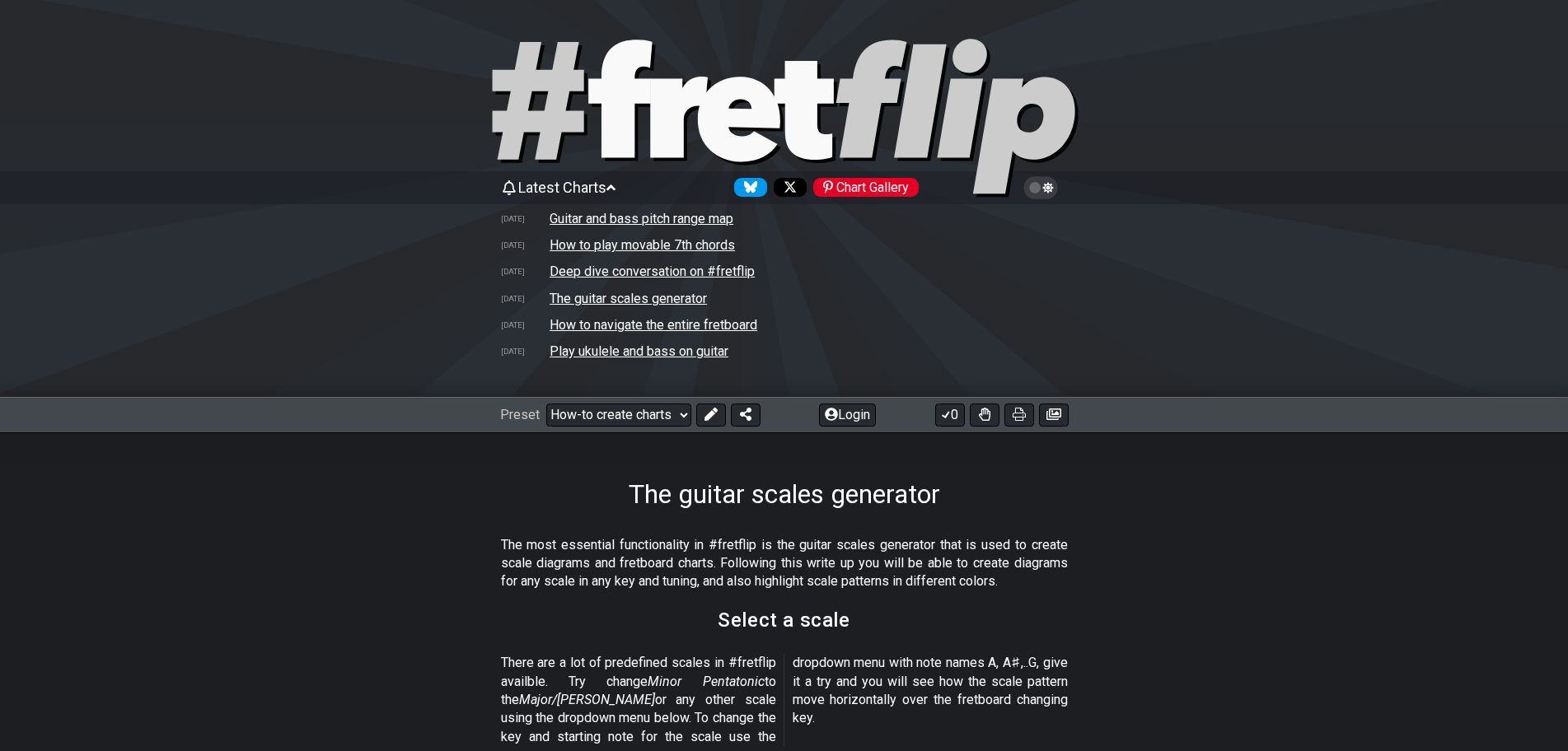
drag, startPoint x: 628, startPoint y: 323, endPoint x: 433, endPoint y: 330, distance: 195.1
click at [433, 330] on div "Latest Charts Chart Gallery [DATE] Guitar and bass pitch range map [DATE] How t…" at bounding box center [784, 286] width 1568 height 224
drag, startPoint x: 596, startPoint y: 323, endPoint x: 462, endPoint y: 329, distance: 134.1
click at [462, 330] on div "Latest Charts Chart Gallery [DATE] Guitar and bass pitch range map [DATE] How t…" at bounding box center [784, 286] width 1568 height 224
click at [615, 321] on td "How to navigate the entire fretboard" at bounding box center [653, 325] width 209 height 17
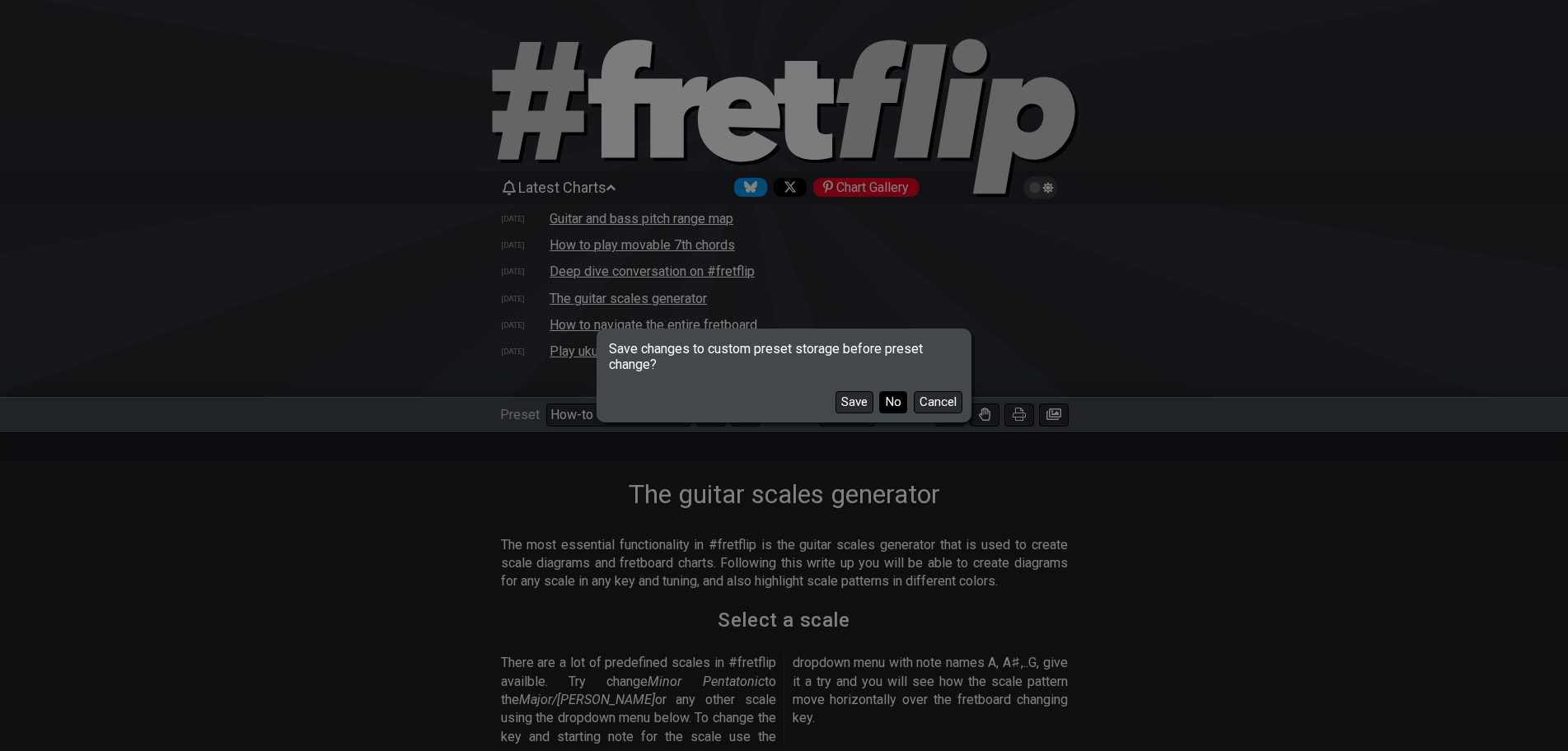
click at [893, 399] on button "No" at bounding box center [893, 403] width 28 height 22
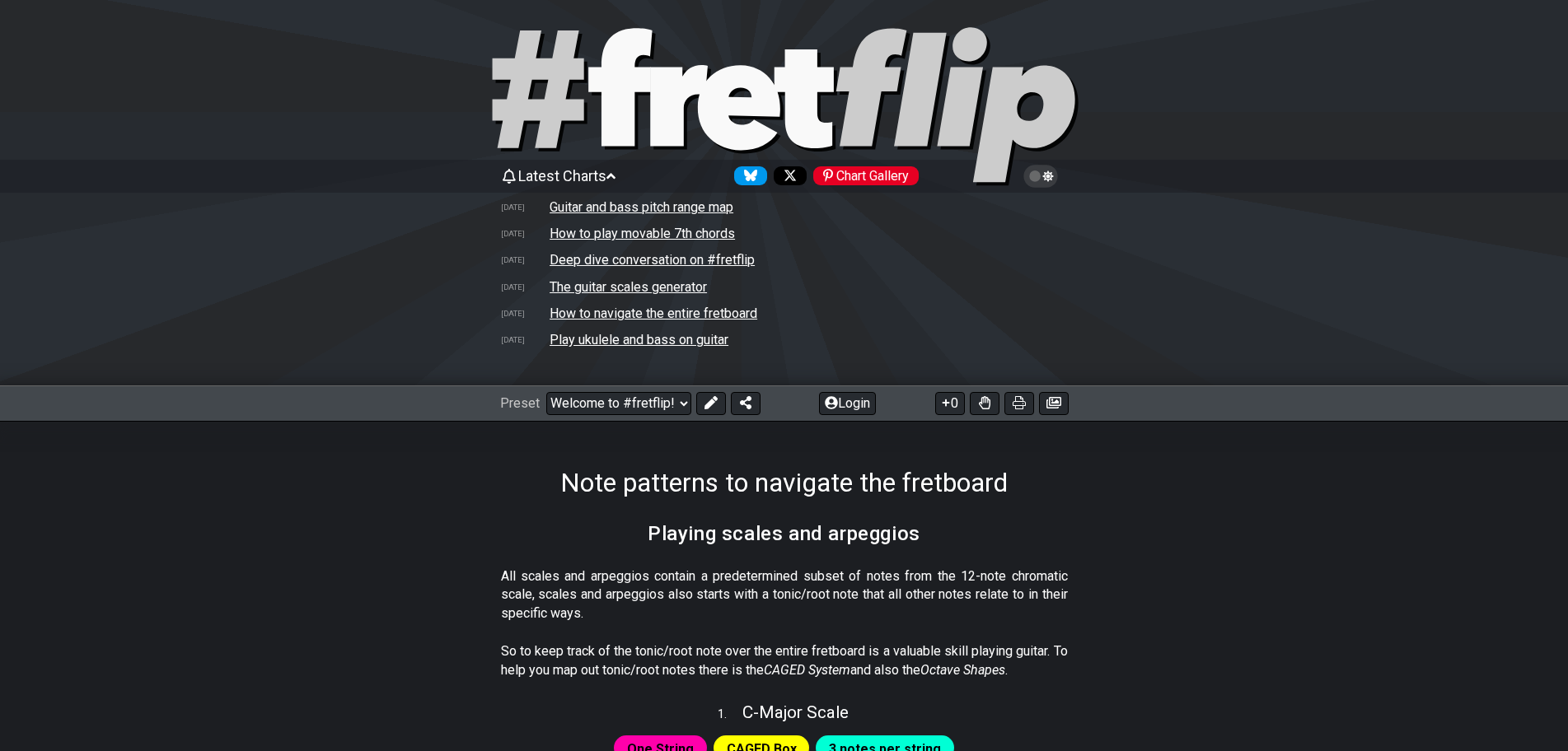
scroll to position [329, 0]
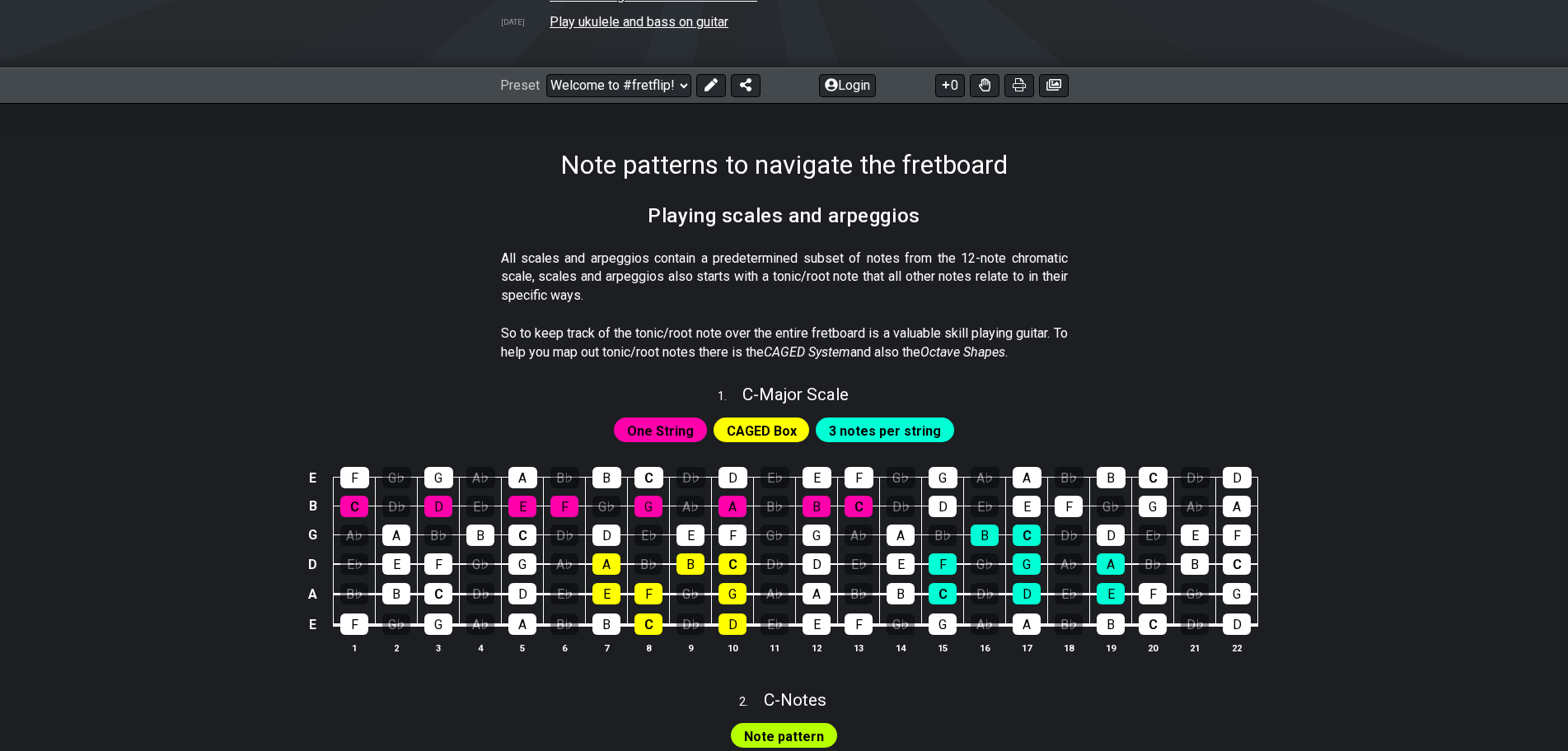
click at [872, 428] on span "3 notes per string" at bounding box center [885, 431] width 112 height 24
click at [743, 422] on span "CAGED Box" at bounding box center [762, 431] width 70 height 24
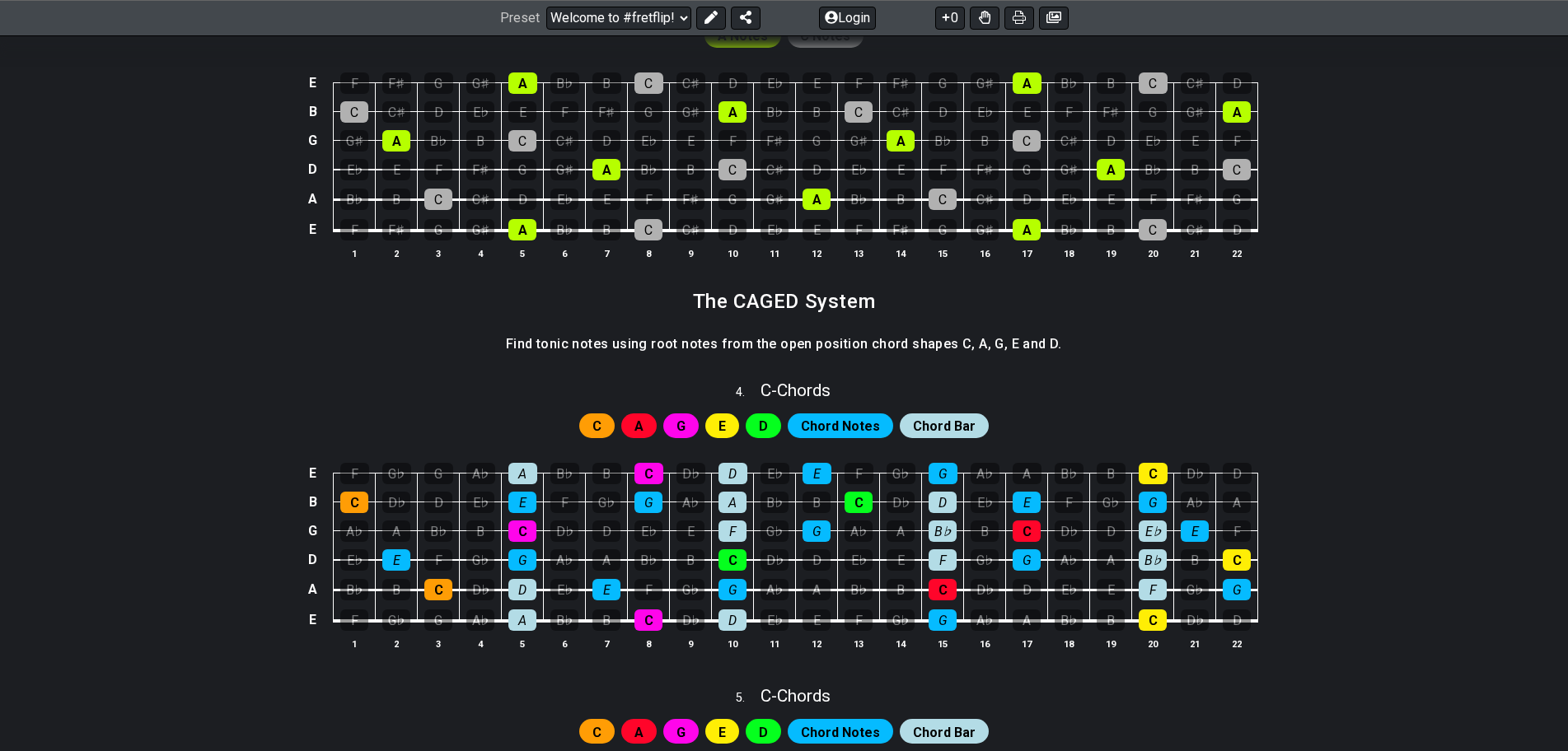
scroll to position [1400, 0]
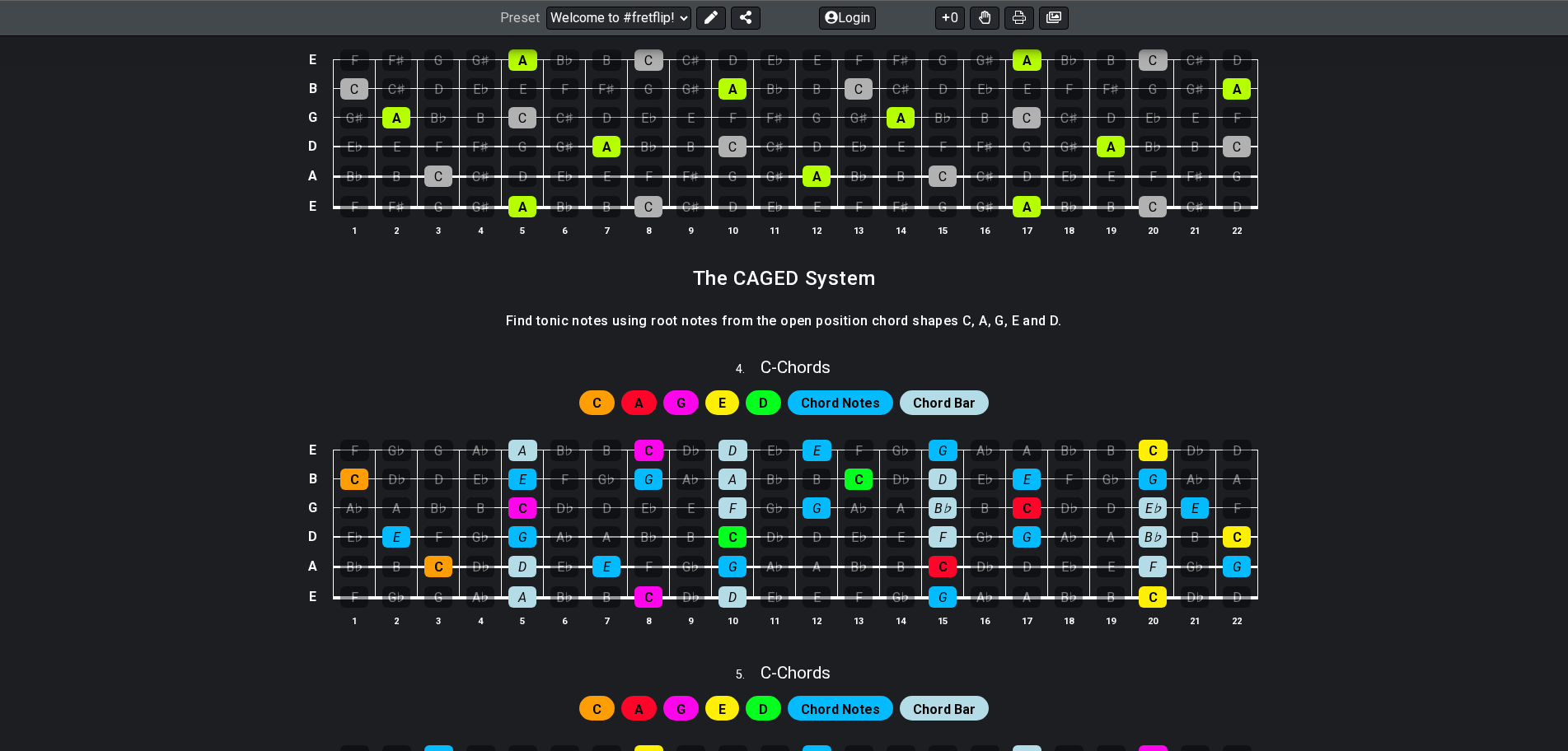
click at [602, 399] on span "C" at bounding box center [597, 403] width 9 height 24
click at [651, 400] on div "A" at bounding box center [639, 403] width 35 height 25
click at [686, 402] on span "G" at bounding box center [681, 403] width 9 height 24
click at [935, 397] on span "Chord Bar" at bounding box center [944, 403] width 63 height 24
click at [852, 398] on span "Chord Notes" at bounding box center [841, 403] width 79 height 24
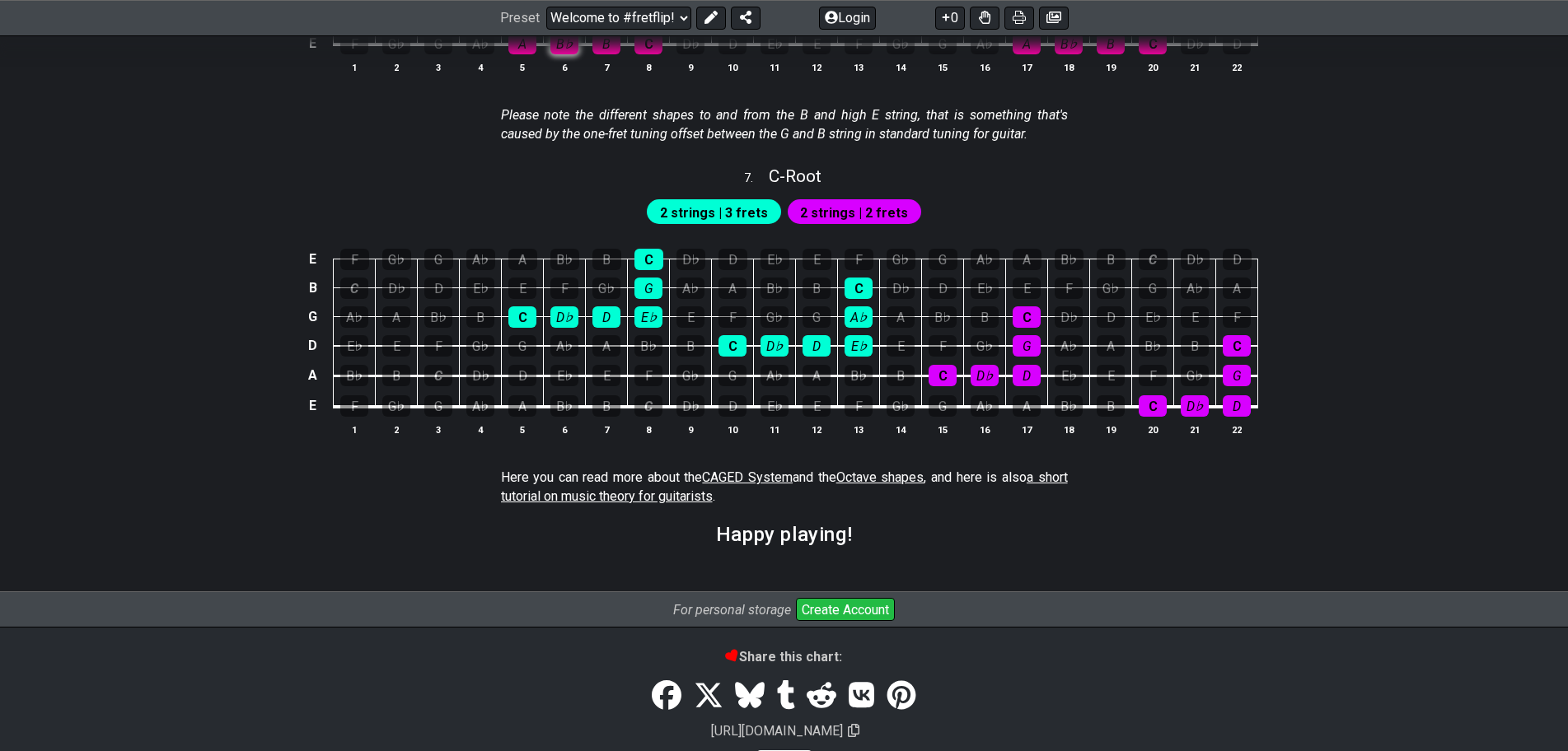
scroll to position [2729, 0]
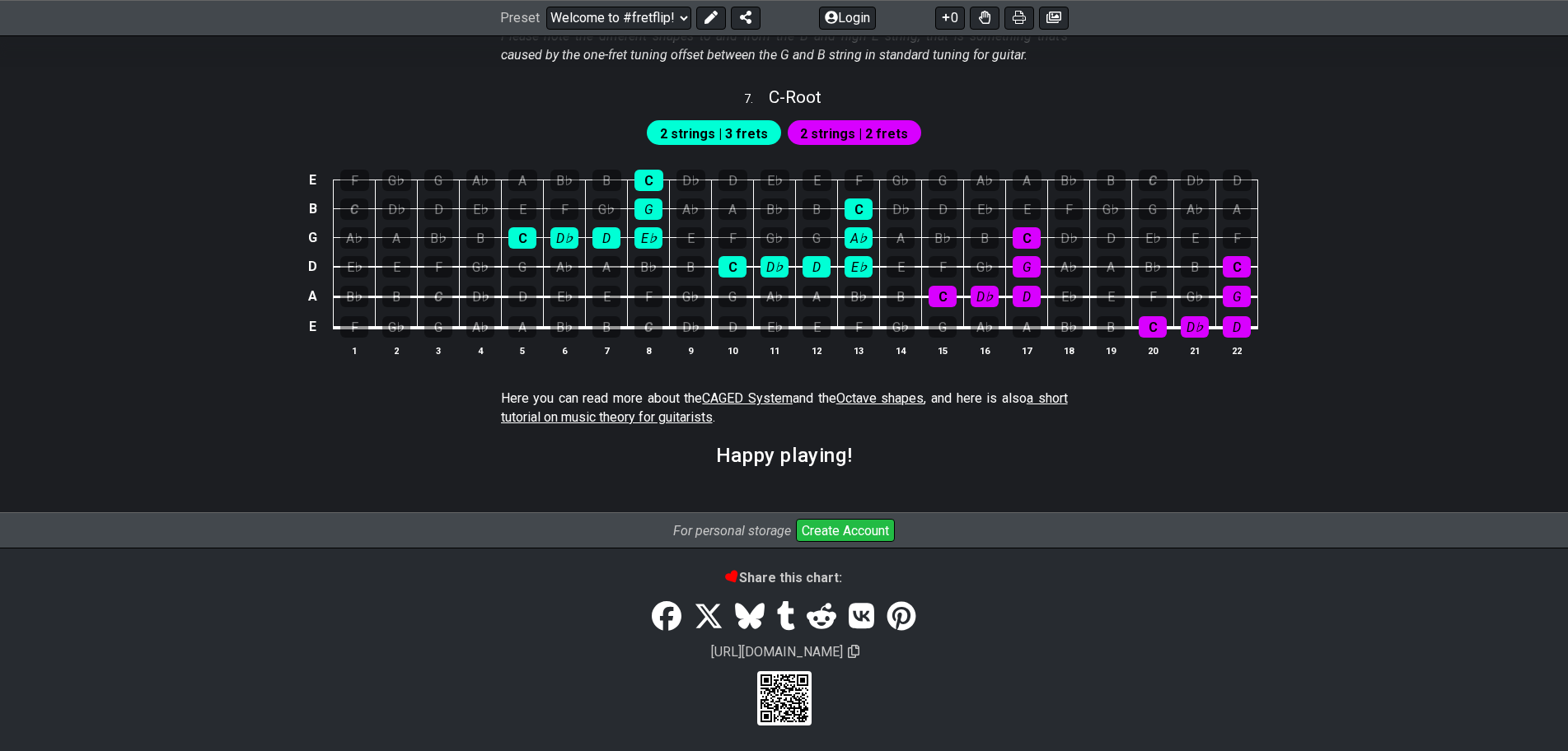
click at [748, 398] on span "CAGED System" at bounding box center [747, 398] width 90 height 15
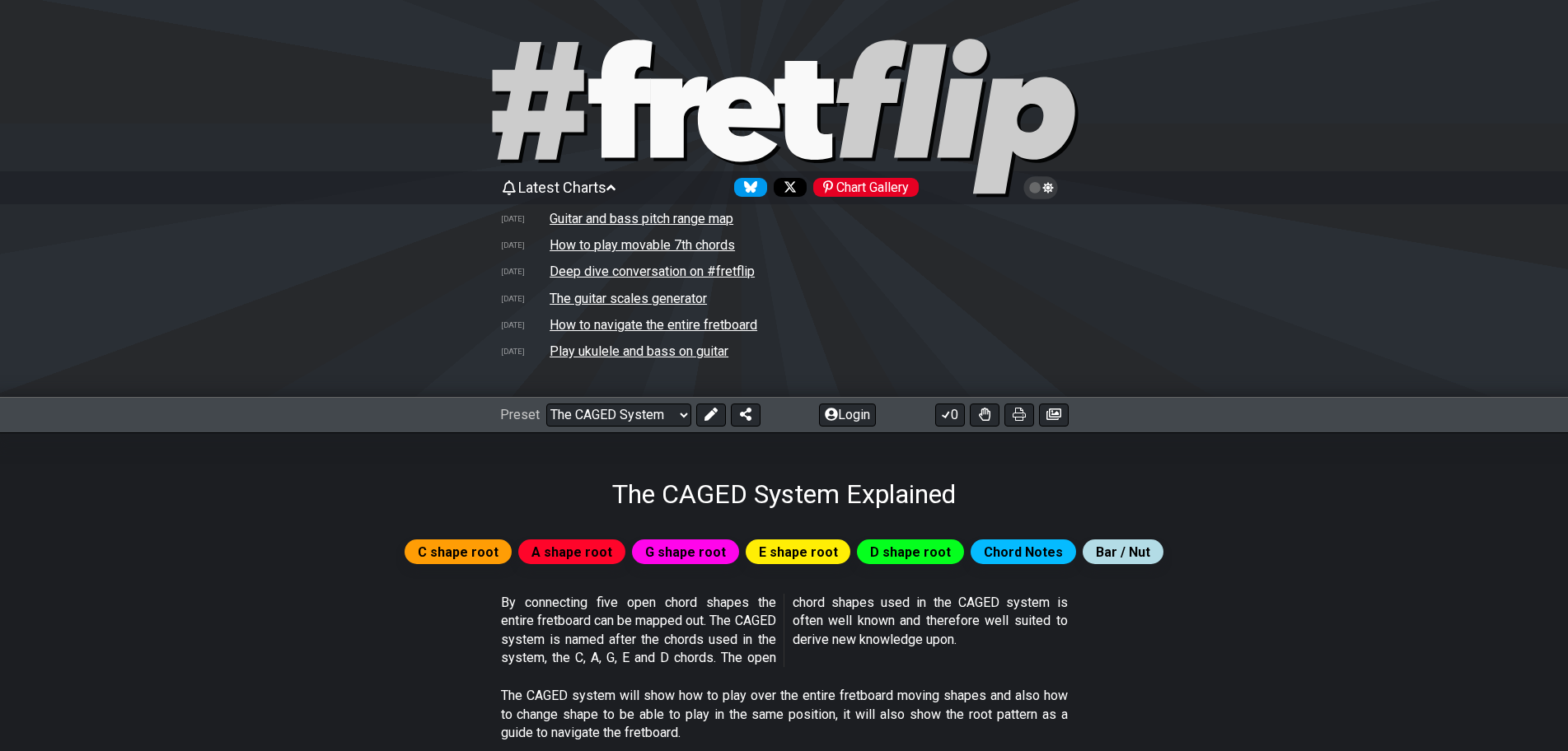
click at [585, 555] on span "A shape root" at bounding box center [572, 552] width 81 height 24
click at [730, 553] on div "G shape root" at bounding box center [685, 551] width 107 height 25
click at [812, 555] on span "E shape root" at bounding box center [799, 552] width 79 height 24
click at [902, 555] on span "D shape root" at bounding box center [911, 552] width 81 height 24
click at [1009, 552] on span "Chord Notes" at bounding box center [1023, 552] width 79 height 24
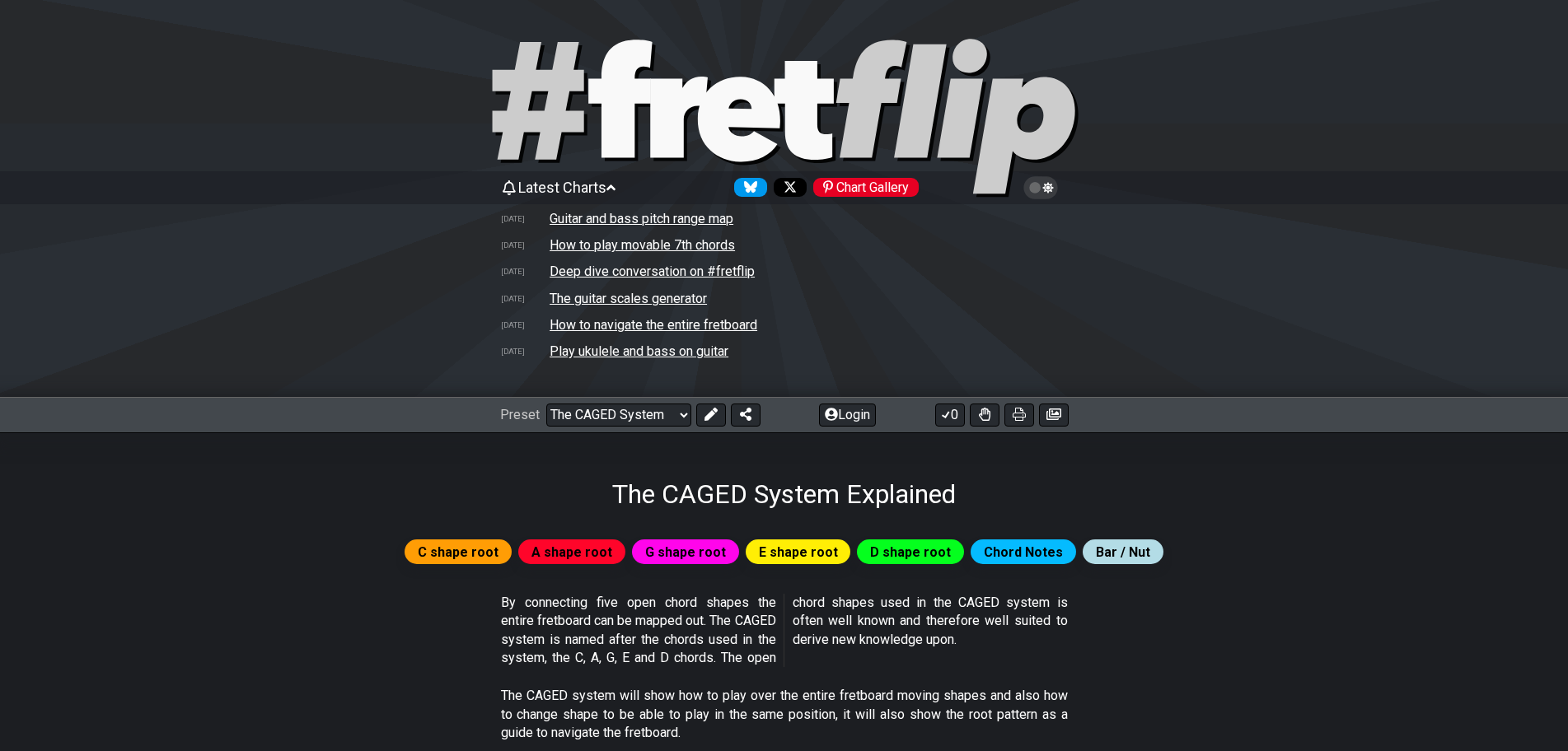
click at [1114, 552] on span "Bar / Nut" at bounding box center [1123, 552] width 54 height 24
click at [612, 272] on td "Deep dive conversation on #fretflip" at bounding box center [652, 271] width 207 height 17
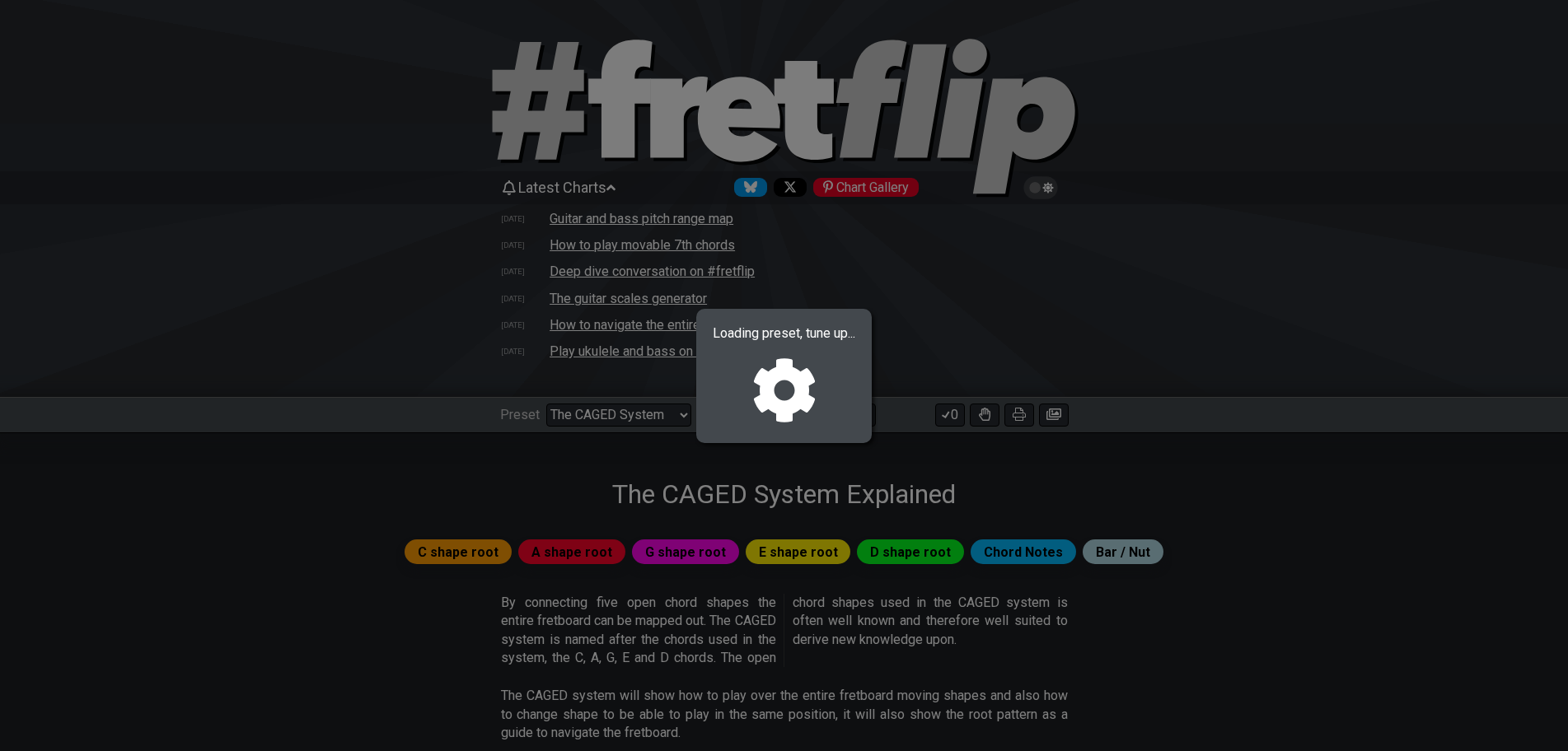
select select "/welcome"
select select "C"
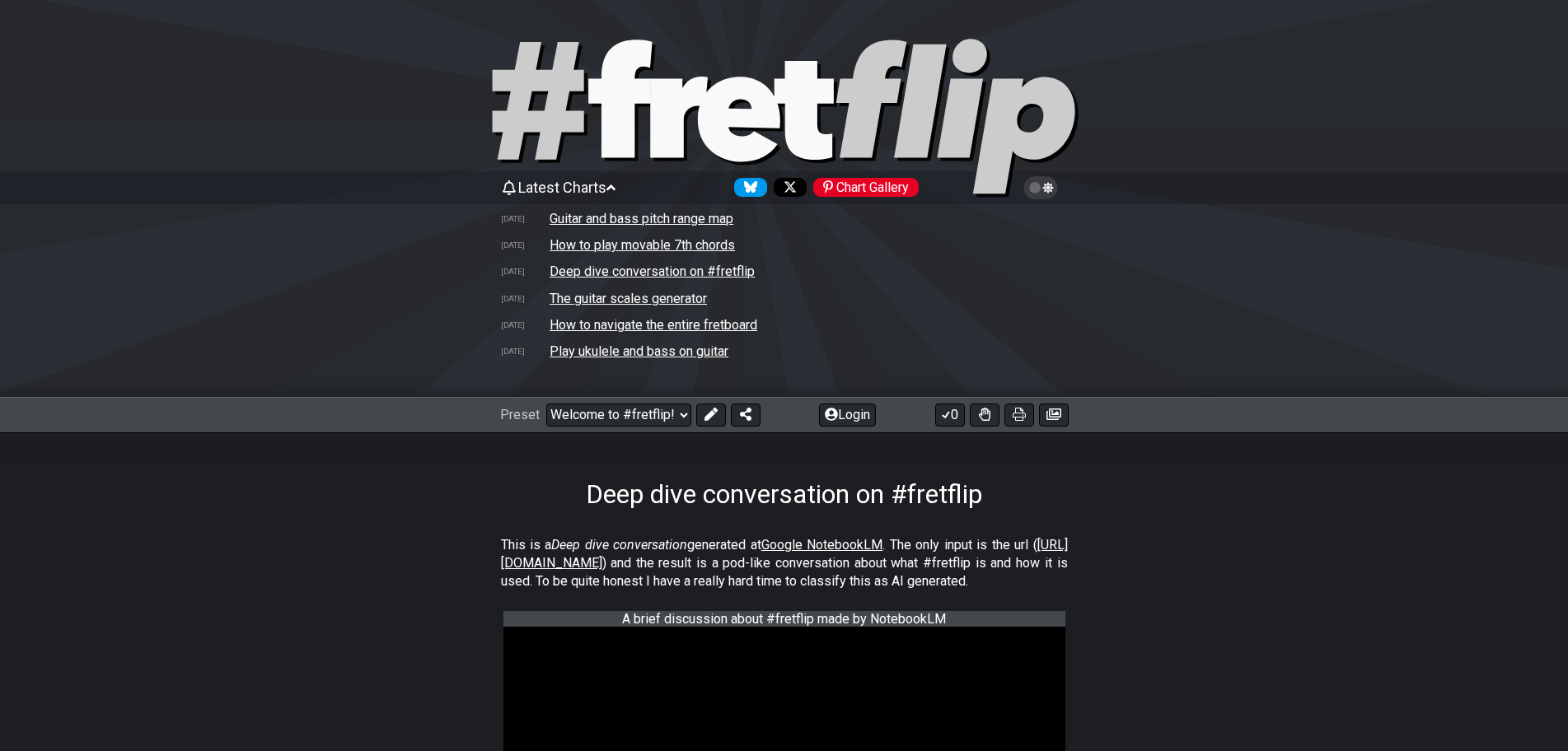
click at [606, 299] on td "The guitar scales generator" at bounding box center [628, 299] width 159 height 17
select select "A"
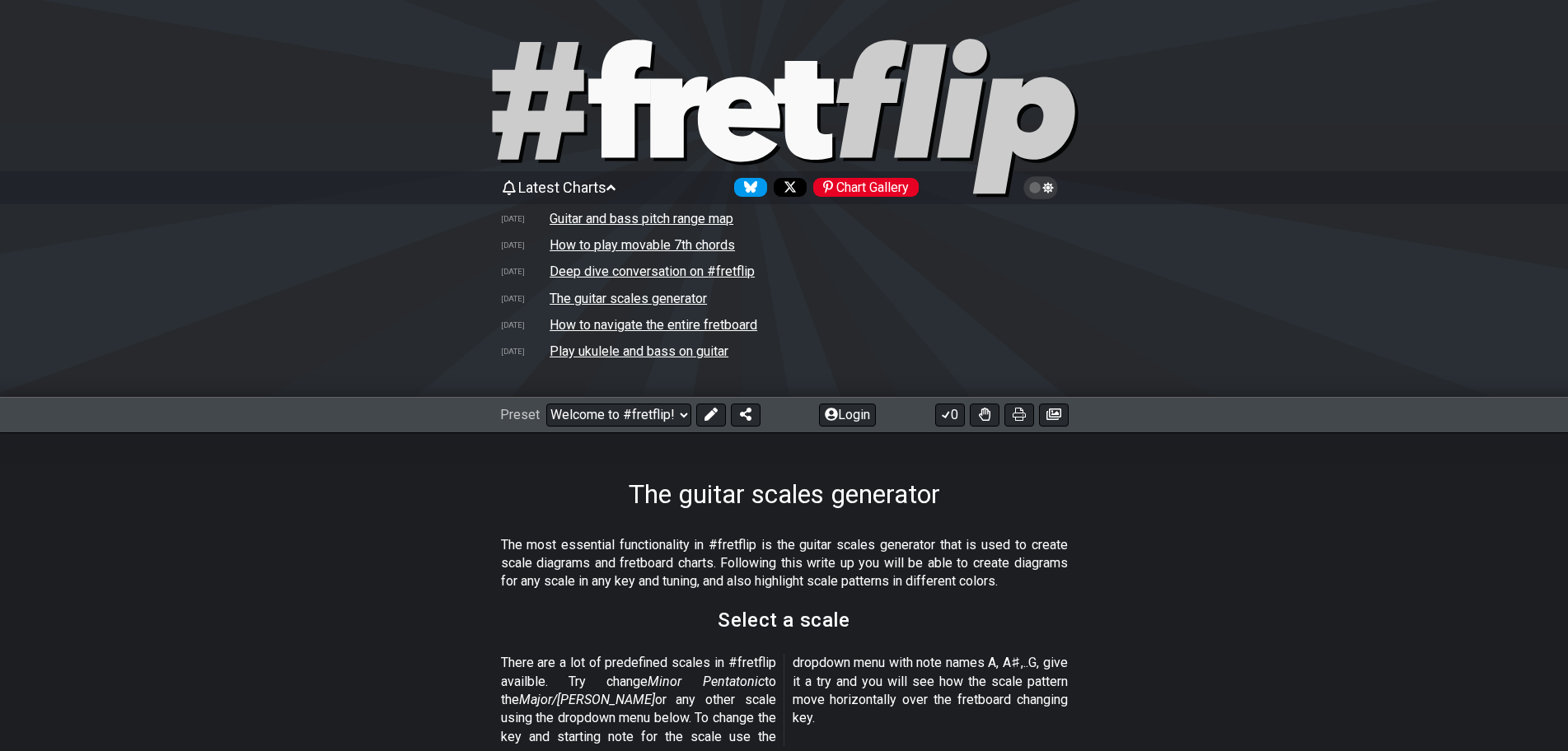
select select "/guitar-scales-generator"
select select "A"
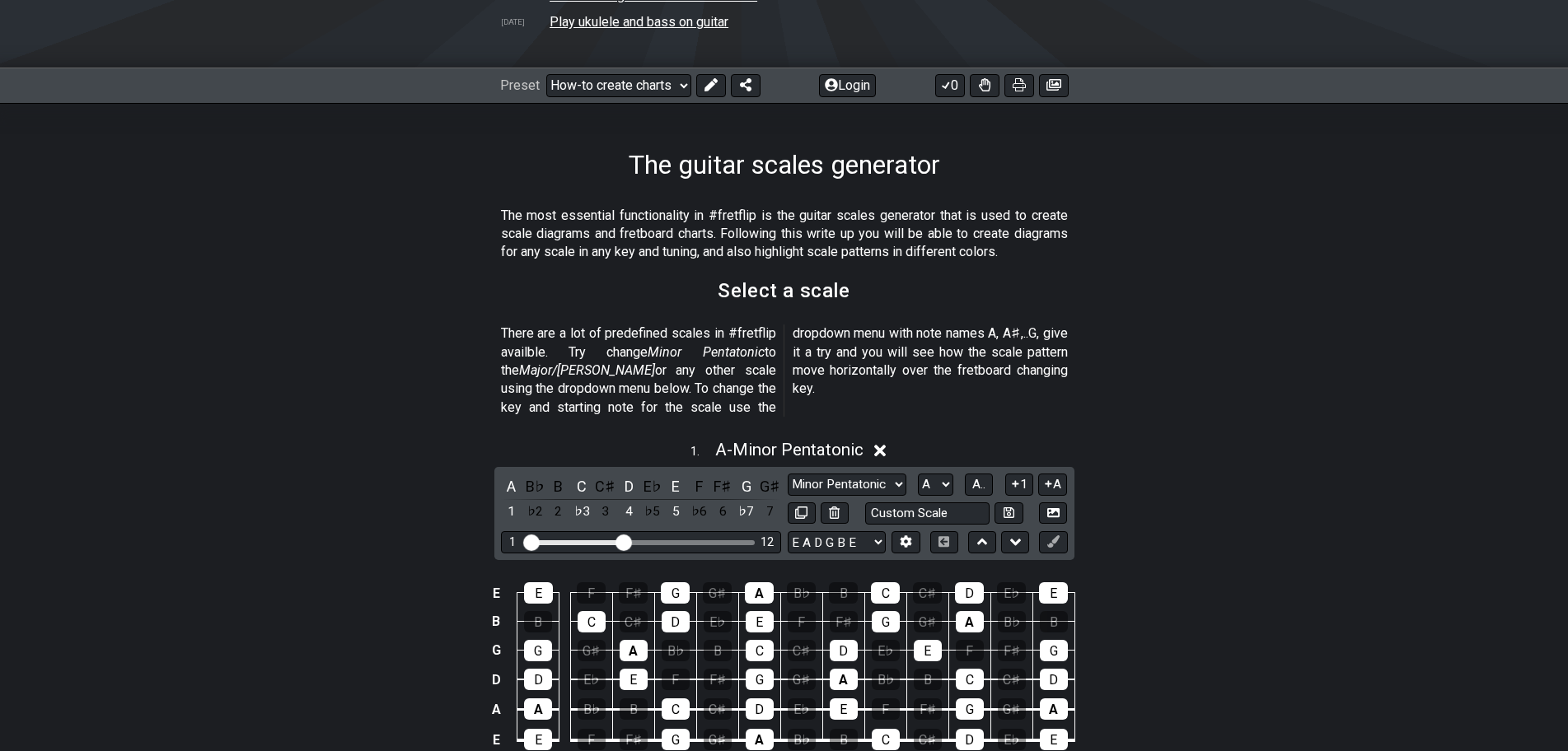
scroll to position [576, 0]
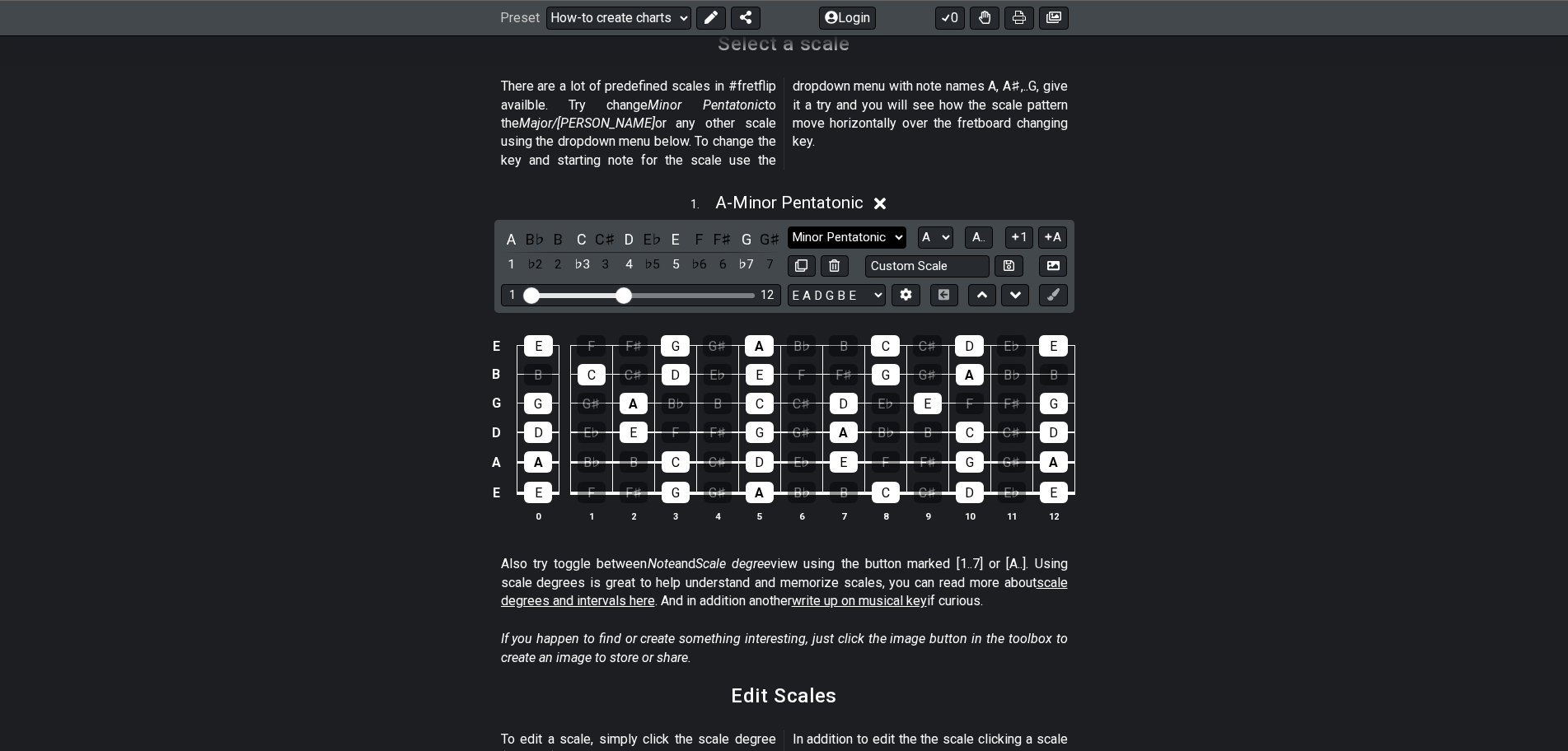
click at [895, 226] on select "Minor Pentatonic New Scale Minor Pentatonic Major Pentatonic Minor Blues Major …" at bounding box center [847, 237] width 119 height 22
select select "New Scale"
click at [787, 226] on select "Minor Pentatonic New Scale Minor Pentatonic Major Pentatonic Minor Blues Major …" at bounding box center [847, 237] width 119 height 22
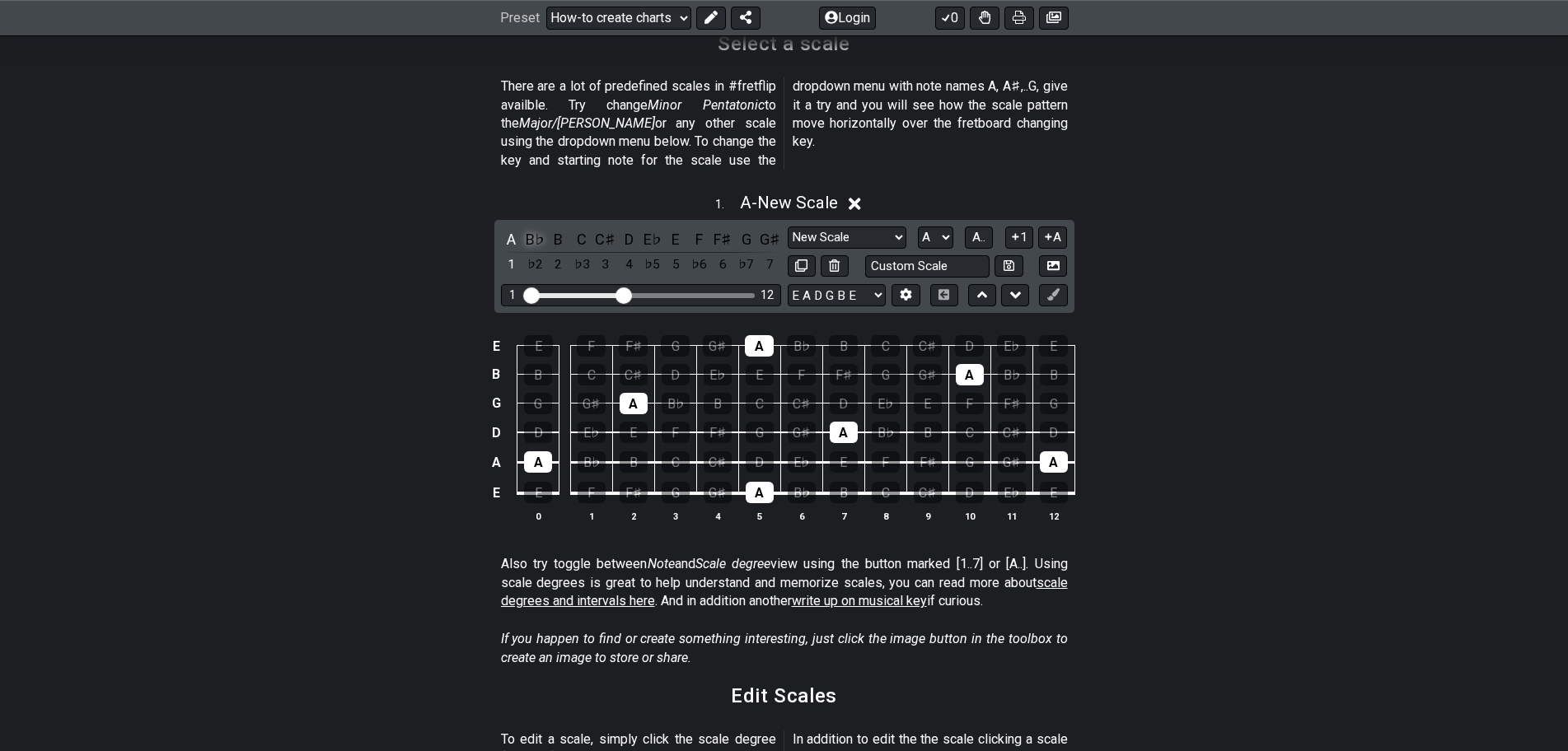
click at [529, 228] on div "B♭" at bounding box center [534, 239] width 22 height 22
click at [531, 228] on div "B♭" at bounding box center [534, 239] width 22 height 22
click at [531, 228] on div "A♯" at bounding box center [534, 239] width 22 height 22
click at [976, 230] on span "A.." at bounding box center [978, 237] width 13 height 15
click at [976, 230] on span "1..7" at bounding box center [978, 237] width 20 height 15
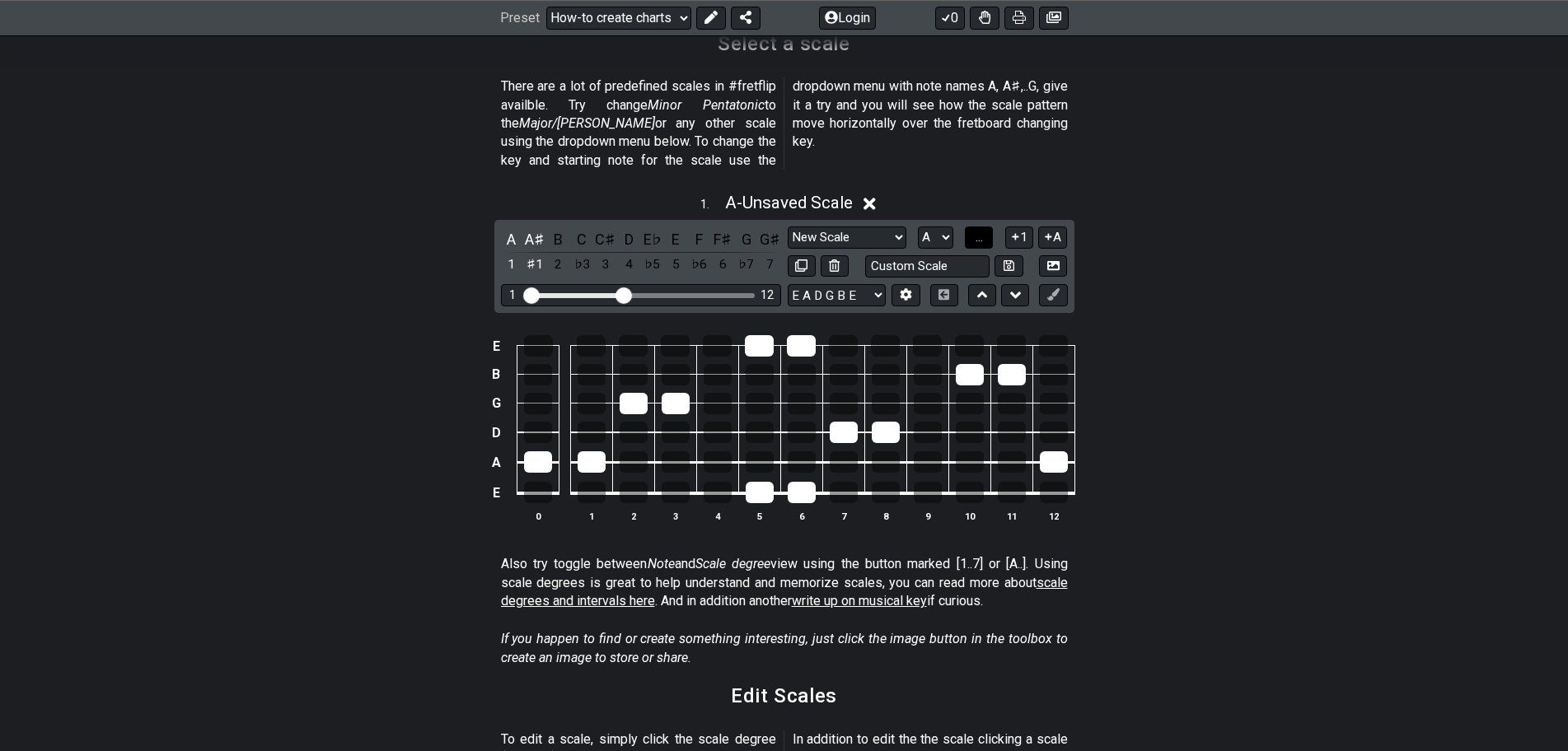
click at [976, 230] on span "..." at bounding box center [979, 237] width 8 height 15
click at [944, 226] on select "A♭ A A♯ B♭ B C C♯ D♭ D D♯ E♭ E F F♯ G♭ G G♯" at bounding box center [935, 237] width 35 height 22
click at [918, 226] on select "A♭ A A♯ B♭ B C C♯ D♭ D D♯ E♭ E F F♯ G♭ G G♯" at bounding box center [935, 237] width 35 height 22
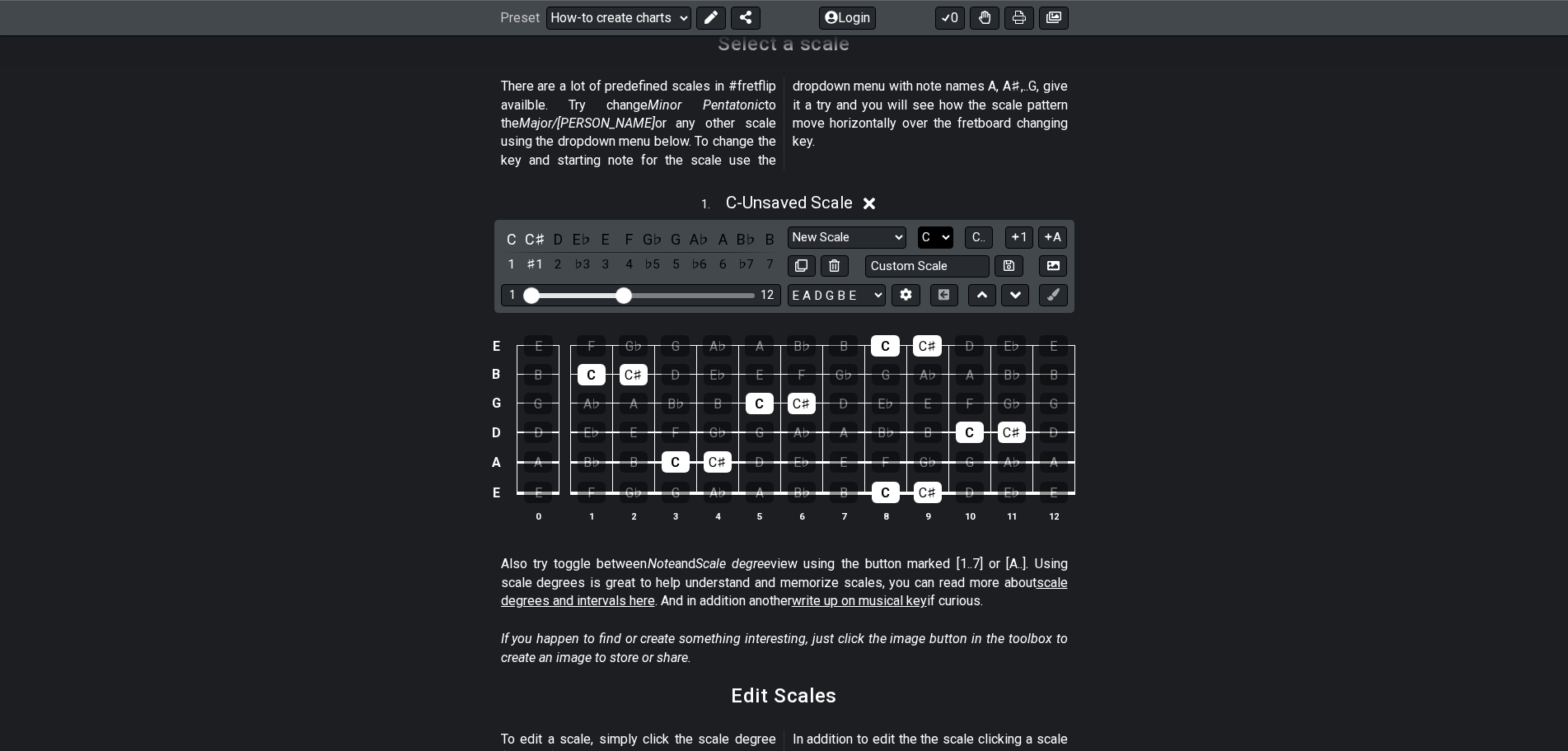
click at [948, 226] on select "A♭ A A♯ B♭ B C C♯ D♭ D D♯ E♭ E F F♯ G♭ G G♯" at bounding box center [935, 237] width 35 height 22
click at [918, 226] on select "A♭ A A♯ B♭ B C C♯ D♭ D D♯ E♭ E F F♯ G♭ G G♯" at bounding box center [935, 237] width 35 height 22
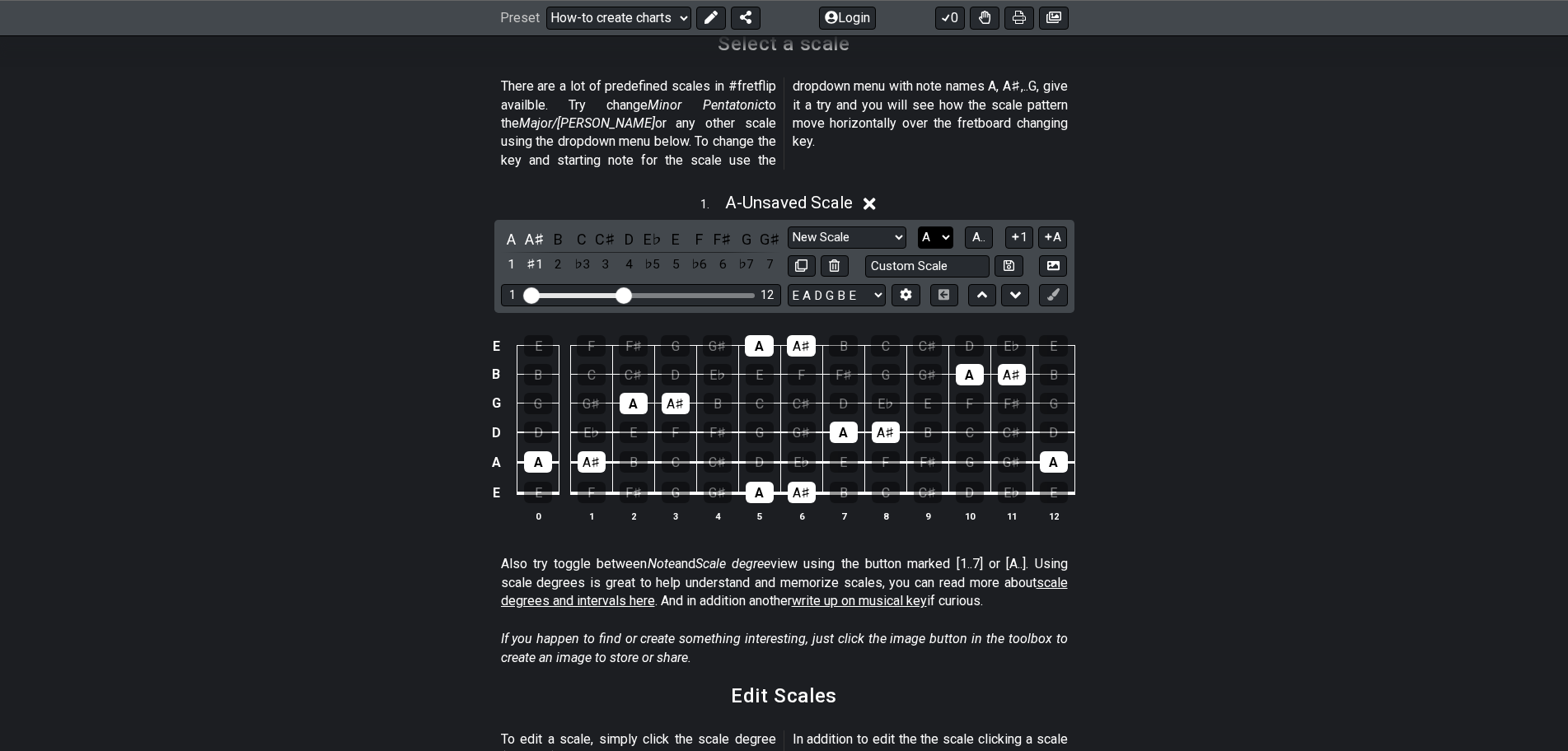
click at [946, 226] on select "A♭ A A♯ B♭ B C C♯ D♭ D D♯ E♭ E F F♯ G♭ G G♯" at bounding box center [935, 237] width 35 height 22
click at [918, 226] on select "A♭ A A♯ B♭ B C C♯ D♭ D D♯ E♭ E F F♯ G♭ G G♯" at bounding box center [935, 237] width 35 height 22
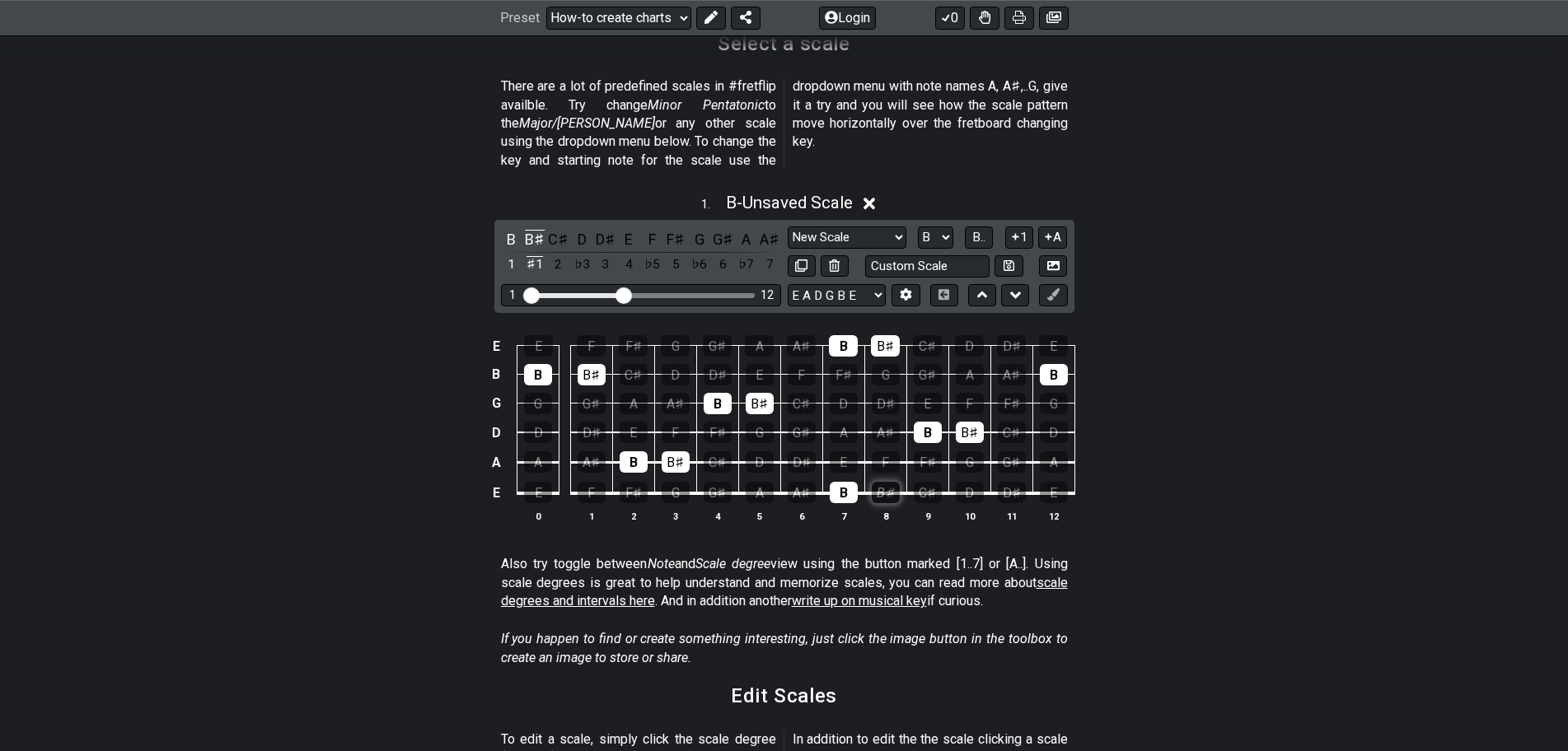
click at [880, 482] on div "B♯" at bounding box center [886, 492] width 28 height 22
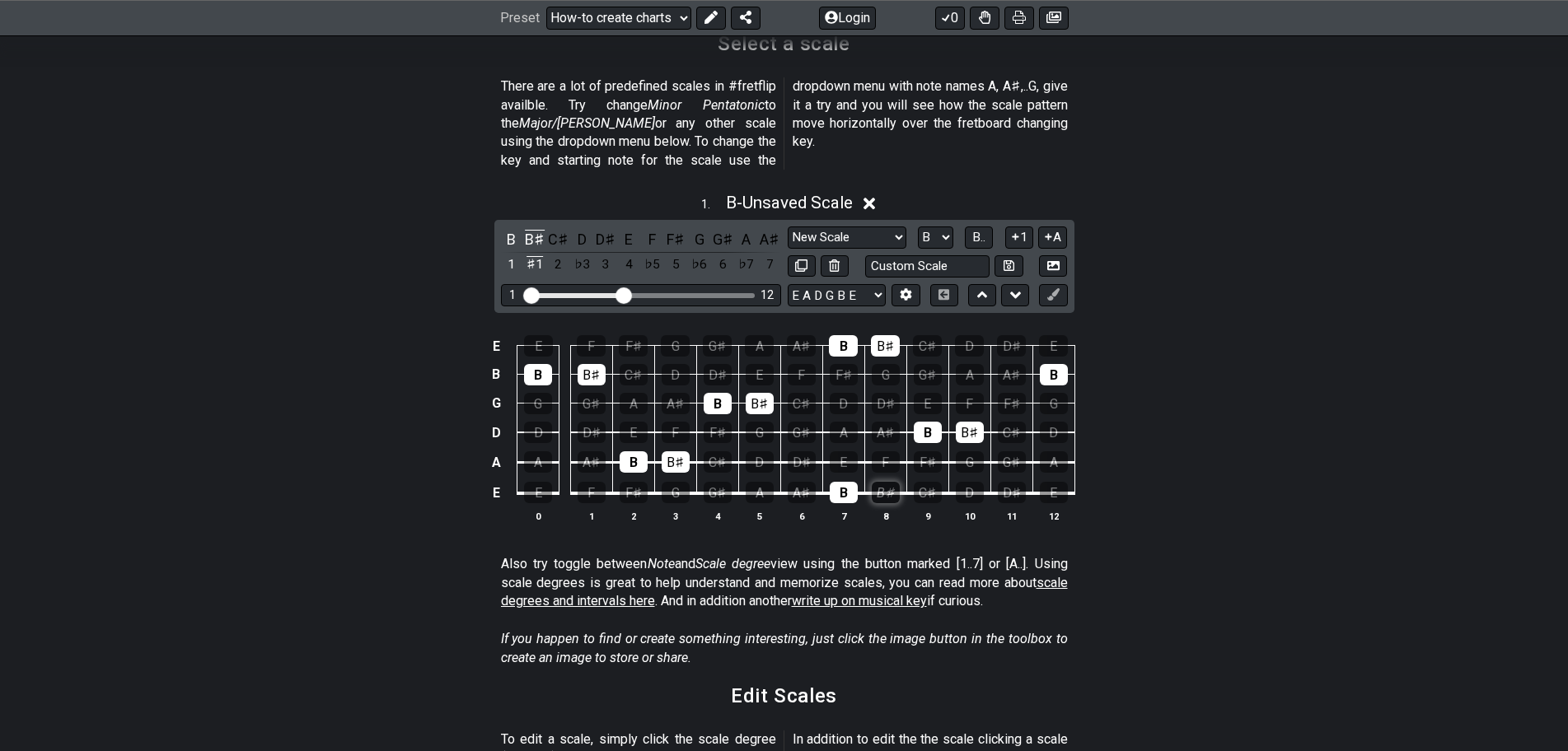
click at [880, 482] on div "B♯" at bounding box center [886, 492] width 28 height 22
click at [936, 226] on select "A♭ A A♯ B♭ B C C♯ D♭ D D♯ E♭ E F F♯ G♭ G G♯" at bounding box center [935, 237] width 35 height 22
select select "C"
click at [918, 226] on select "A♭ A A♯ B♭ B C C♯ D♭ D D♯ E♭ E F F♯ G♭ G G♯" at bounding box center [935, 237] width 35 height 22
